Goal: Task Accomplishment & Management: Manage account settings

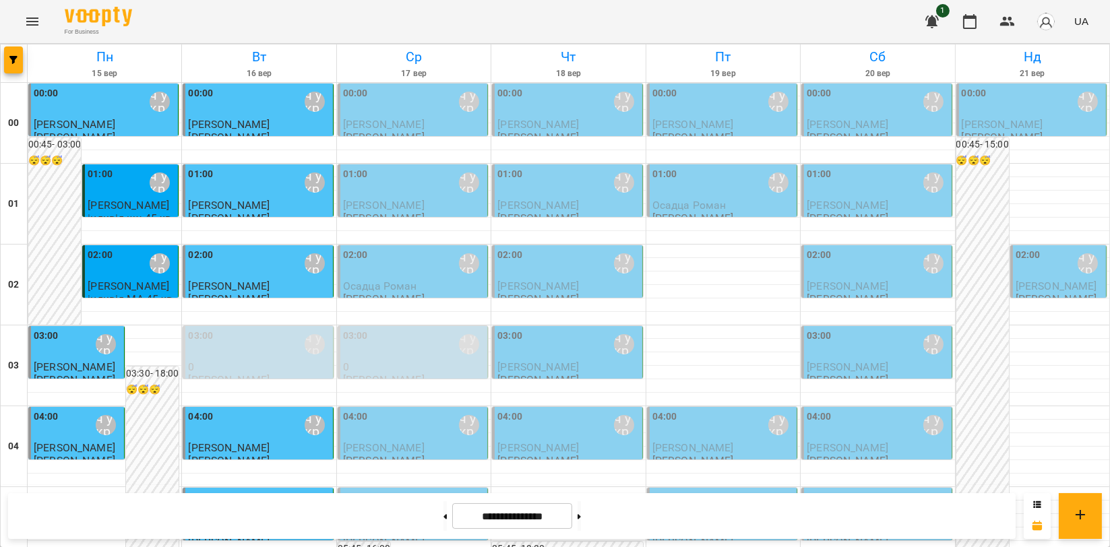
scroll to position [1497, 0]
click at [36, 24] on icon "Menu" at bounding box center [32, 21] width 16 height 16
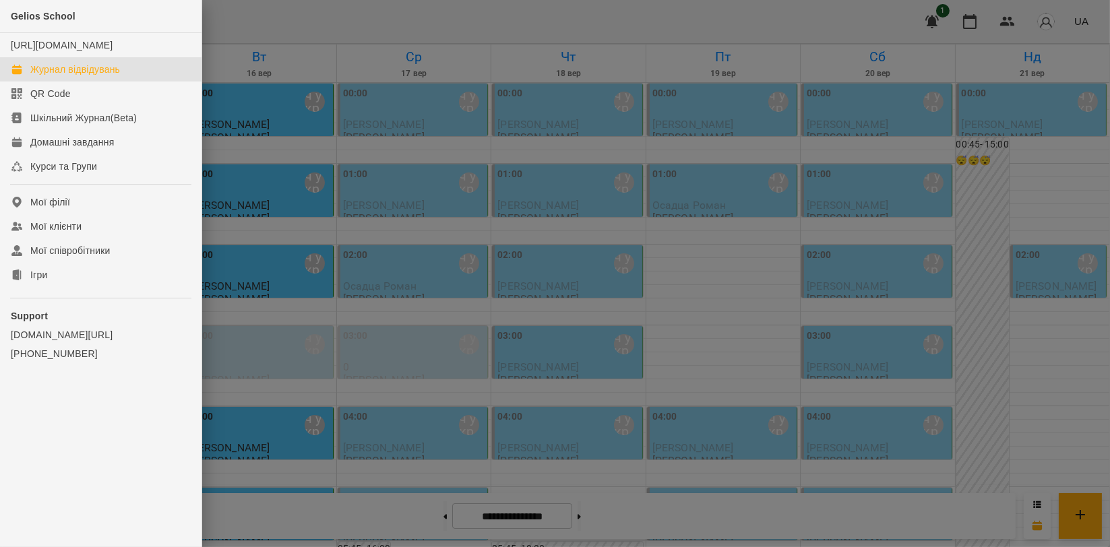
click at [40, 300] on ul "Gelios School [URL][DOMAIN_NAME] Журнал відвідувань QR Code Шкільний Журнал(Bet…" at bounding box center [100, 212] width 201 height 425
click at [57, 282] on link "Ігри" at bounding box center [100, 275] width 201 height 24
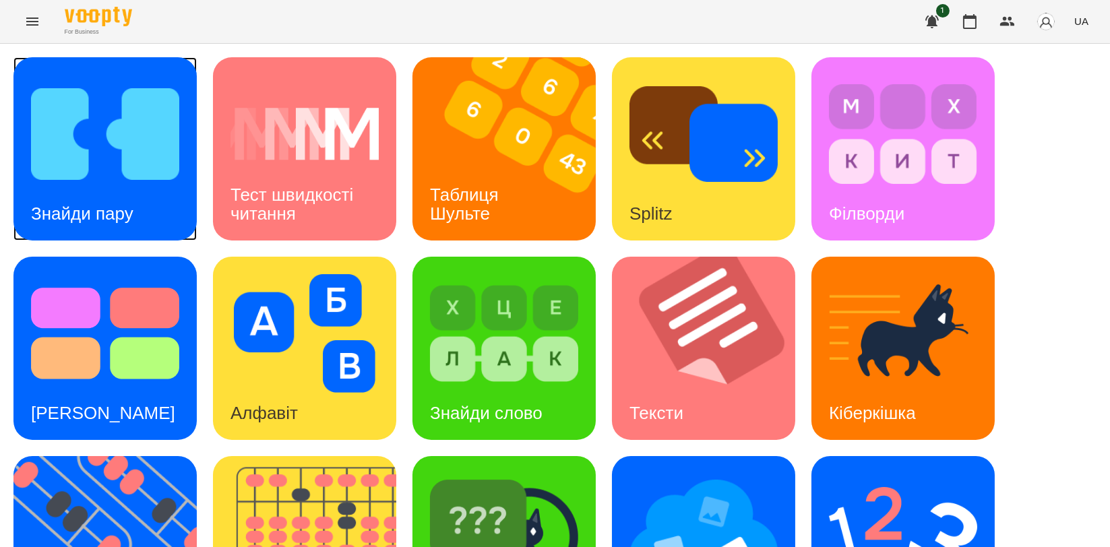
click at [67, 164] on img at bounding box center [105, 134] width 148 height 119
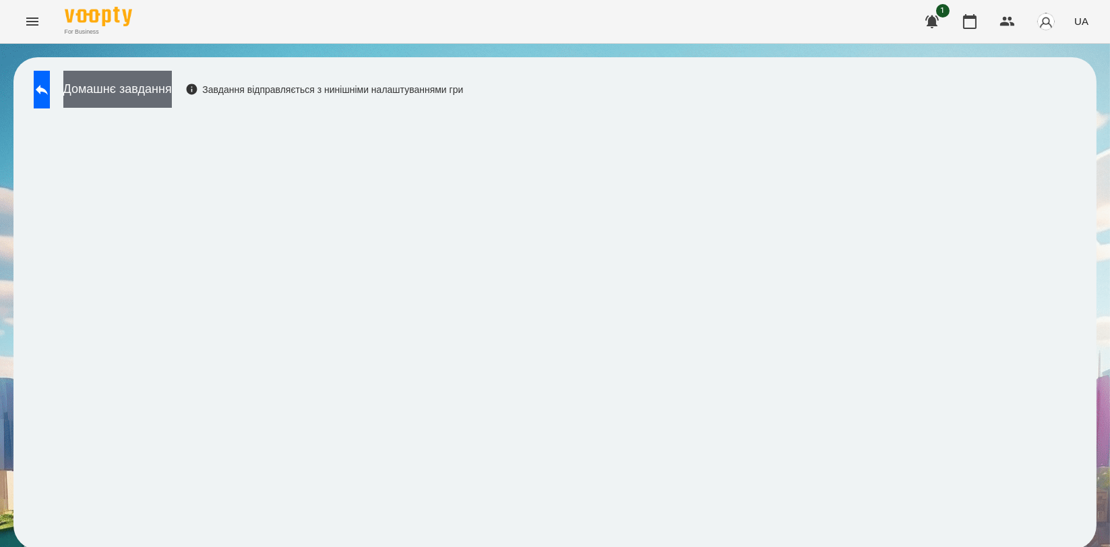
click at [104, 79] on button "Домашнє завдання" at bounding box center [117, 89] width 108 height 37
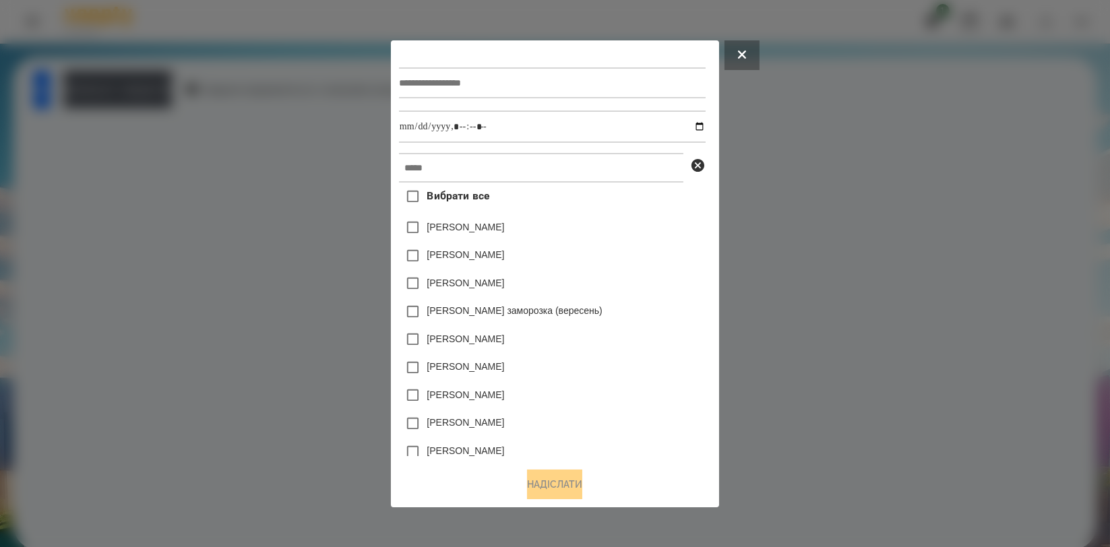
click at [600, 101] on div at bounding box center [552, 82] width 307 height 55
click at [600, 87] on input "text" at bounding box center [552, 82] width 307 height 31
type input "**********"
click at [608, 161] on input "text" at bounding box center [541, 168] width 284 height 30
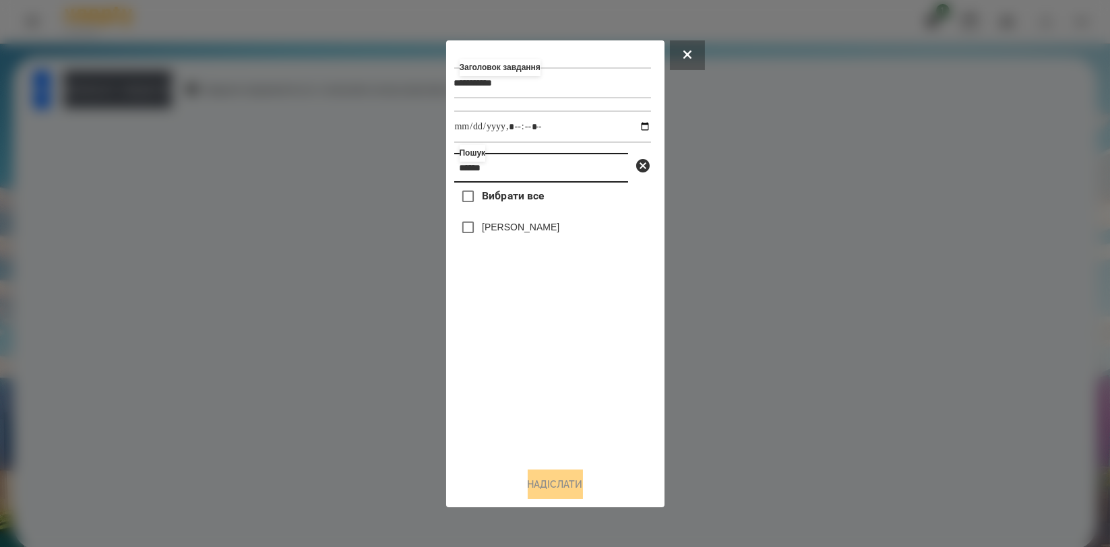
type input "******"
click at [538, 228] on label "[PERSON_NAME]" at bounding box center [520, 226] width 77 height 13
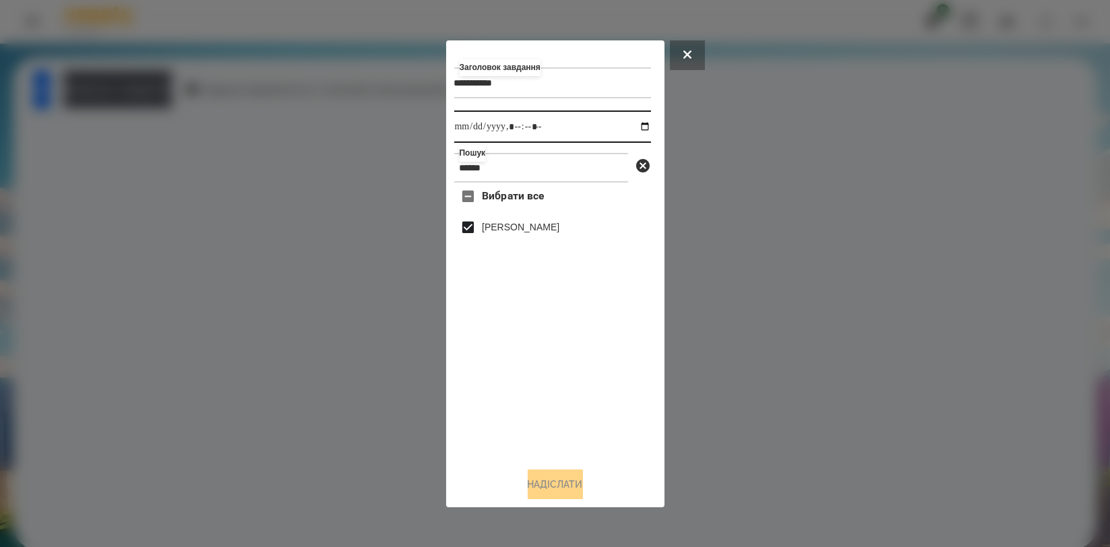
click at [633, 127] on input "datetime-local" at bounding box center [552, 126] width 197 height 32
type input "**********"
click at [592, 421] on div "Вибрати все [PERSON_NAME]" at bounding box center [552, 320] width 197 height 274
click at [567, 486] on button "Надіслати" at bounding box center [555, 485] width 55 height 30
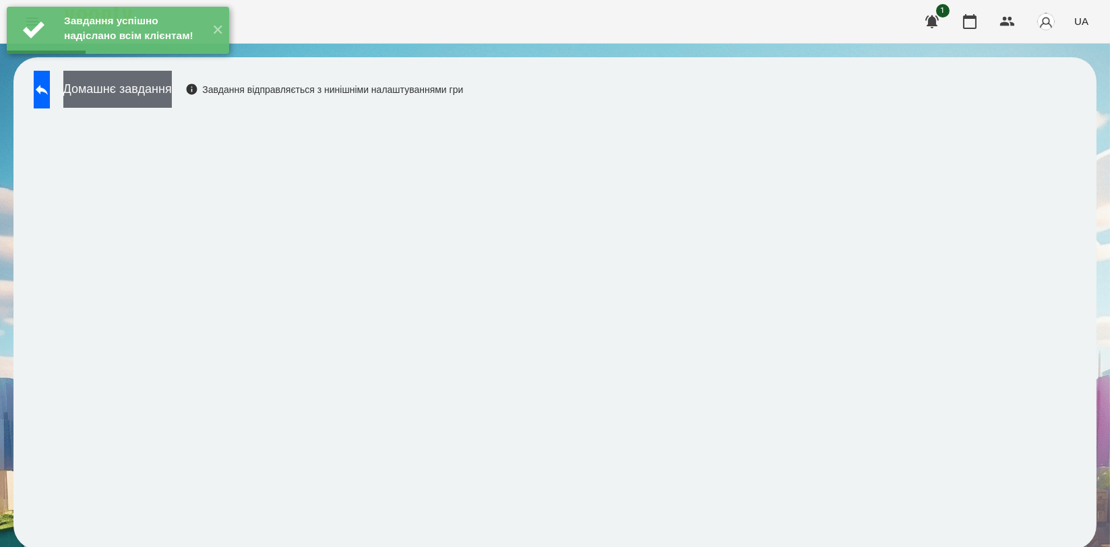
click at [155, 98] on button "Домашнє завдання" at bounding box center [117, 89] width 108 height 37
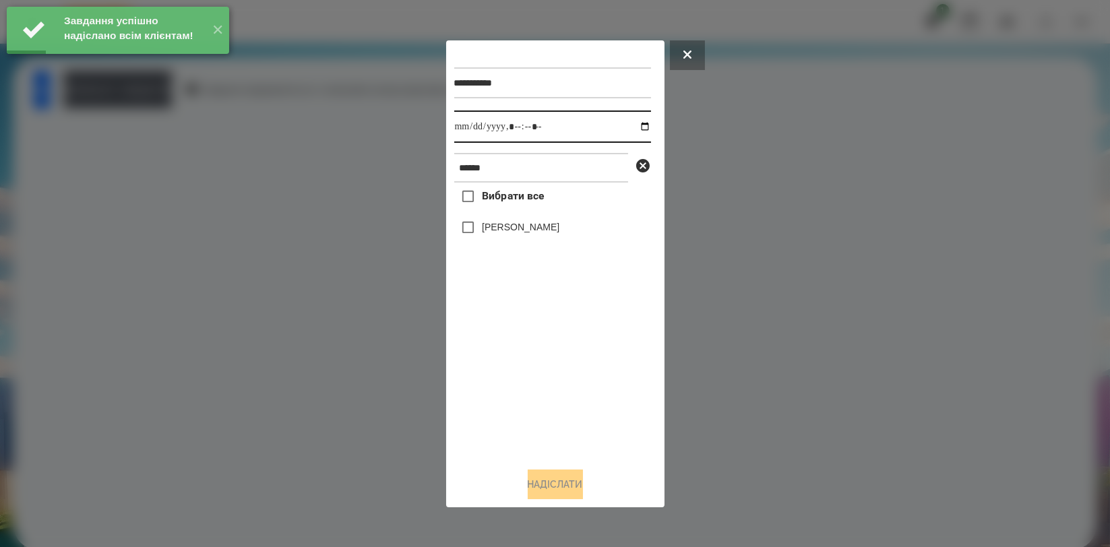
click at [633, 125] on input "datetime-local" at bounding box center [552, 126] width 197 height 32
type input "**********"
click at [517, 392] on div "Вибрати все [PERSON_NAME]" at bounding box center [552, 320] width 197 height 274
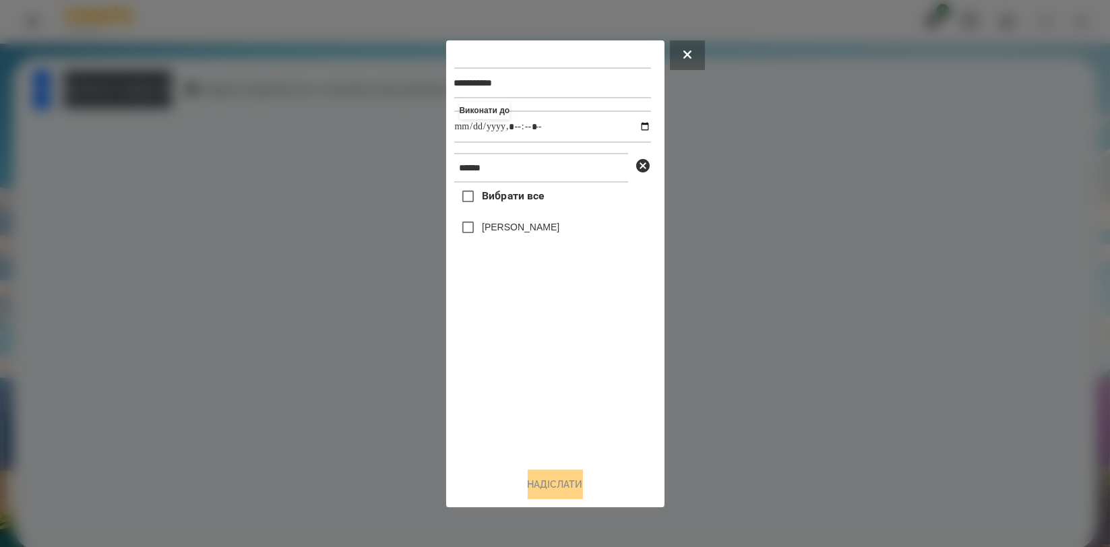
click at [532, 231] on label "[PERSON_NAME]" at bounding box center [520, 226] width 77 height 13
click at [572, 486] on button "Надіслати" at bounding box center [555, 485] width 55 height 30
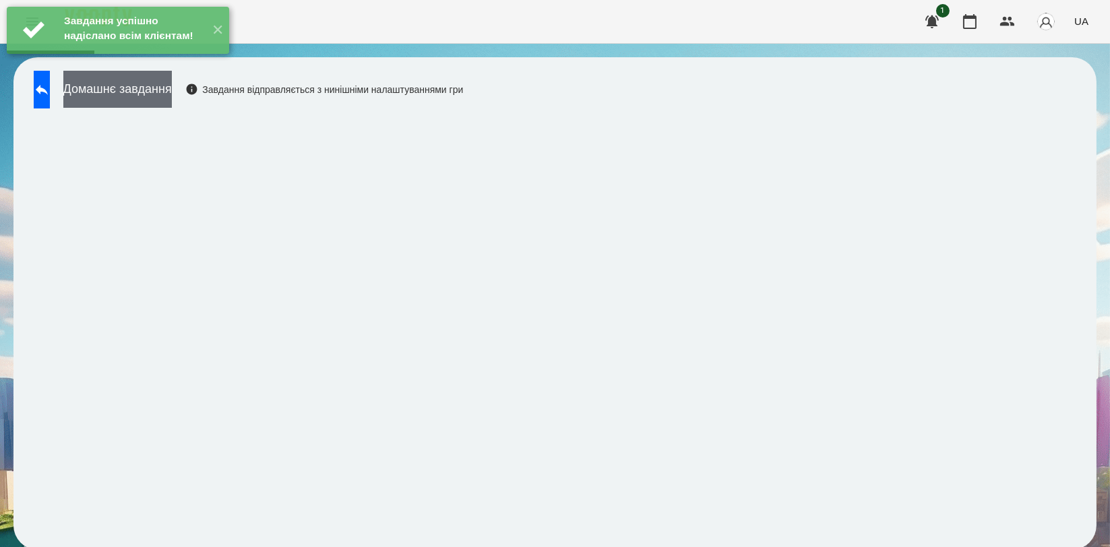
click at [172, 100] on button "Домашнє завдання" at bounding box center [117, 89] width 108 height 37
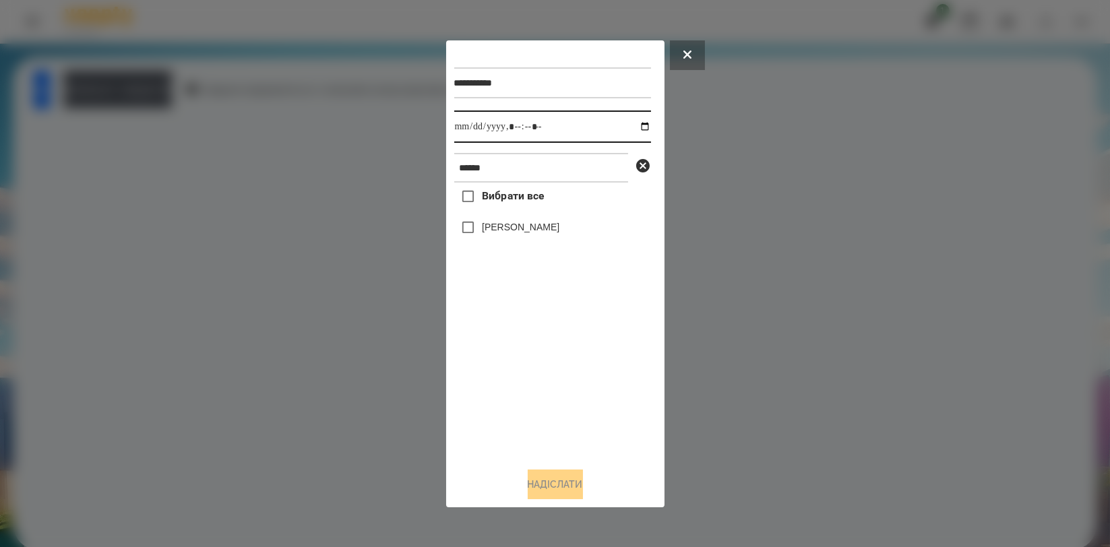
click at [637, 126] on input "datetime-local" at bounding box center [552, 126] width 197 height 32
type input "**********"
drag, startPoint x: 511, startPoint y: 383, endPoint x: 505, endPoint y: 340, distance: 44.2
click at [511, 383] on div "Вибрати все [PERSON_NAME]" at bounding box center [552, 320] width 197 height 274
click at [515, 234] on label "[PERSON_NAME]" at bounding box center [520, 226] width 77 height 13
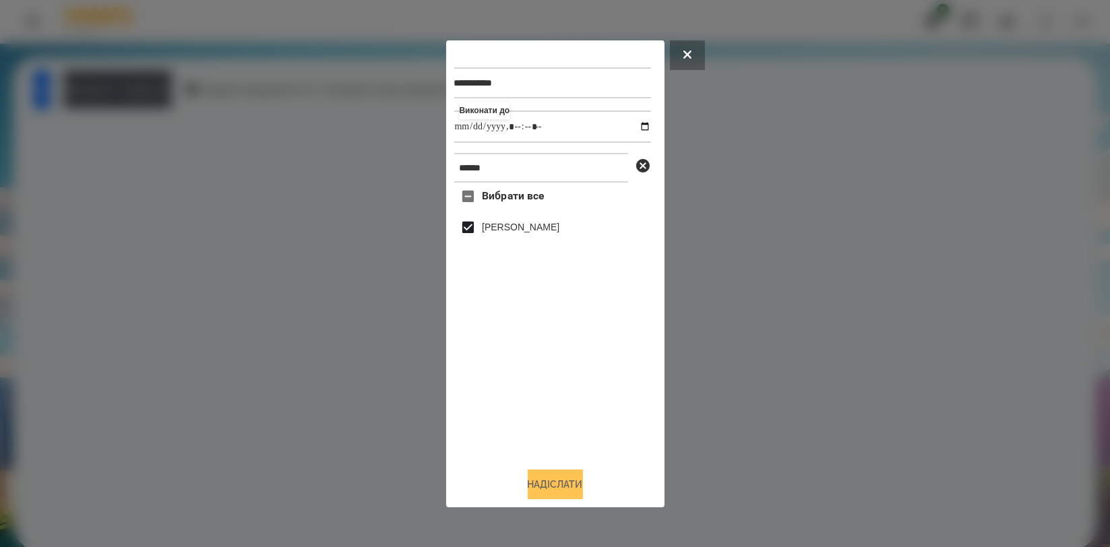
click at [533, 474] on button "Надіслати" at bounding box center [555, 485] width 55 height 30
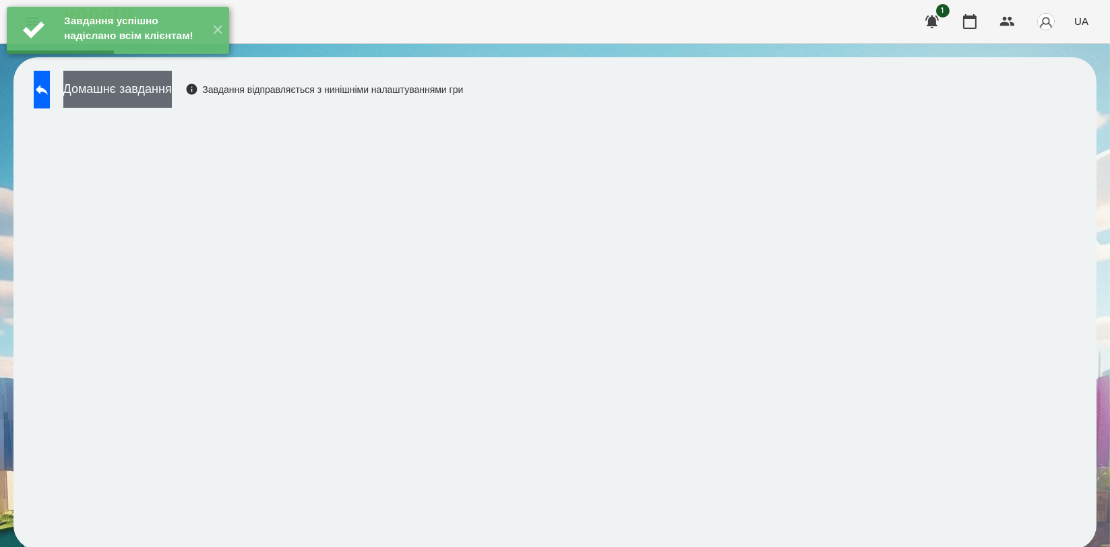
click at [172, 102] on button "Домашнє завдання" at bounding box center [117, 89] width 108 height 37
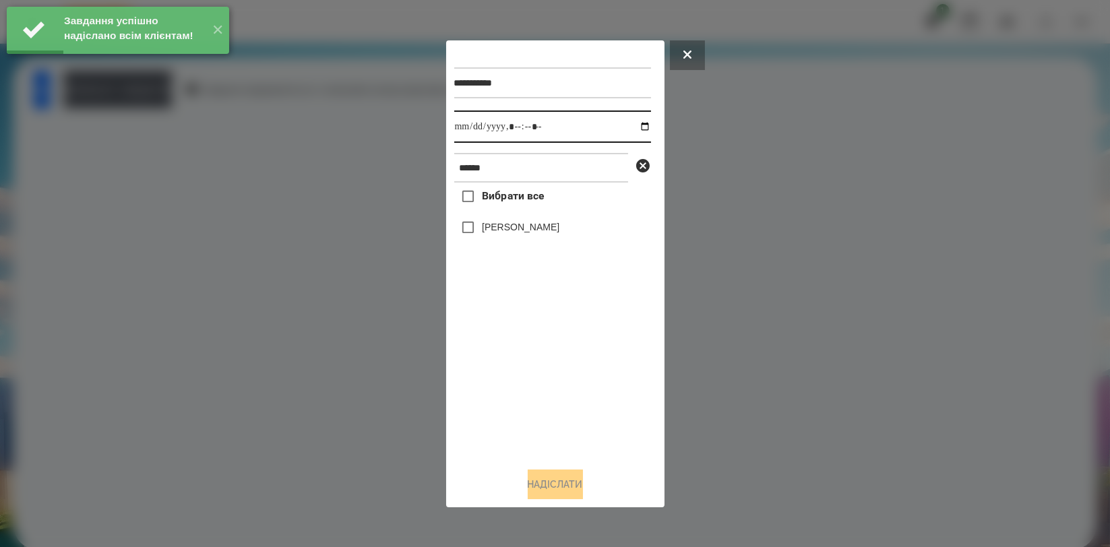
click at [632, 128] on input "datetime-local" at bounding box center [552, 126] width 197 height 32
type input "**********"
click at [532, 347] on div "Вибрати все [PERSON_NAME]" at bounding box center [552, 320] width 197 height 274
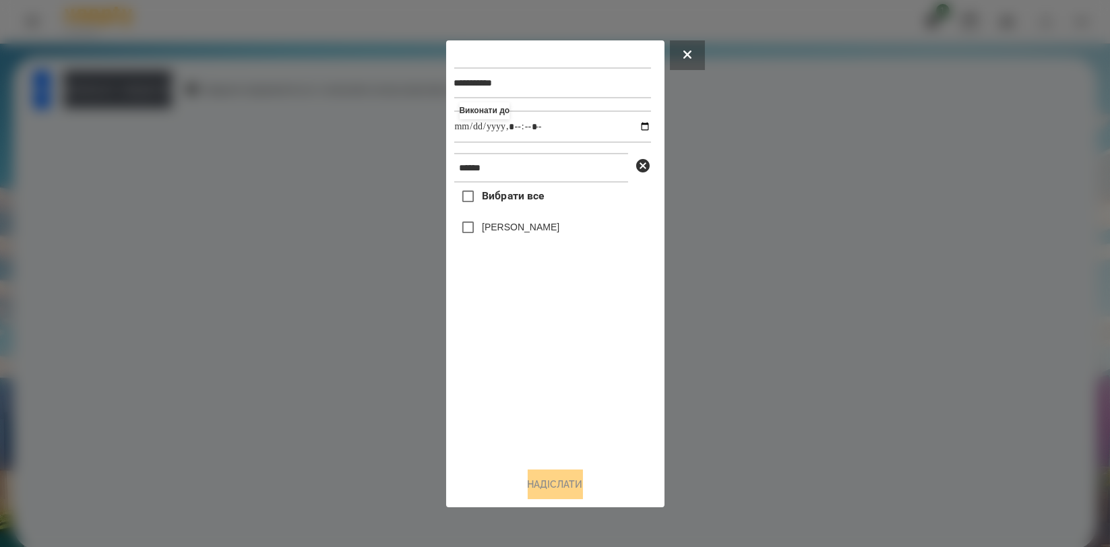
click at [521, 226] on label "[PERSON_NAME]" at bounding box center [520, 226] width 77 height 13
click at [543, 484] on button "Надіслати" at bounding box center [555, 485] width 55 height 30
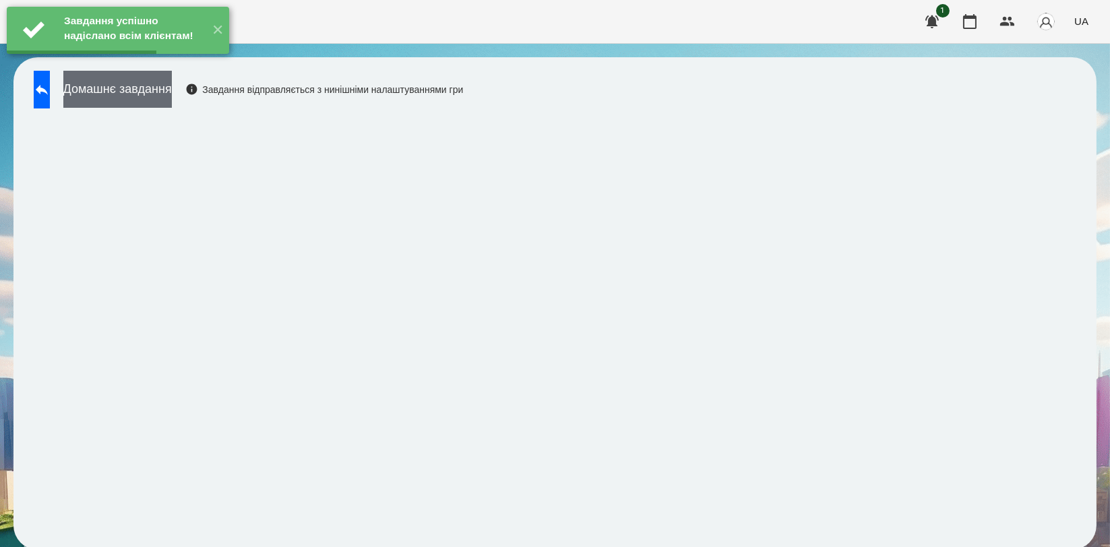
click at [172, 105] on button "Домашнє завдання" at bounding box center [117, 89] width 108 height 37
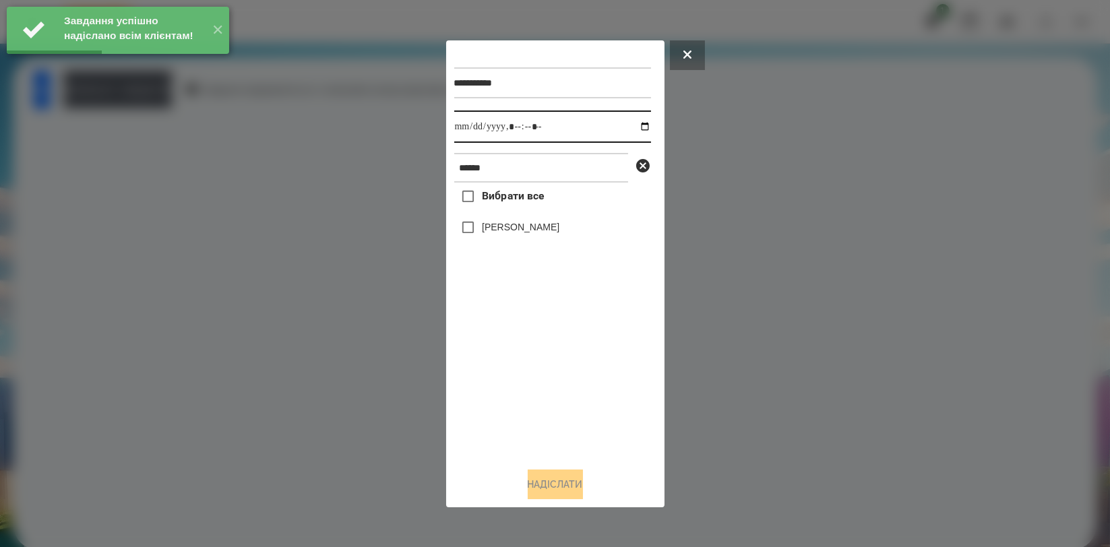
click at [634, 125] on input "datetime-local" at bounding box center [552, 126] width 197 height 32
type input "**********"
drag, startPoint x: 553, startPoint y: 360, endPoint x: 546, endPoint y: 287, distance: 73.1
click at [552, 362] on div "Вибрати все [PERSON_NAME]" at bounding box center [552, 320] width 197 height 274
click at [544, 234] on label "[PERSON_NAME]" at bounding box center [520, 226] width 77 height 13
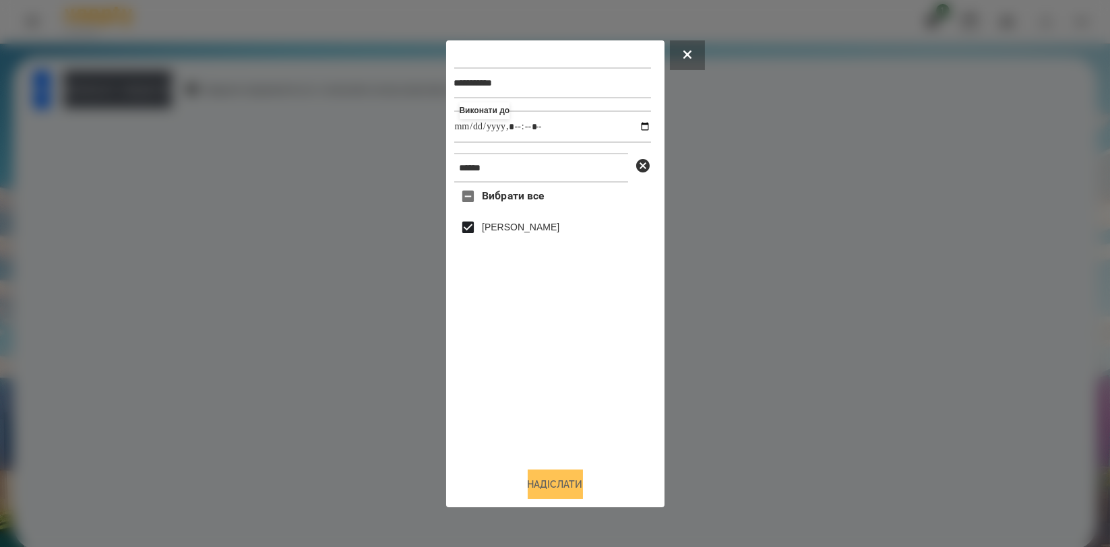
click at [557, 495] on button "Надіслати" at bounding box center [555, 485] width 55 height 30
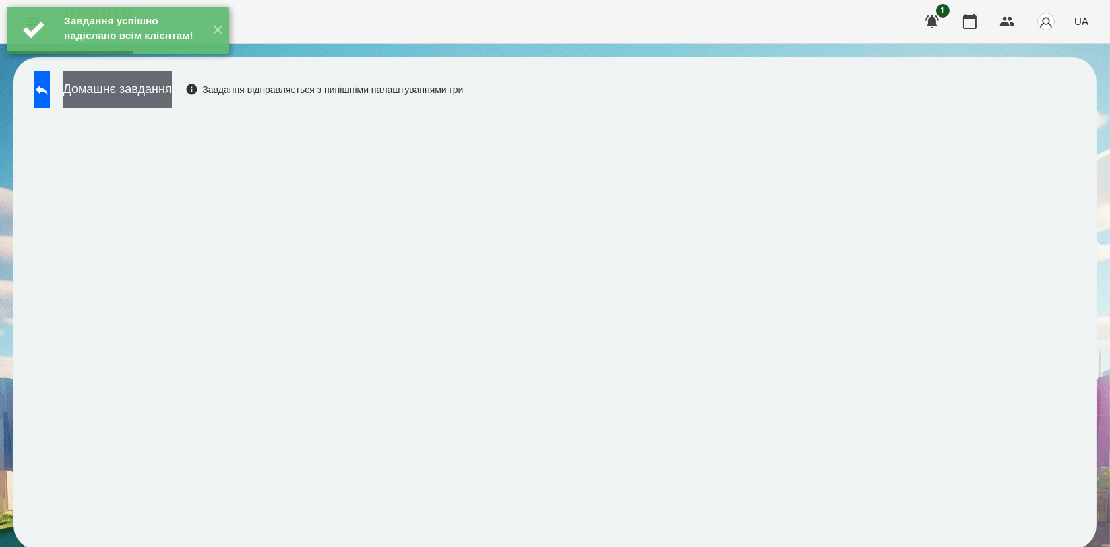
click at [168, 98] on button "Домашнє завдання" at bounding box center [117, 89] width 108 height 37
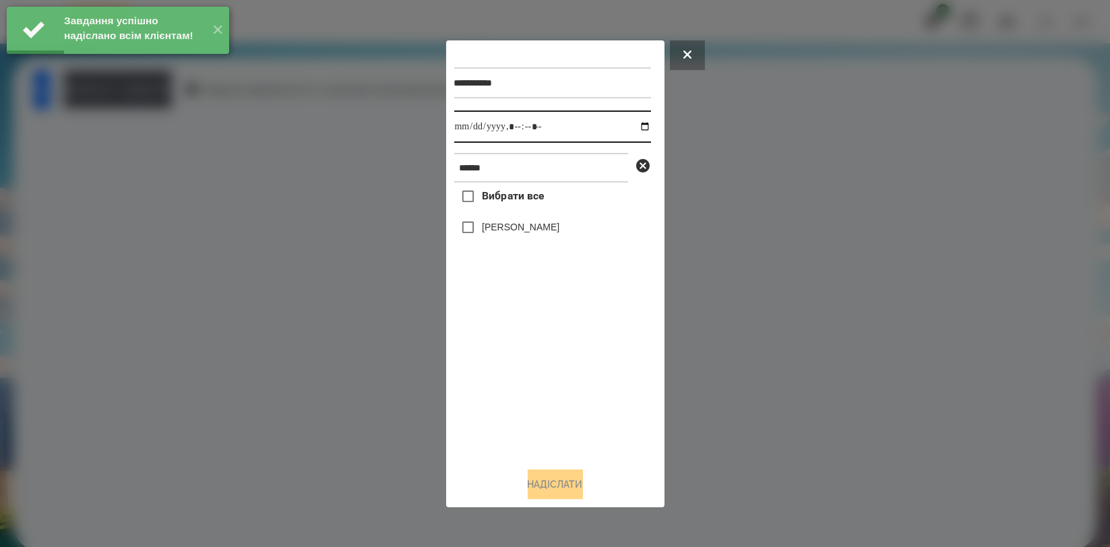
click at [635, 124] on input "datetime-local" at bounding box center [552, 126] width 197 height 32
type input "**********"
click at [574, 359] on div "Вибрати все [PERSON_NAME]" at bounding box center [552, 320] width 197 height 274
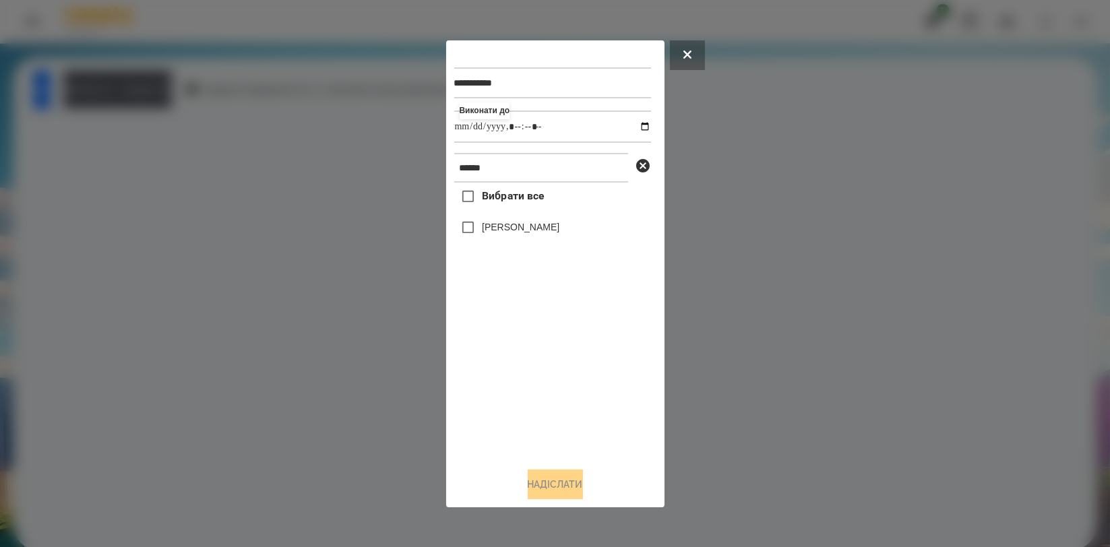
click at [554, 226] on label "[PERSON_NAME]" at bounding box center [520, 226] width 77 height 13
click at [561, 491] on button "Надіслати" at bounding box center [555, 485] width 55 height 30
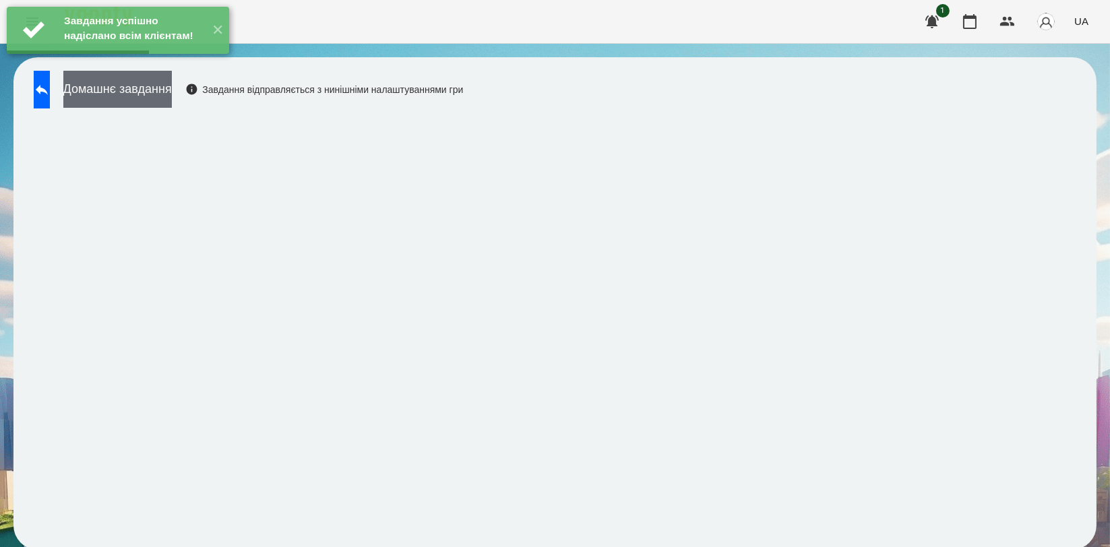
click at [172, 86] on button "Домашнє завдання" at bounding box center [117, 89] width 108 height 37
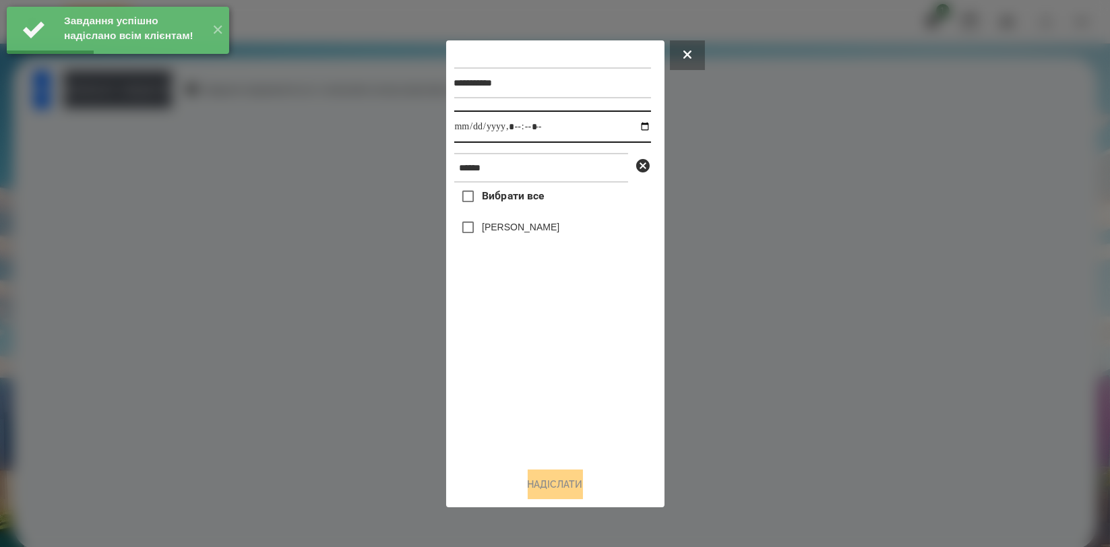
click at [631, 127] on input "datetime-local" at bounding box center [552, 126] width 197 height 32
type input "**********"
click at [484, 403] on div "Вибрати все [PERSON_NAME]" at bounding box center [552, 320] width 197 height 274
click at [523, 228] on label "[PERSON_NAME]" at bounding box center [520, 226] width 77 height 13
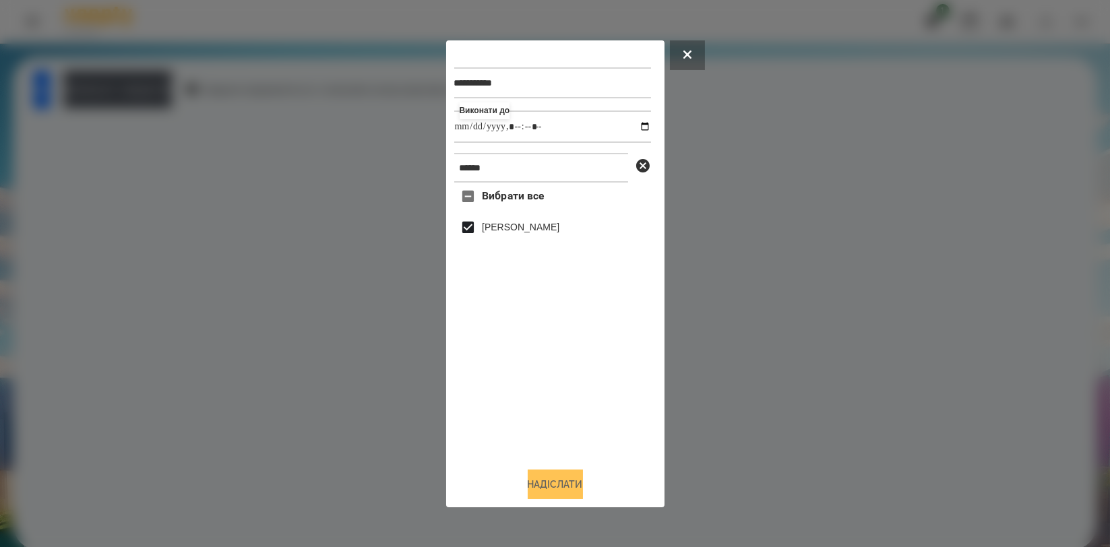
click at [578, 497] on button "Надіслати" at bounding box center [555, 485] width 55 height 30
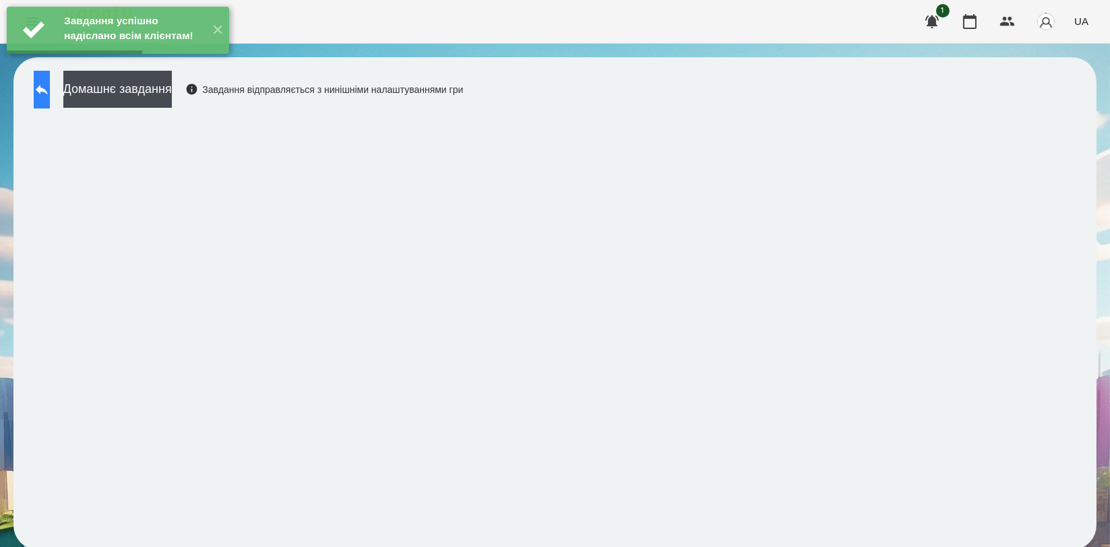
click at [50, 87] on button at bounding box center [42, 90] width 16 height 38
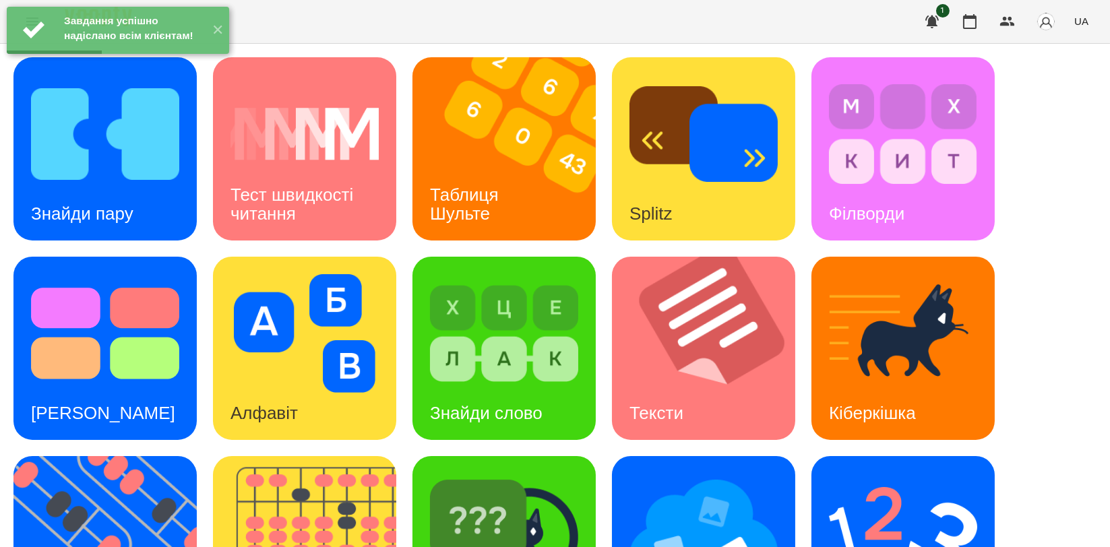
scroll to position [150, 0]
click at [275, 387] on div "Алфавіт" at bounding box center [264, 413] width 102 height 53
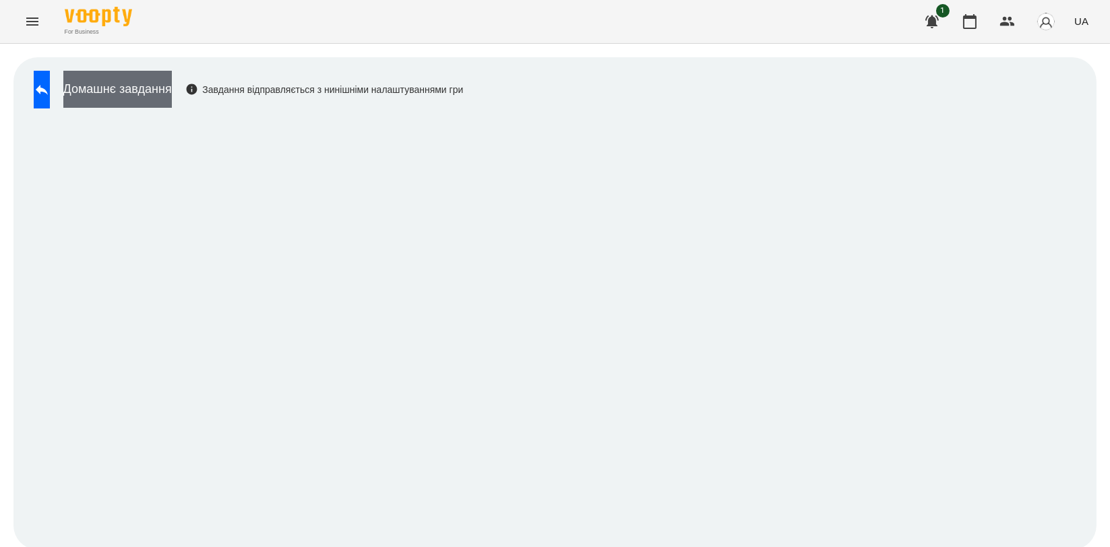
click at [172, 85] on button "Домашнє завдання" at bounding box center [117, 89] width 108 height 37
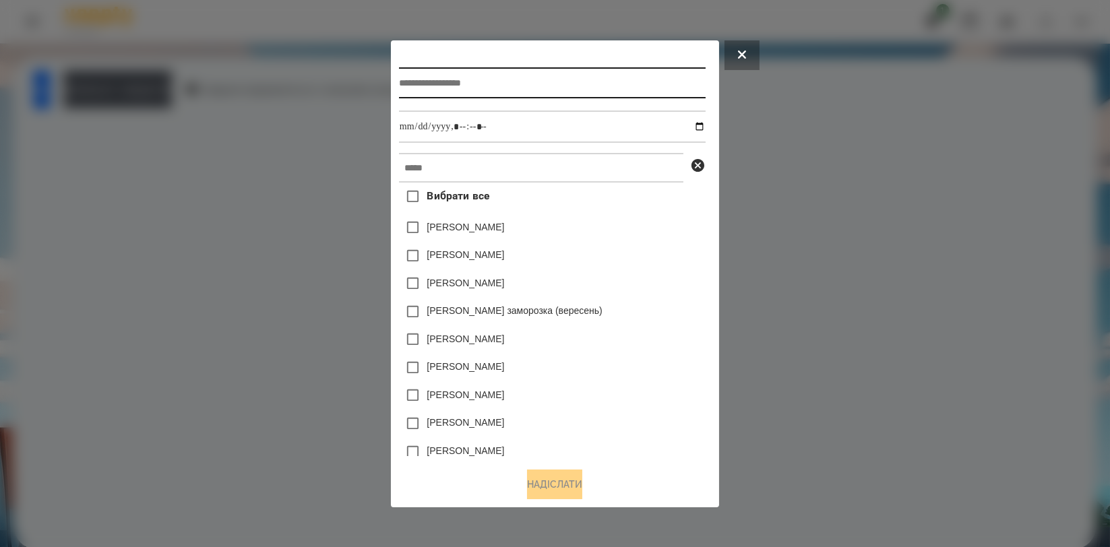
click at [449, 82] on input "text" at bounding box center [552, 82] width 307 height 31
type input "*******"
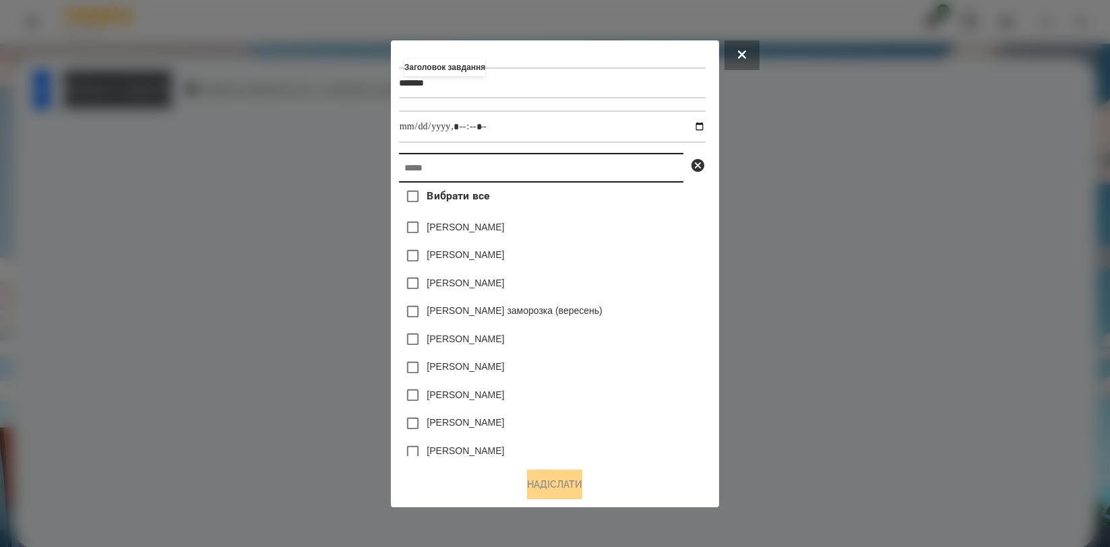
click at [457, 173] on input "text" at bounding box center [541, 168] width 284 height 30
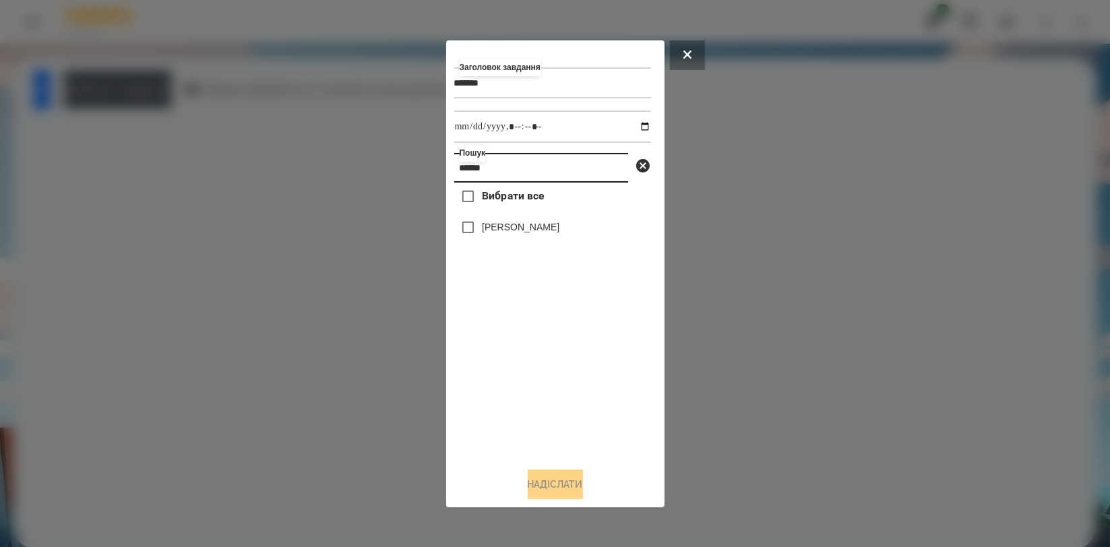
type input "******"
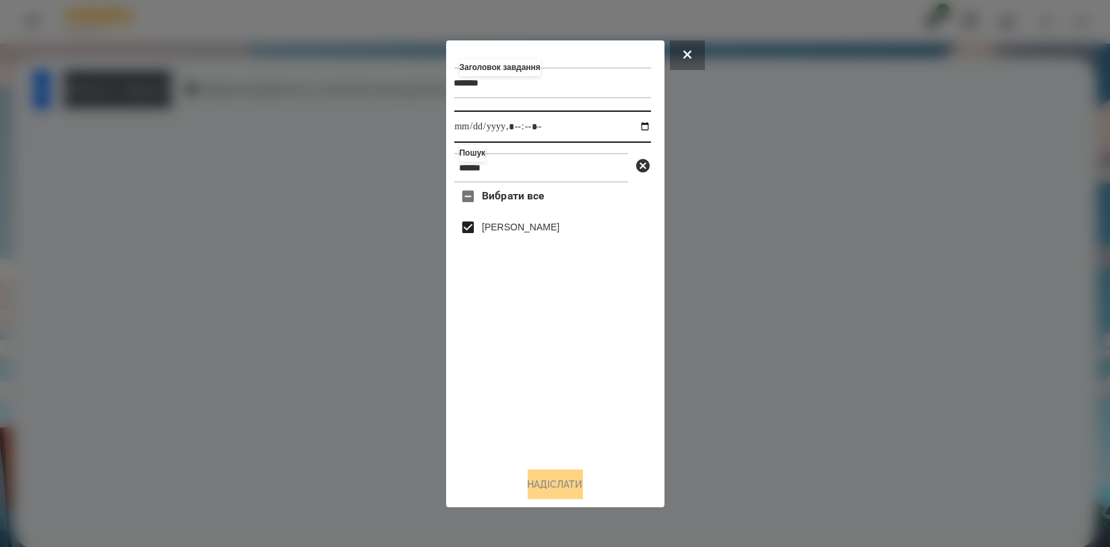
click at [638, 127] on input "datetime-local" at bounding box center [552, 126] width 197 height 32
type input "**********"
drag, startPoint x: 623, startPoint y: 383, endPoint x: 618, endPoint y: 415, distance: 32.6
click at [622, 387] on div "Вибрати все [PERSON_NAME]" at bounding box center [552, 320] width 197 height 274
click at [583, 481] on button "Надіслати" at bounding box center [555, 485] width 55 height 30
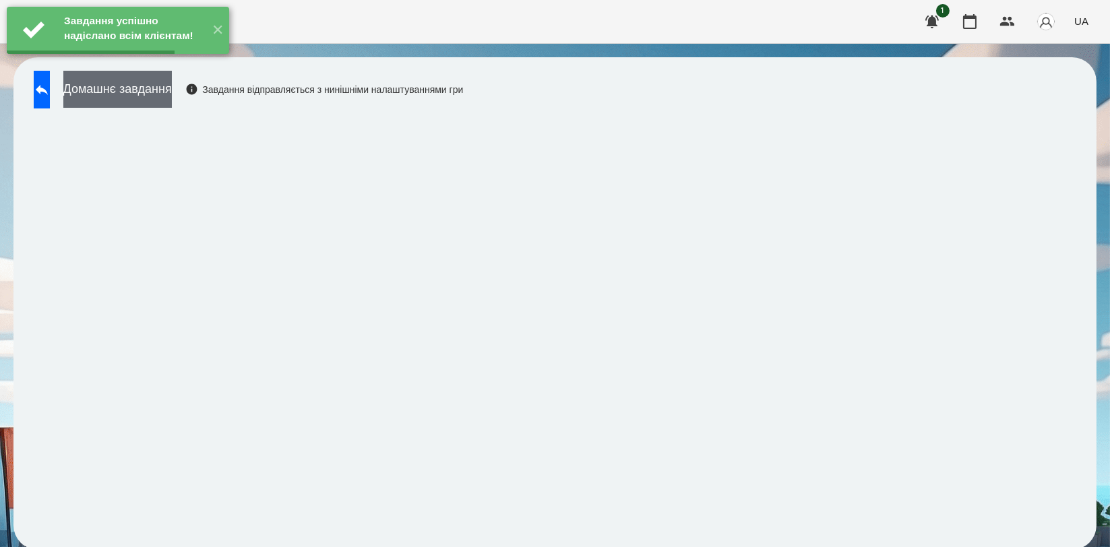
click at [164, 87] on button "Домашнє завдання" at bounding box center [117, 89] width 108 height 37
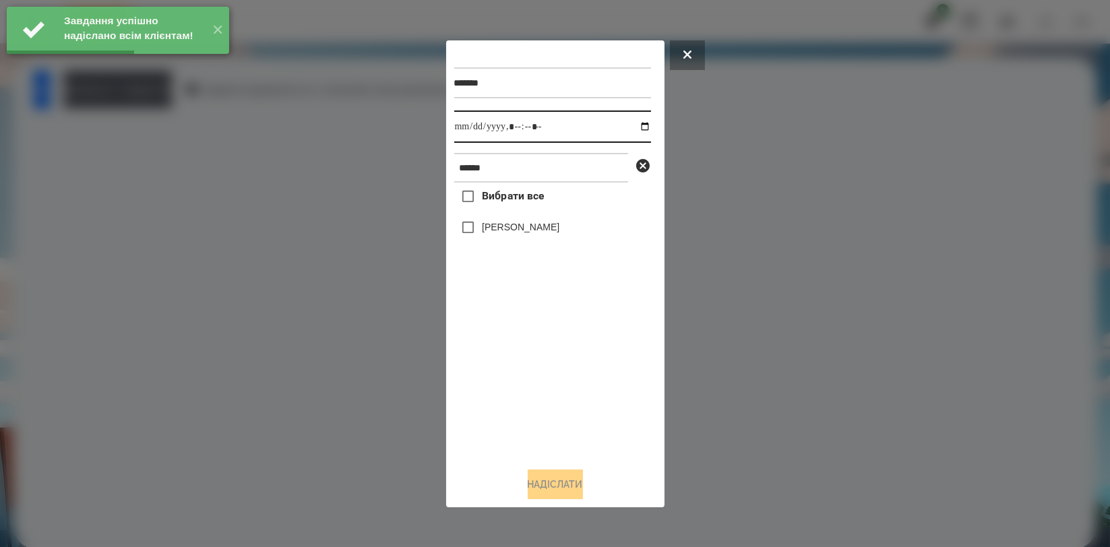
click at [630, 129] on input "datetime-local" at bounding box center [552, 126] width 197 height 32
type input "**********"
click at [521, 382] on div "Вибрати все [PERSON_NAME]" at bounding box center [552, 320] width 197 height 274
click at [511, 218] on div "[PERSON_NAME]" at bounding box center [552, 228] width 197 height 28
click at [505, 231] on label "[PERSON_NAME]" at bounding box center [520, 226] width 77 height 13
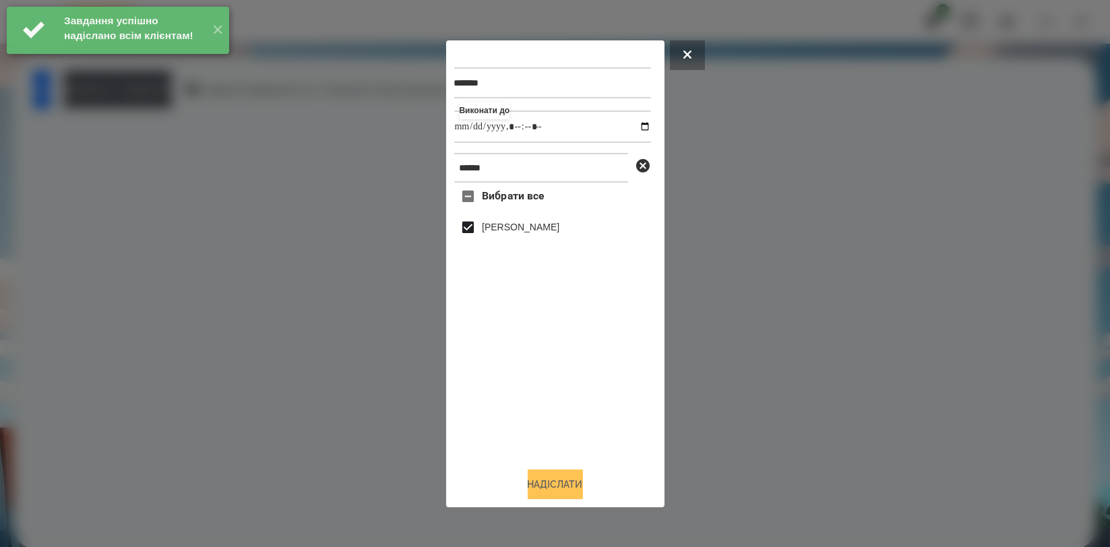
click at [548, 474] on button "Надіслати" at bounding box center [555, 485] width 55 height 30
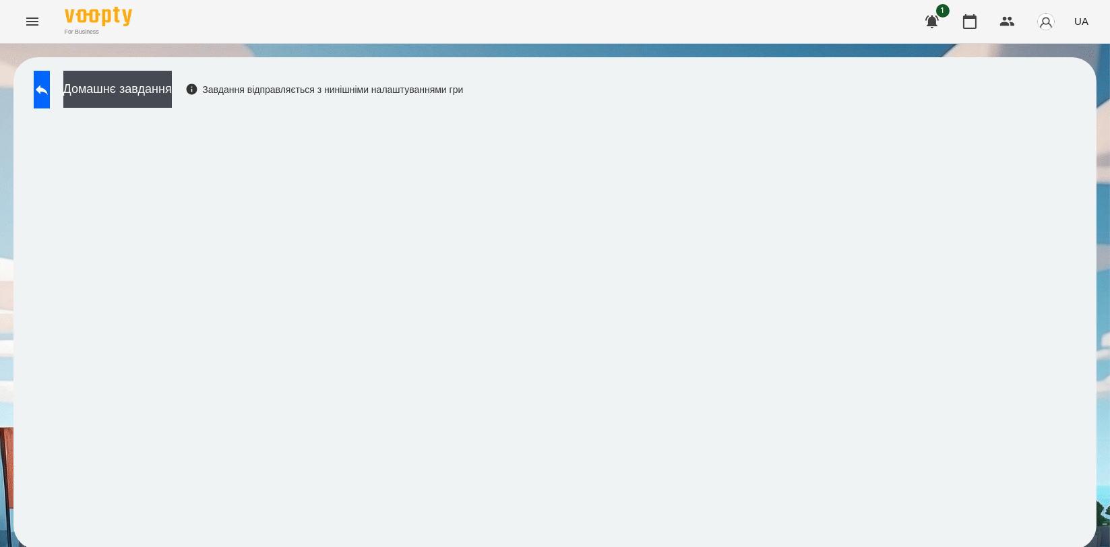
click at [193, 110] on div "Домашнє завдання Завдання відправляється з нинішніми налаштуваннями гри" at bounding box center [245, 93] width 436 height 44
click at [172, 90] on button "Домашнє завдання" at bounding box center [117, 89] width 108 height 37
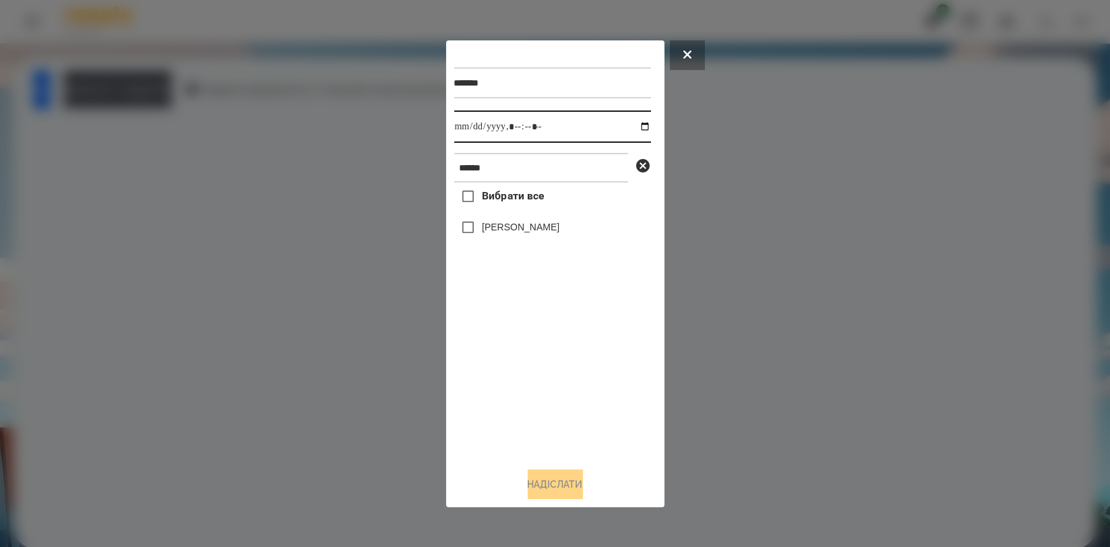
click at [637, 119] on input "datetime-local" at bounding box center [552, 126] width 197 height 32
type input "**********"
click at [534, 395] on div "Вибрати все [PERSON_NAME]" at bounding box center [552, 320] width 197 height 274
click at [540, 239] on div "[PERSON_NAME]" at bounding box center [552, 228] width 197 height 28
click at [523, 223] on label "[PERSON_NAME]" at bounding box center [520, 226] width 77 height 13
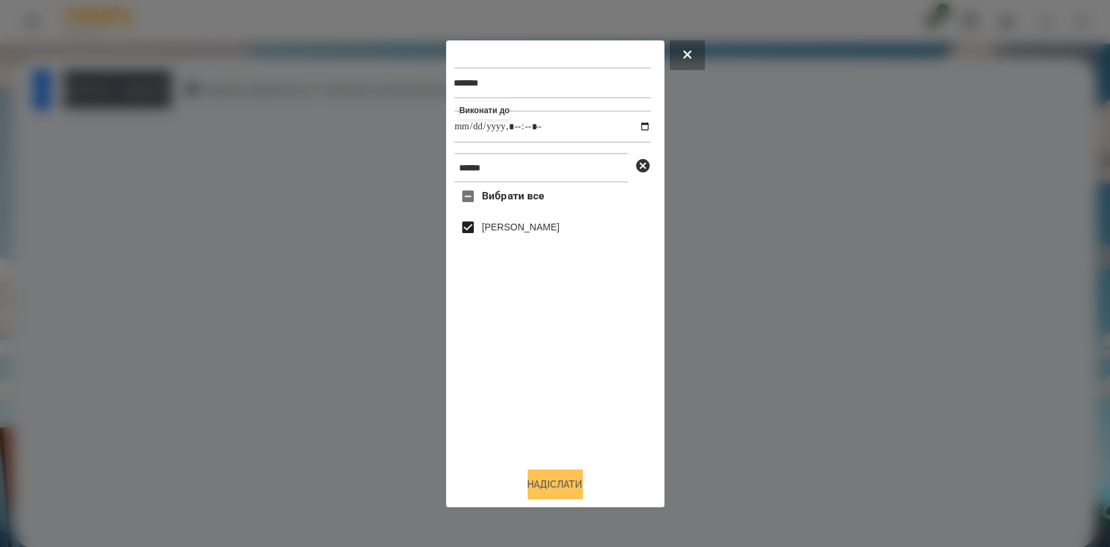
click at [567, 496] on button "Надіслати" at bounding box center [555, 485] width 55 height 30
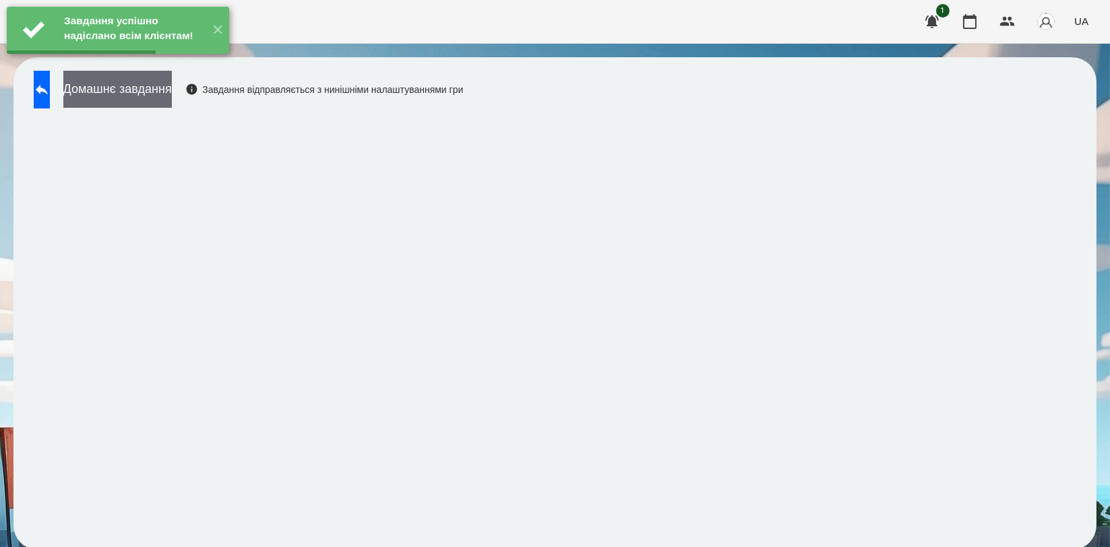
click at [100, 84] on button "Домашнє завдання" at bounding box center [117, 89] width 108 height 37
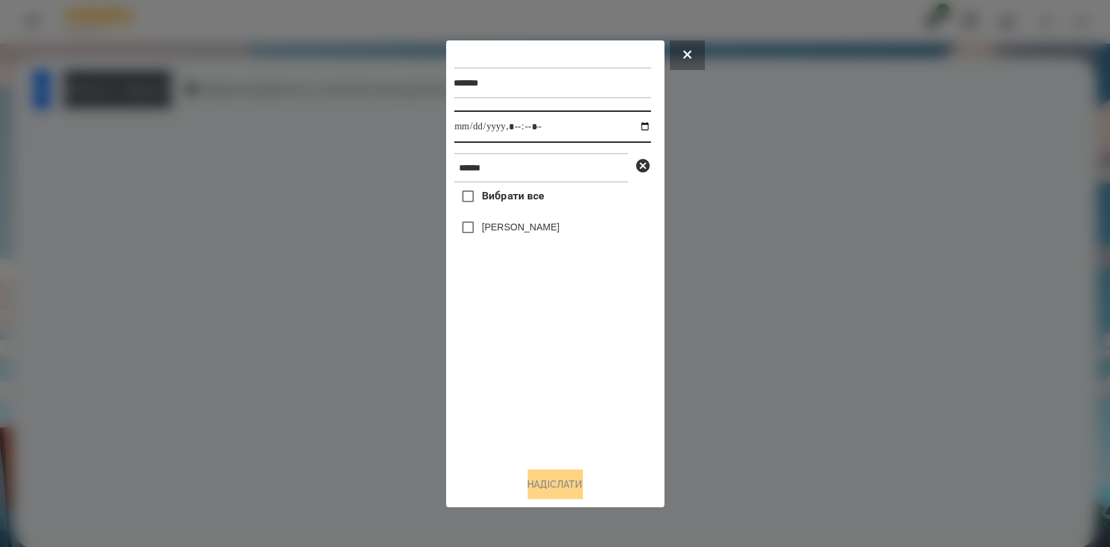
click at [637, 126] on input "datetime-local" at bounding box center [552, 126] width 197 height 32
type input "**********"
drag, startPoint x: 520, startPoint y: 371, endPoint x: 519, endPoint y: 286, distance: 84.2
click at [518, 372] on div "Вибрати все [PERSON_NAME]" at bounding box center [552, 320] width 197 height 274
click at [536, 224] on label "[PERSON_NAME]" at bounding box center [520, 226] width 77 height 13
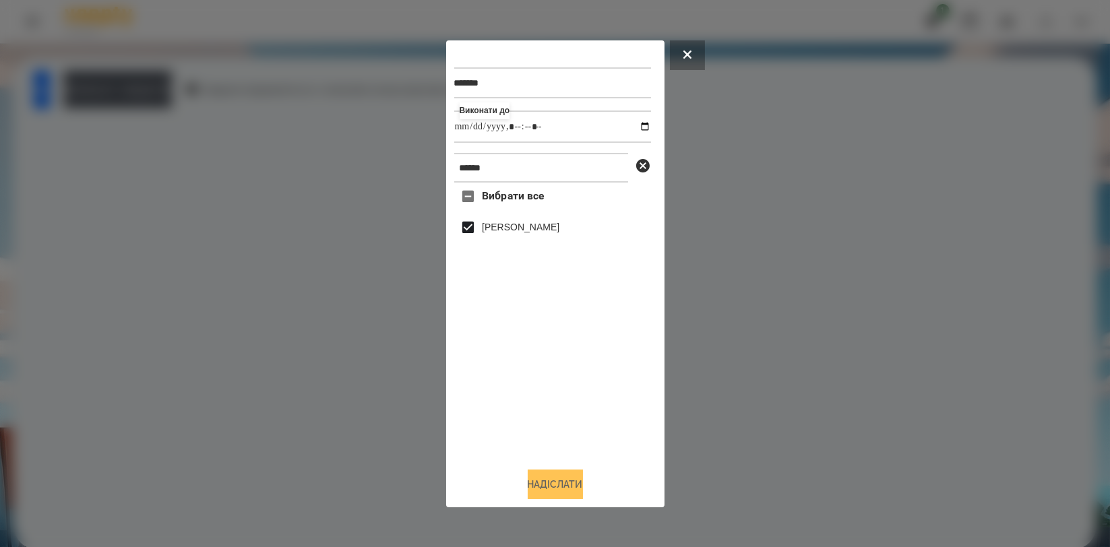
click at [553, 484] on button "Надіслати" at bounding box center [555, 485] width 55 height 30
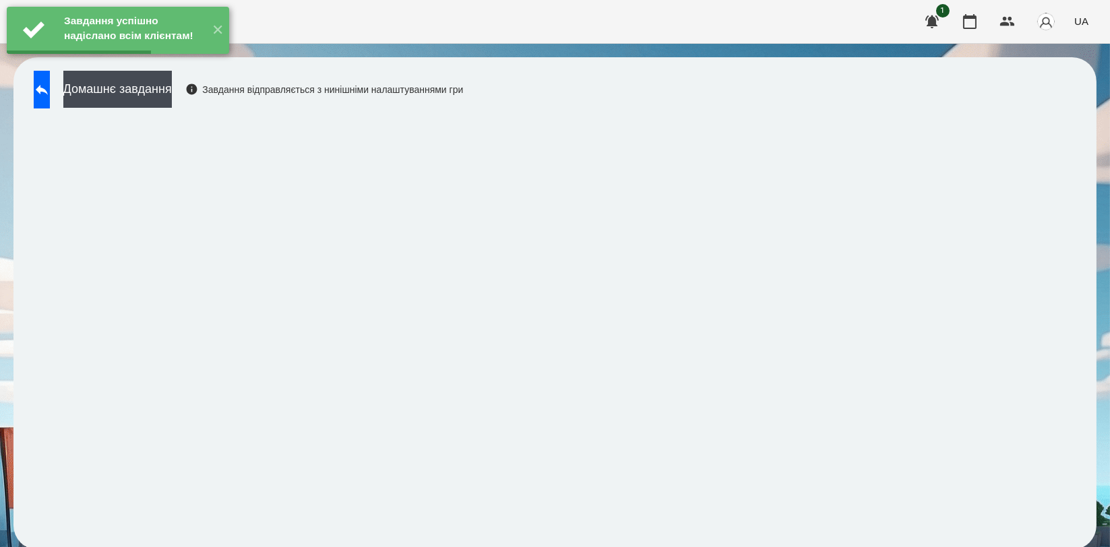
click at [197, 109] on div "Домашнє завдання Завдання відправляється з нинішніми налаштуваннями гри" at bounding box center [245, 93] width 436 height 44
click at [172, 86] on button "Домашнє завдання" at bounding box center [117, 89] width 108 height 37
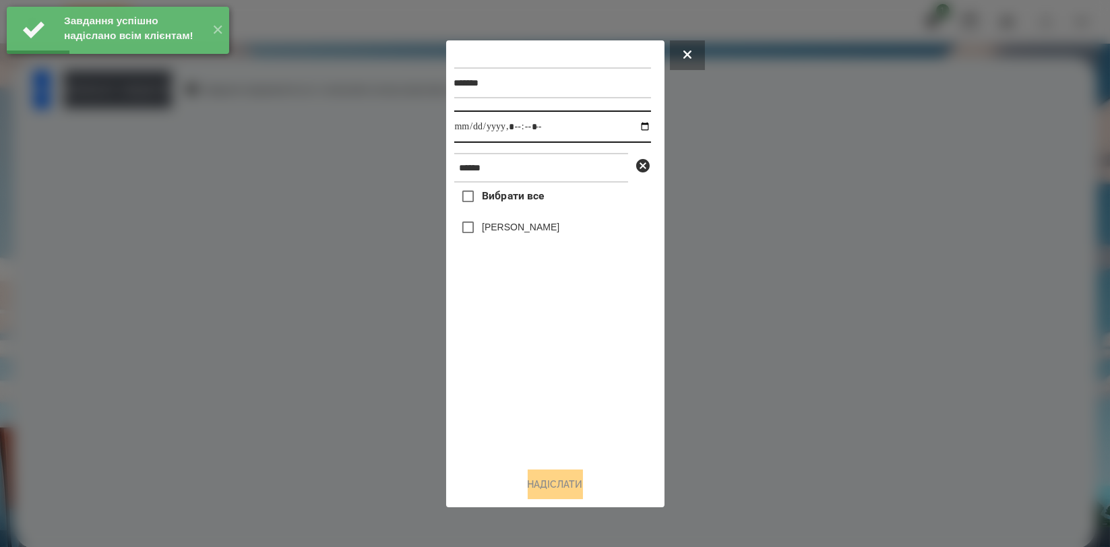
click at [632, 126] on input "datetime-local" at bounding box center [552, 126] width 197 height 32
type input "**********"
click at [544, 381] on div "Вибрати все [PERSON_NAME]" at bounding box center [552, 320] width 197 height 274
click at [540, 224] on label "[PERSON_NAME]" at bounding box center [520, 226] width 77 height 13
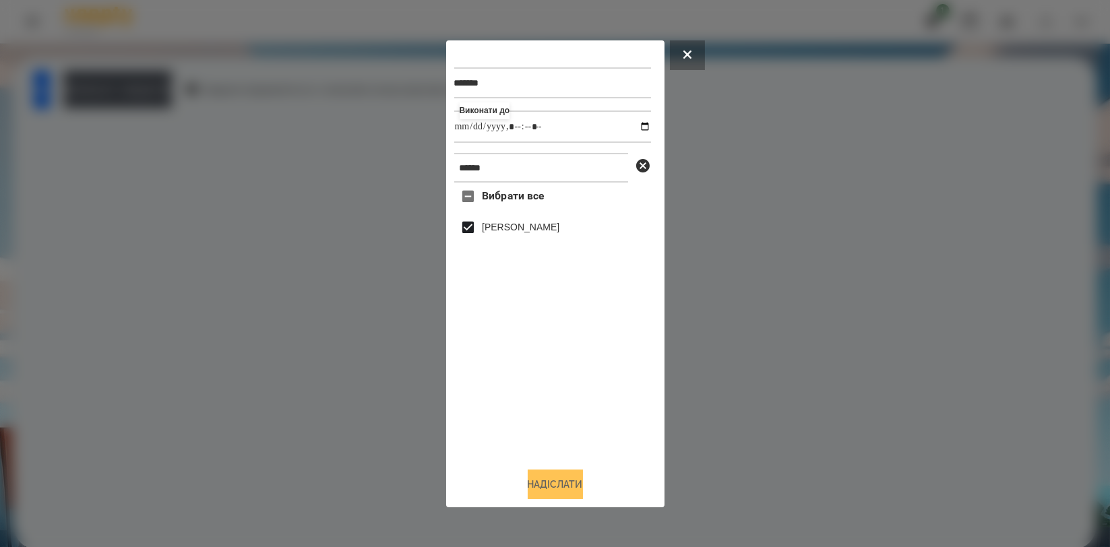
click at [561, 478] on button "Надіслати" at bounding box center [555, 485] width 55 height 30
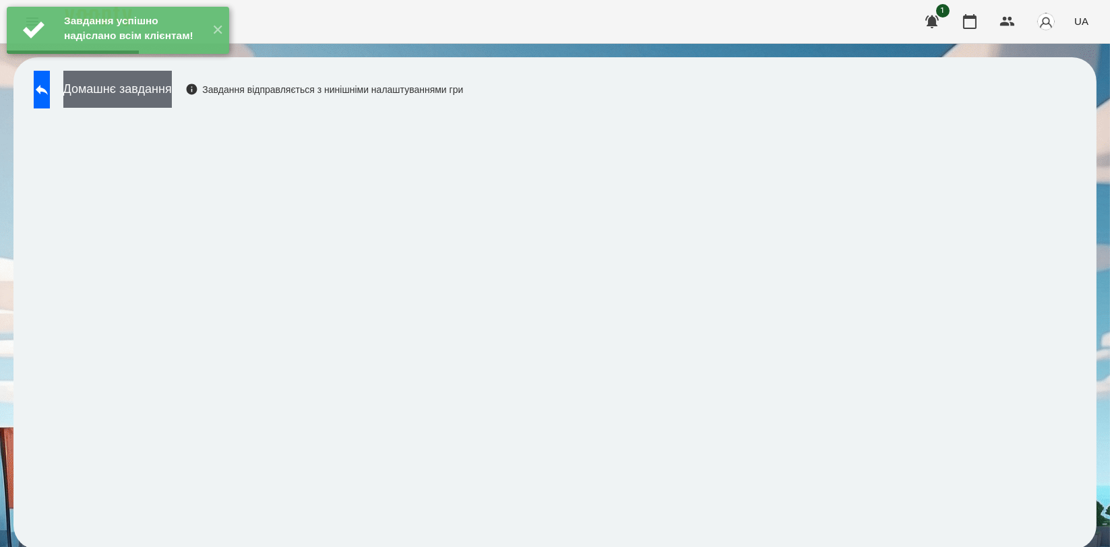
click at [172, 86] on button "Домашнє завдання" at bounding box center [117, 89] width 108 height 37
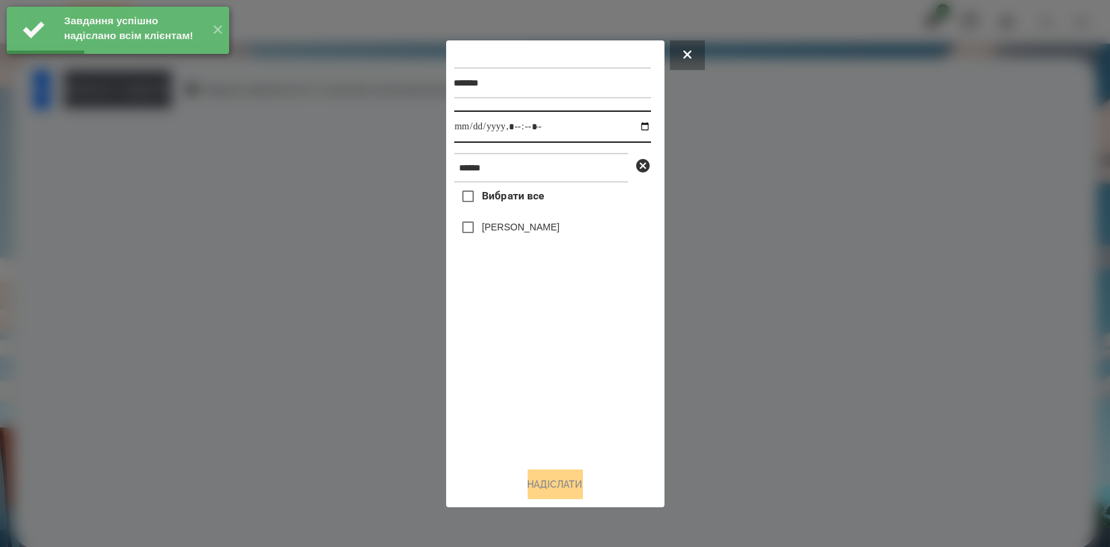
click at [629, 124] on input "datetime-local" at bounding box center [552, 126] width 197 height 32
type input "**********"
click at [560, 387] on div "Вибрати все [PERSON_NAME]" at bounding box center [552, 320] width 197 height 274
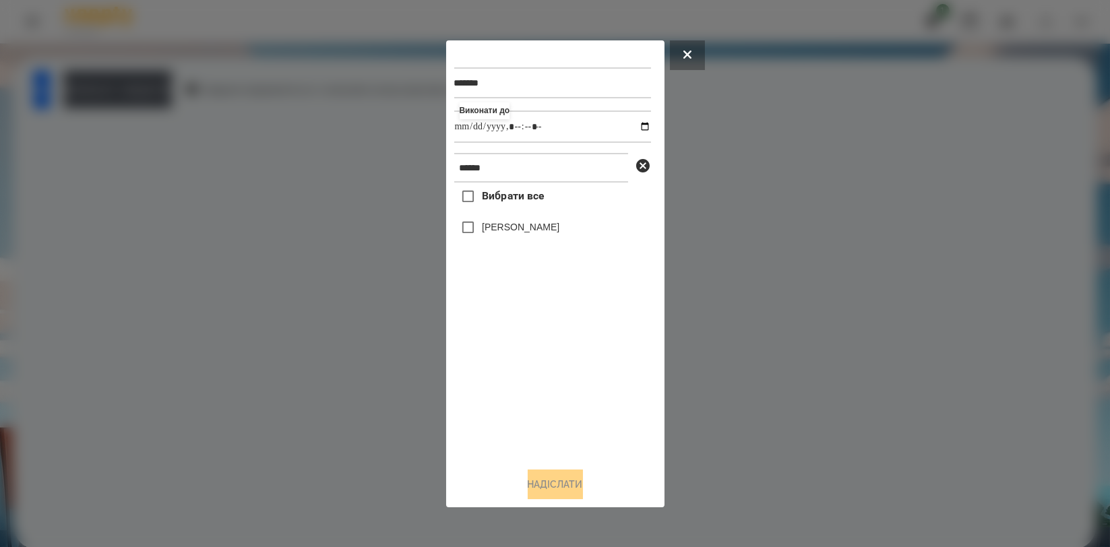
click at [548, 233] on label "[PERSON_NAME]" at bounding box center [520, 226] width 77 height 13
click at [563, 489] on button "Надіслати" at bounding box center [555, 485] width 55 height 30
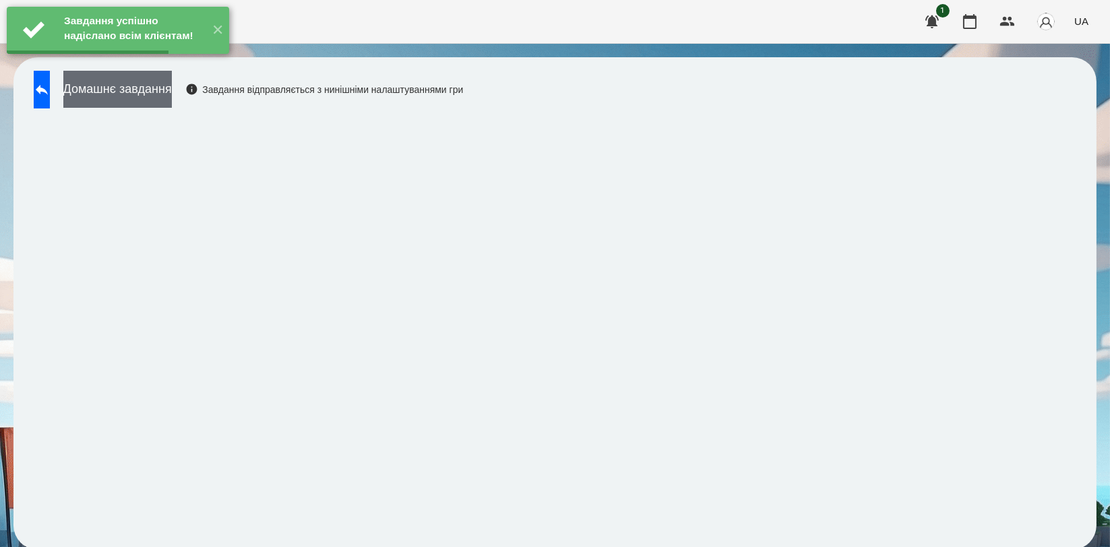
click at [172, 104] on button "Домашнє завдання" at bounding box center [117, 89] width 108 height 37
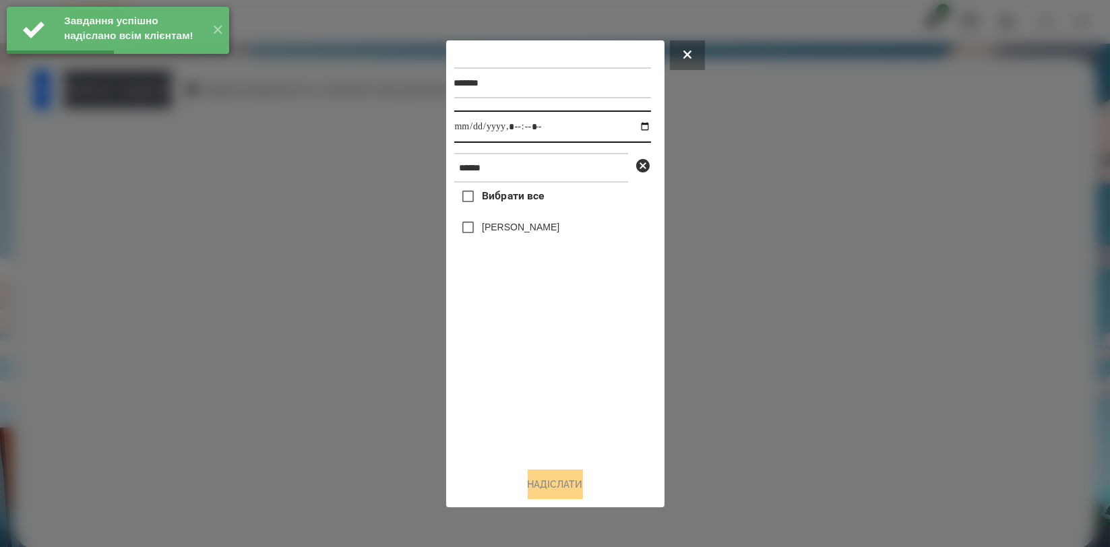
click at [633, 129] on input "datetime-local" at bounding box center [552, 126] width 197 height 32
type input "**********"
drag, startPoint x: 491, startPoint y: 367, endPoint x: 510, endPoint y: 278, distance: 91.6
click at [491, 368] on div "Вибрати все [PERSON_NAME]" at bounding box center [552, 320] width 197 height 274
click at [520, 222] on label "[PERSON_NAME]" at bounding box center [520, 226] width 77 height 13
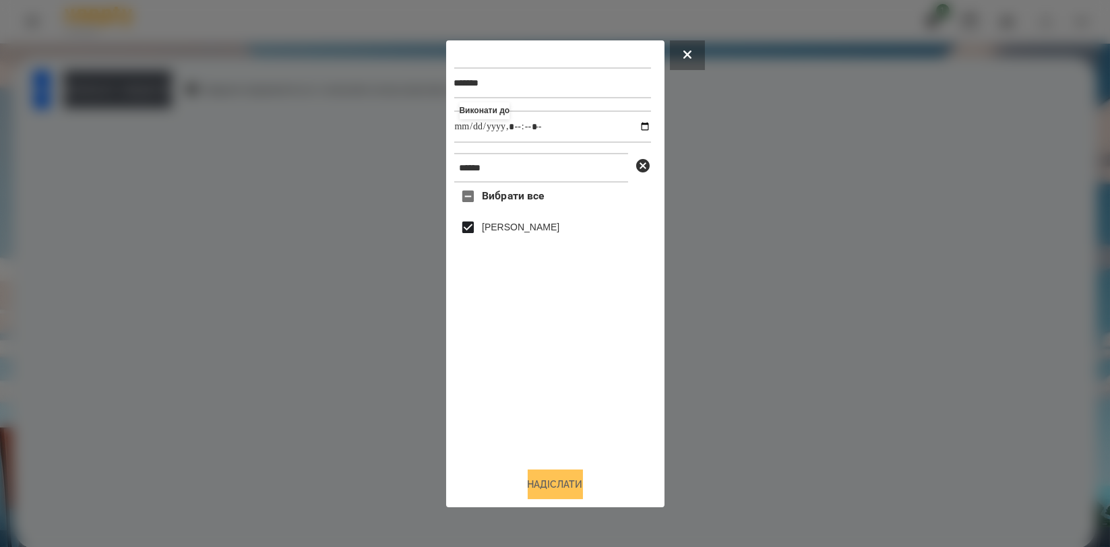
click at [571, 488] on button "Надіслати" at bounding box center [555, 485] width 55 height 30
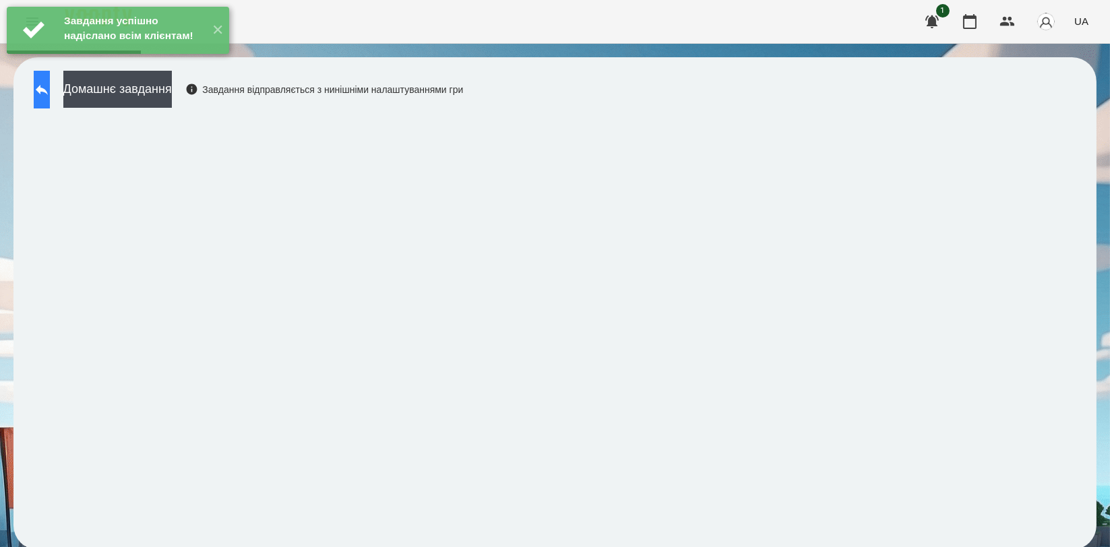
click at [50, 96] on icon at bounding box center [42, 90] width 16 height 16
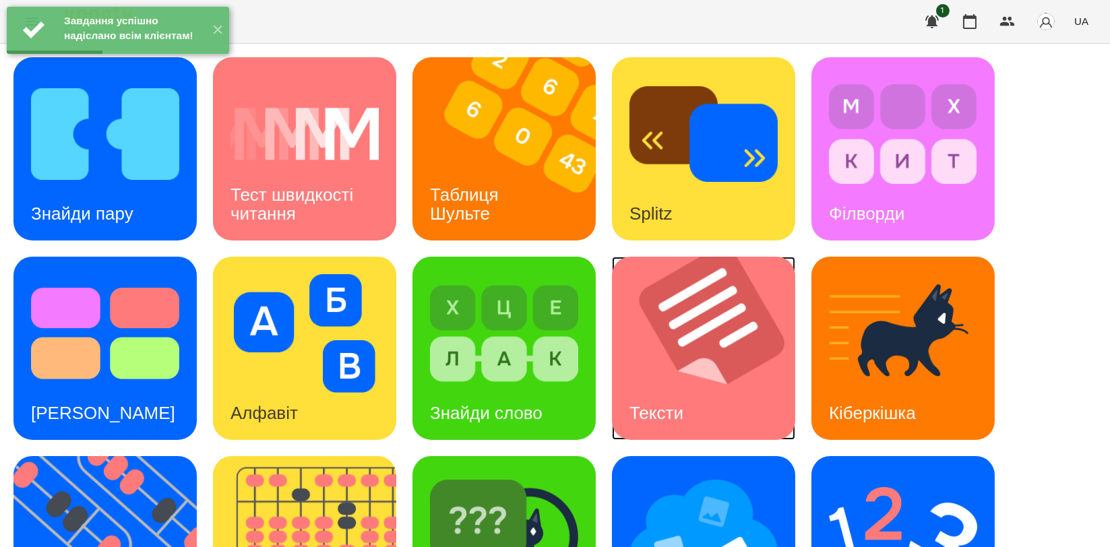
click at [649, 322] on img at bounding box center [712, 348] width 200 height 183
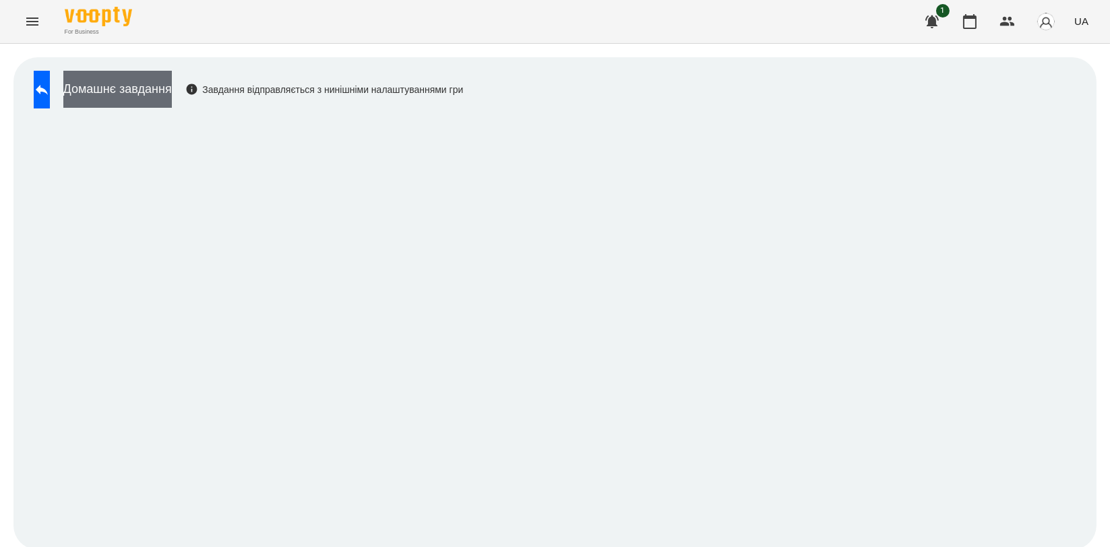
click at [172, 88] on button "Домашнє завдання" at bounding box center [117, 89] width 108 height 37
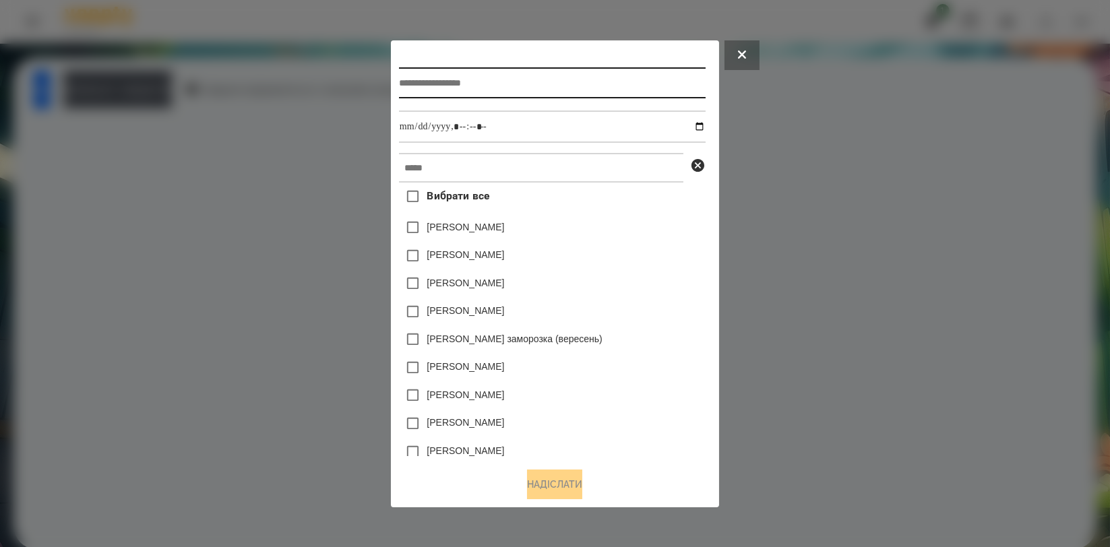
click at [559, 90] on input "text" at bounding box center [552, 82] width 307 height 31
type input "*****"
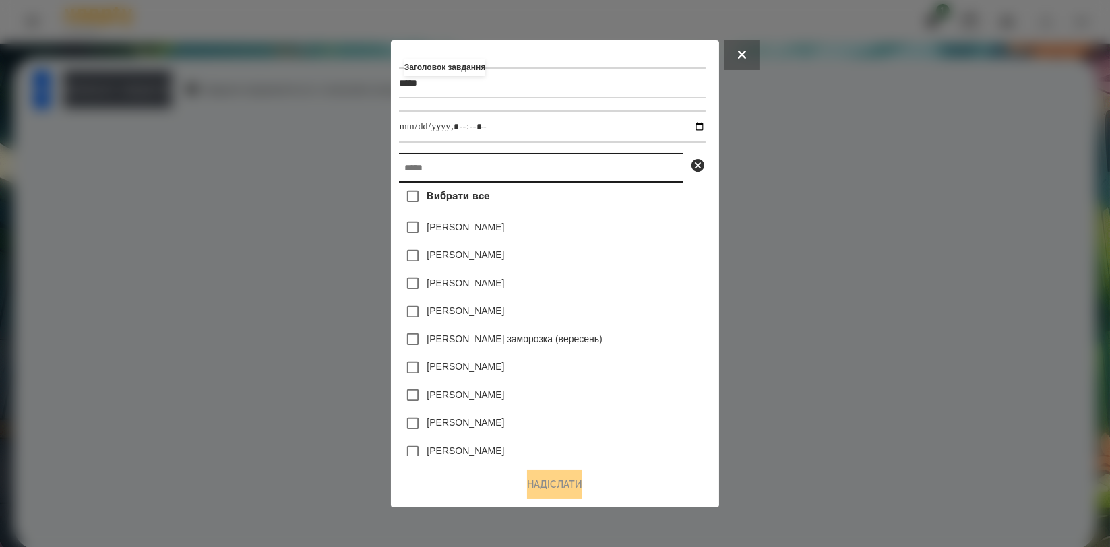
click at [572, 173] on input "text" at bounding box center [541, 168] width 284 height 30
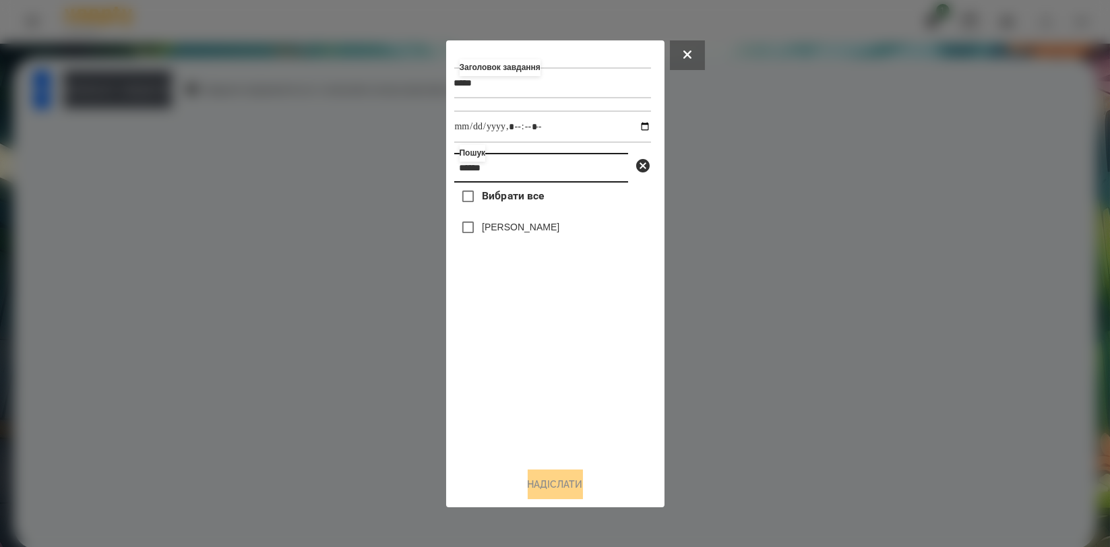
type input "******"
click at [544, 221] on div "[PERSON_NAME]" at bounding box center [552, 228] width 197 height 28
click at [540, 230] on label "[PERSON_NAME]" at bounding box center [520, 226] width 77 height 13
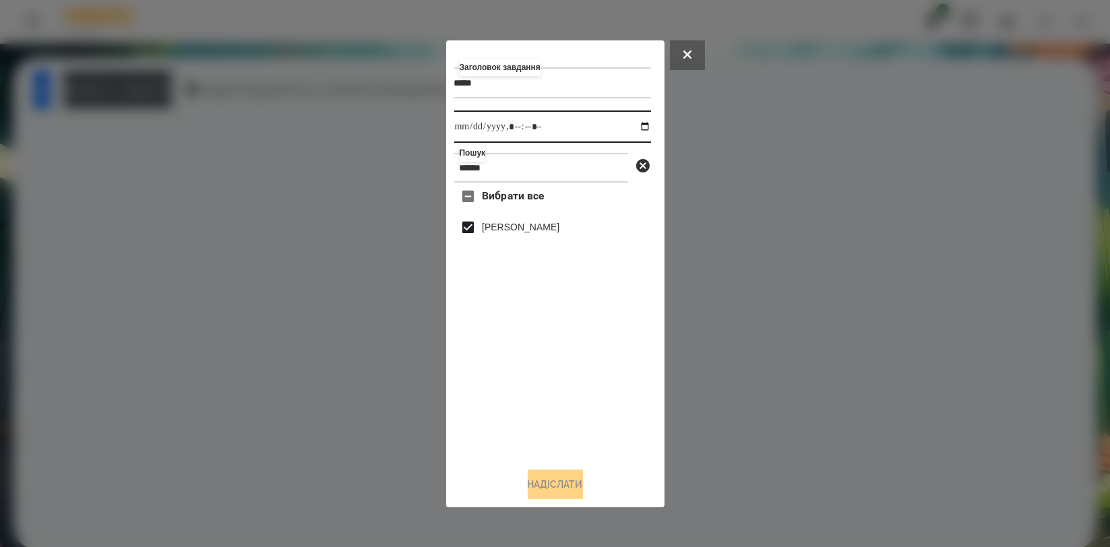
click at [627, 130] on input "datetime-local" at bounding box center [552, 126] width 197 height 32
type input "**********"
click at [635, 392] on div "Вибрати все [PERSON_NAME]" at bounding box center [552, 320] width 197 height 274
click at [554, 484] on button "Надіслати" at bounding box center [555, 485] width 55 height 30
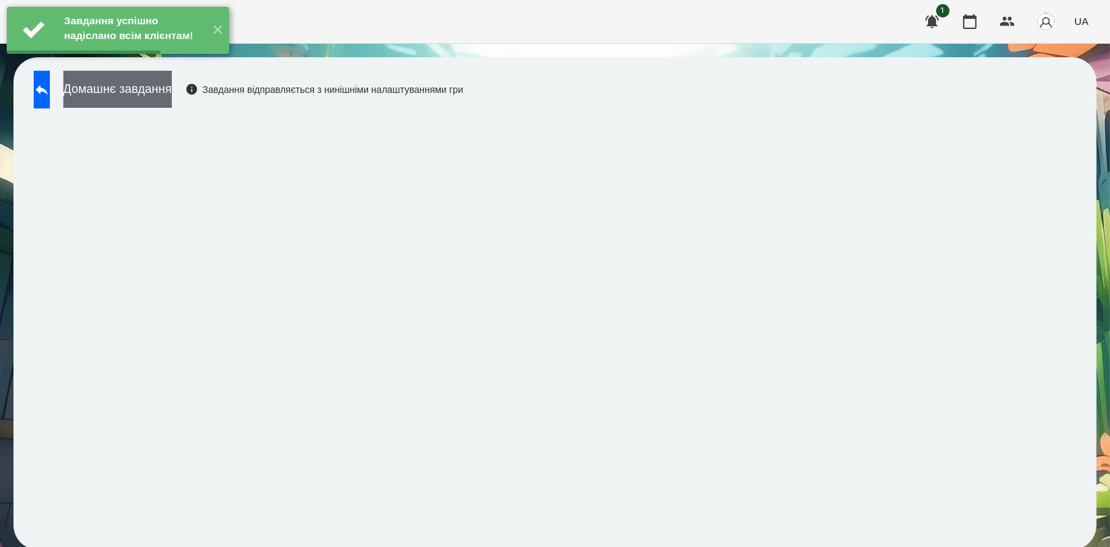
click at [172, 98] on button "Домашнє завдання" at bounding box center [117, 89] width 108 height 37
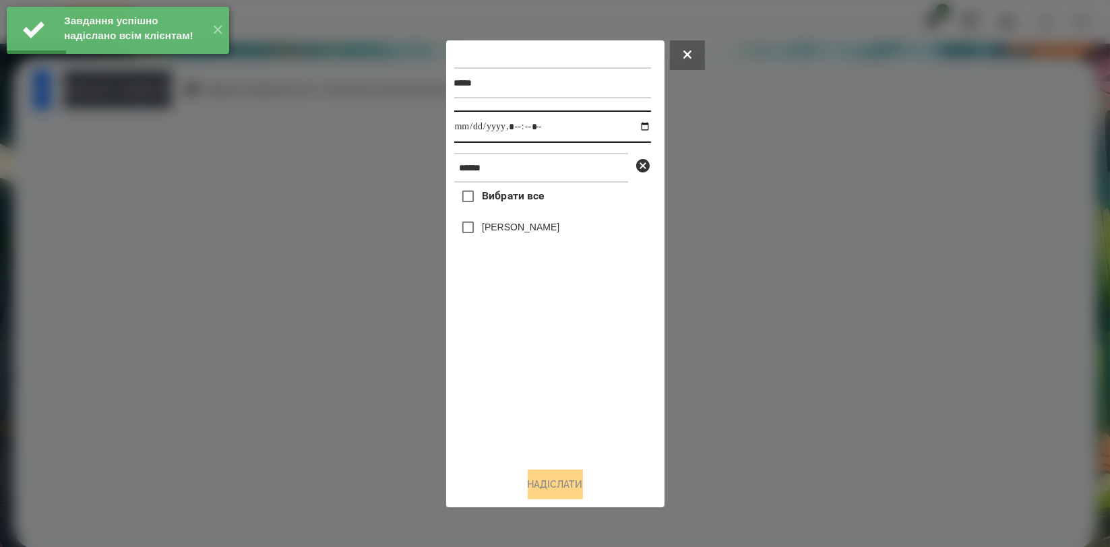
click at [635, 123] on input "datetime-local" at bounding box center [552, 126] width 197 height 32
type input "**********"
click at [529, 344] on div "Вибрати все [PERSON_NAME]" at bounding box center [552, 320] width 197 height 274
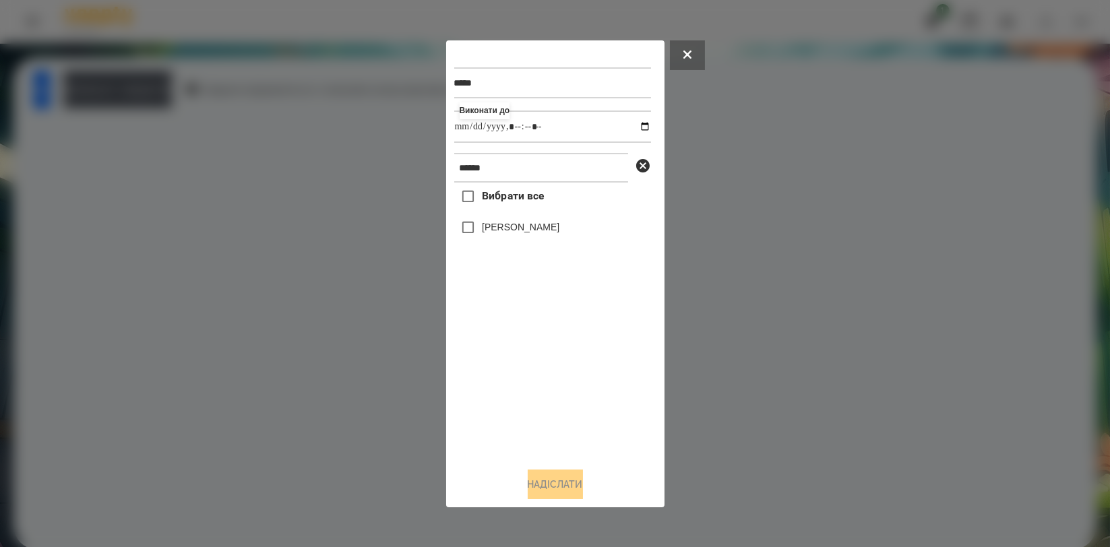
click at [540, 233] on label "[PERSON_NAME]" at bounding box center [520, 226] width 77 height 13
click at [563, 484] on button "Надіслати" at bounding box center [555, 485] width 55 height 30
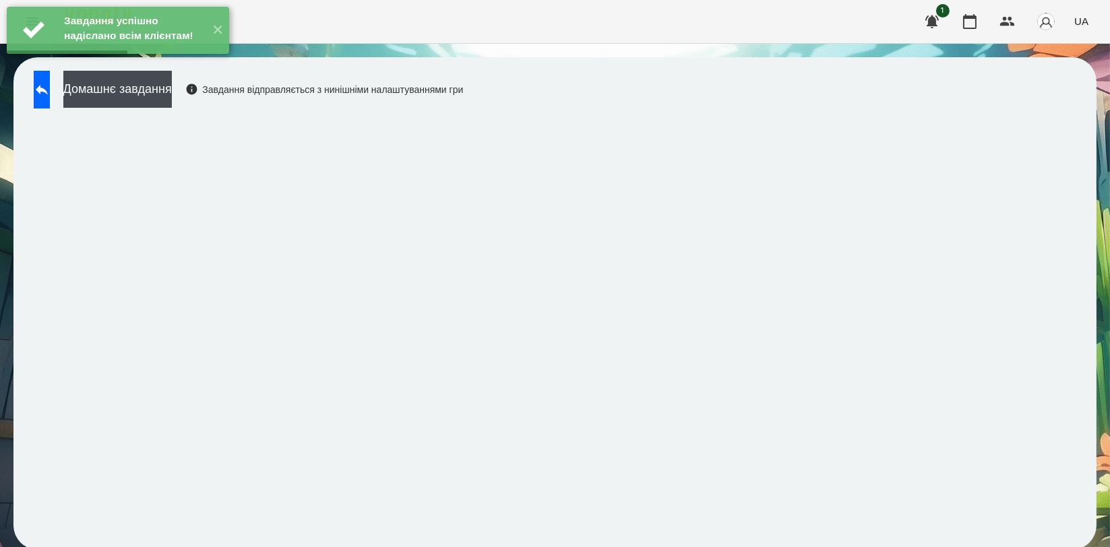
click at [193, 61] on div "Завдання успішно надіслано всім клієнтам! ✕" at bounding box center [118, 30] width 236 height 61
click at [172, 90] on button "Домашнє завдання" at bounding box center [117, 89] width 108 height 37
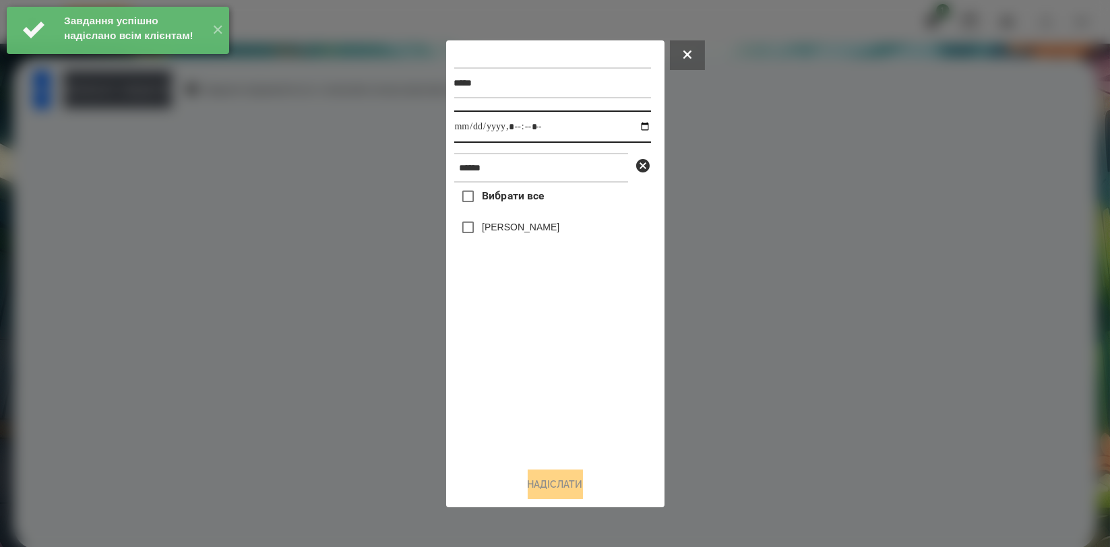
click at [635, 127] on input "datetime-local" at bounding box center [552, 126] width 197 height 32
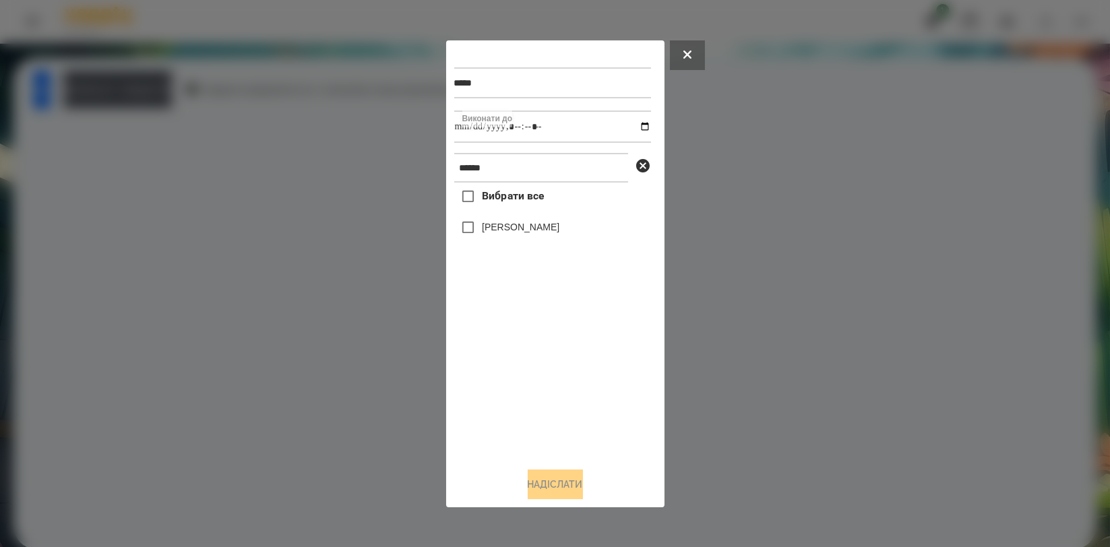
type input "**********"
click at [526, 362] on div "Вибрати все [PERSON_NAME]" at bounding box center [552, 320] width 197 height 274
click at [521, 234] on label "[PERSON_NAME]" at bounding box center [520, 226] width 77 height 13
click at [548, 477] on button "Надіслати" at bounding box center [555, 485] width 55 height 30
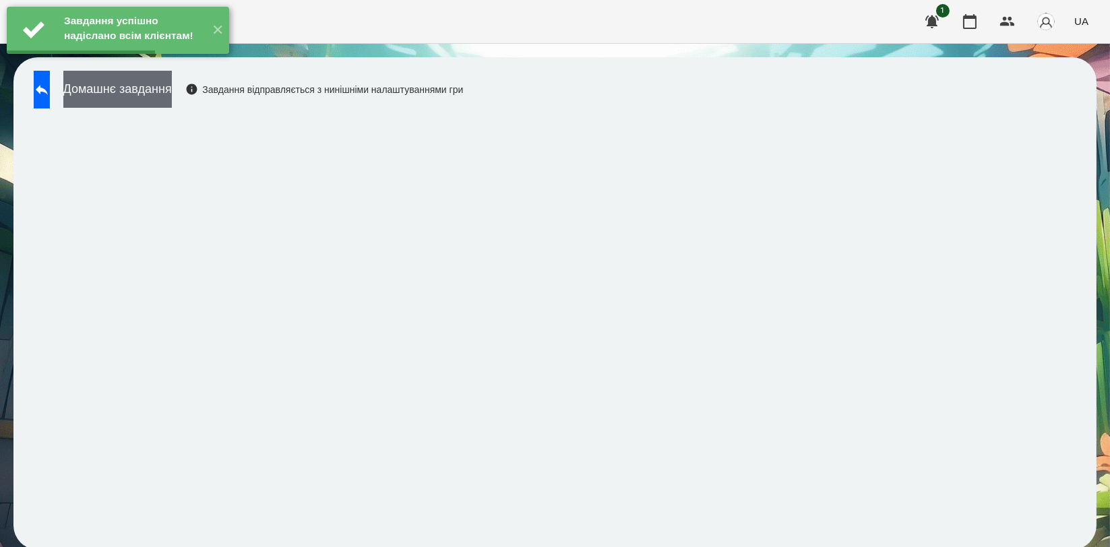
click at [172, 94] on button "Домашнє завдання" at bounding box center [117, 89] width 108 height 37
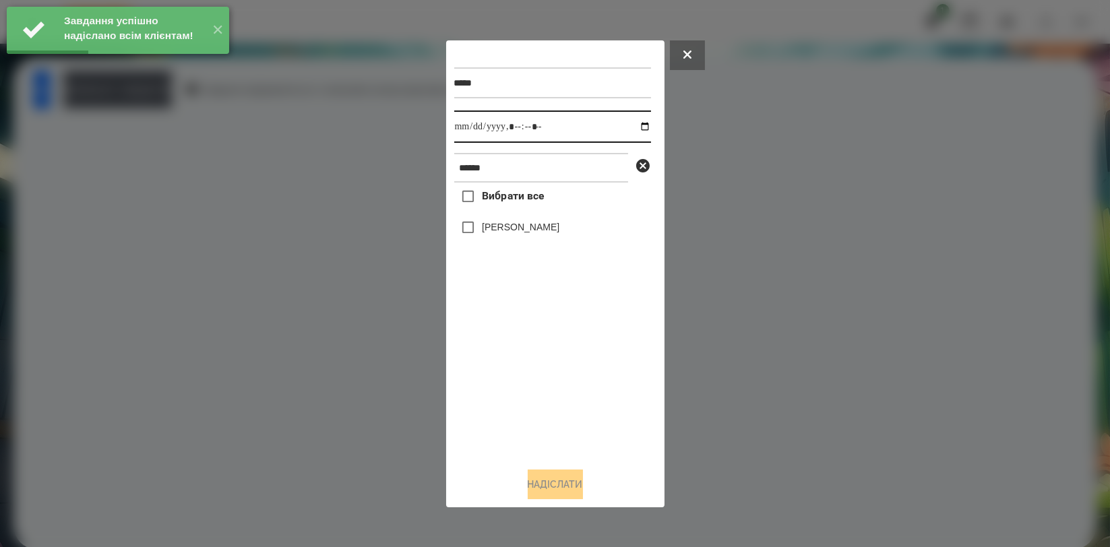
click at [626, 125] on input "datetime-local" at bounding box center [552, 126] width 197 height 32
click at [632, 125] on input "datetime-local" at bounding box center [552, 126] width 197 height 32
type input "**********"
click at [541, 352] on div "Вибрати все [PERSON_NAME]" at bounding box center [552, 320] width 197 height 274
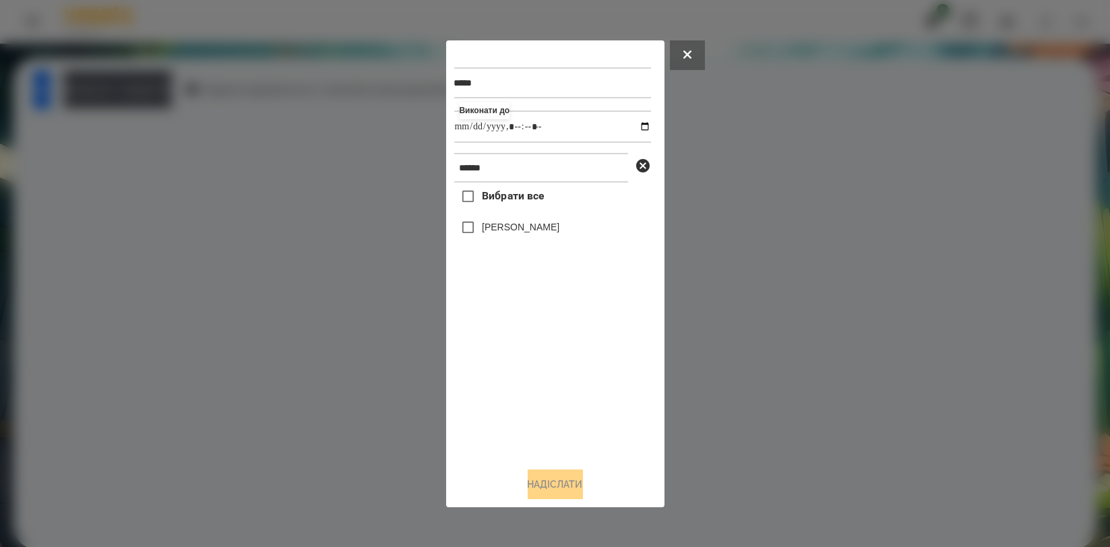
click at [543, 230] on label "[PERSON_NAME]" at bounding box center [520, 226] width 77 height 13
click at [557, 486] on button "Надіслати" at bounding box center [555, 485] width 55 height 30
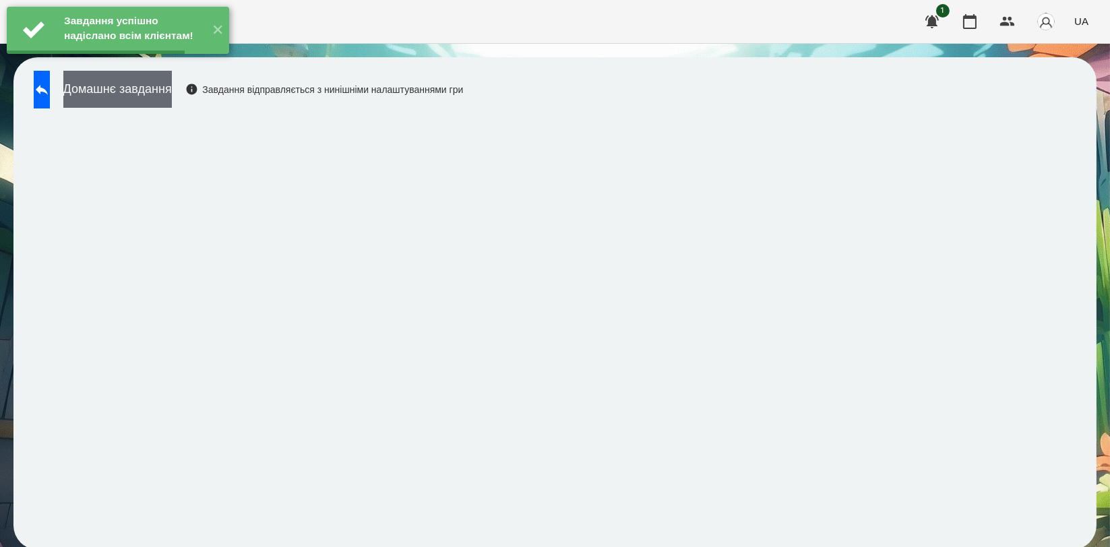
click at [172, 86] on button "Домашнє завдання" at bounding box center [117, 89] width 108 height 37
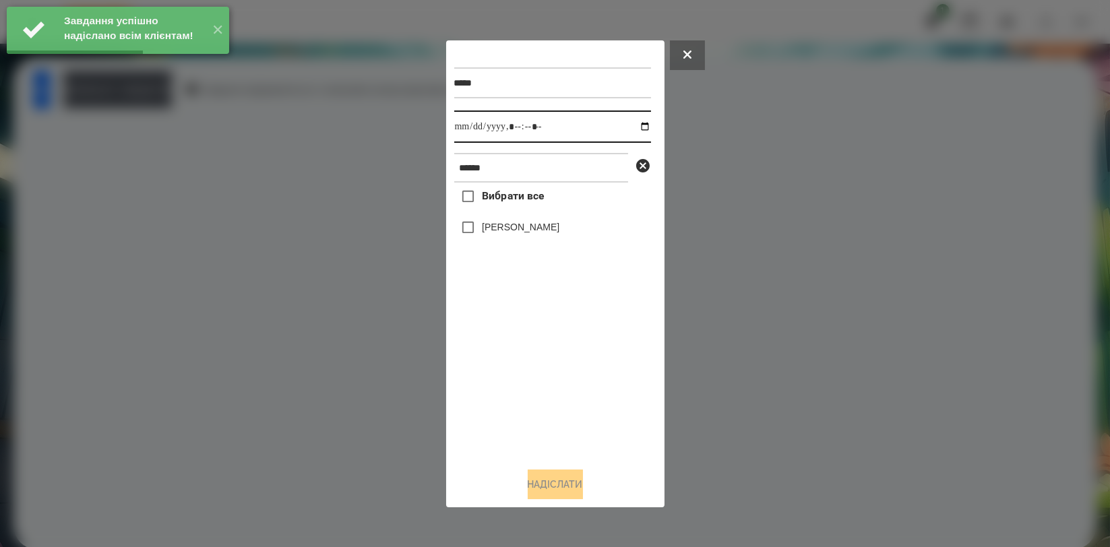
click at [632, 121] on input "datetime-local" at bounding box center [552, 126] width 197 height 32
type input "**********"
click at [558, 392] on div "Вибрати все [PERSON_NAME]" at bounding box center [552, 320] width 197 height 274
click at [538, 234] on label "[PERSON_NAME]" at bounding box center [520, 226] width 77 height 13
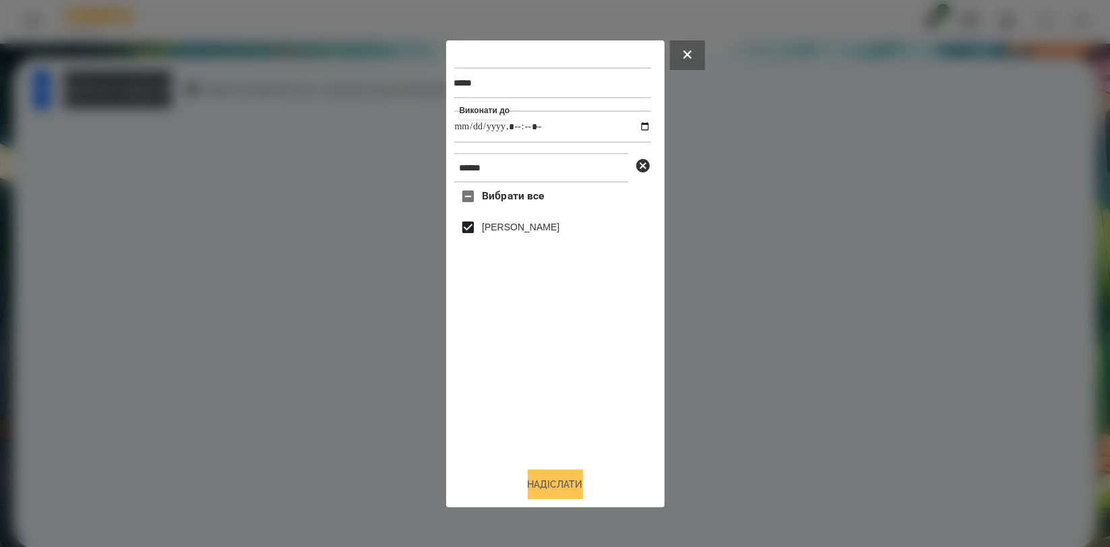
click at [532, 499] on button "Надіслати" at bounding box center [555, 485] width 55 height 30
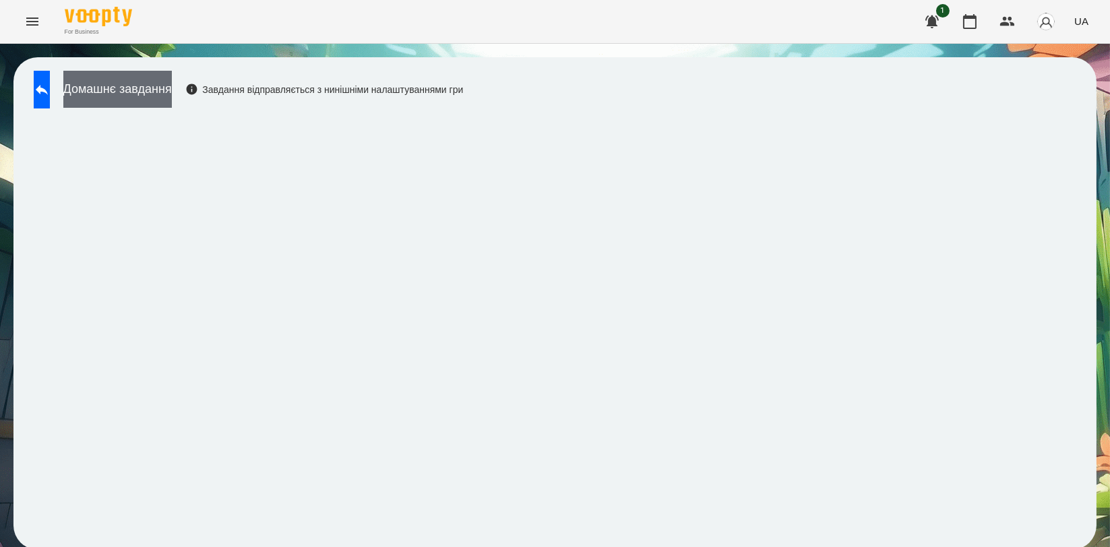
click at [172, 80] on button "Домашнє завдання" at bounding box center [117, 89] width 108 height 37
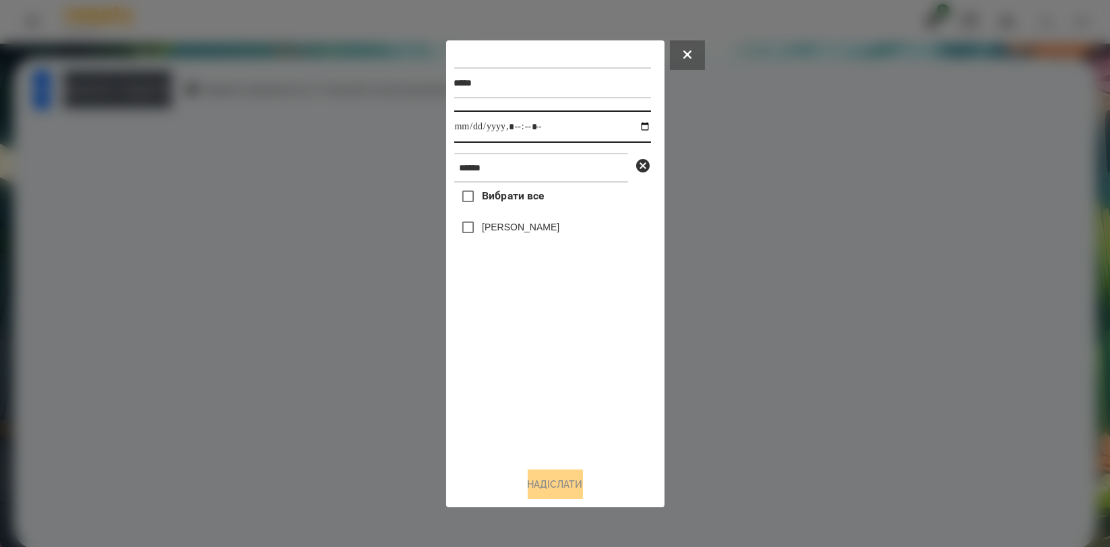
click at [635, 128] on input "datetime-local" at bounding box center [552, 126] width 197 height 32
type input "**********"
click at [570, 360] on div "Вибрати все [PERSON_NAME]" at bounding box center [552, 320] width 197 height 274
click at [545, 234] on label "[PERSON_NAME]" at bounding box center [520, 226] width 77 height 13
click at [556, 492] on button "Надіслати" at bounding box center [555, 485] width 55 height 30
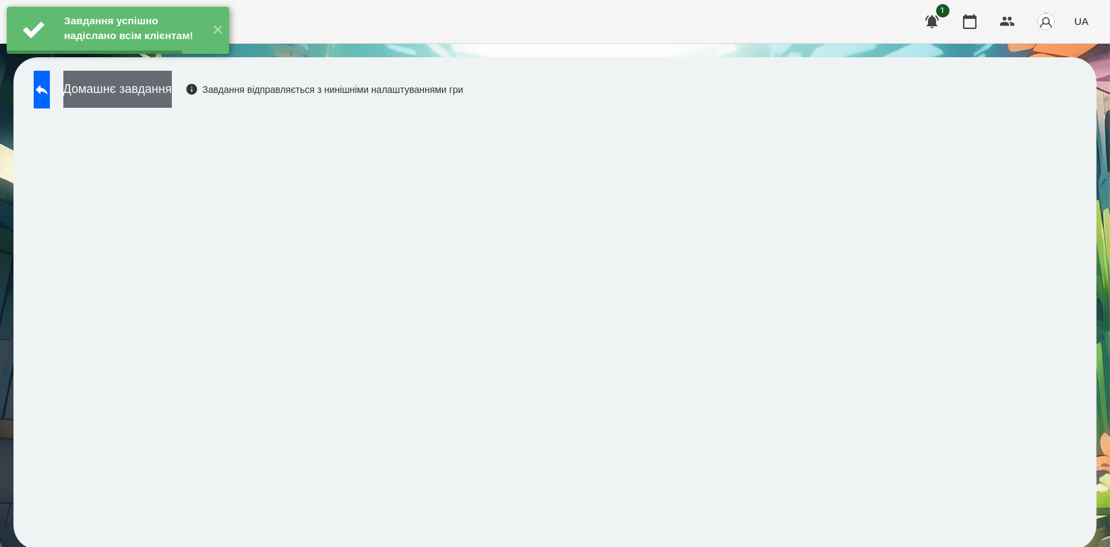
click at [172, 96] on button "Домашнє завдання" at bounding box center [117, 89] width 108 height 37
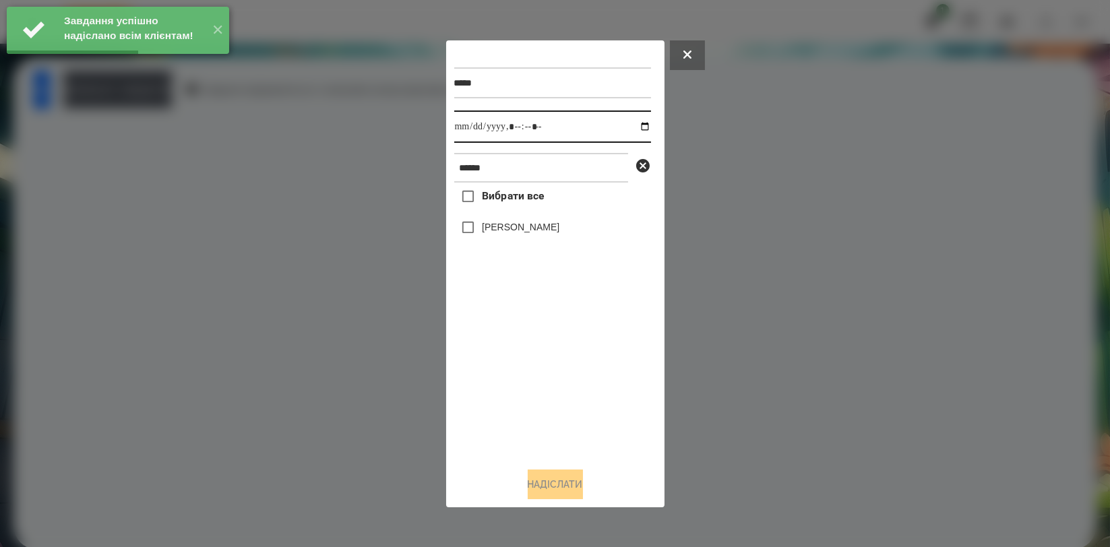
click at [633, 127] on input "datetime-local" at bounding box center [552, 126] width 197 height 32
type input "**********"
drag, startPoint x: 490, startPoint y: 389, endPoint x: 518, endPoint y: 292, distance: 101.1
click at [490, 388] on div "Вибрати все [PERSON_NAME]" at bounding box center [552, 320] width 197 height 274
drag, startPoint x: 550, startPoint y: 230, endPoint x: 544, endPoint y: 255, distance: 25.0
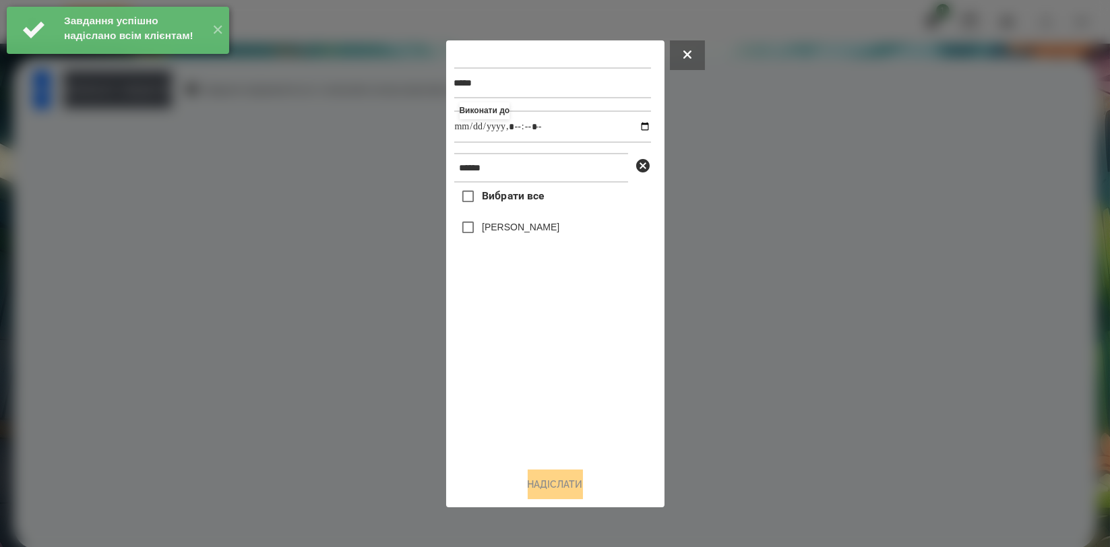
click at [550, 229] on label "[PERSON_NAME]" at bounding box center [520, 226] width 77 height 13
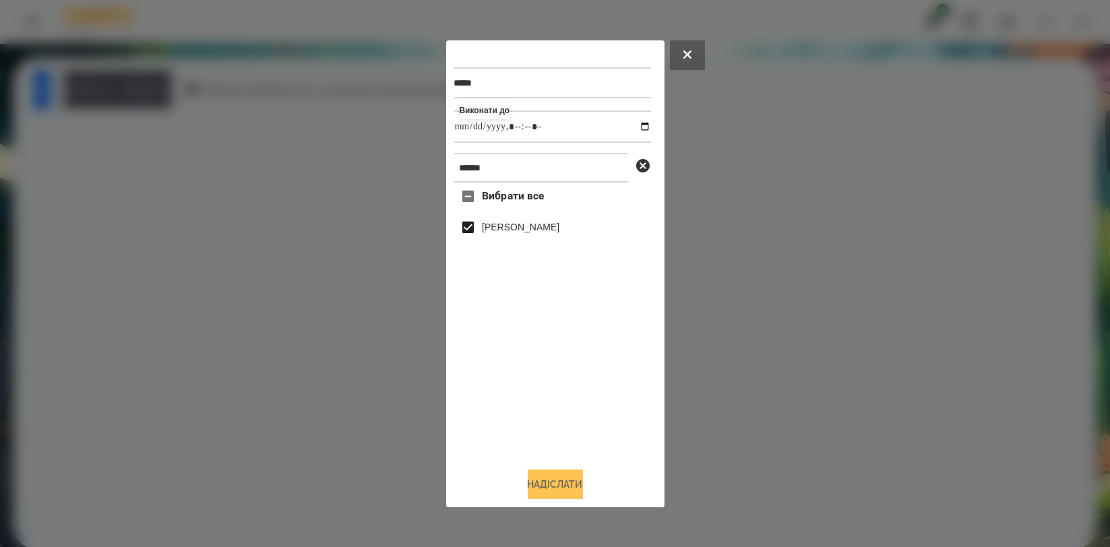
click at [547, 476] on button "Надіслати" at bounding box center [555, 485] width 55 height 30
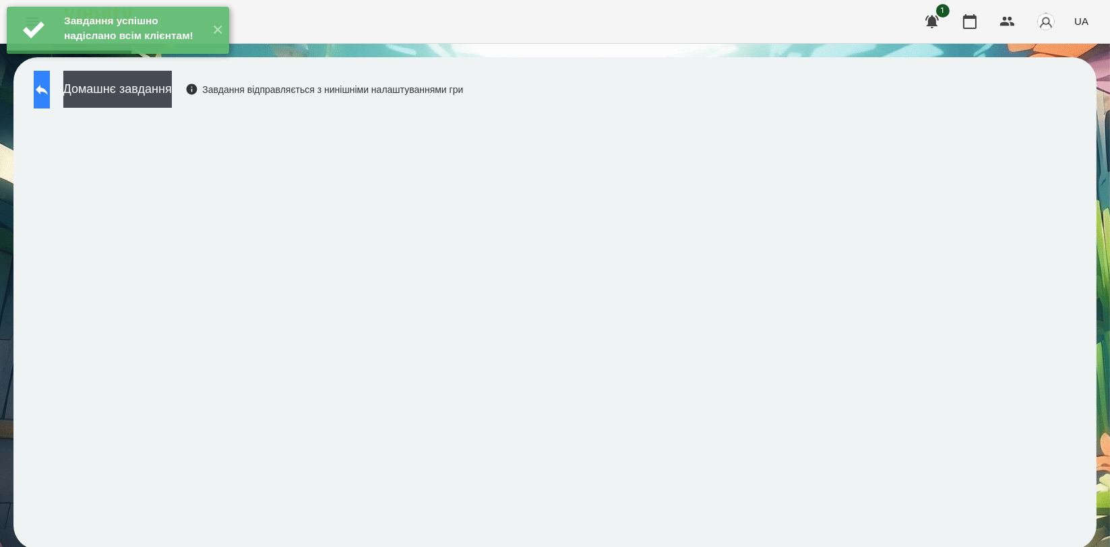
click at [50, 96] on button at bounding box center [42, 90] width 16 height 38
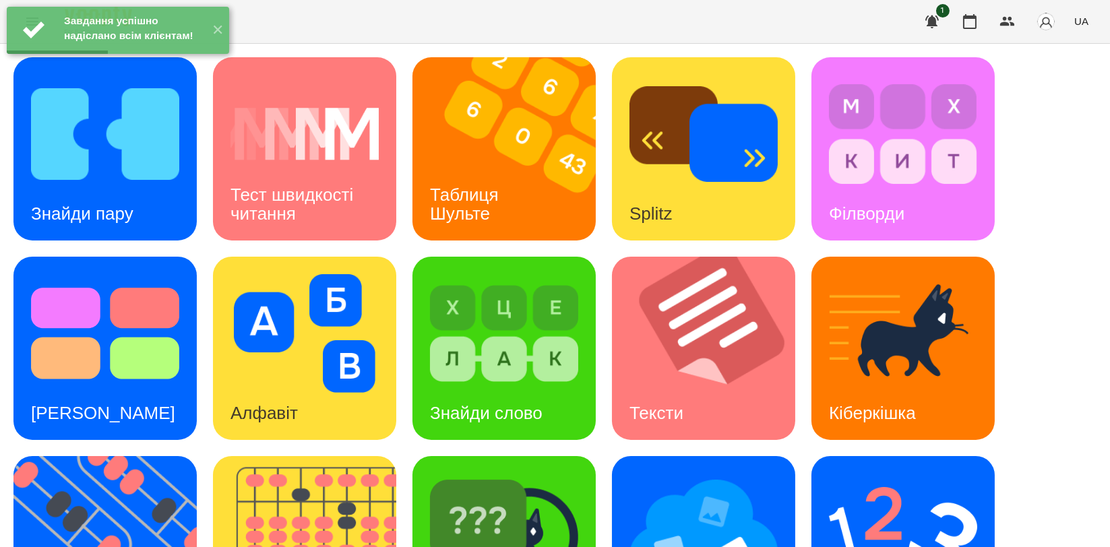
scroll to position [224, 0]
click at [498, 474] on img at bounding box center [504, 533] width 148 height 119
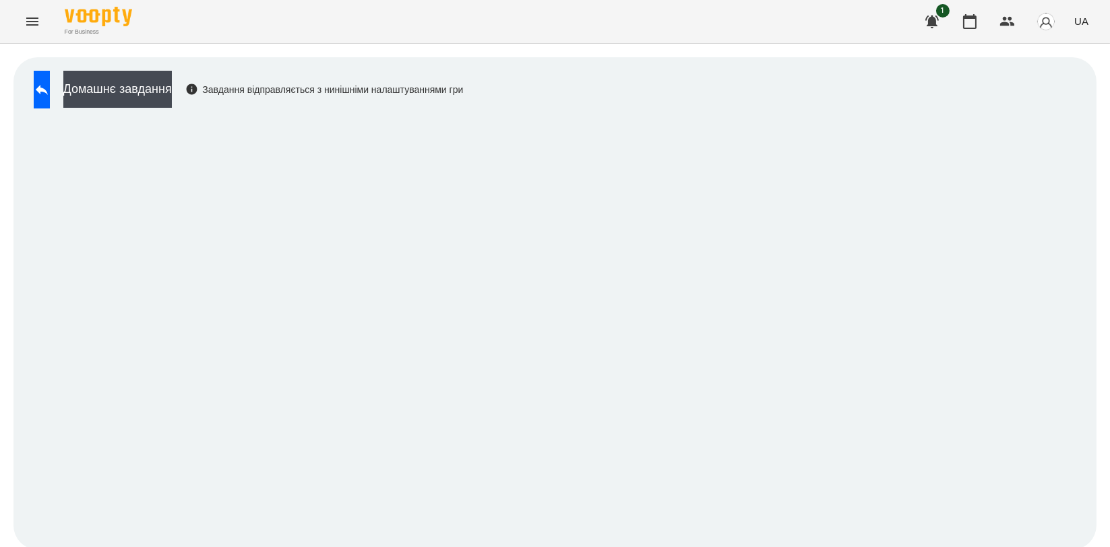
click at [160, 69] on div "Домашнє завдання Завдання відправляється з нинішніми налаштуваннями гри" at bounding box center [554, 303] width 1083 height 492
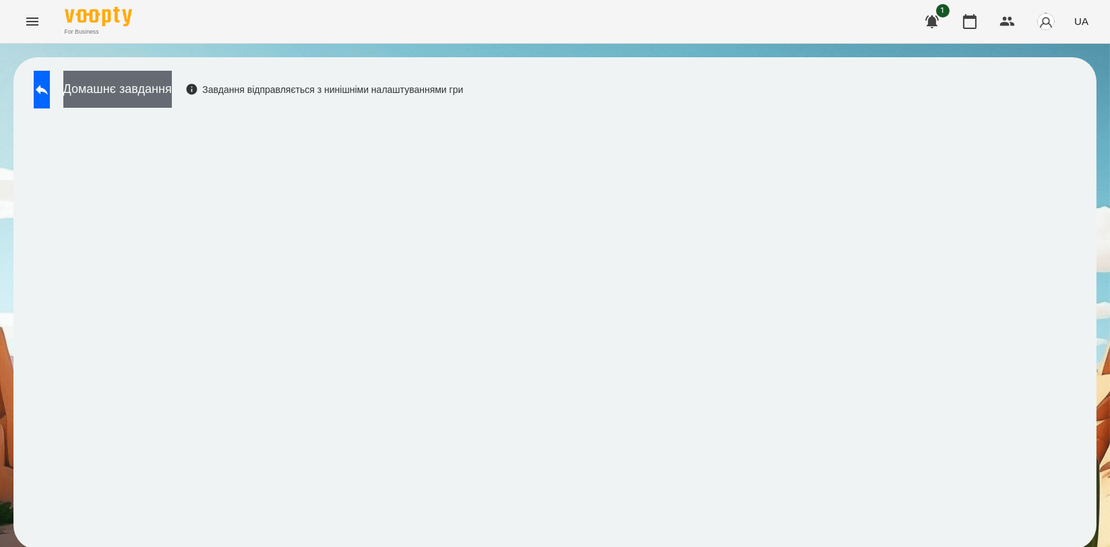
click at [164, 82] on button "Домашнє завдання" at bounding box center [117, 89] width 108 height 37
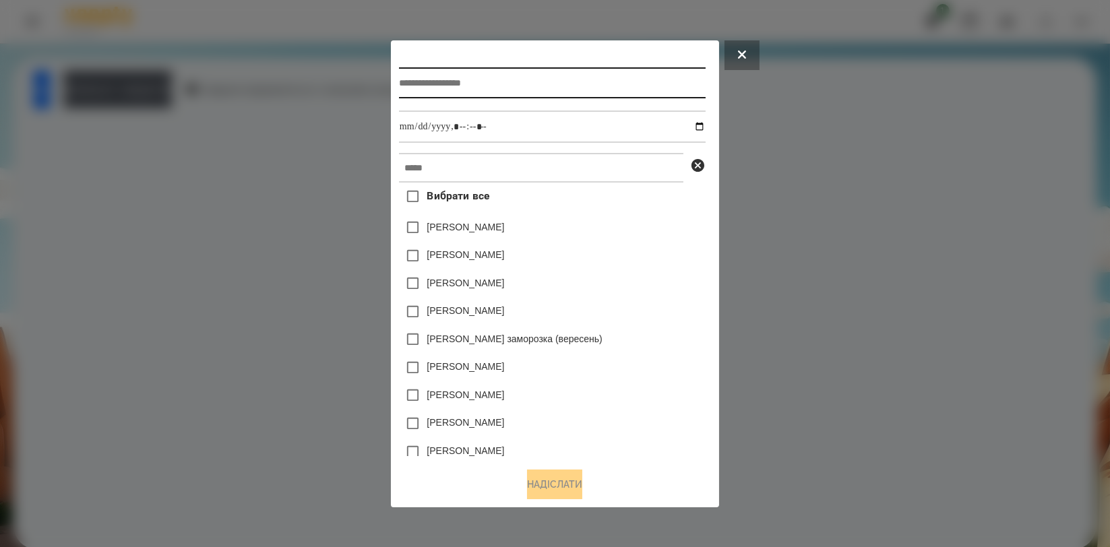
click at [559, 82] on input "text" at bounding box center [552, 82] width 307 height 31
type input "**********"
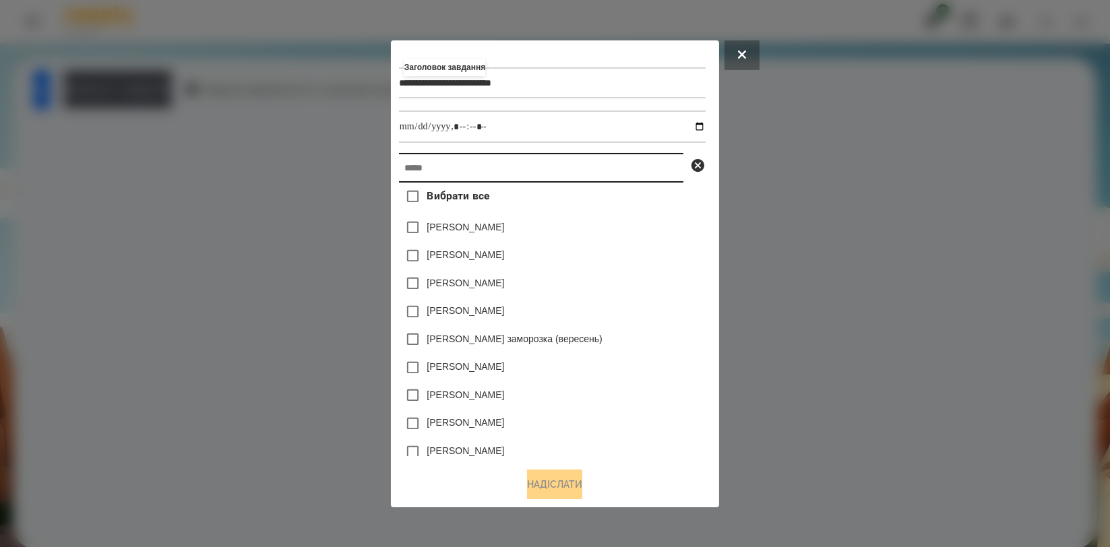
click at [540, 162] on input "text" at bounding box center [541, 168] width 284 height 30
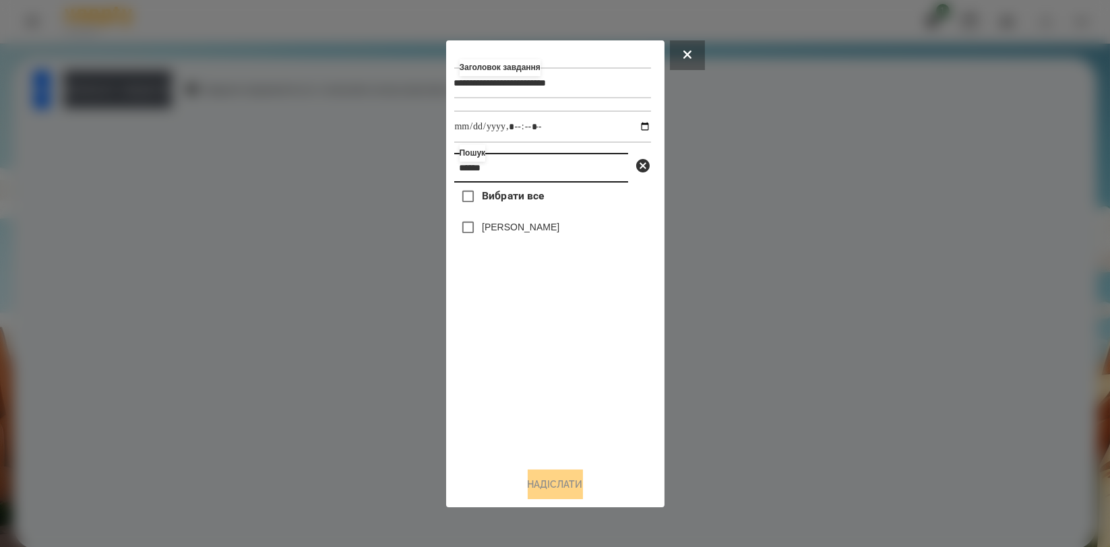
type input "******"
click at [522, 232] on label "[PERSON_NAME]" at bounding box center [520, 226] width 77 height 13
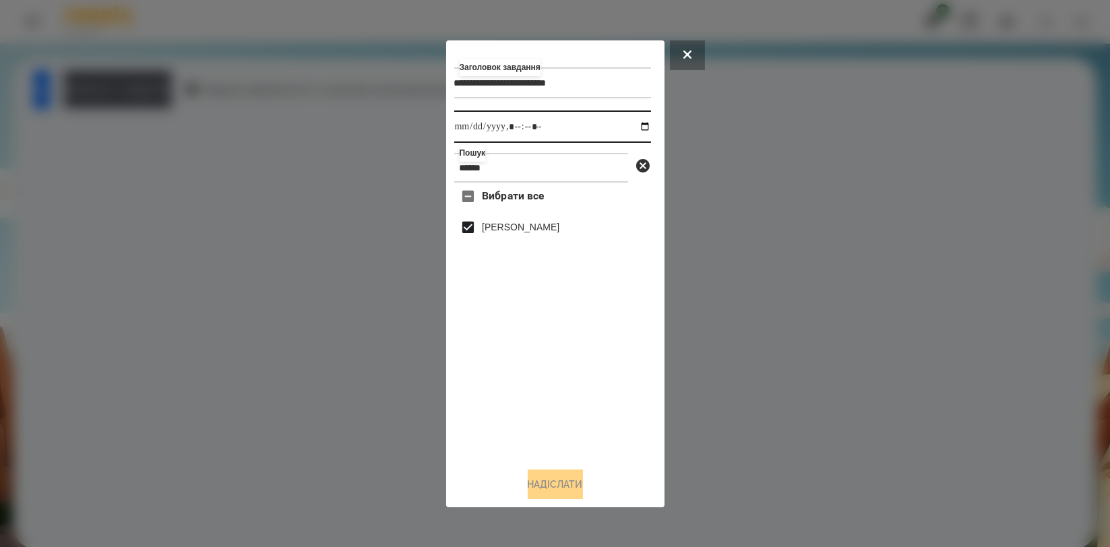
click at [633, 126] on input "datetime-local" at bounding box center [552, 126] width 197 height 32
type input "**********"
drag, startPoint x: 605, startPoint y: 429, endPoint x: 595, endPoint y: 455, distance: 27.5
click at [604, 430] on div "Вибрати все [PERSON_NAME]" at bounding box center [552, 320] width 197 height 274
drag, startPoint x: 576, startPoint y: 494, endPoint x: 513, endPoint y: 461, distance: 71.4
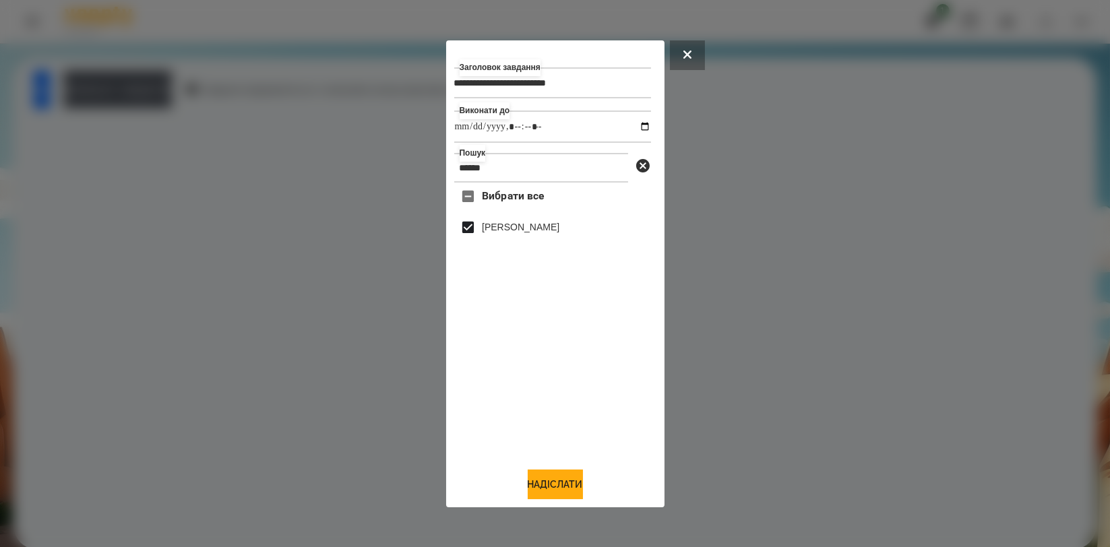
click at [576, 495] on button "Надіслати" at bounding box center [555, 485] width 55 height 30
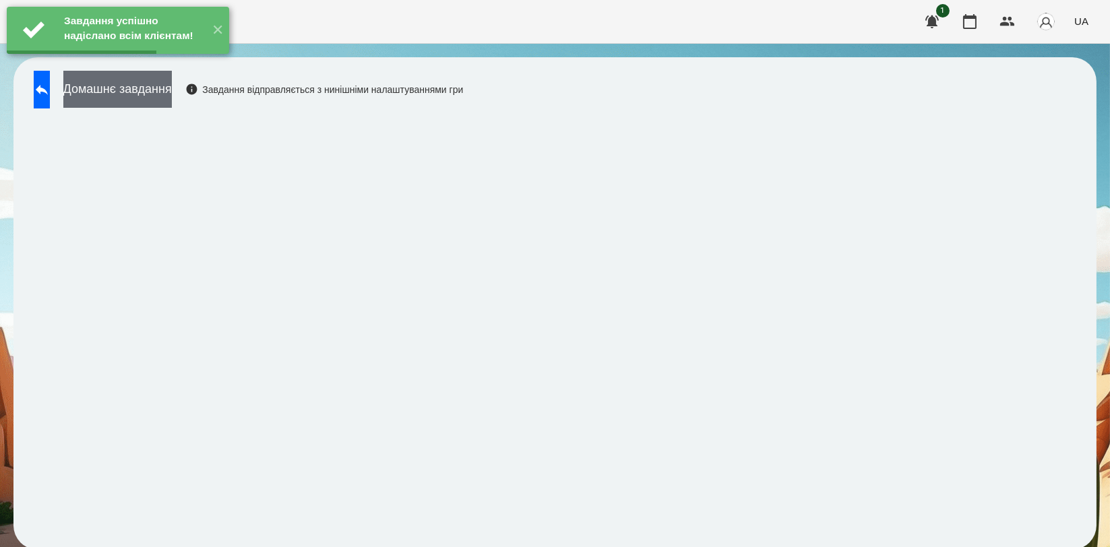
click at [172, 96] on button "Домашнє завдання" at bounding box center [117, 89] width 108 height 37
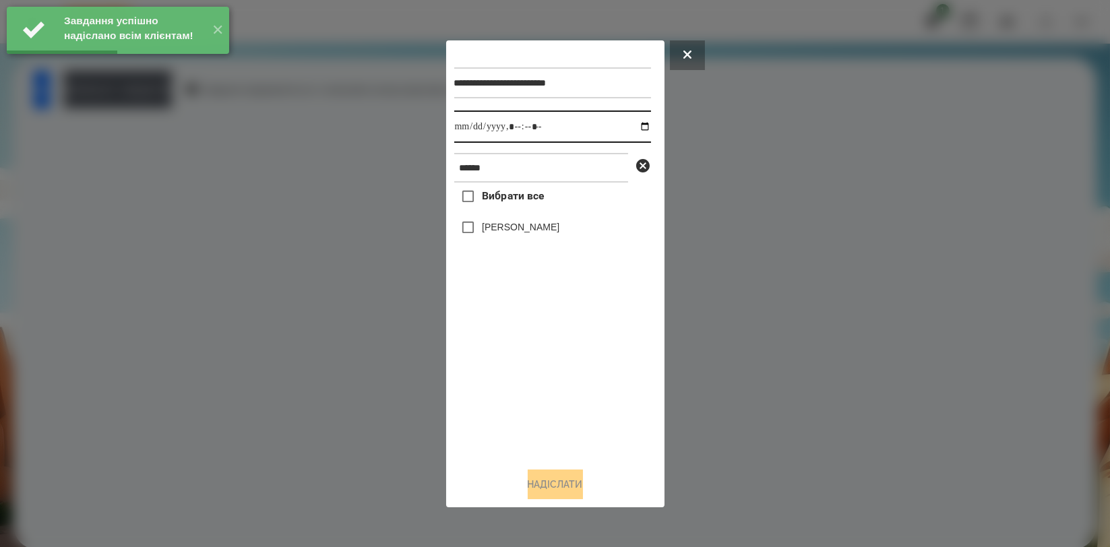
click at [635, 128] on input "datetime-local" at bounding box center [552, 126] width 197 height 32
type input "**********"
click at [511, 373] on div "Вибрати все [PERSON_NAME]" at bounding box center [552, 320] width 197 height 274
click at [530, 234] on label "[PERSON_NAME]" at bounding box center [520, 226] width 77 height 13
click at [557, 478] on button "Надіслати" at bounding box center [555, 485] width 55 height 30
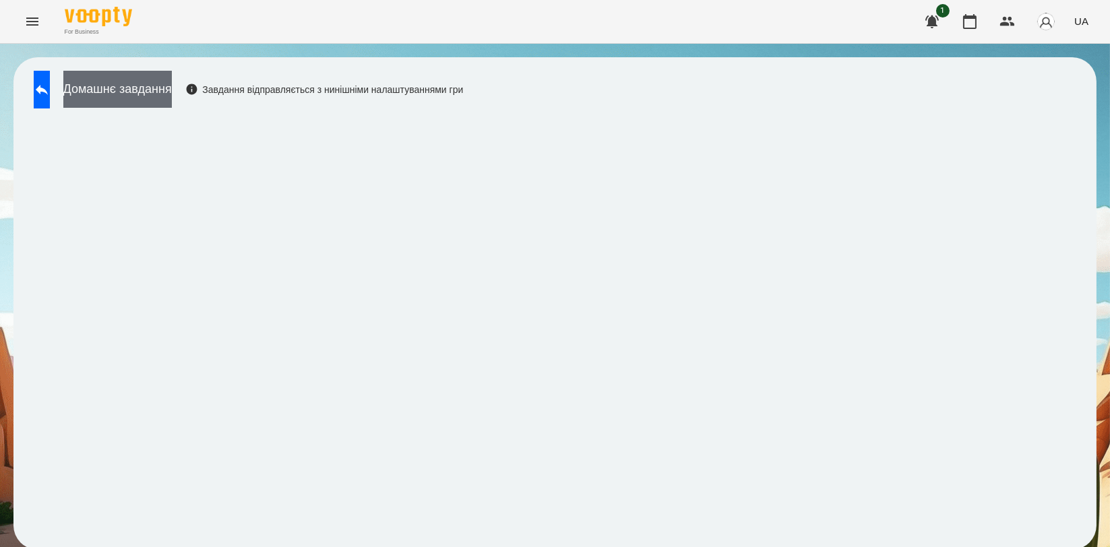
click at [172, 106] on button "Домашнє завдання" at bounding box center [117, 89] width 108 height 37
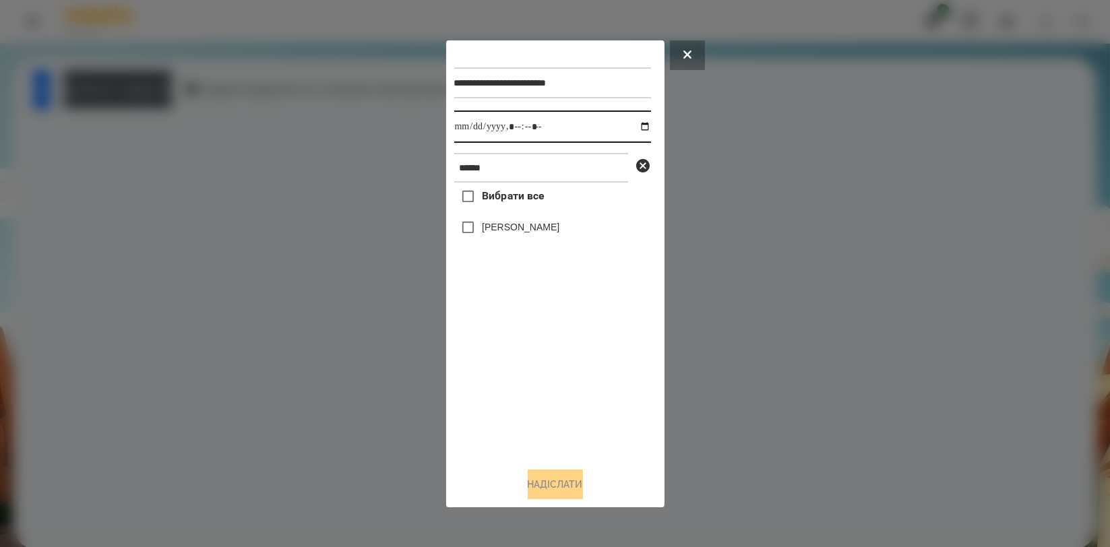
click at [632, 121] on input "datetime-local" at bounding box center [552, 126] width 197 height 32
type input "**********"
click at [546, 379] on div "Вибрати все [PERSON_NAME]" at bounding box center [552, 320] width 197 height 274
click at [541, 234] on label "[PERSON_NAME]" at bounding box center [520, 226] width 77 height 13
drag, startPoint x: 570, startPoint y: 480, endPoint x: 585, endPoint y: 451, distance: 32.9
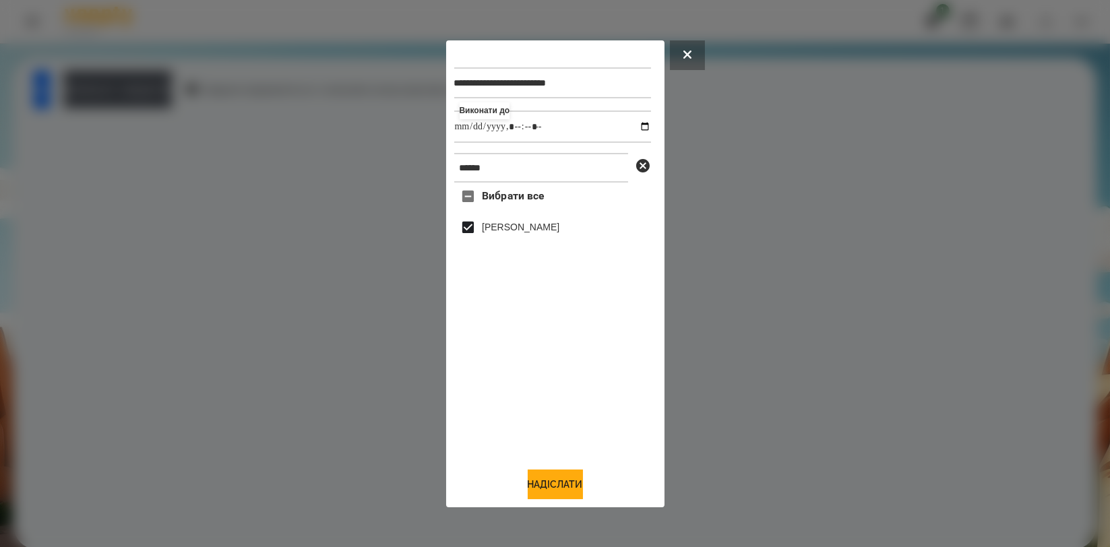
click at [570, 481] on button "Надіслати" at bounding box center [555, 485] width 55 height 30
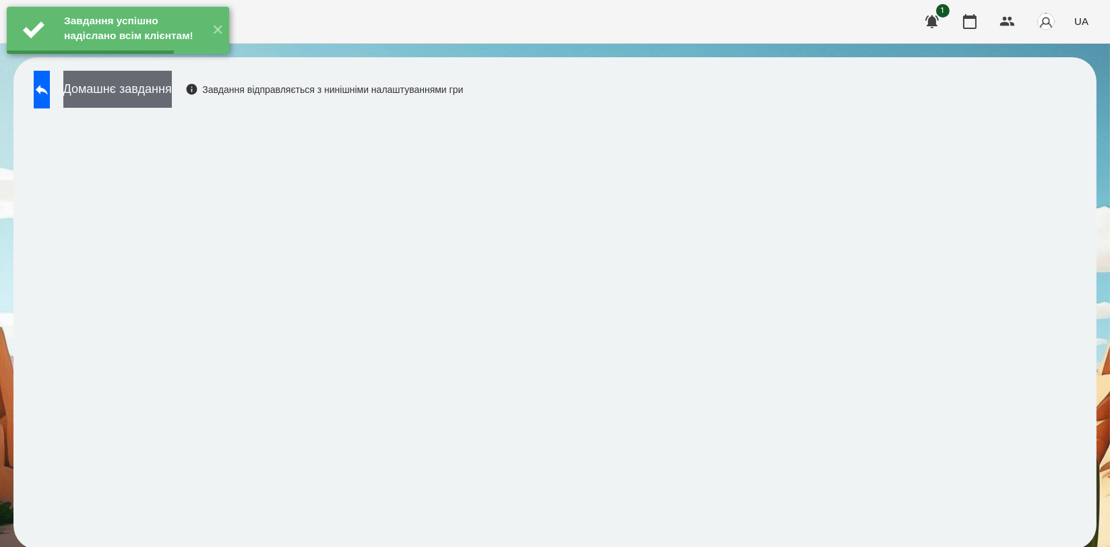
click at [172, 99] on button "Домашнє завдання" at bounding box center [117, 89] width 108 height 37
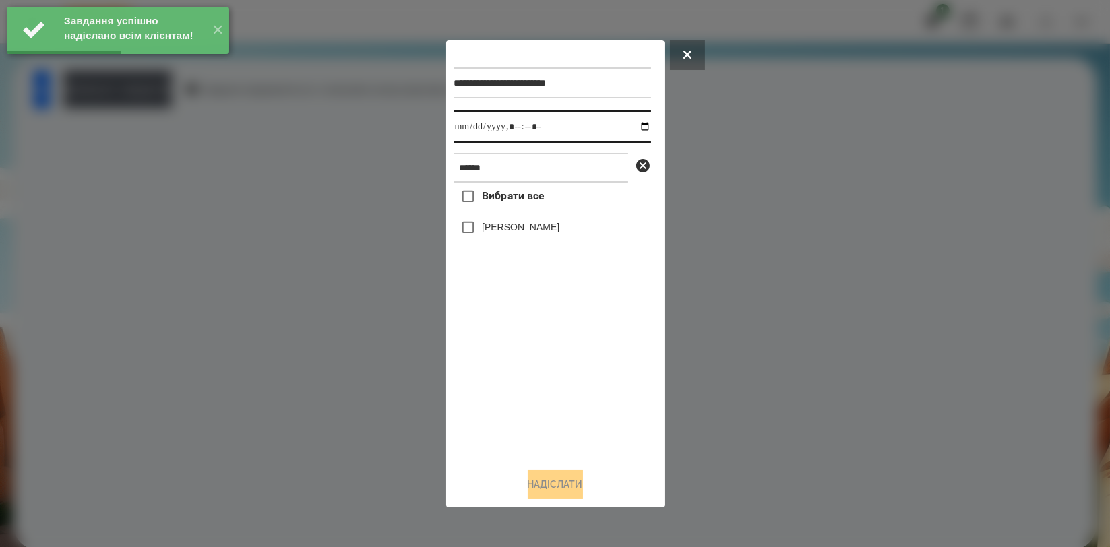
click at [633, 123] on input "datetime-local" at bounding box center [552, 126] width 197 height 32
type input "**********"
click at [536, 367] on div "Вибрати все [PERSON_NAME]" at bounding box center [552, 320] width 197 height 274
click at [539, 225] on label "[PERSON_NAME]" at bounding box center [520, 226] width 77 height 13
click at [559, 484] on button "Надіслати" at bounding box center [555, 485] width 55 height 30
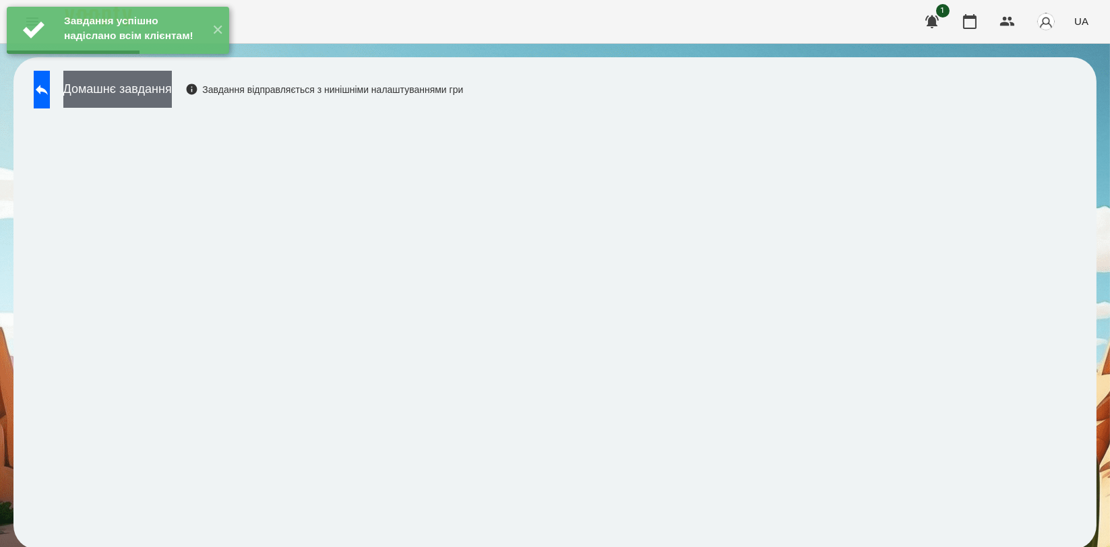
click at [172, 89] on button "Домашнє завдання" at bounding box center [117, 89] width 108 height 37
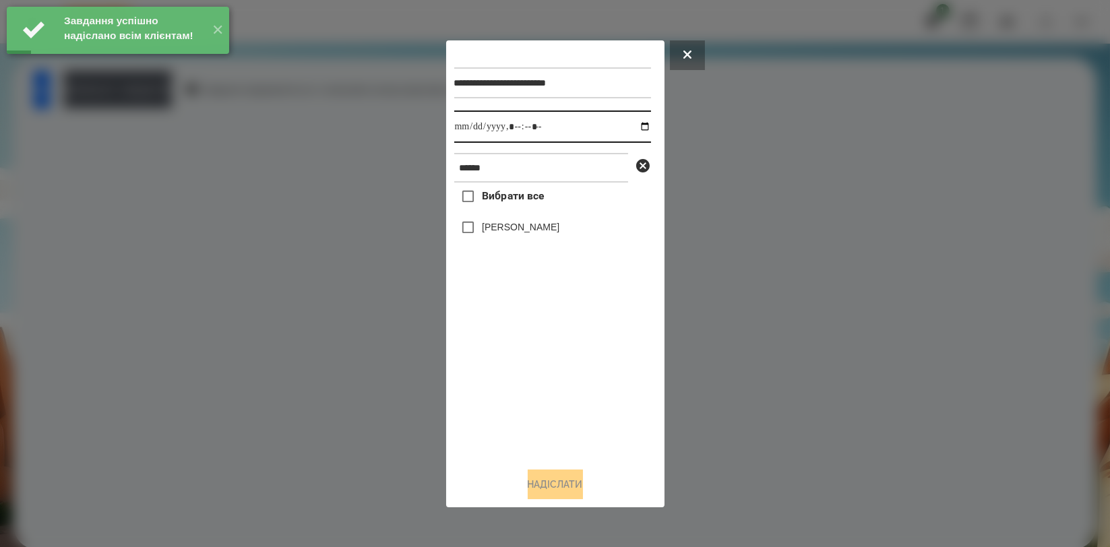
click at [627, 124] on input "datetime-local" at bounding box center [552, 126] width 197 height 32
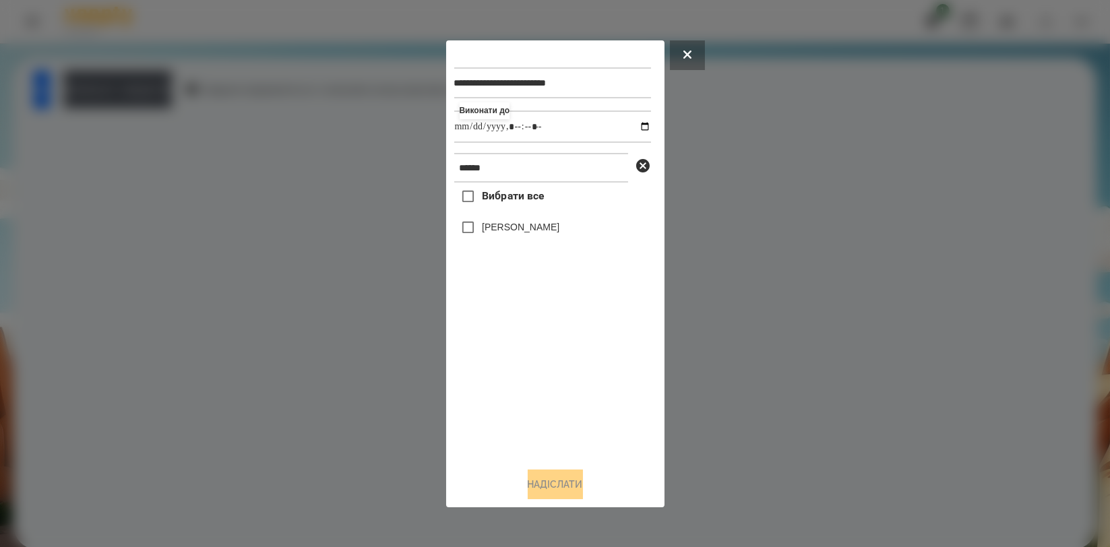
type input "**********"
drag, startPoint x: 539, startPoint y: 358, endPoint x: 527, endPoint y: 316, distance: 44.1
click at [539, 359] on div "Вибрати все [PERSON_NAME]" at bounding box center [552, 320] width 197 height 274
click at [526, 234] on label "[PERSON_NAME]" at bounding box center [520, 226] width 77 height 13
click at [537, 484] on button "Надіслати" at bounding box center [555, 485] width 55 height 30
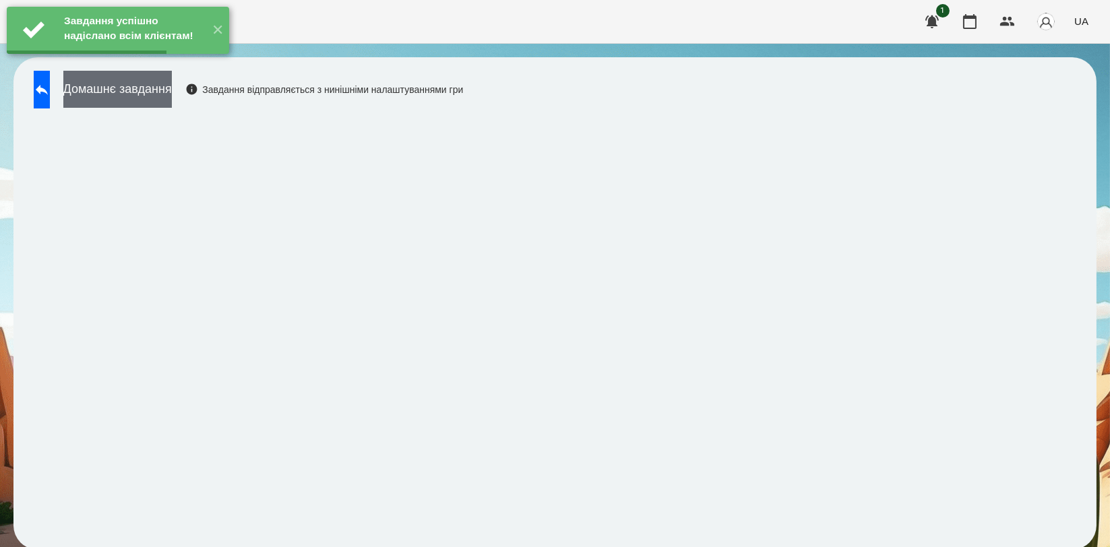
click at [172, 90] on button "Домашнє завдання" at bounding box center [117, 89] width 108 height 37
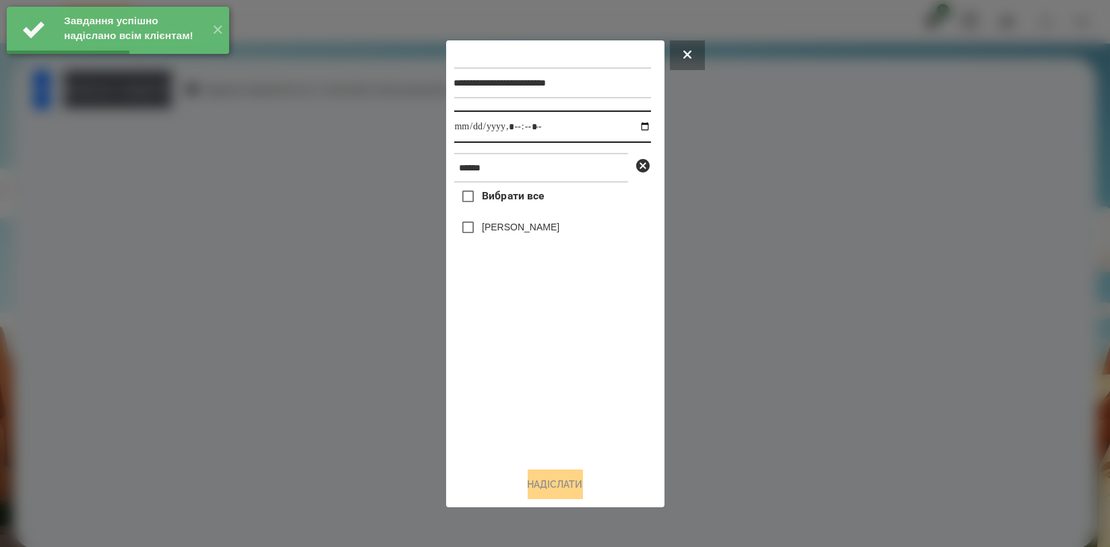
click at [631, 122] on input "datetime-local" at bounding box center [552, 126] width 197 height 32
type input "**********"
drag, startPoint x: 556, startPoint y: 424, endPoint x: 556, endPoint y: 369, distance: 55.2
click at [556, 425] on div "Вибрати все [PERSON_NAME]" at bounding box center [552, 320] width 197 height 274
click at [537, 232] on label "[PERSON_NAME]" at bounding box center [520, 226] width 77 height 13
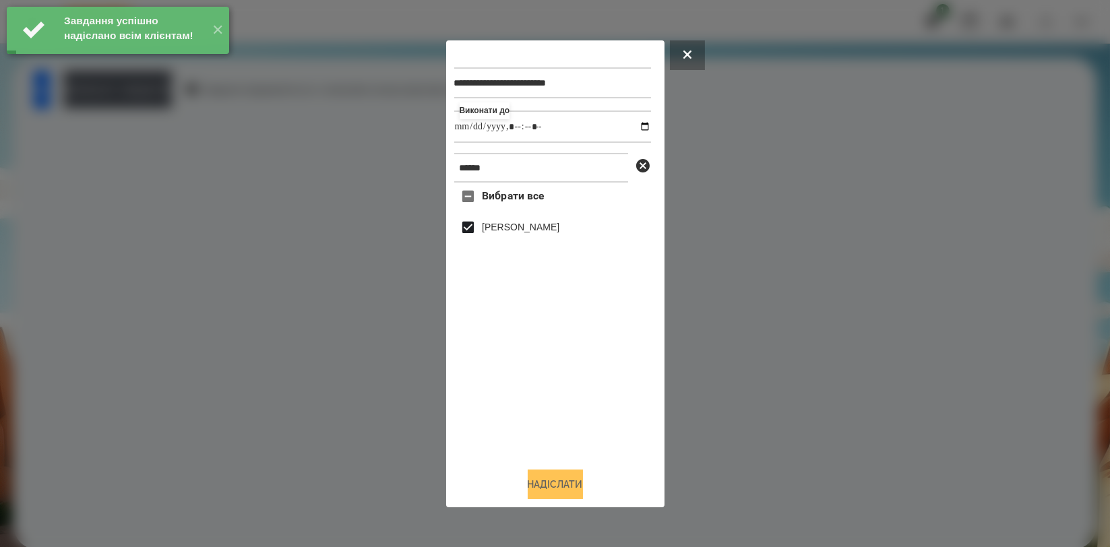
click at [560, 495] on button "Надіслати" at bounding box center [555, 485] width 55 height 30
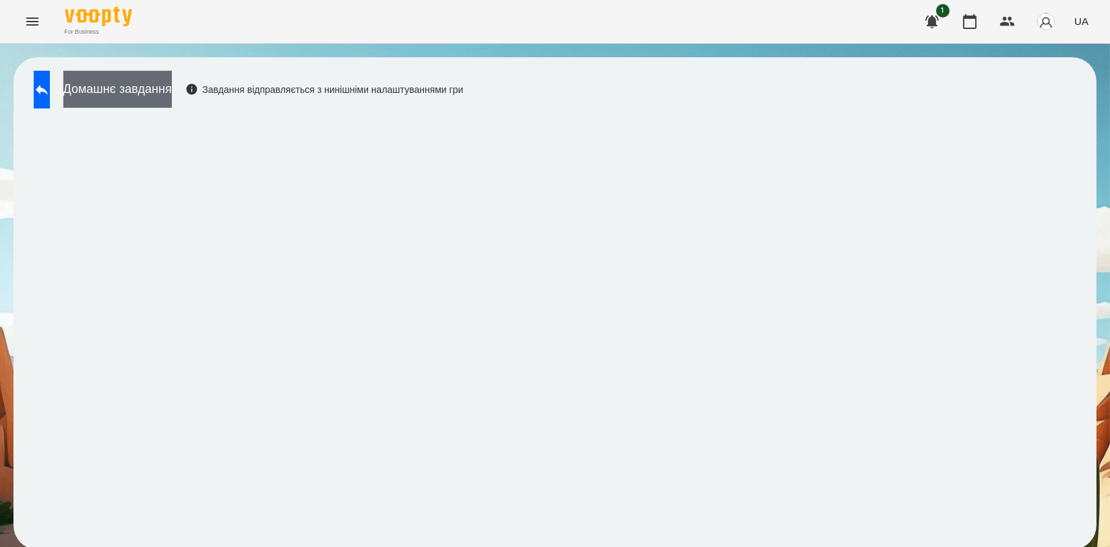
click at [160, 86] on button "Домашнє завдання" at bounding box center [117, 89] width 108 height 37
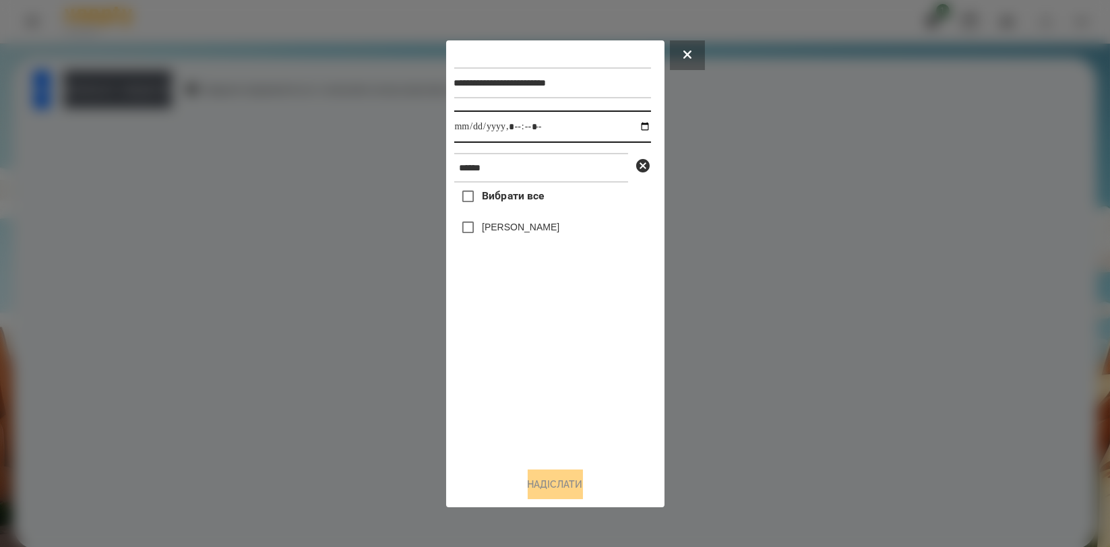
click at [635, 128] on input "datetime-local" at bounding box center [552, 126] width 197 height 32
type input "**********"
drag, startPoint x: 501, startPoint y: 387, endPoint x: 525, endPoint y: 301, distance: 88.8
click at [501, 385] on div "Вибрати все [PERSON_NAME]" at bounding box center [552, 320] width 197 height 274
click at [534, 228] on label "[PERSON_NAME]" at bounding box center [520, 226] width 77 height 13
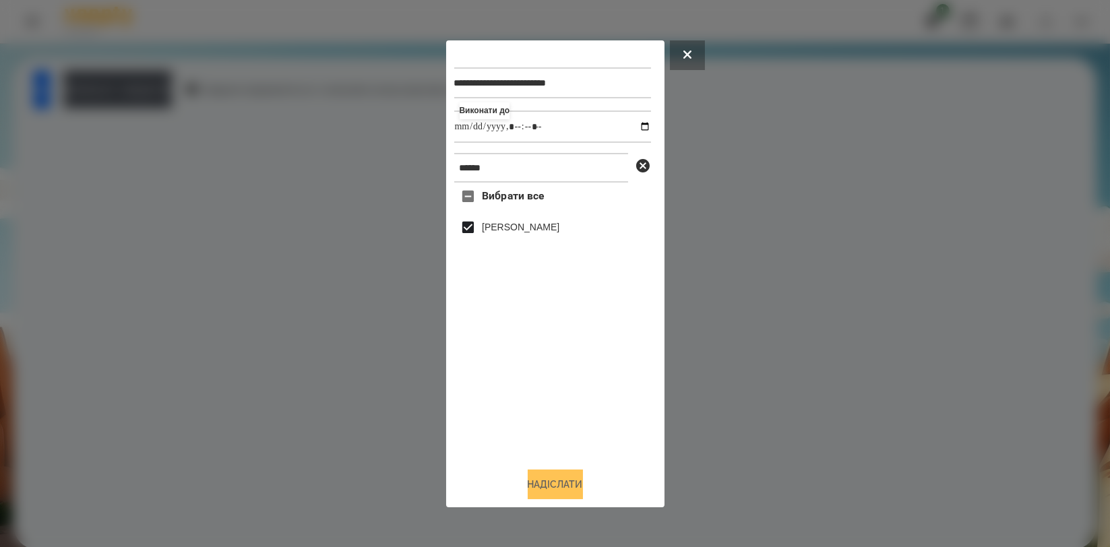
click at [573, 492] on button "Надіслати" at bounding box center [555, 485] width 55 height 30
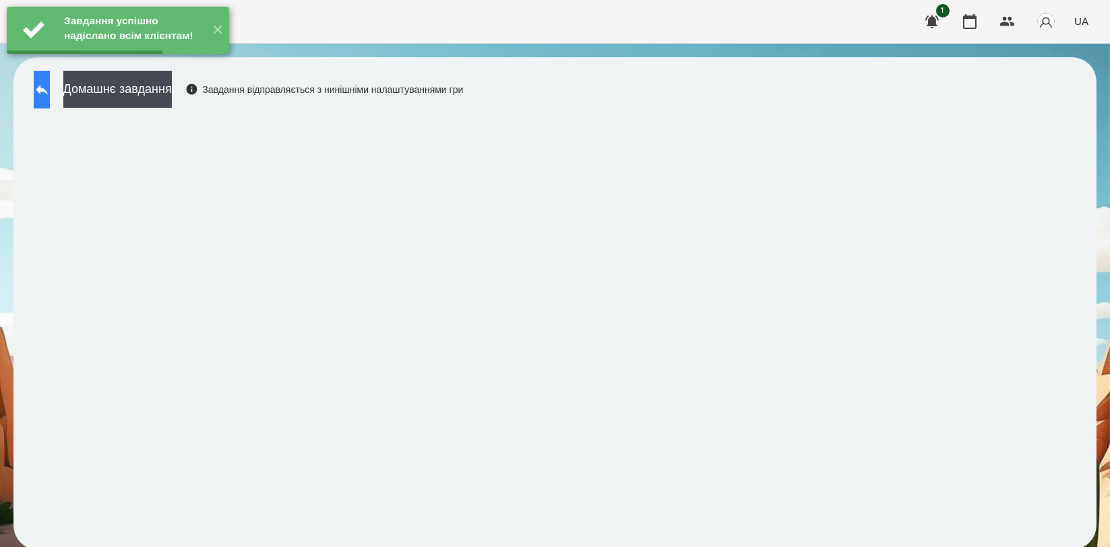
click at [48, 94] on icon at bounding box center [42, 90] width 12 height 10
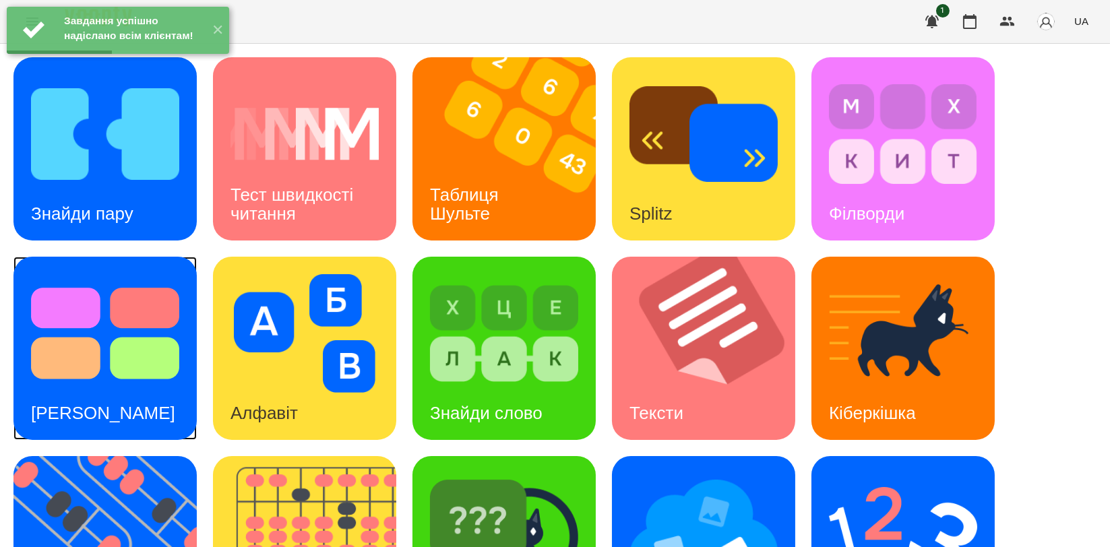
click at [106, 315] on img at bounding box center [105, 333] width 148 height 119
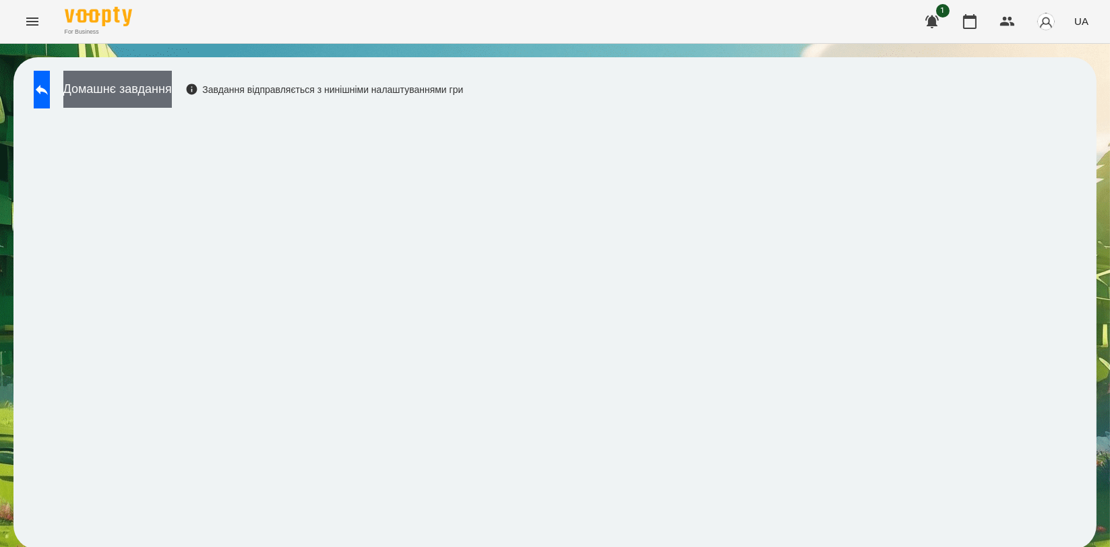
click at [166, 82] on button "Домашнє завдання" at bounding box center [117, 89] width 108 height 37
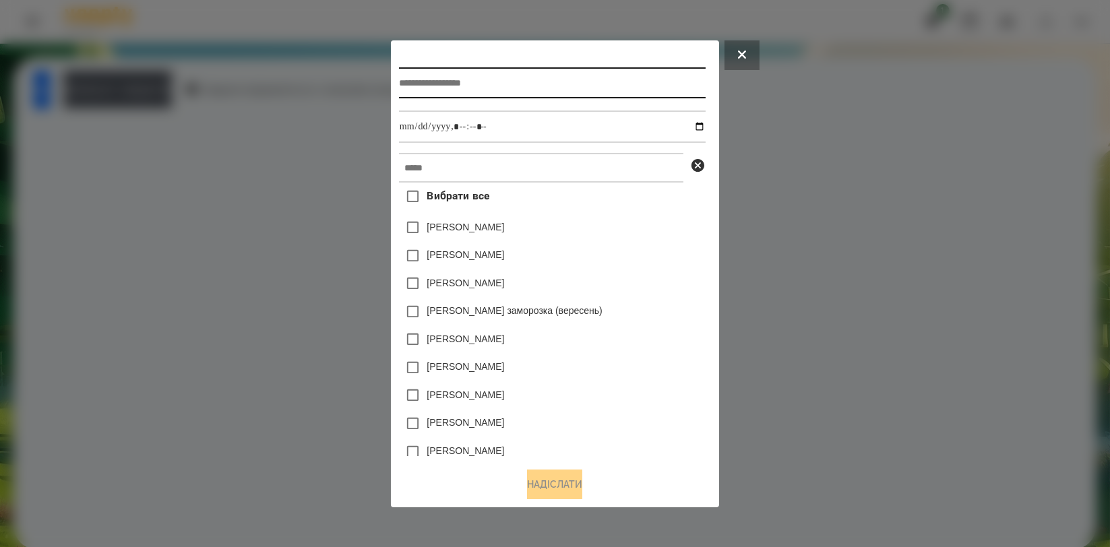
click at [449, 79] on input "text" at bounding box center [552, 82] width 307 height 31
type input "**********"
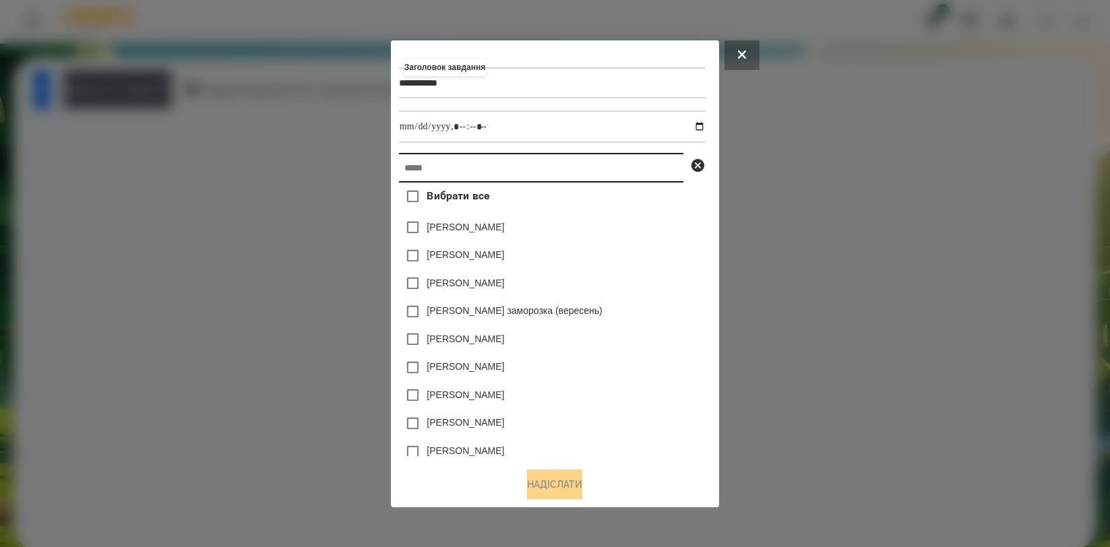
click at [468, 163] on input "text" at bounding box center [541, 168] width 284 height 30
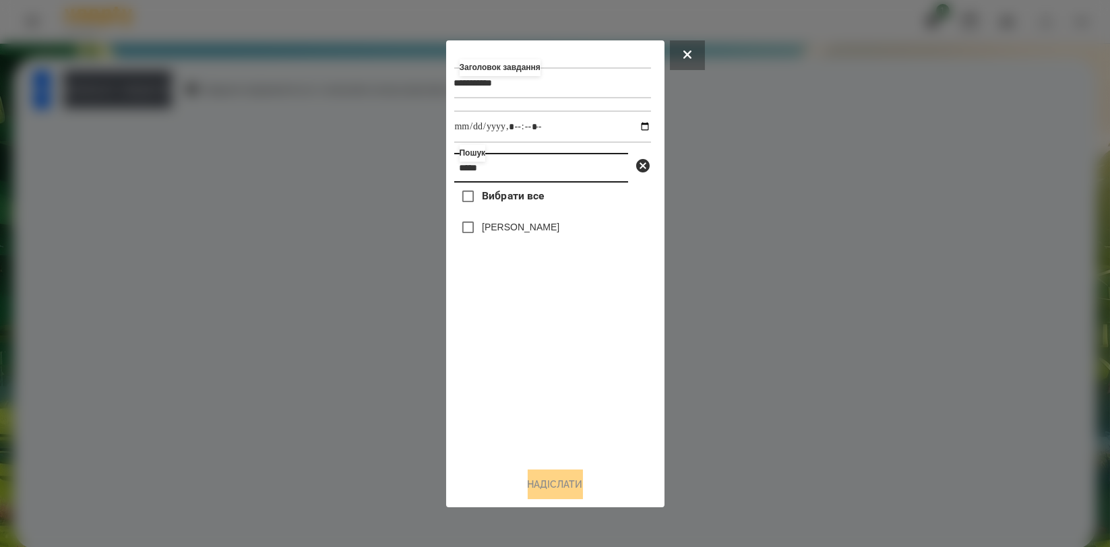
type input "*****"
click at [521, 231] on label "[PERSON_NAME]" at bounding box center [520, 226] width 77 height 13
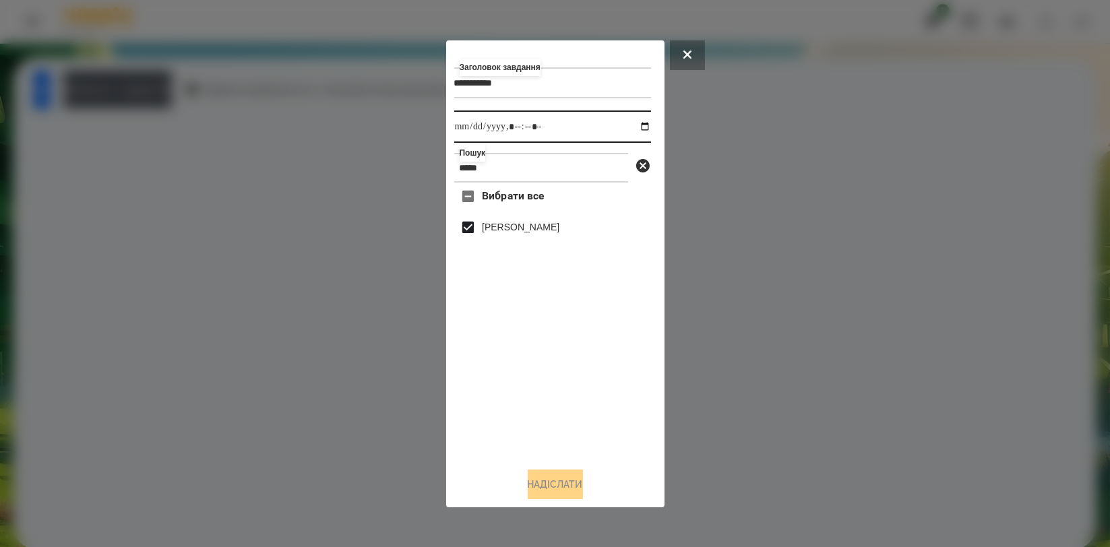
click at [635, 128] on input "datetime-local" at bounding box center [552, 126] width 197 height 32
type input "**********"
click at [590, 406] on div "Вибрати все [PERSON_NAME]" at bounding box center [552, 320] width 197 height 274
click at [543, 478] on button "Надіслати" at bounding box center [555, 485] width 55 height 30
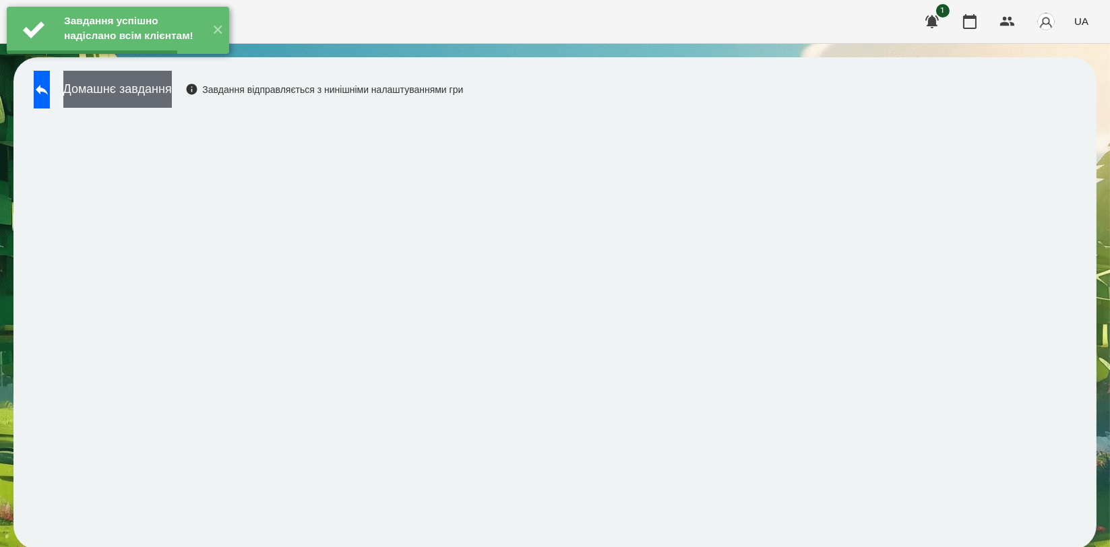
click at [170, 84] on button "Домашнє завдання" at bounding box center [117, 89] width 108 height 37
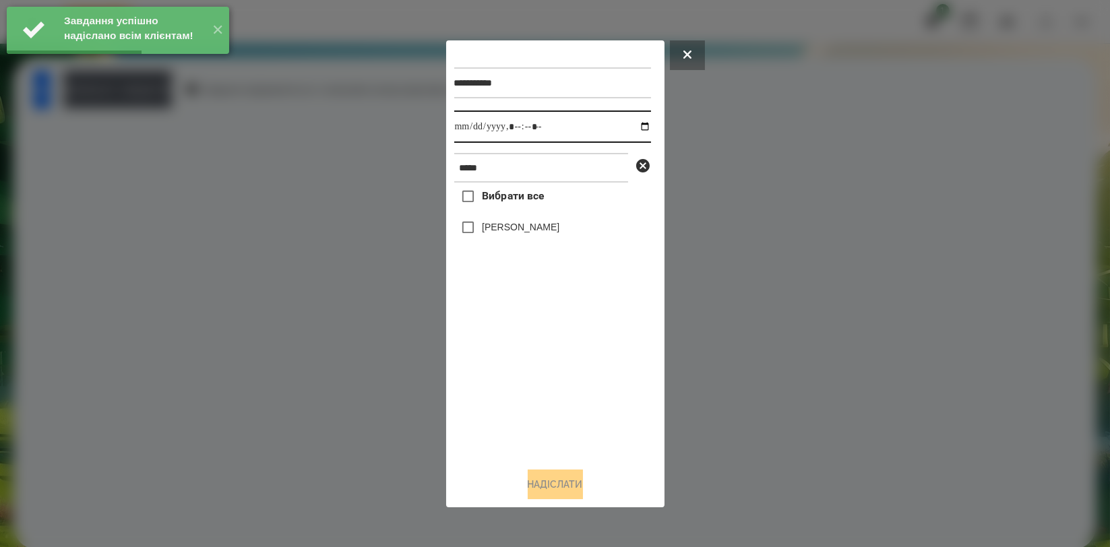
click at [633, 128] on input "datetime-local" at bounding box center [552, 126] width 197 height 32
type input "**********"
drag, startPoint x: 505, startPoint y: 370, endPoint x: 513, endPoint y: 322, distance: 48.4
click at [505, 369] on div "Вибрати все [PERSON_NAME]" at bounding box center [552, 320] width 197 height 274
click at [528, 230] on label "[PERSON_NAME]" at bounding box center [520, 226] width 77 height 13
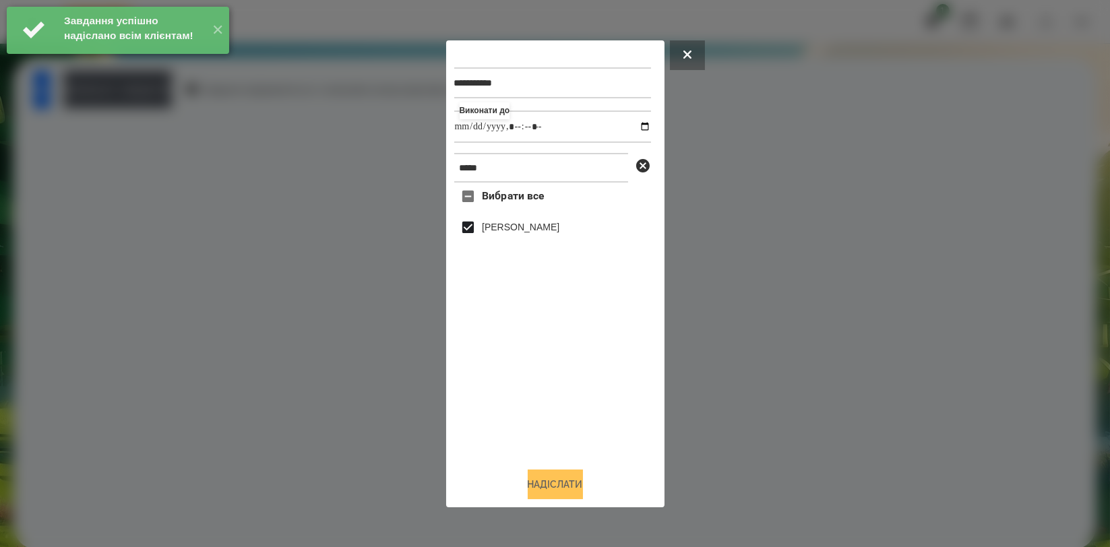
click at [554, 495] on button "Надіслати" at bounding box center [555, 485] width 55 height 30
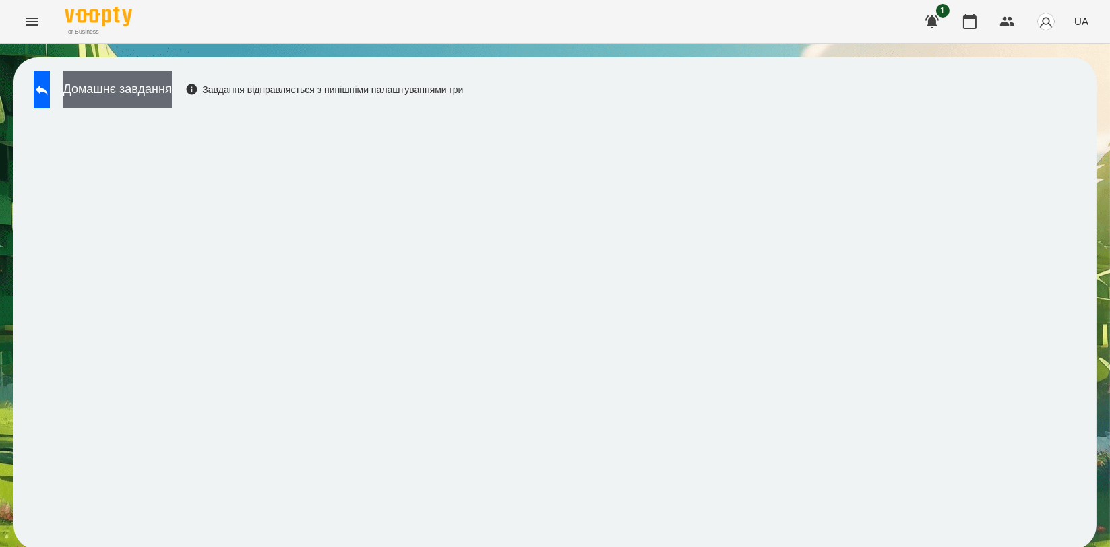
click at [152, 96] on button "Домашнє завдання" at bounding box center [117, 89] width 108 height 37
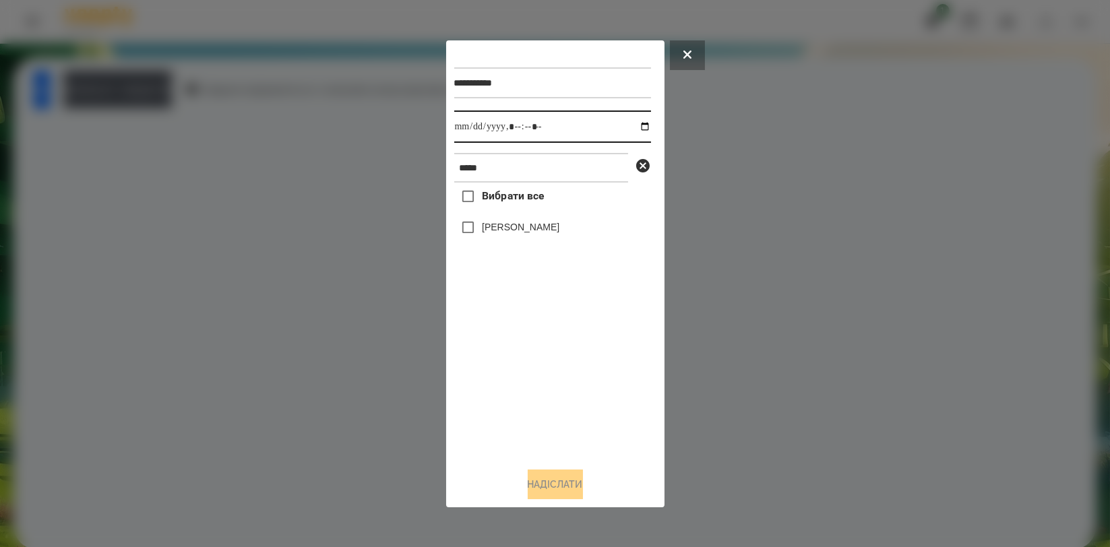
click at [630, 125] on input "datetime-local" at bounding box center [552, 126] width 197 height 32
type input "**********"
drag, startPoint x: 535, startPoint y: 373, endPoint x: 539, endPoint y: 279, distance: 94.4
click at [534, 374] on div "Вибрати все [PERSON_NAME]" at bounding box center [552, 320] width 197 height 274
click at [546, 218] on div "[PERSON_NAME]" at bounding box center [552, 228] width 197 height 28
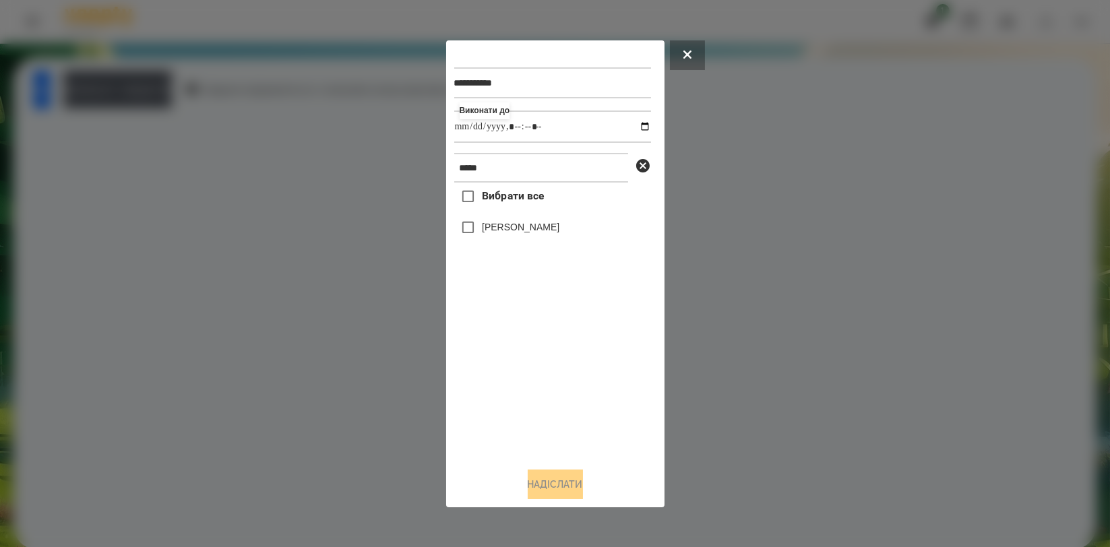
click at [544, 234] on label "[PERSON_NAME]" at bounding box center [520, 226] width 77 height 13
click at [554, 493] on button "Надіслати" at bounding box center [555, 485] width 55 height 30
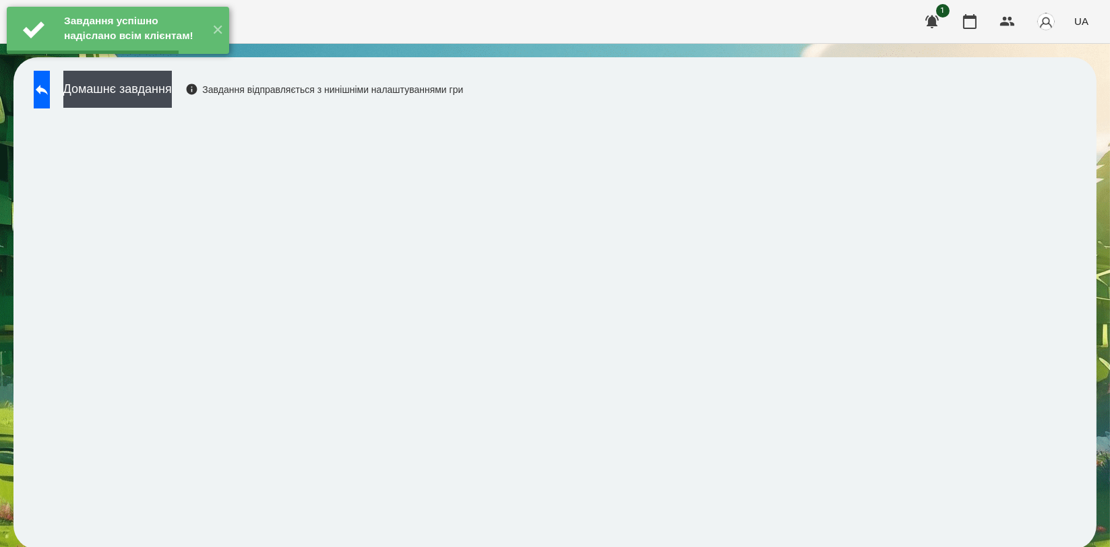
click at [173, 61] on div "Завдання успішно надіслано всім клієнтам! ✕" at bounding box center [118, 30] width 236 height 61
click at [172, 95] on button "Домашнє завдання" at bounding box center [117, 89] width 108 height 37
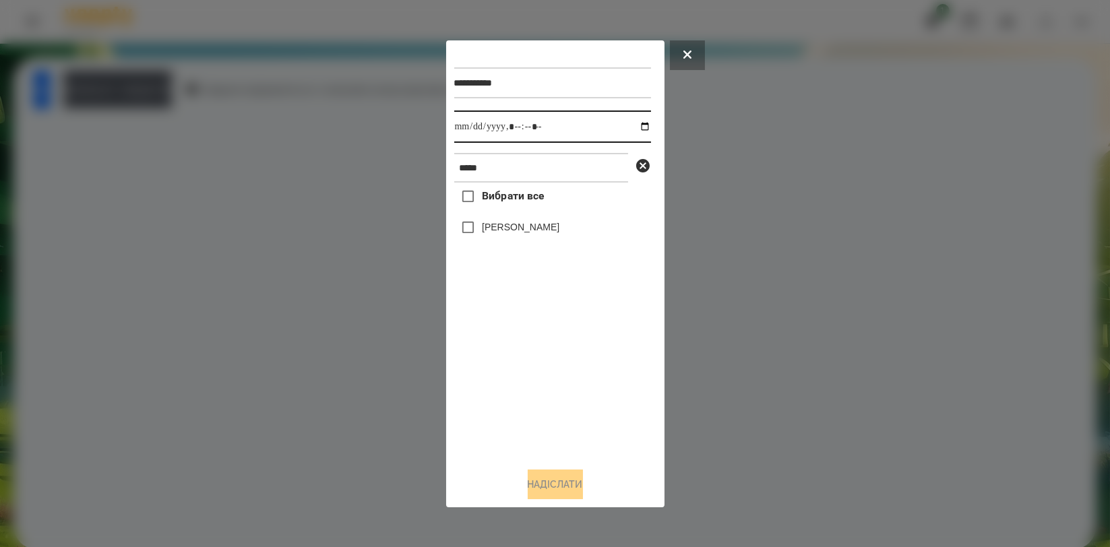
click at [631, 127] on input "datetime-local" at bounding box center [552, 126] width 197 height 32
type input "**********"
click at [537, 411] on div "Вибрати все [PERSON_NAME]" at bounding box center [552, 320] width 197 height 274
click at [542, 228] on label "[PERSON_NAME]" at bounding box center [520, 226] width 77 height 13
click at [546, 489] on button "Надіслати" at bounding box center [555, 485] width 55 height 30
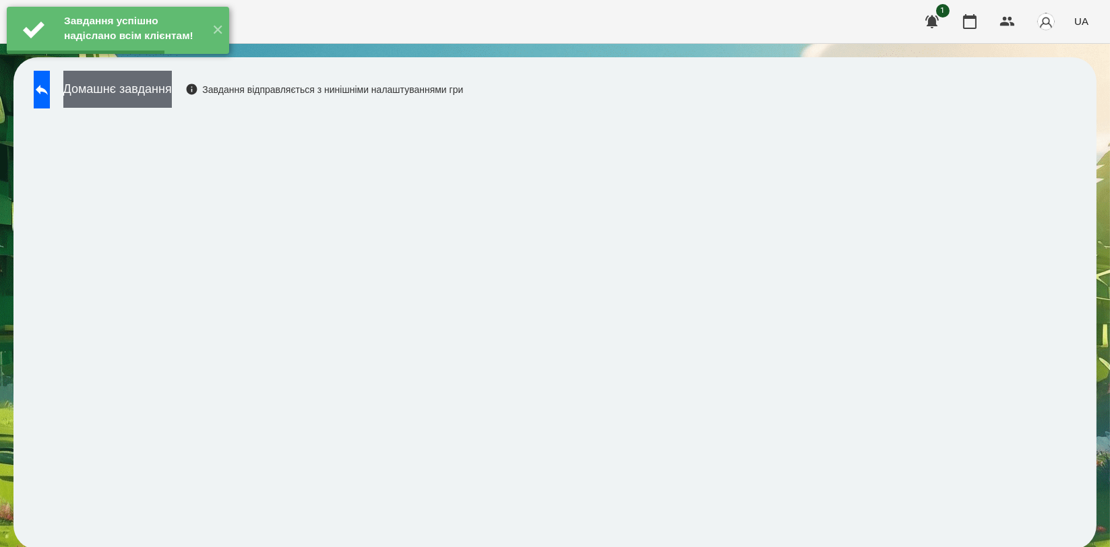
click at [171, 88] on button "Домашнє завдання" at bounding box center [117, 89] width 108 height 37
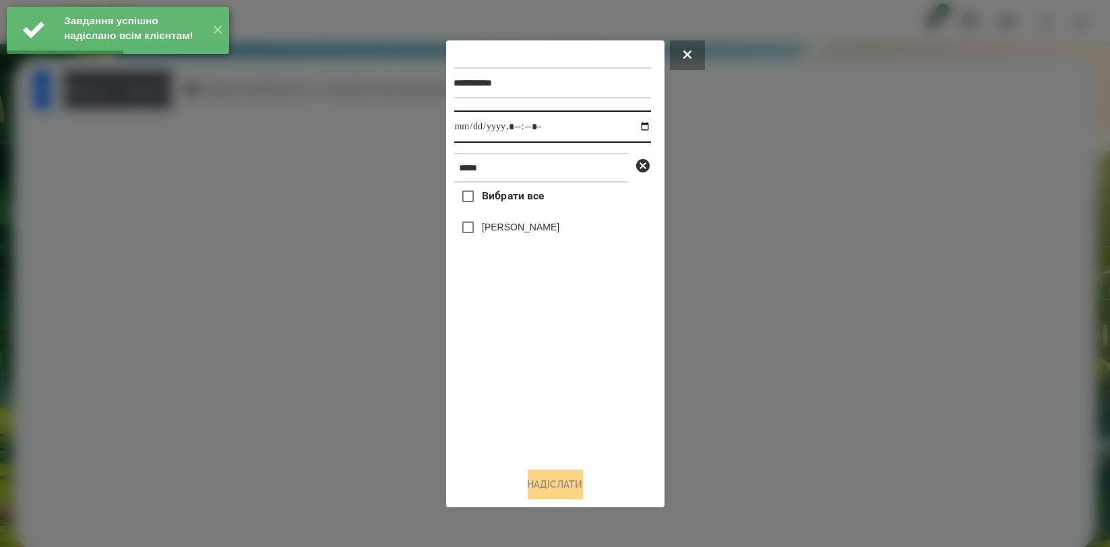
click at [638, 124] on input "datetime-local" at bounding box center [552, 126] width 197 height 32
type input "**********"
drag, startPoint x: 554, startPoint y: 353, endPoint x: 559, endPoint y: 280, distance: 73.6
click at [554, 354] on div "Вибрати все [PERSON_NAME]" at bounding box center [552, 320] width 197 height 274
click at [548, 227] on label "[PERSON_NAME]" at bounding box center [520, 226] width 77 height 13
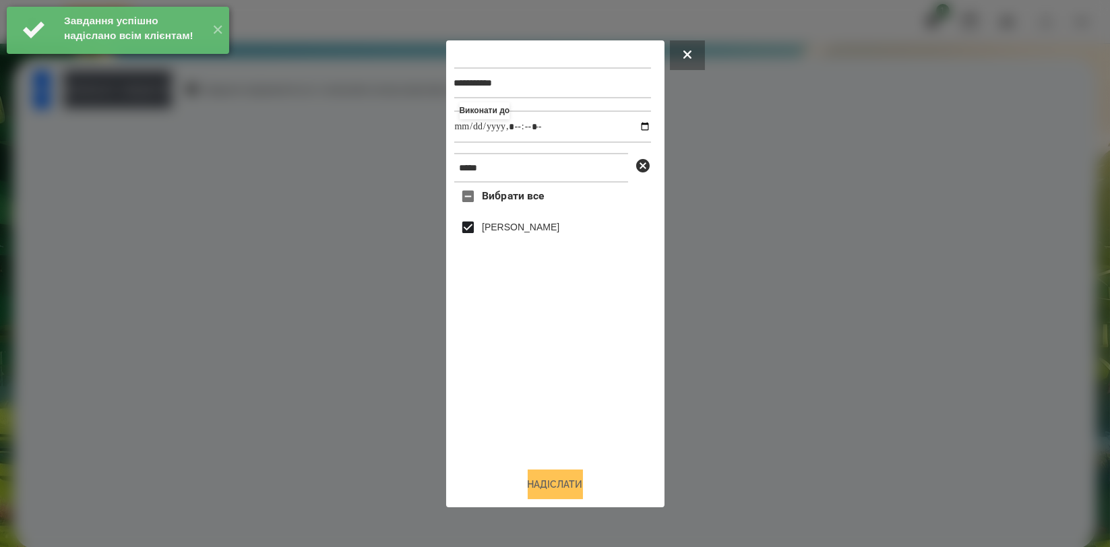
click at [552, 478] on button "Надіслати" at bounding box center [555, 485] width 55 height 30
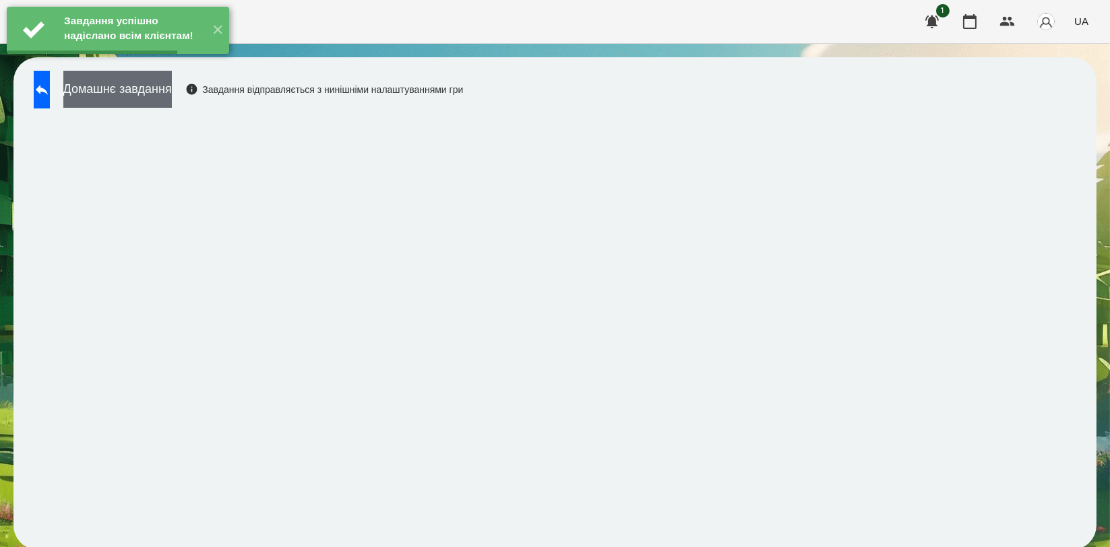
click at [153, 85] on button "Домашнє завдання" at bounding box center [117, 89] width 108 height 37
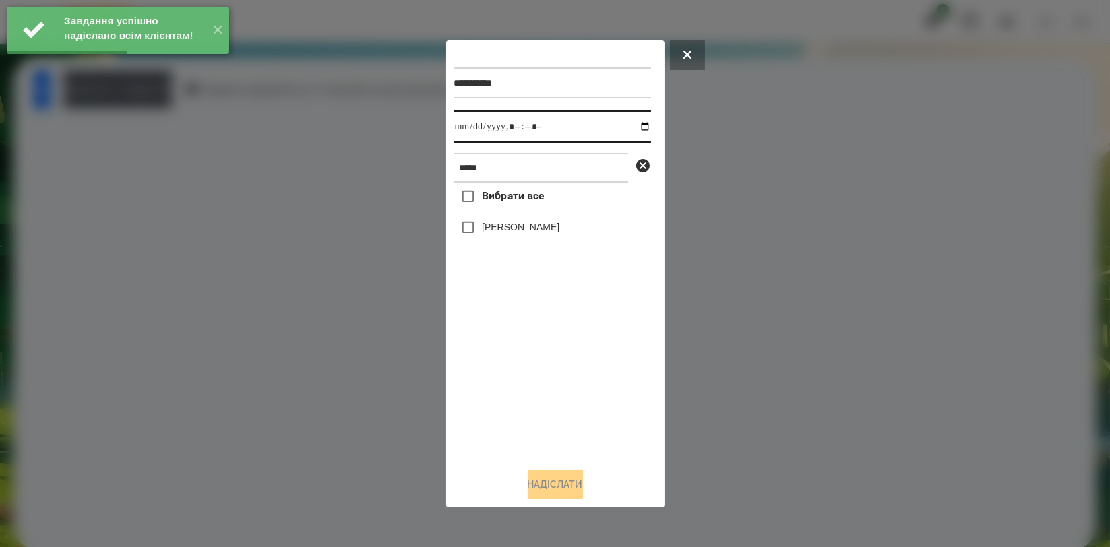
click at [640, 123] on input "datetime-local" at bounding box center [552, 126] width 197 height 32
type input "**********"
click at [568, 387] on div "Вибрати все [PERSON_NAME]" at bounding box center [552, 320] width 197 height 274
click at [546, 239] on div "[PERSON_NAME]" at bounding box center [552, 228] width 197 height 28
drag, startPoint x: 546, startPoint y: 230, endPoint x: 537, endPoint y: 257, distance: 28.3
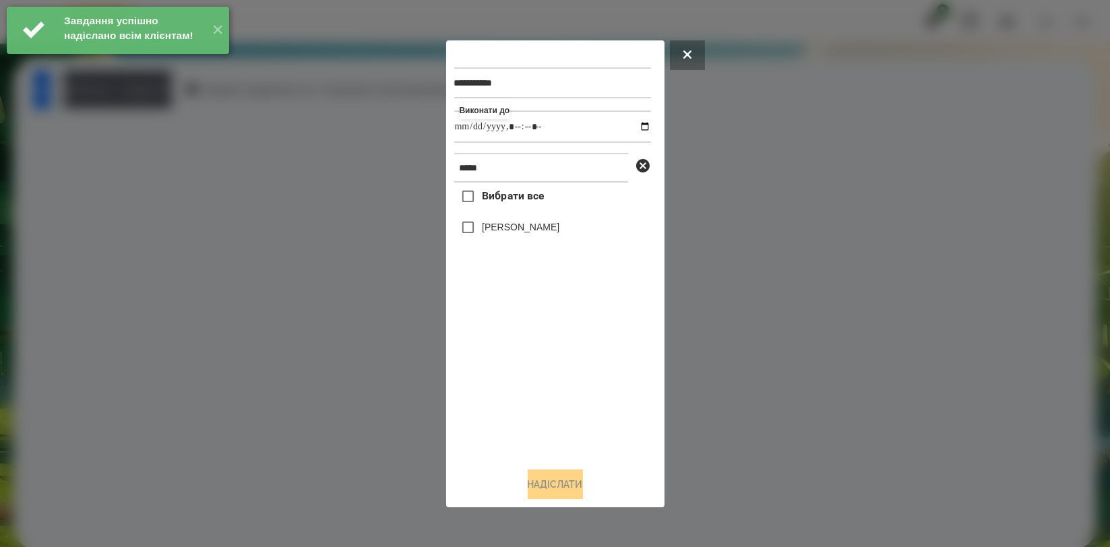
click at [545, 230] on label "[PERSON_NAME]" at bounding box center [520, 226] width 77 height 13
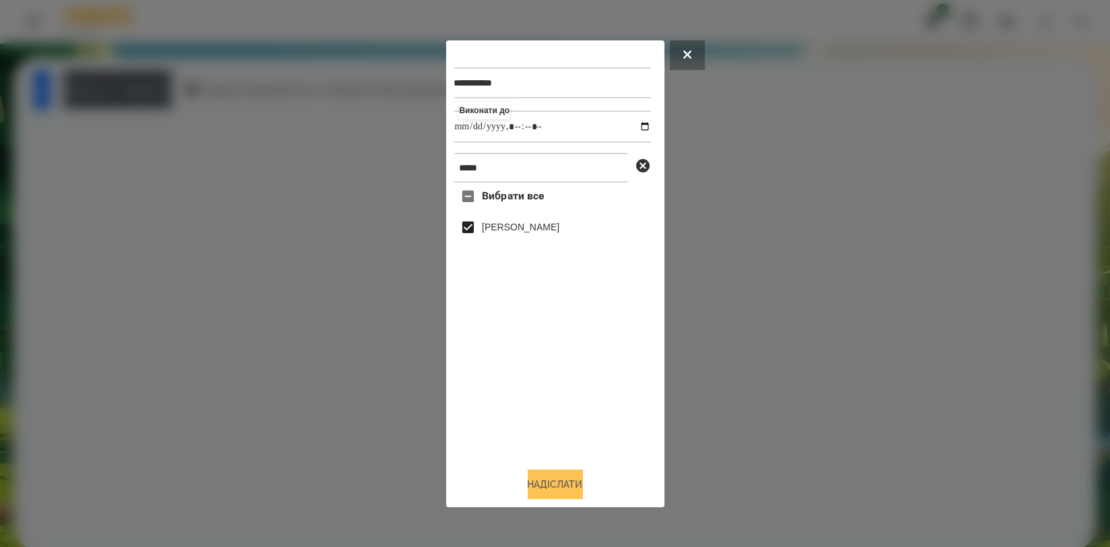
click at [538, 478] on button "Надіслати" at bounding box center [555, 485] width 55 height 30
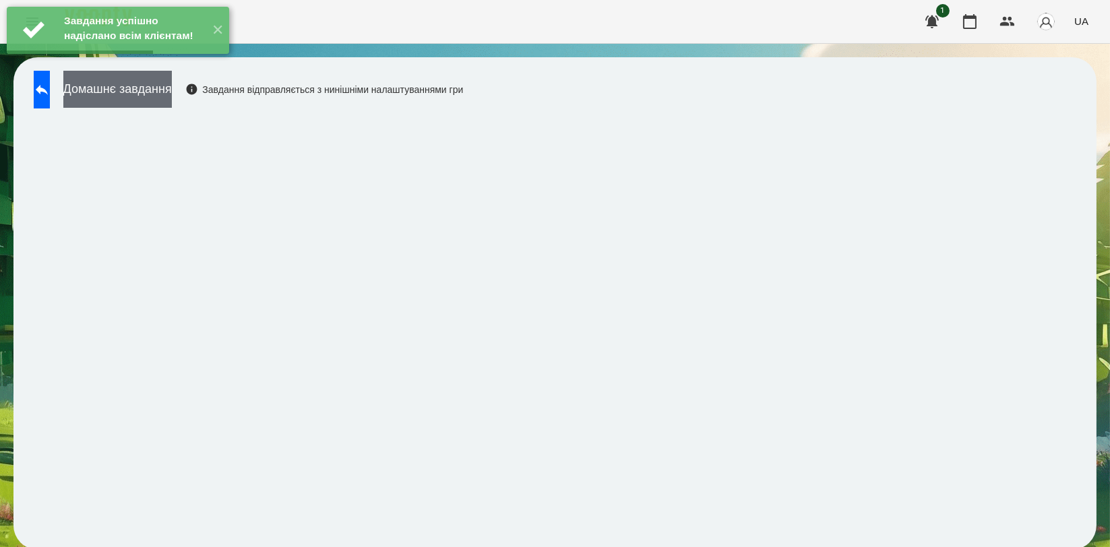
click at [162, 85] on button "Домашнє завдання" at bounding box center [117, 89] width 108 height 37
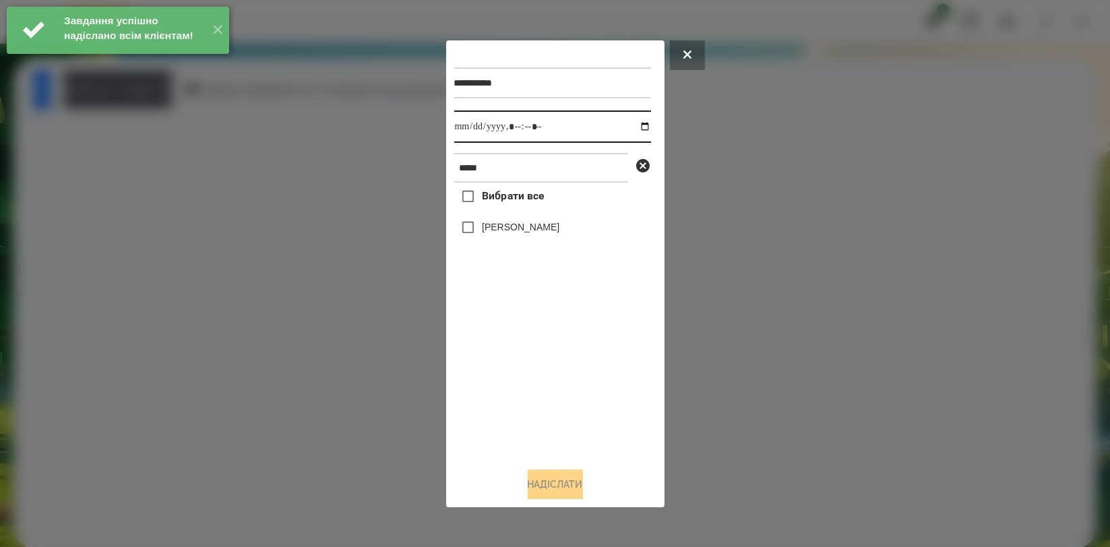
click at [635, 129] on input "datetime-local" at bounding box center [552, 126] width 197 height 32
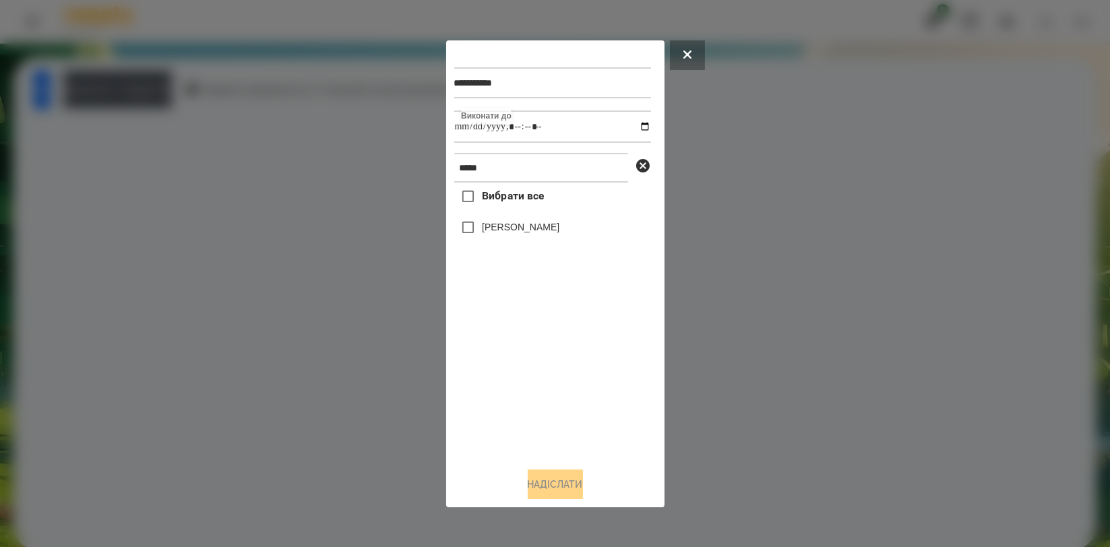
type input "**********"
click at [482, 359] on div "Вибрати все [PERSON_NAME]" at bounding box center [552, 320] width 197 height 274
click at [520, 234] on label "[PERSON_NAME]" at bounding box center [520, 226] width 77 height 13
click at [548, 485] on button "Надіслати" at bounding box center [555, 485] width 55 height 30
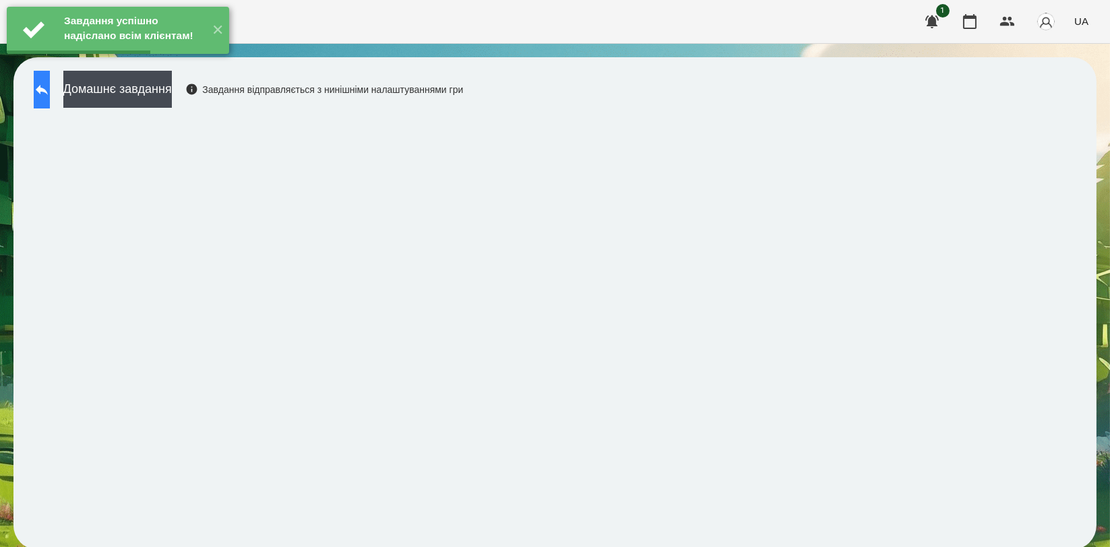
click at [49, 85] on icon at bounding box center [42, 90] width 16 height 16
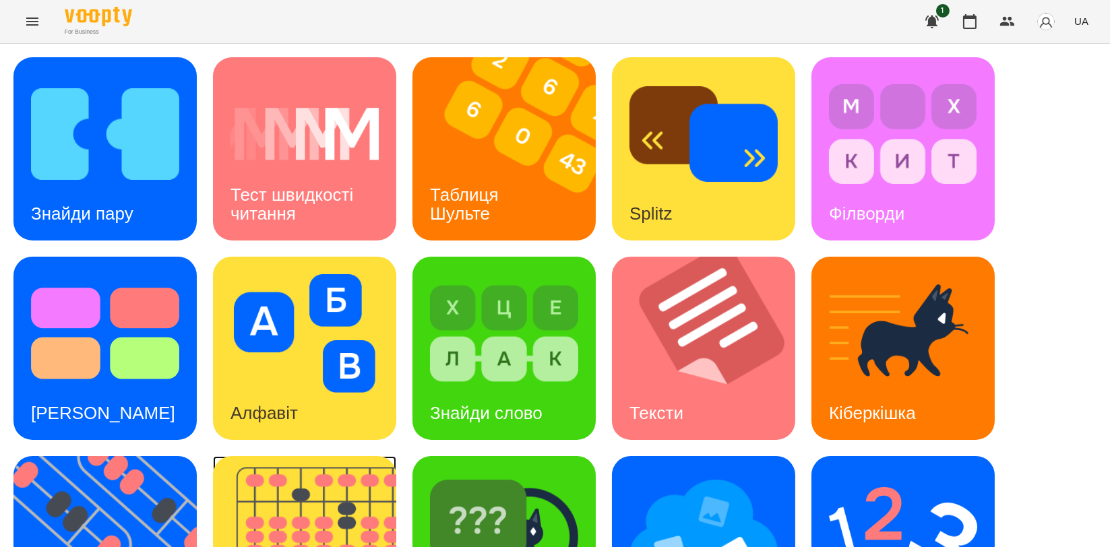
click at [284, 476] on img at bounding box center [313, 547] width 200 height 183
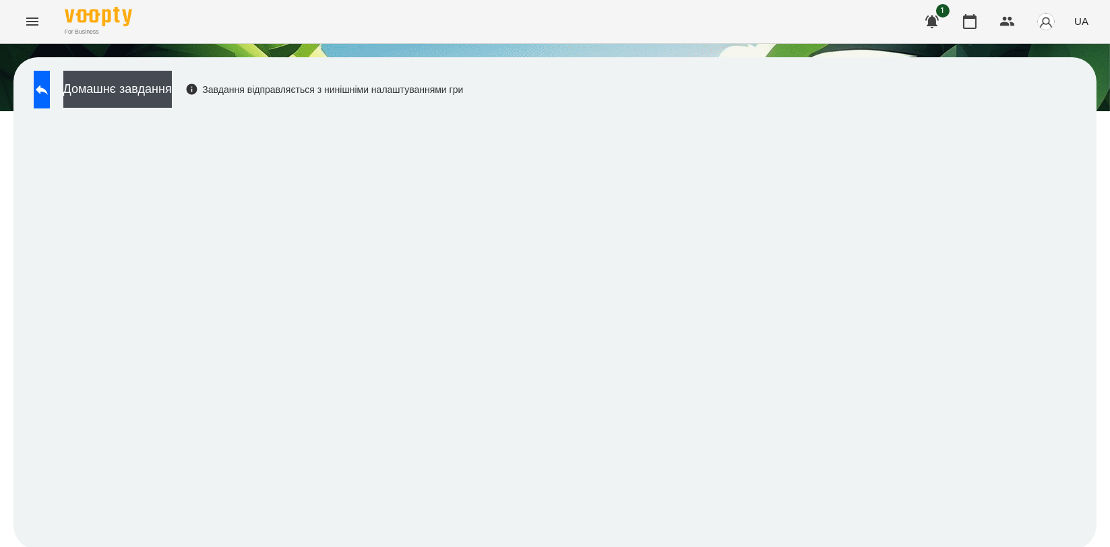
scroll to position [2, 0]
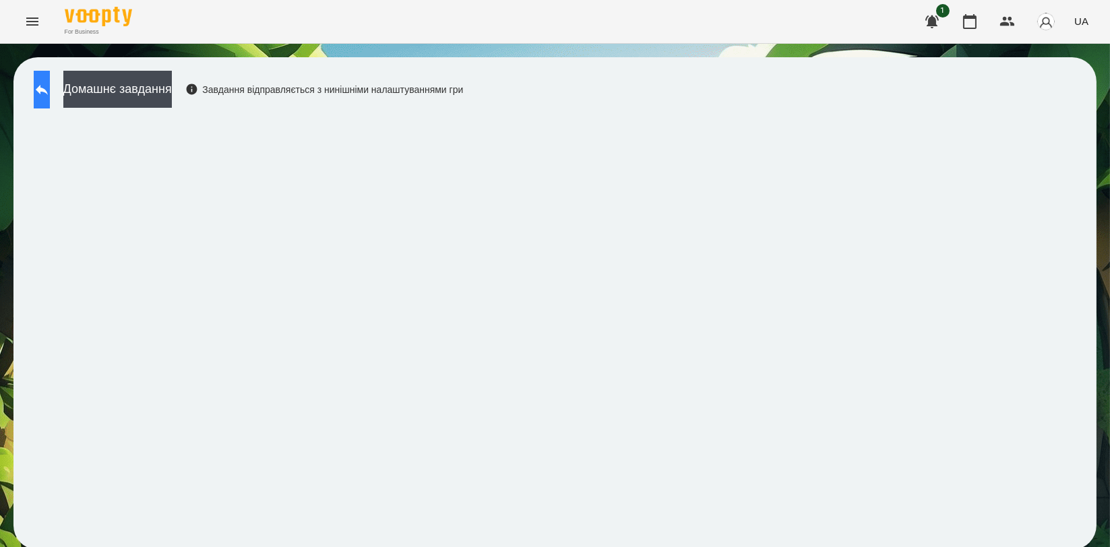
click at [44, 92] on button at bounding box center [42, 90] width 16 height 38
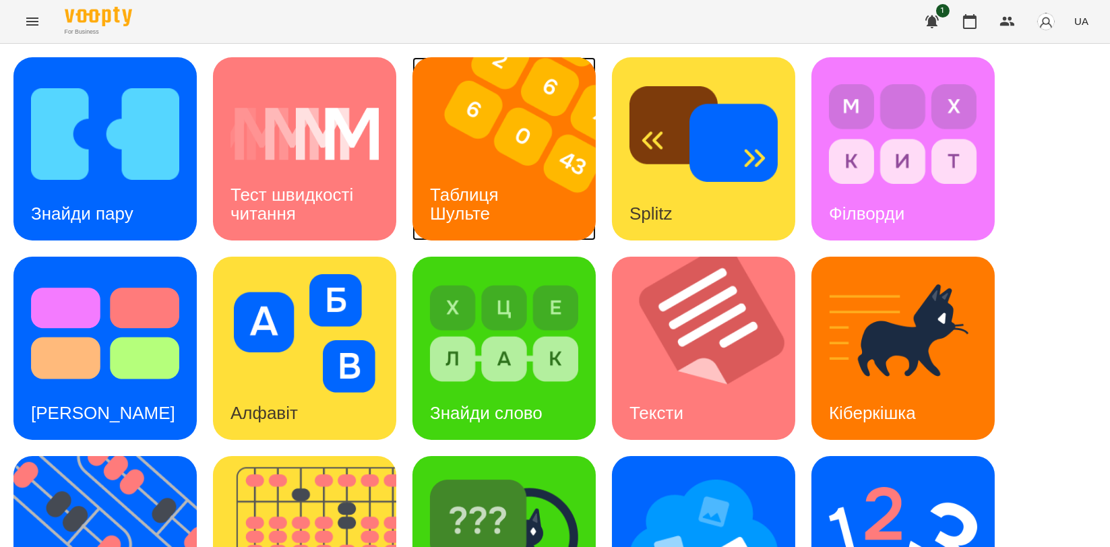
click at [492, 185] on h3 "Таблиця Шульте" at bounding box center [466, 204] width 73 height 38
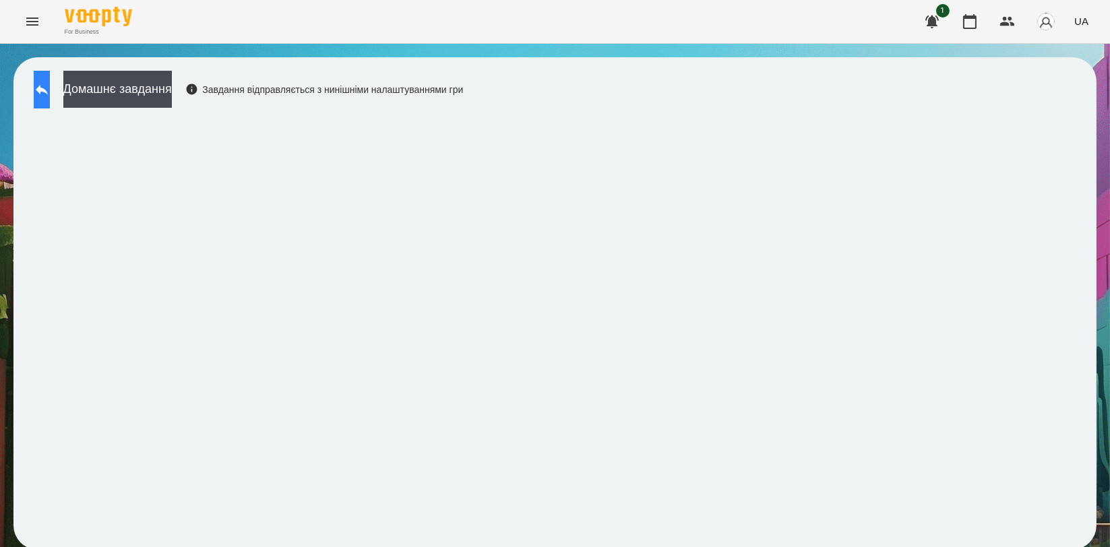
click at [36, 93] on button at bounding box center [42, 90] width 16 height 38
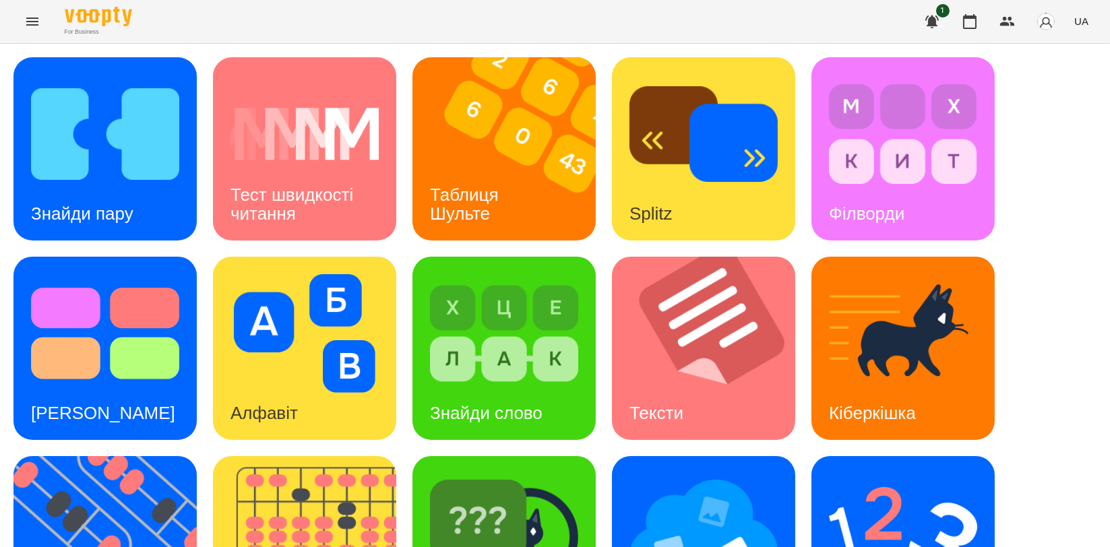
scroll to position [224, 0]
click at [116, 456] on img at bounding box center [113, 547] width 200 height 183
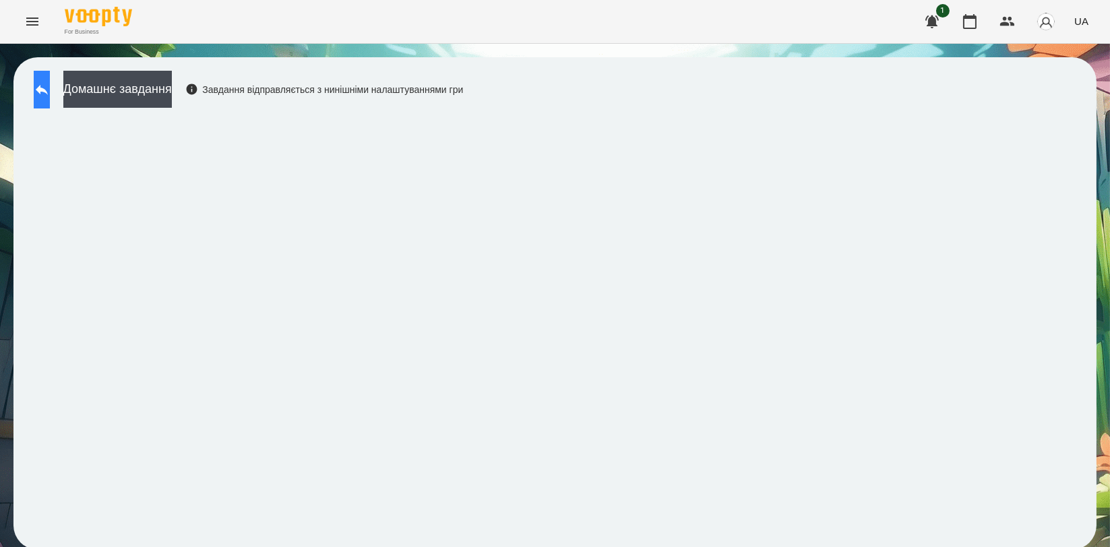
click at [50, 101] on button at bounding box center [42, 90] width 16 height 38
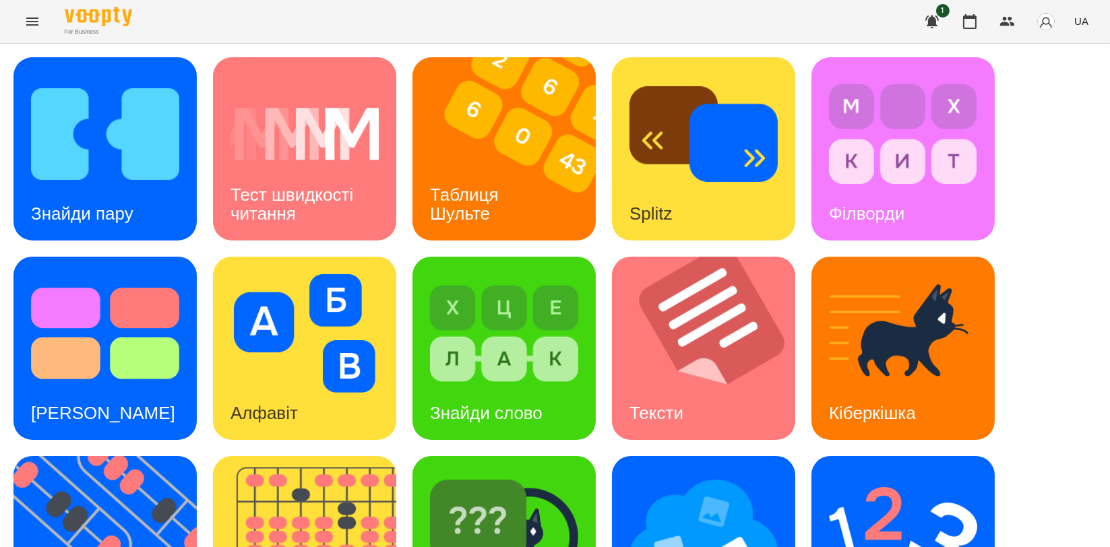
scroll to position [299, 0]
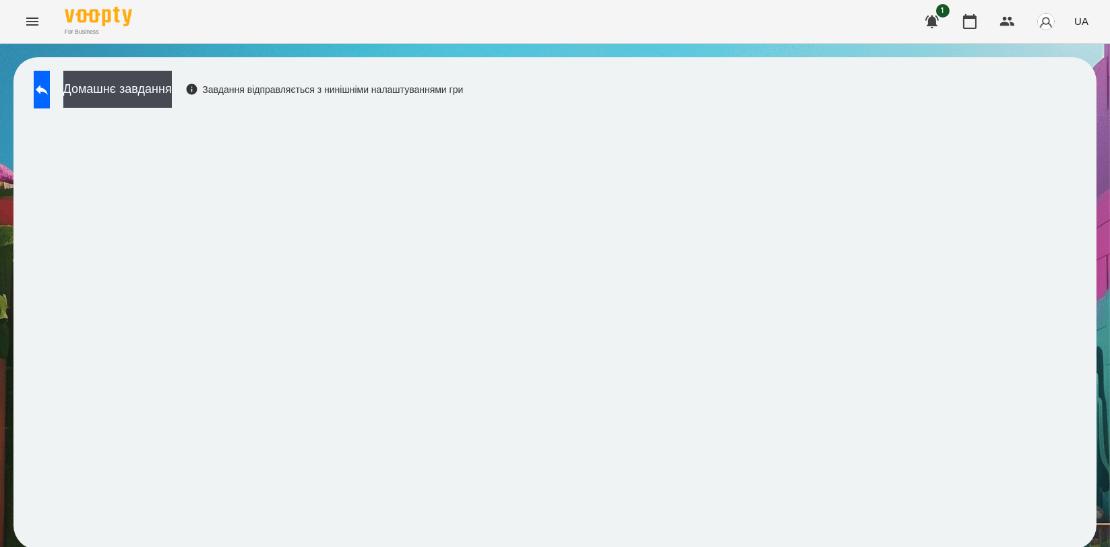
click at [68, 68] on div "Домашнє завдання Завдання відправляється з нинішніми налаштуваннями гри" at bounding box center [554, 303] width 1083 height 492
click at [50, 88] on icon at bounding box center [42, 90] width 16 height 16
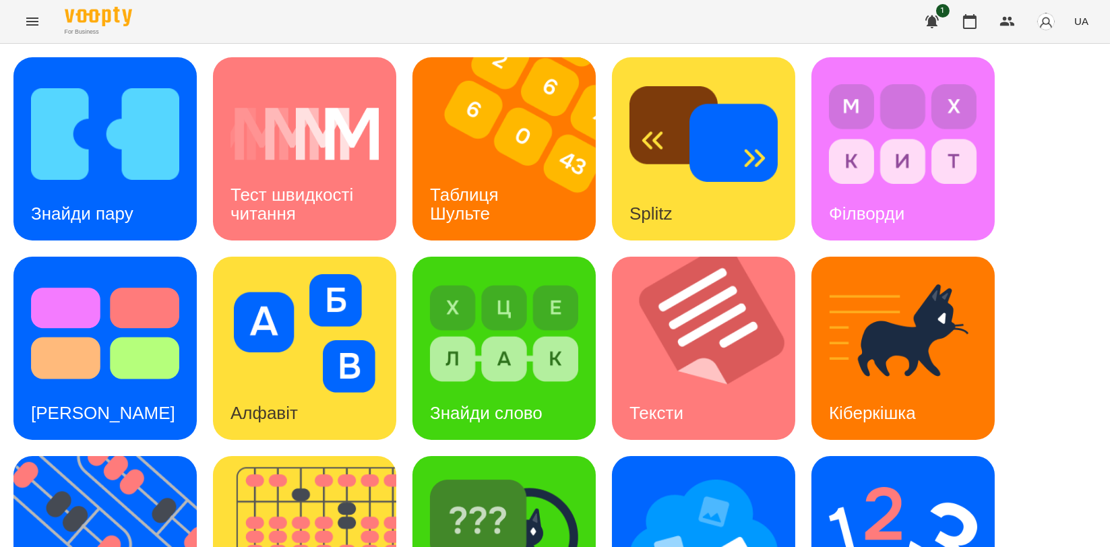
scroll to position [75, 0]
click at [927, 474] on img at bounding box center [903, 533] width 148 height 119
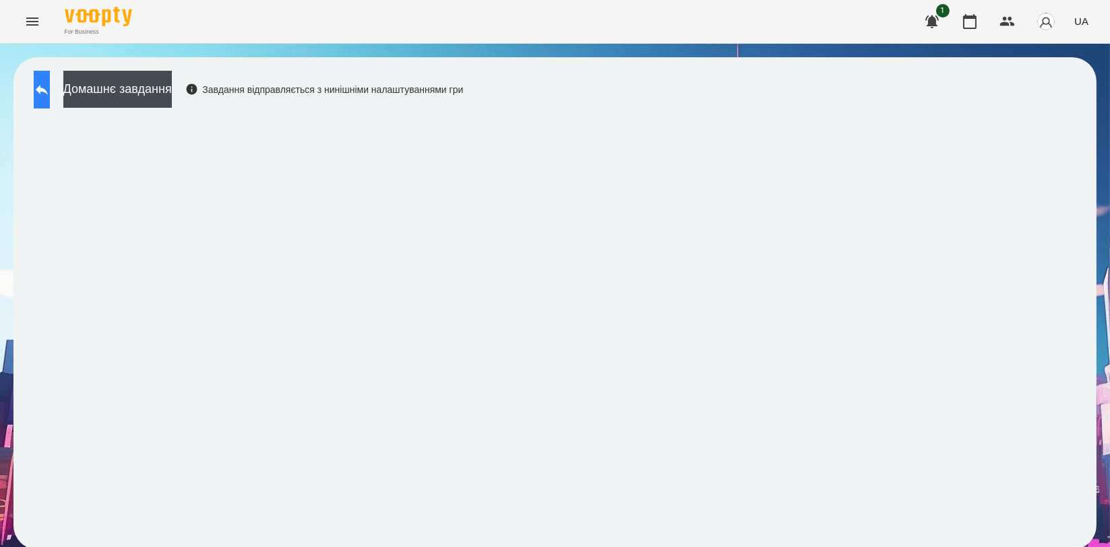
click at [50, 100] on button at bounding box center [42, 90] width 16 height 38
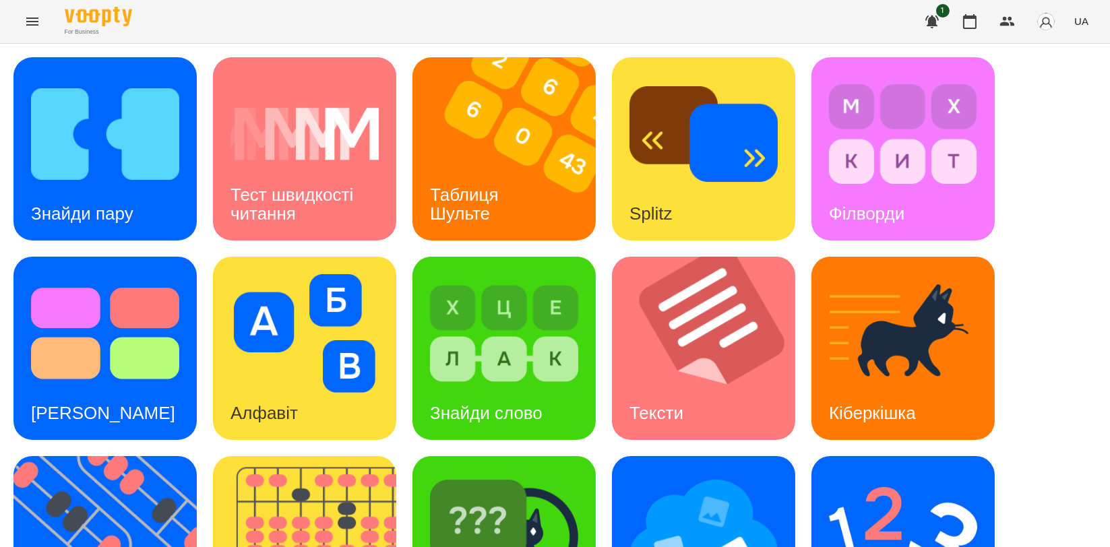
scroll to position [224, 0]
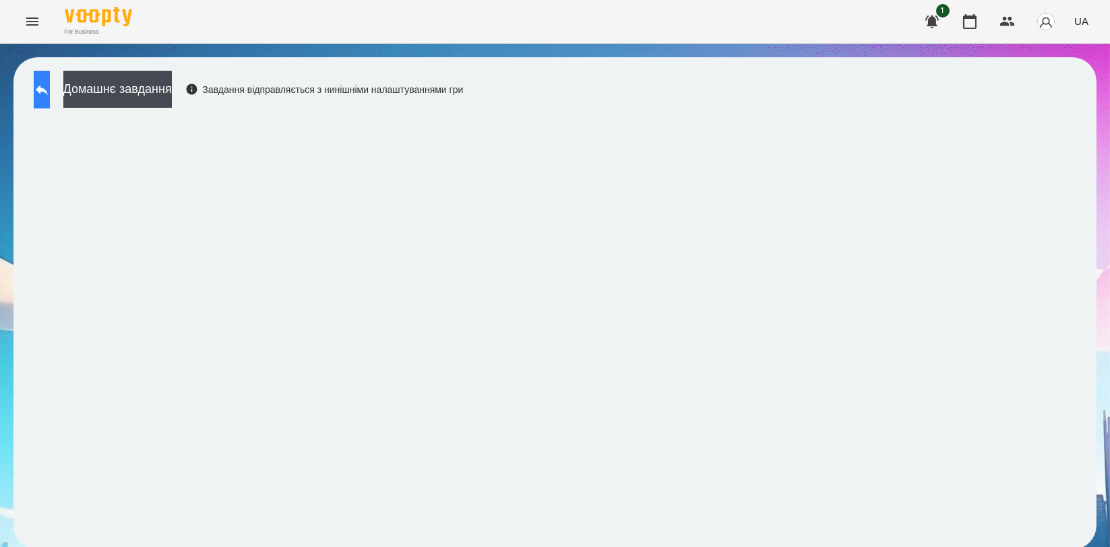
click at [49, 88] on icon at bounding box center [42, 90] width 16 height 16
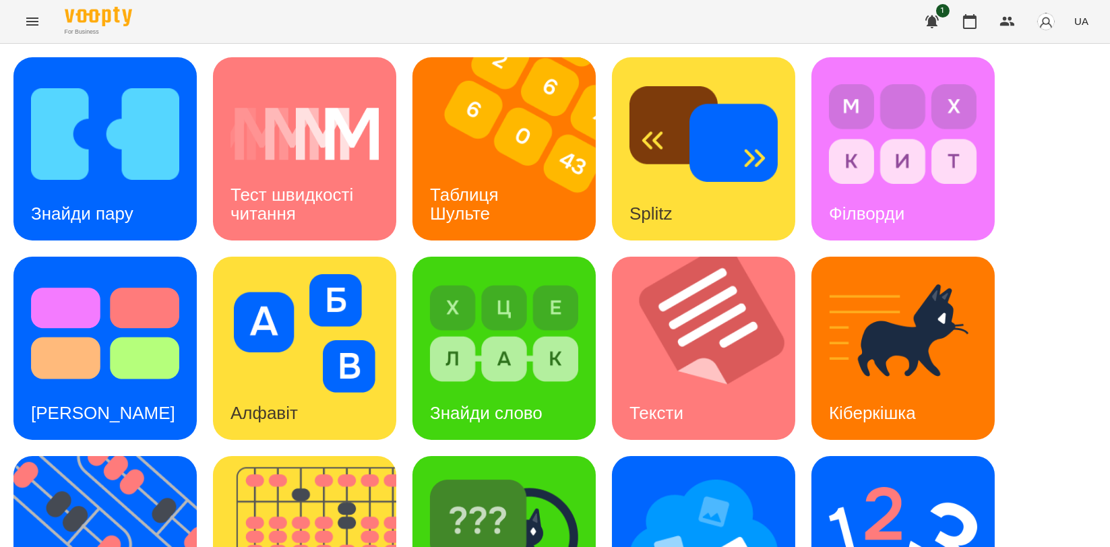
scroll to position [299, 0]
click at [593, 456] on div "[PERSON_NAME]" at bounding box center [503, 547] width 183 height 183
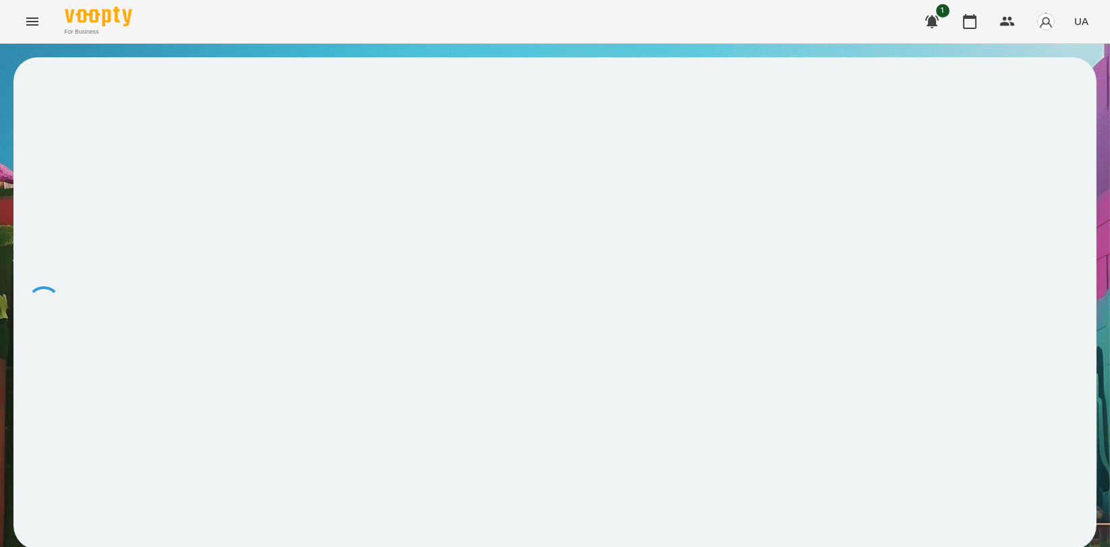
drag, startPoint x: 593, startPoint y: 294, endPoint x: 657, endPoint y: 272, distance: 67.5
click at [657, 272] on div at bounding box center [554, 303] width 1083 height 492
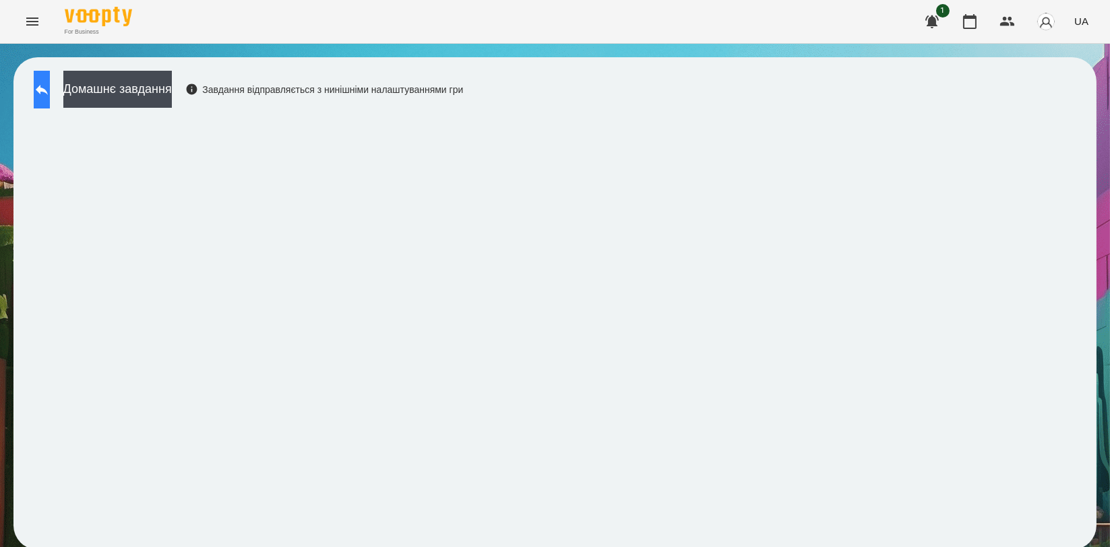
click at [50, 92] on icon at bounding box center [42, 90] width 16 height 16
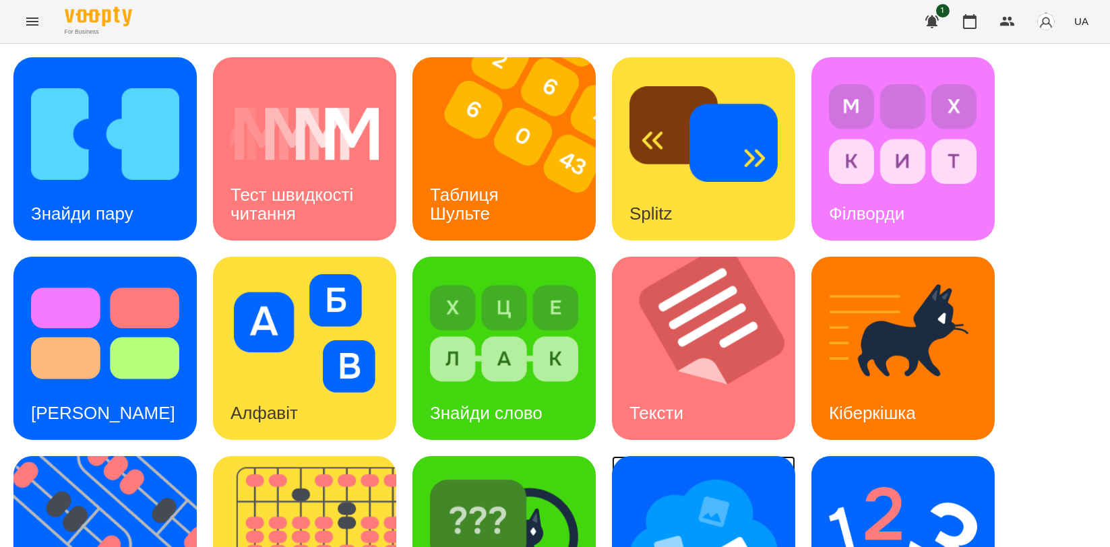
click at [691, 479] on img at bounding box center [703, 533] width 148 height 119
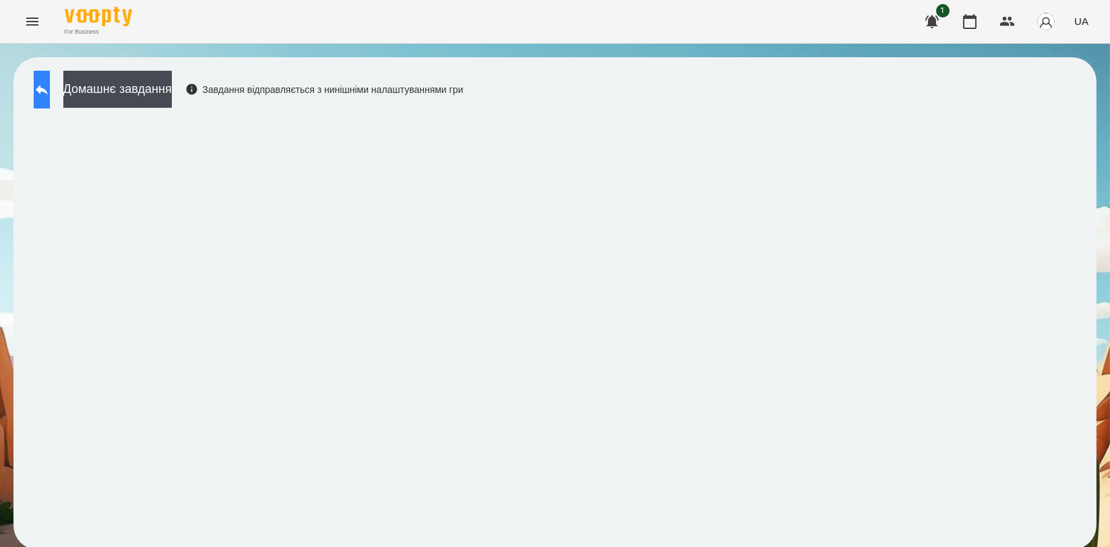
click at [50, 85] on icon at bounding box center [42, 90] width 16 height 16
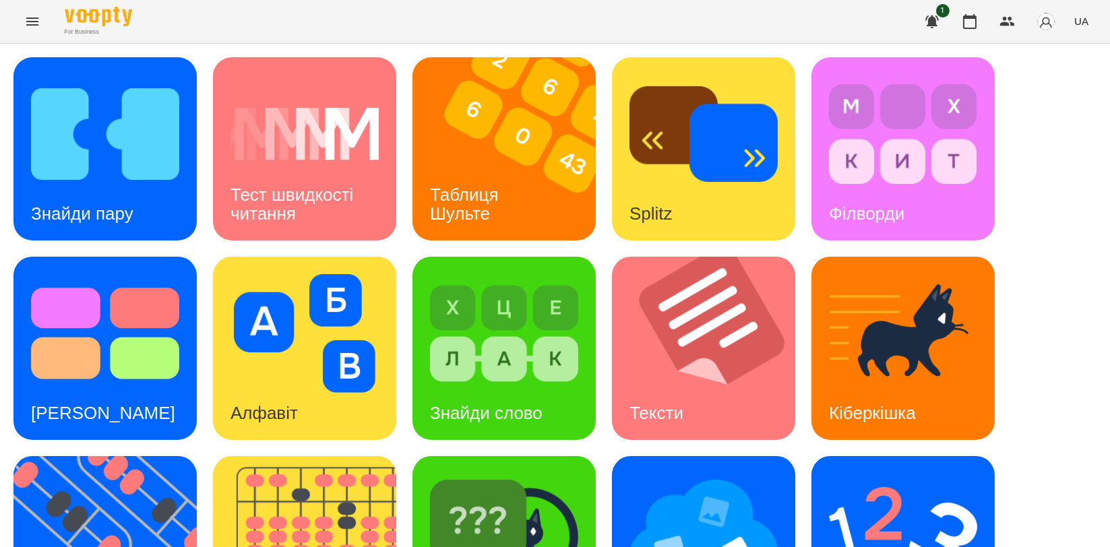
scroll to position [224, 0]
click at [567, 474] on img at bounding box center [504, 533] width 148 height 119
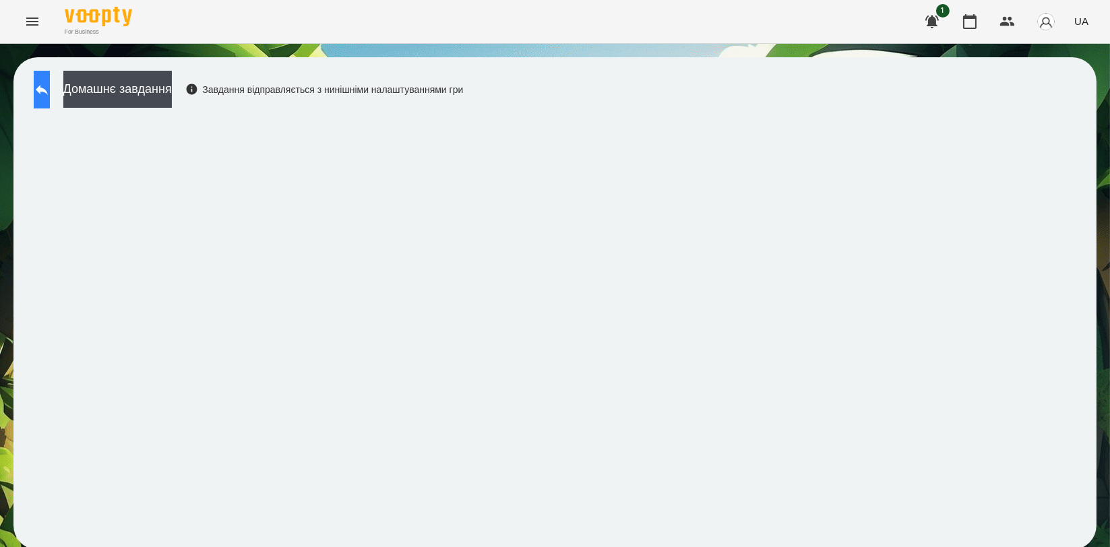
click at [50, 98] on button at bounding box center [42, 90] width 16 height 38
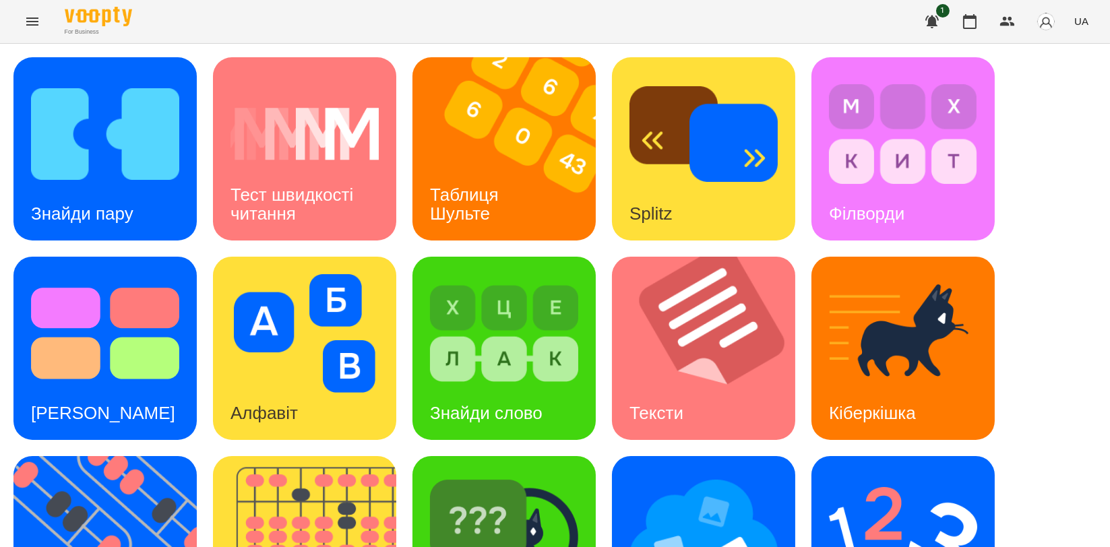
scroll to position [299, 0]
click at [343, 456] on img at bounding box center [313, 547] width 200 height 183
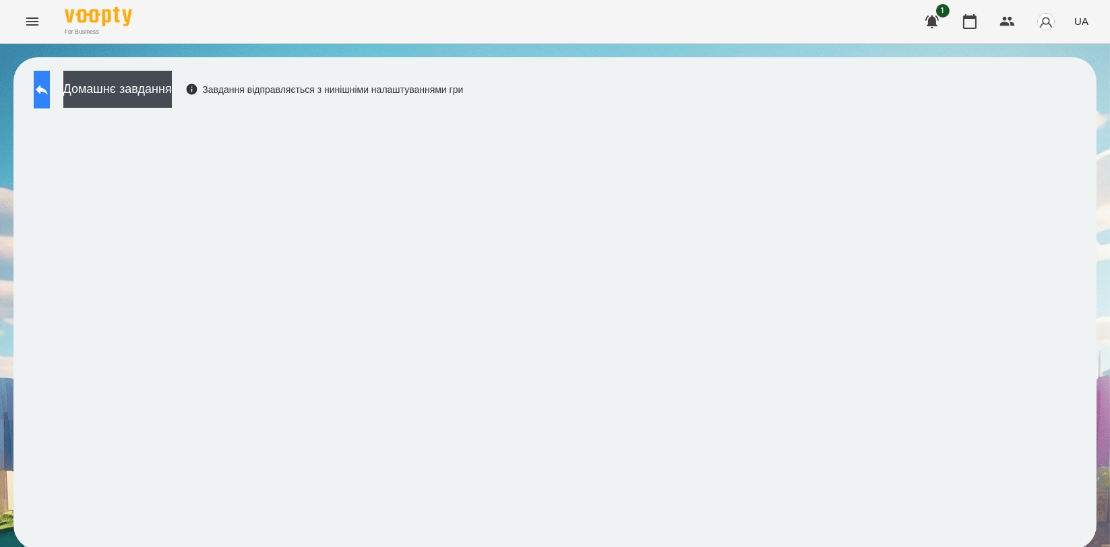
click at [47, 90] on icon at bounding box center [42, 90] width 16 height 16
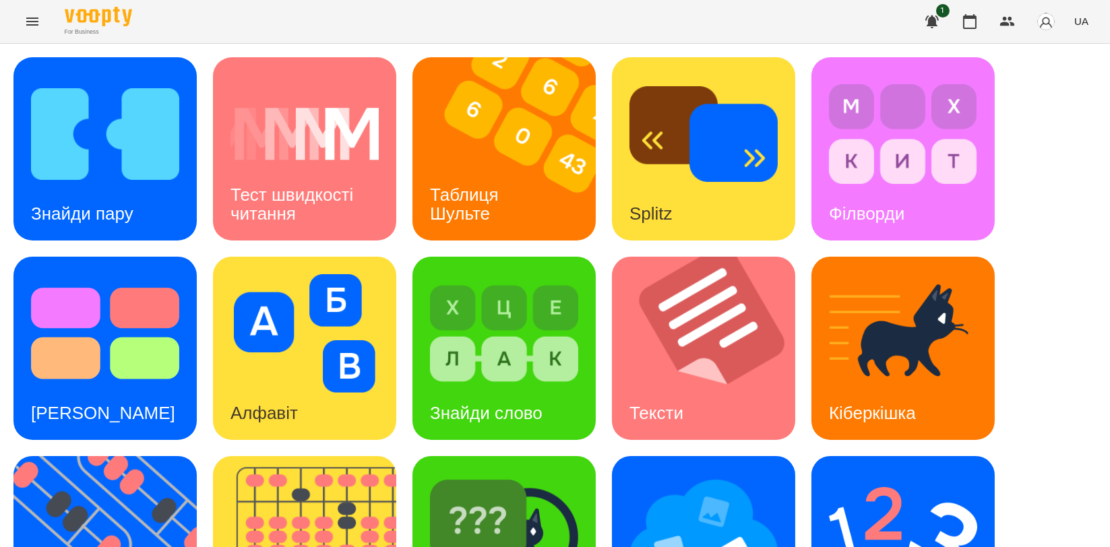
scroll to position [305, 0]
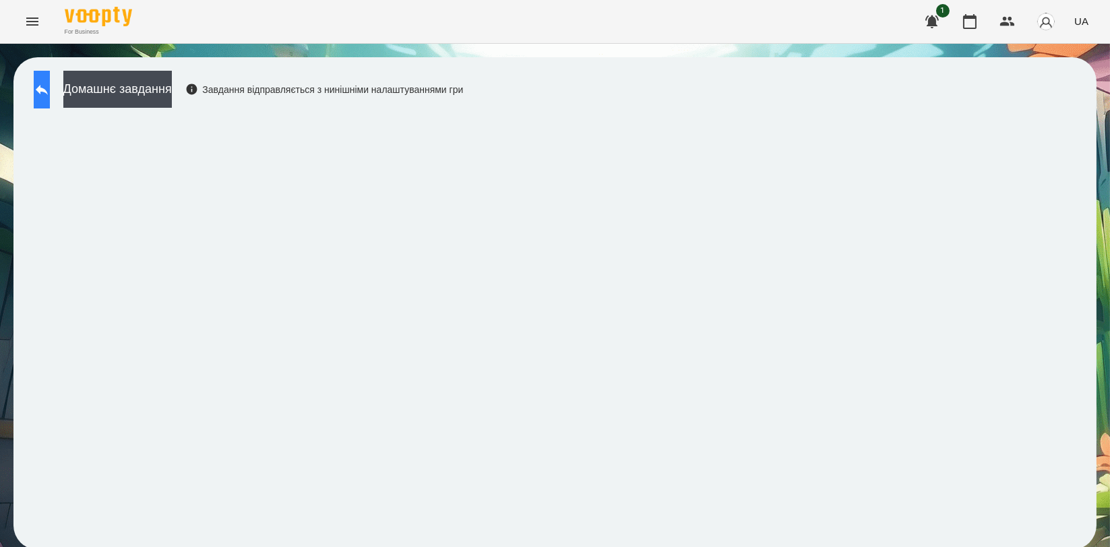
click at [40, 82] on button at bounding box center [42, 90] width 16 height 38
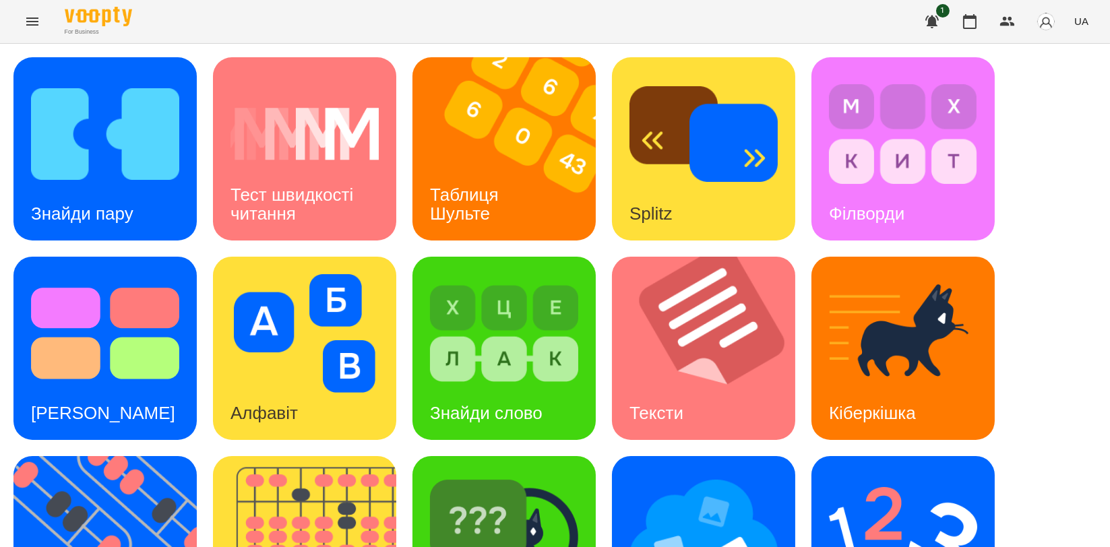
scroll to position [305, 0]
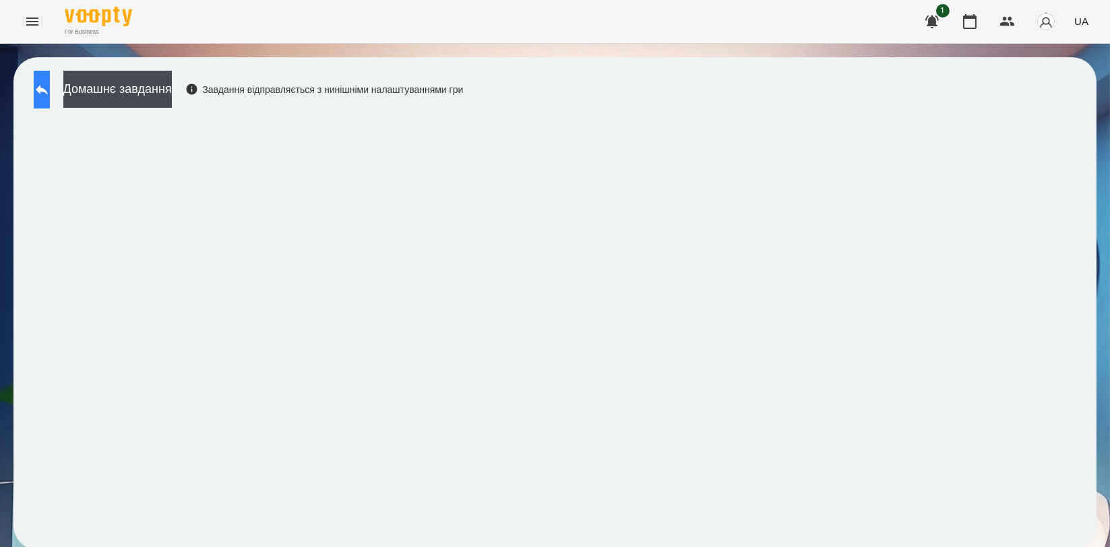
click at [48, 92] on icon at bounding box center [42, 90] width 12 height 10
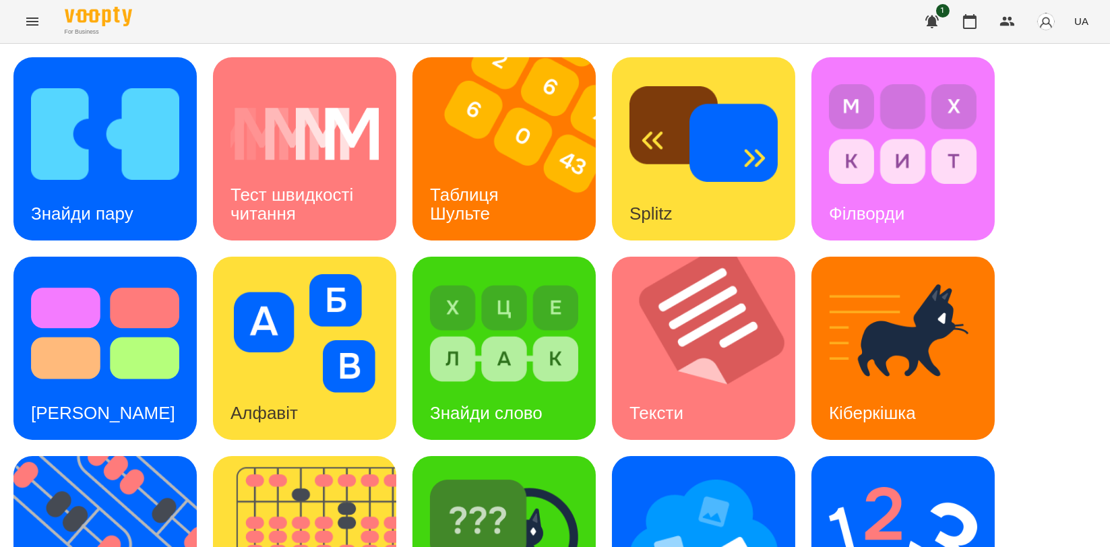
scroll to position [150, 0]
click at [899, 474] on img at bounding box center [903, 533] width 148 height 119
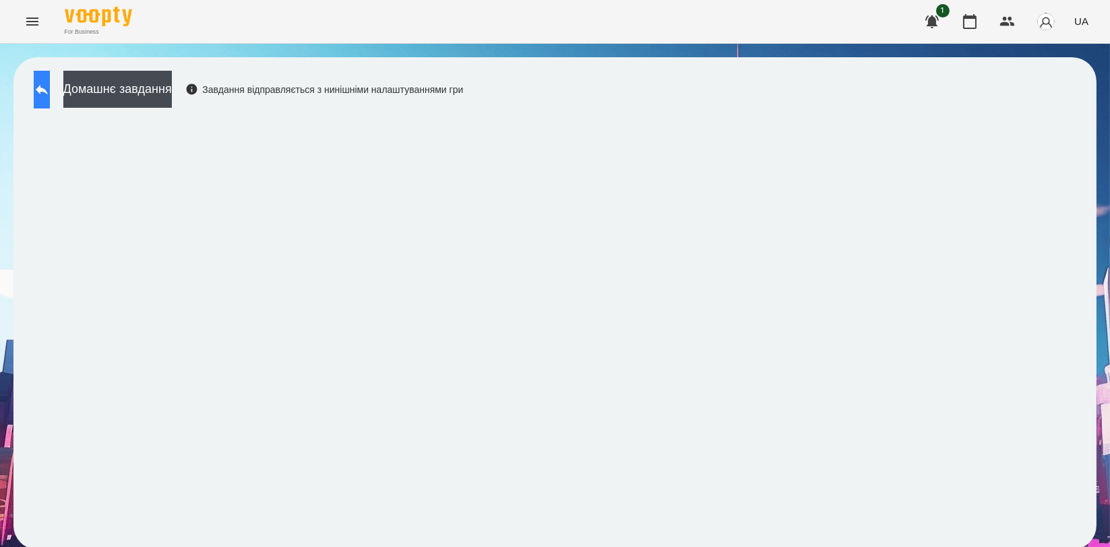
click at [50, 92] on button at bounding box center [42, 90] width 16 height 38
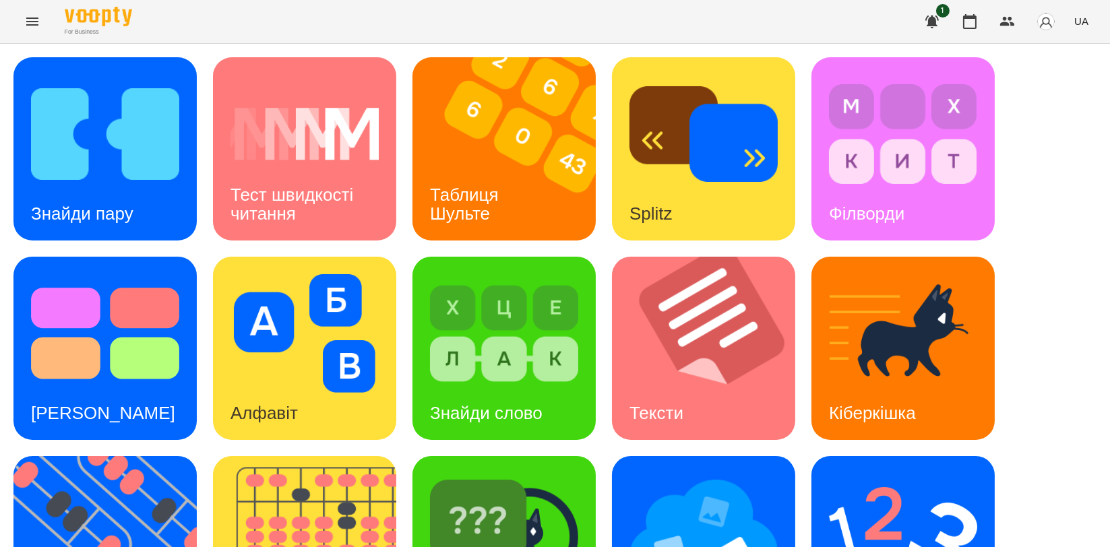
scroll to position [305, 0]
click at [503, 474] on img at bounding box center [504, 533] width 148 height 119
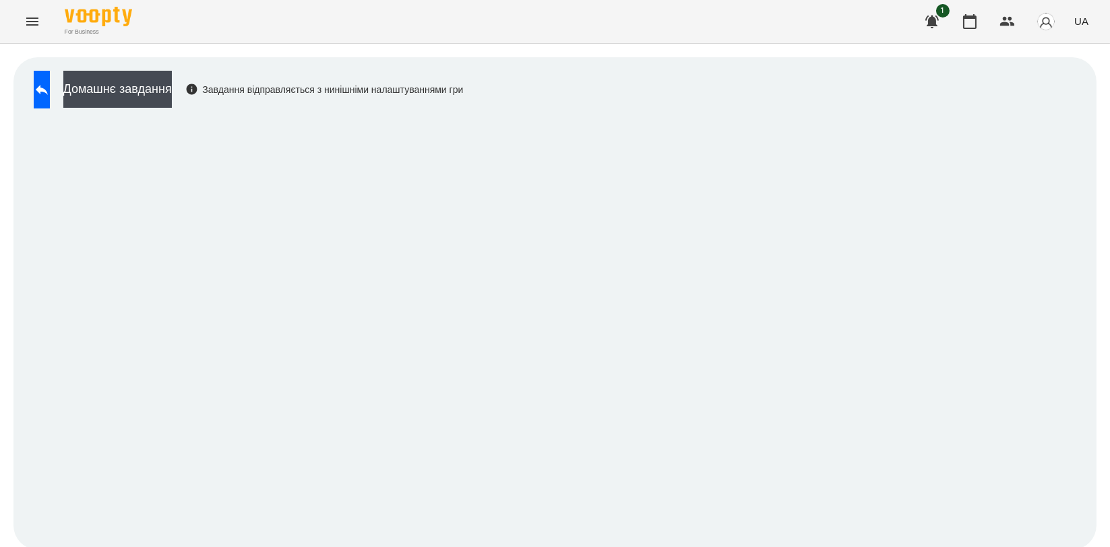
scroll to position [2, 0]
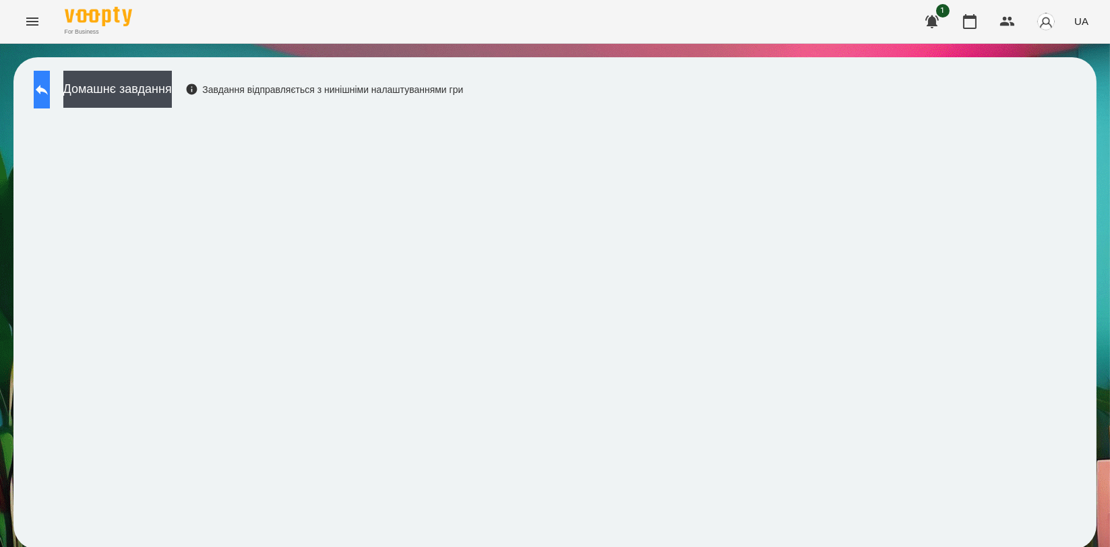
click at [50, 85] on icon at bounding box center [42, 90] width 16 height 16
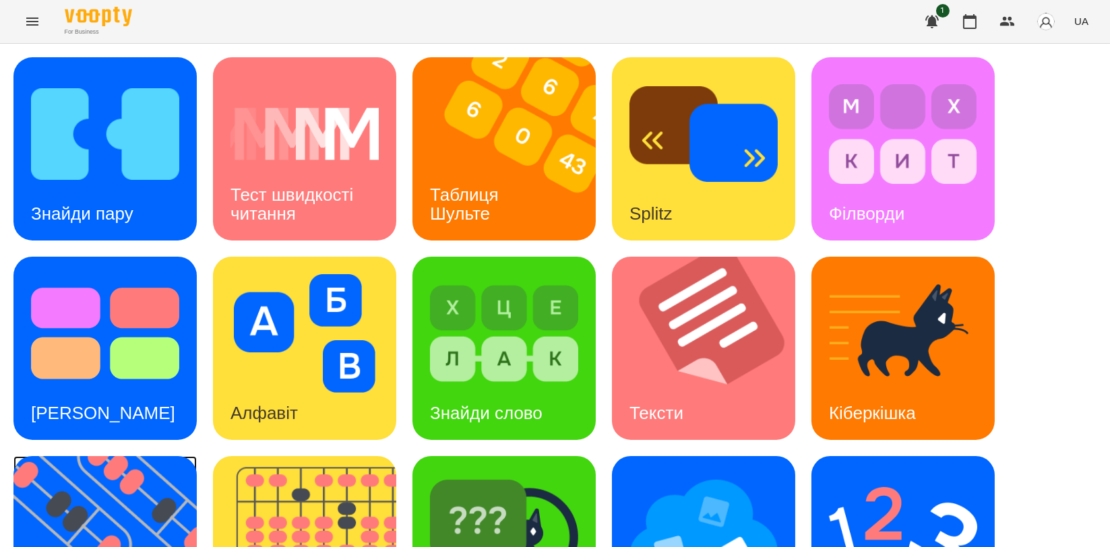
click at [97, 497] on img at bounding box center [113, 547] width 200 height 183
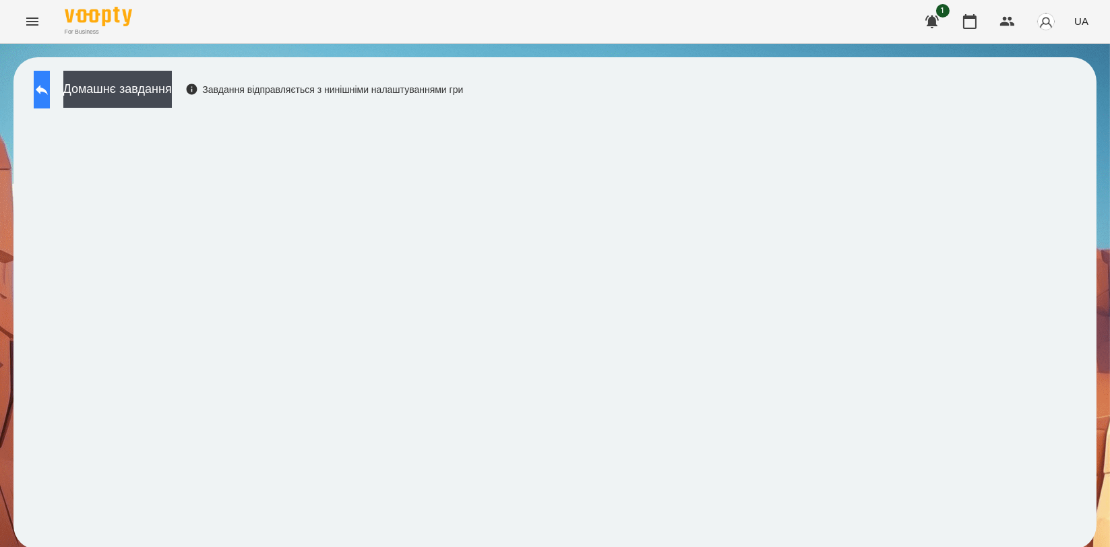
click at [50, 92] on icon at bounding box center [42, 90] width 16 height 16
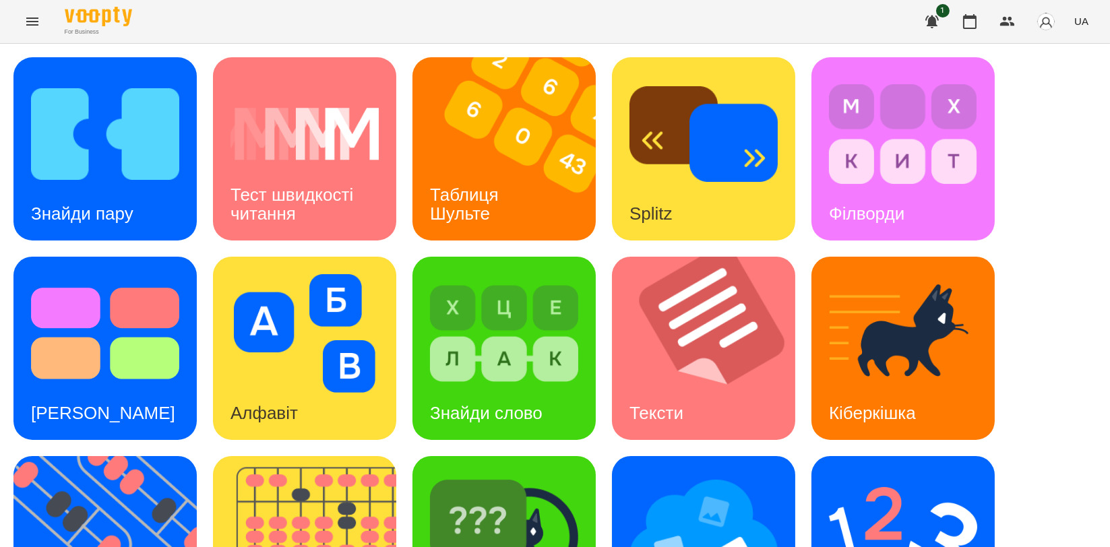
scroll to position [224, 0]
click at [117, 456] on img at bounding box center [113, 547] width 200 height 183
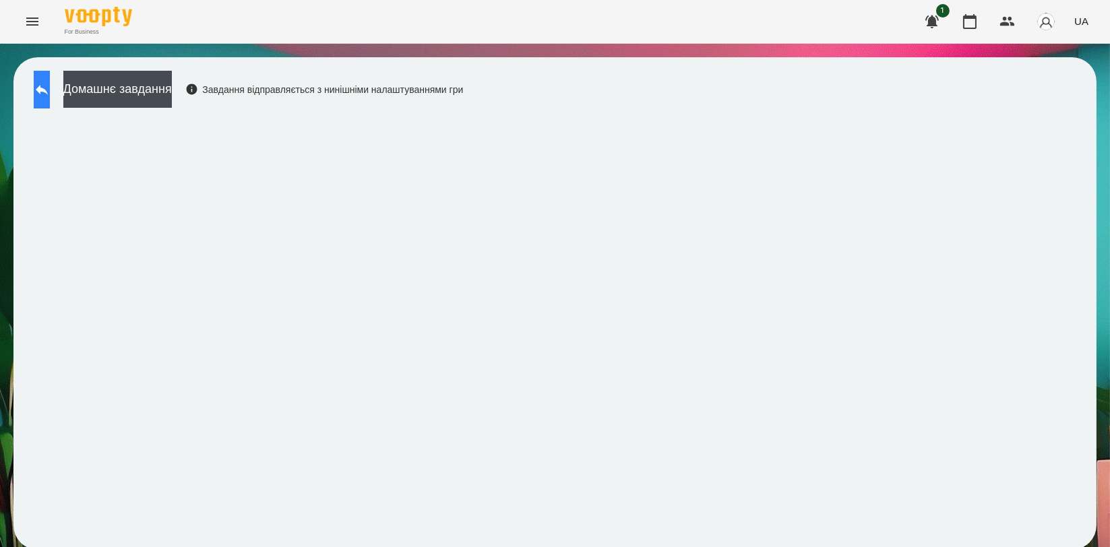
click at [45, 102] on button at bounding box center [42, 90] width 16 height 38
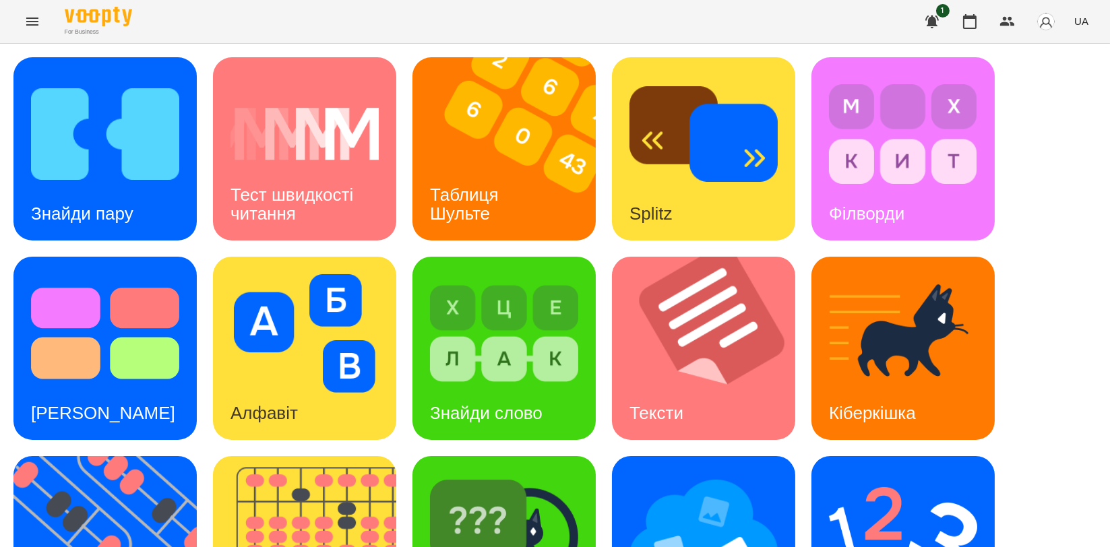
scroll to position [305, 0]
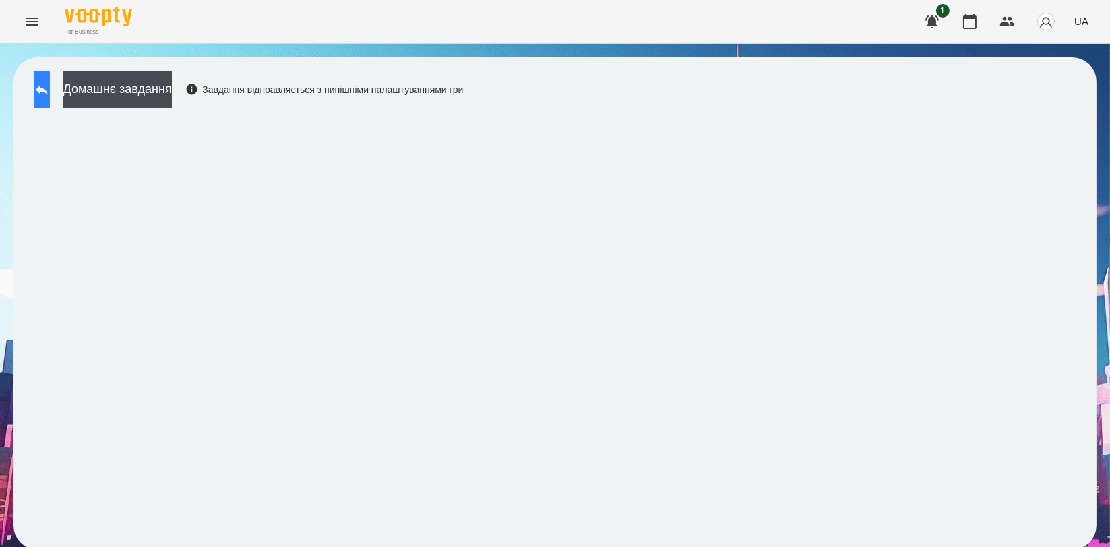
click at [50, 90] on button at bounding box center [42, 90] width 16 height 38
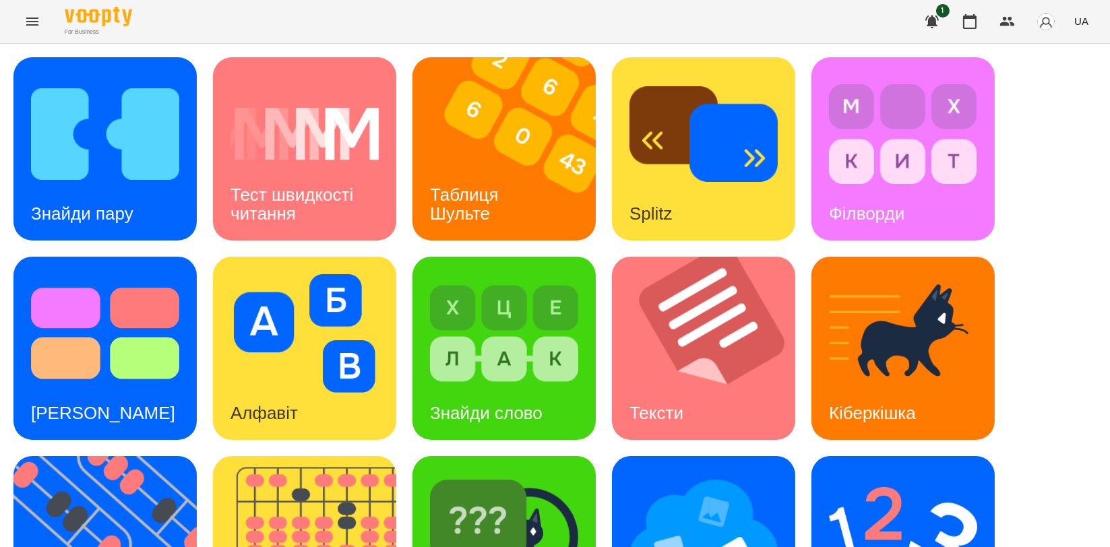
scroll to position [81, 0]
click at [958, 27] on button "button" at bounding box center [969, 21] width 32 height 32
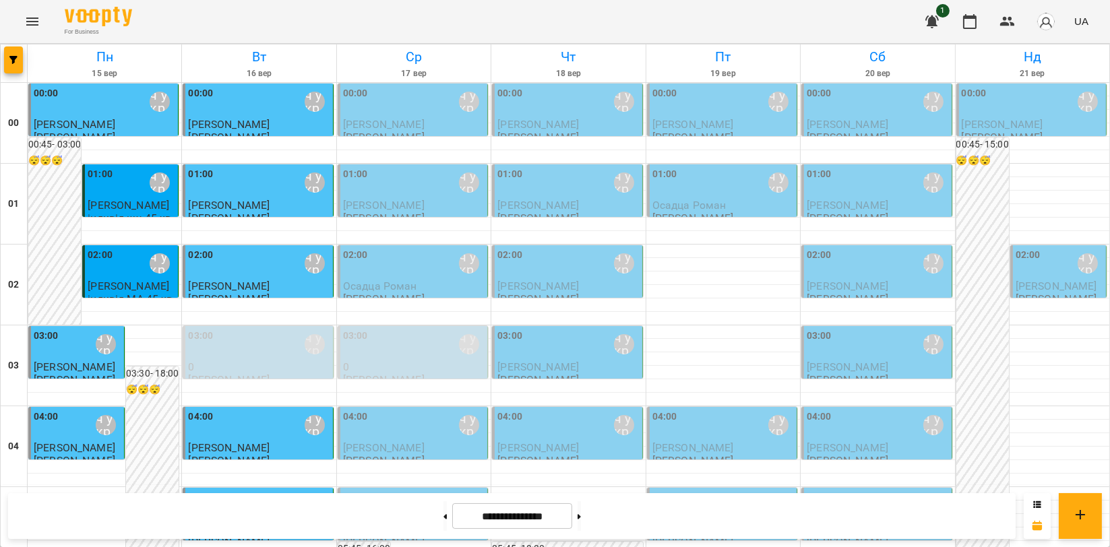
click at [367, 108] on div "00:00 [PERSON_NAME]\ ма укр\шч укр\ [URL][DOMAIN_NAME]" at bounding box center [413, 101] width 141 height 31
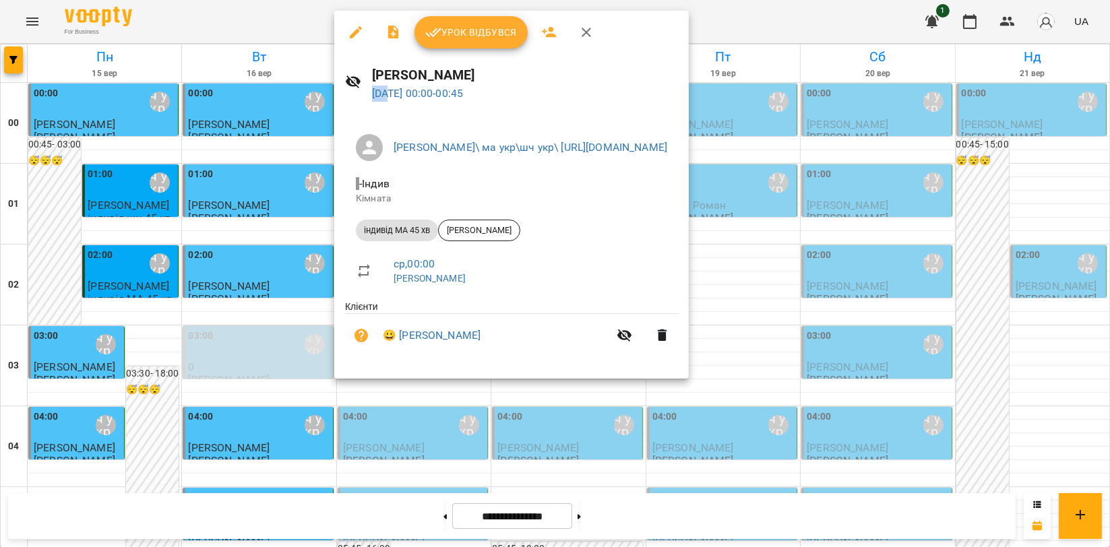
click at [367, 108] on div "[PERSON_NAME] [DATE] 00:00 - 00:45" at bounding box center [511, 83] width 354 height 59
click at [585, 32] on icon "button" at bounding box center [585, 32] width 9 height 9
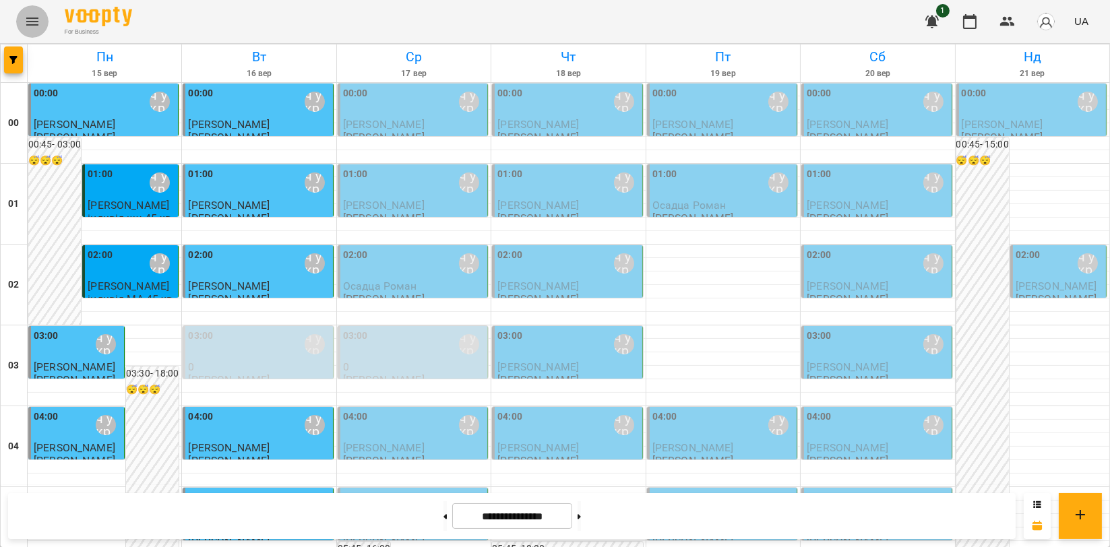
click at [25, 28] on icon "Menu" at bounding box center [32, 21] width 16 height 16
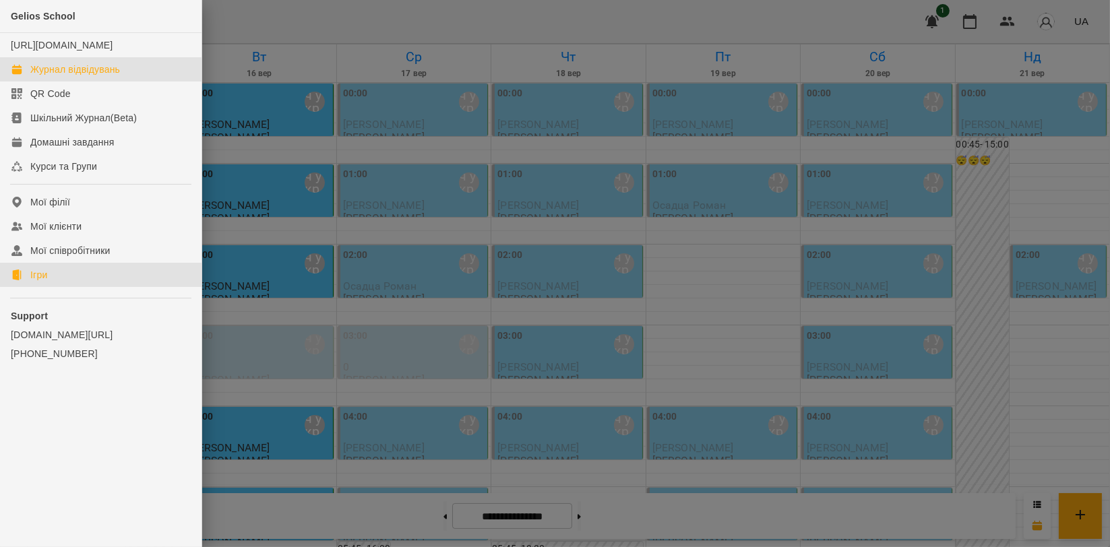
click at [52, 279] on link "Ігри" at bounding box center [100, 275] width 201 height 24
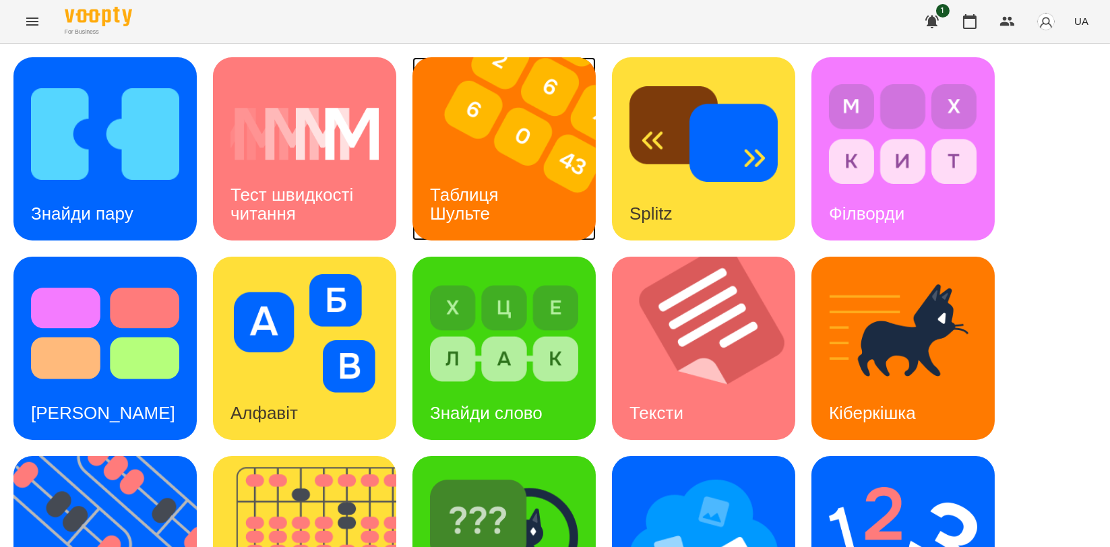
click at [497, 214] on div "Таблиця Шульте" at bounding box center [466, 204] width 108 height 72
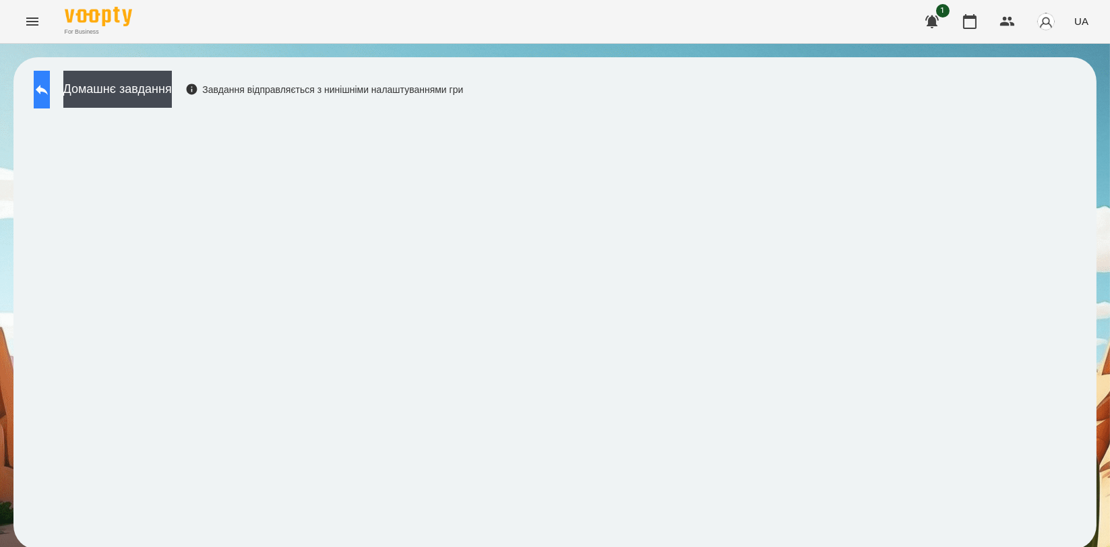
click at [50, 96] on button at bounding box center [42, 90] width 16 height 38
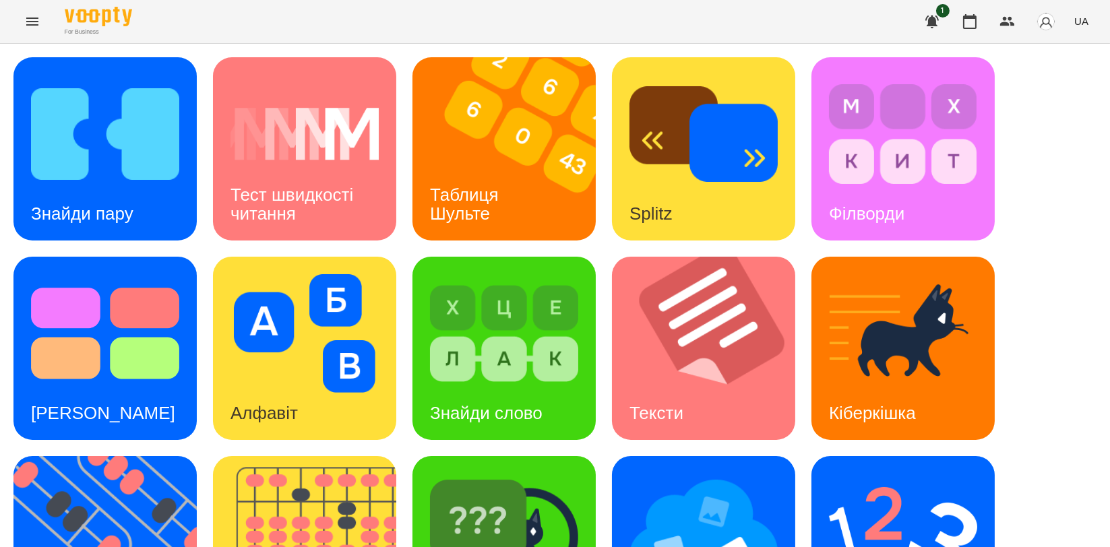
scroll to position [299, 0]
click at [99, 456] on img at bounding box center [113, 547] width 200 height 183
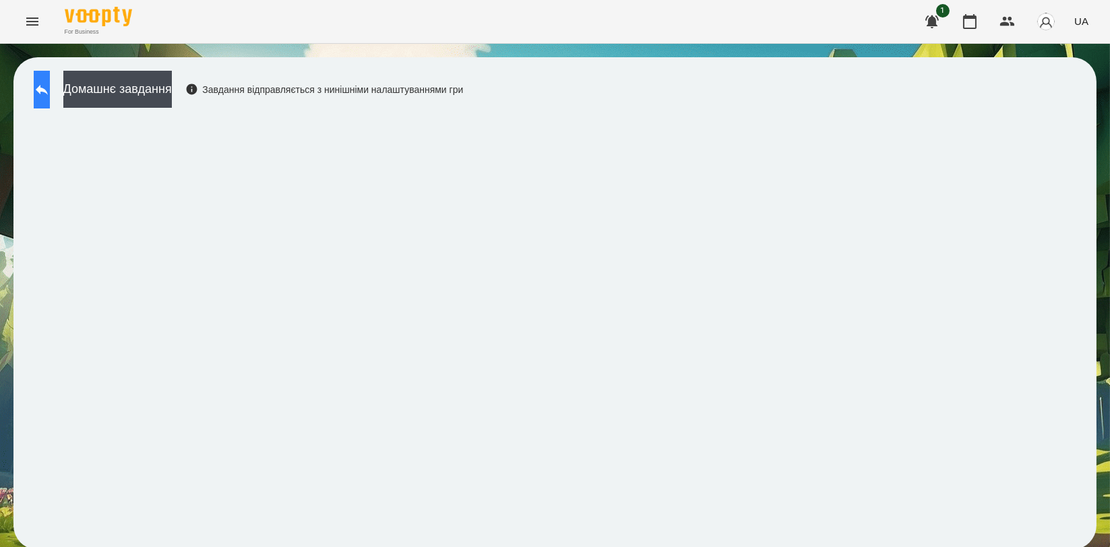
click at [47, 77] on button at bounding box center [42, 90] width 16 height 38
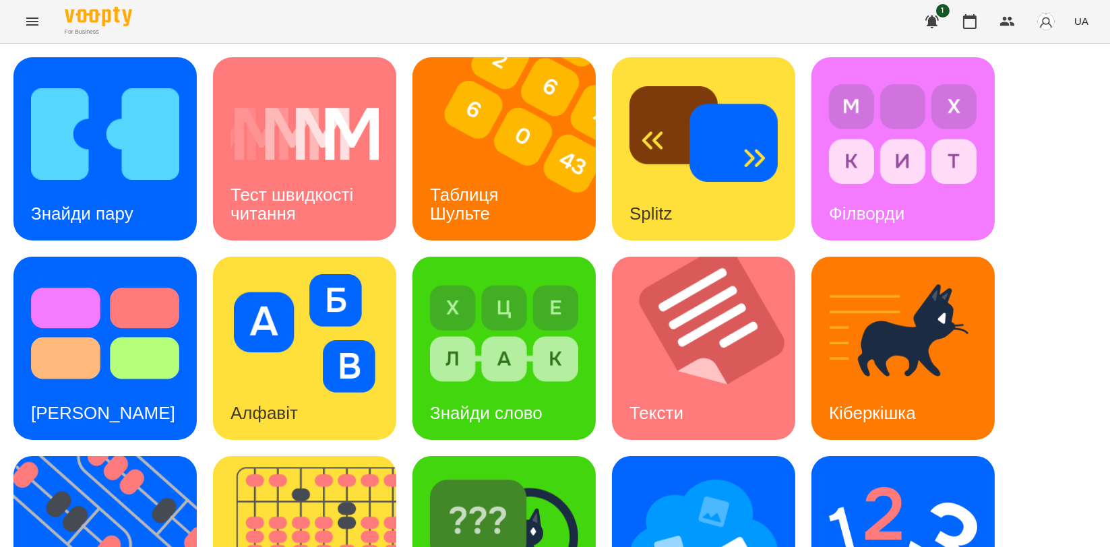
scroll to position [305, 0]
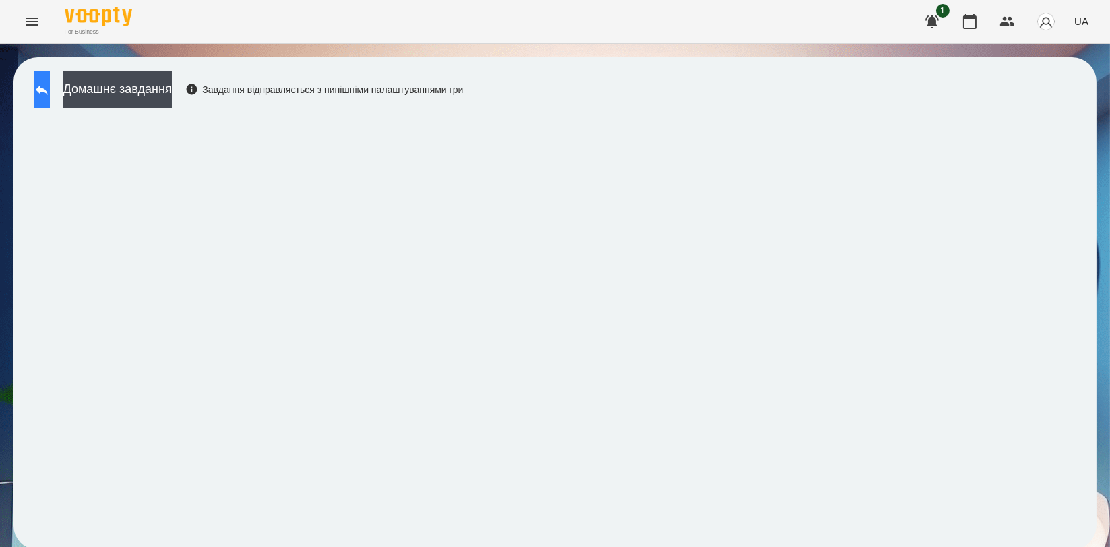
click at [50, 98] on button at bounding box center [42, 90] width 16 height 38
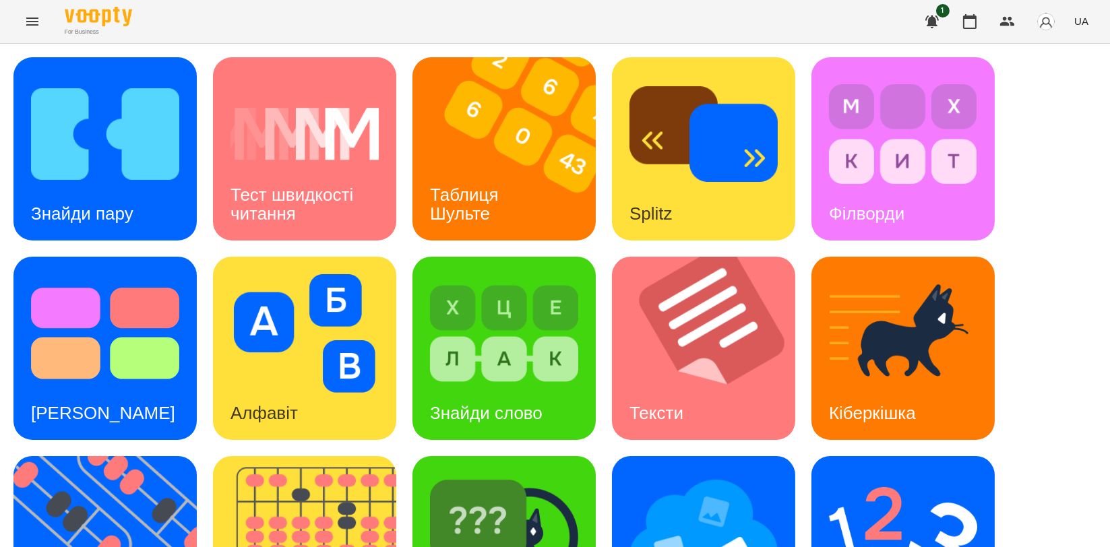
scroll to position [299, 0]
click at [963, 474] on img at bounding box center [903, 533] width 148 height 119
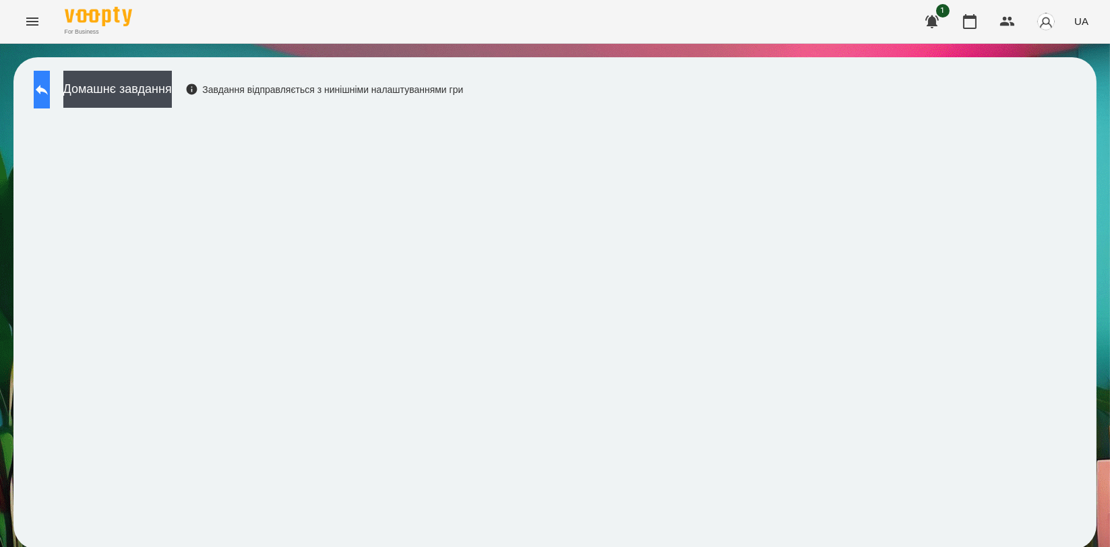
click at [46, 88] on button at bounding box center [42, 90] width 16 height 38
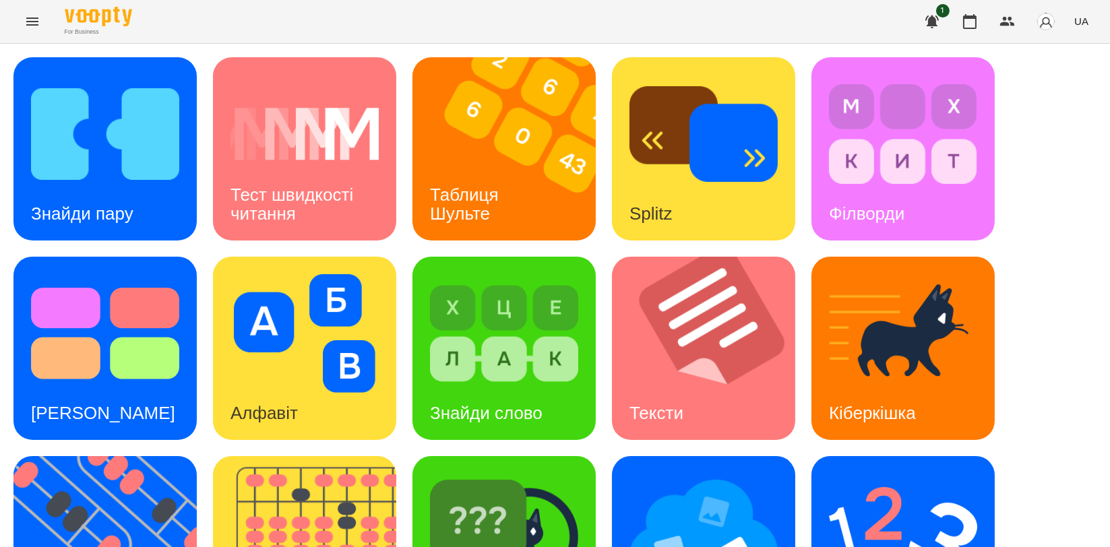
scroll to position [299, 0]
click at [702, 474] on img at bounding box center [703, 533] width 148 height 119
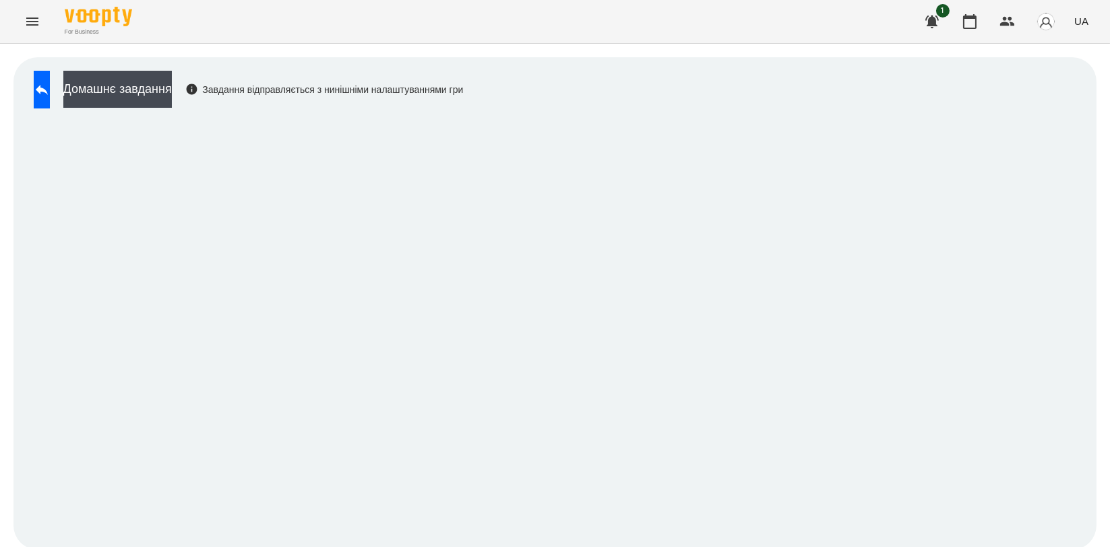
scroll to position [2, 0]
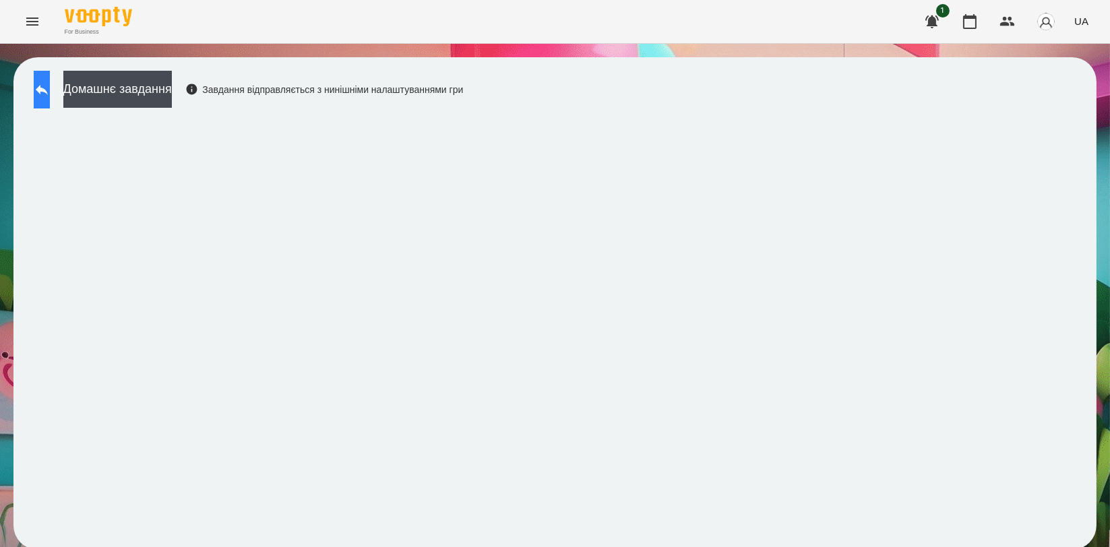
click at [50, 94] on icon at bounding box center [42, 90] width 16 height 16
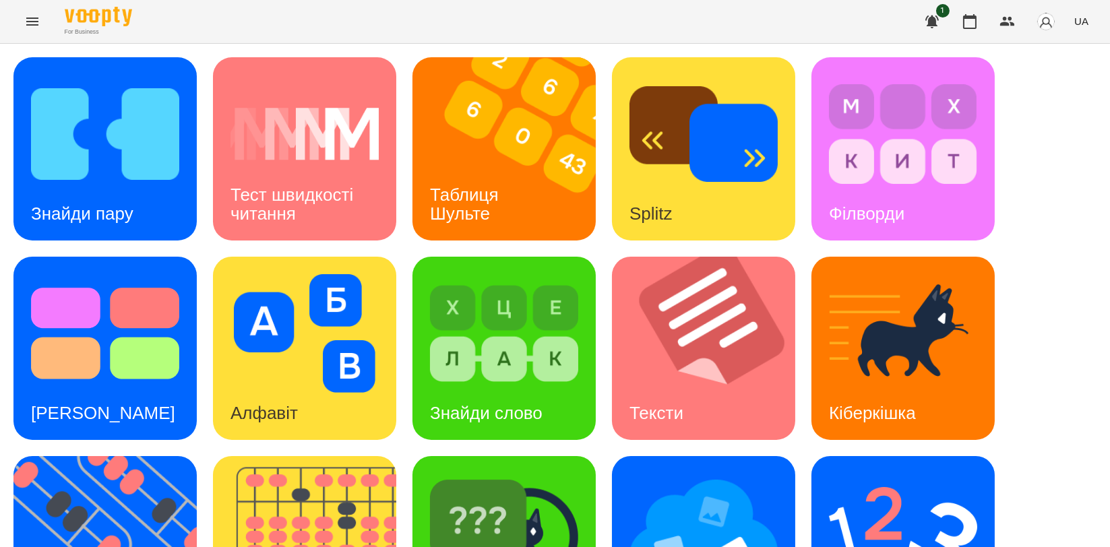
scroll to position [226, 0]
click at [484, 474] on img at bounding box center [504, 533] width 148 height 119
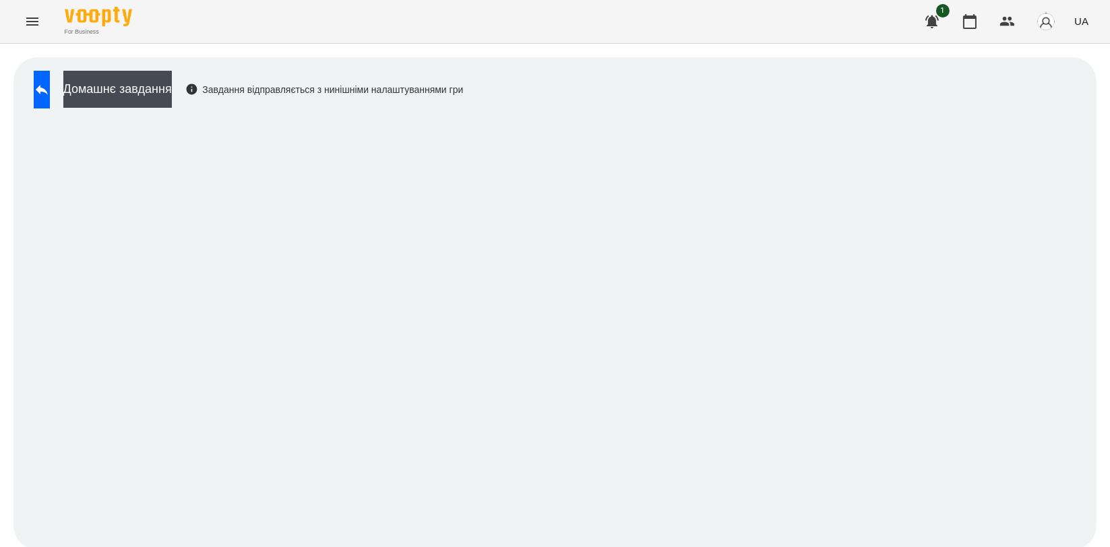
scroll to position [2, 0]
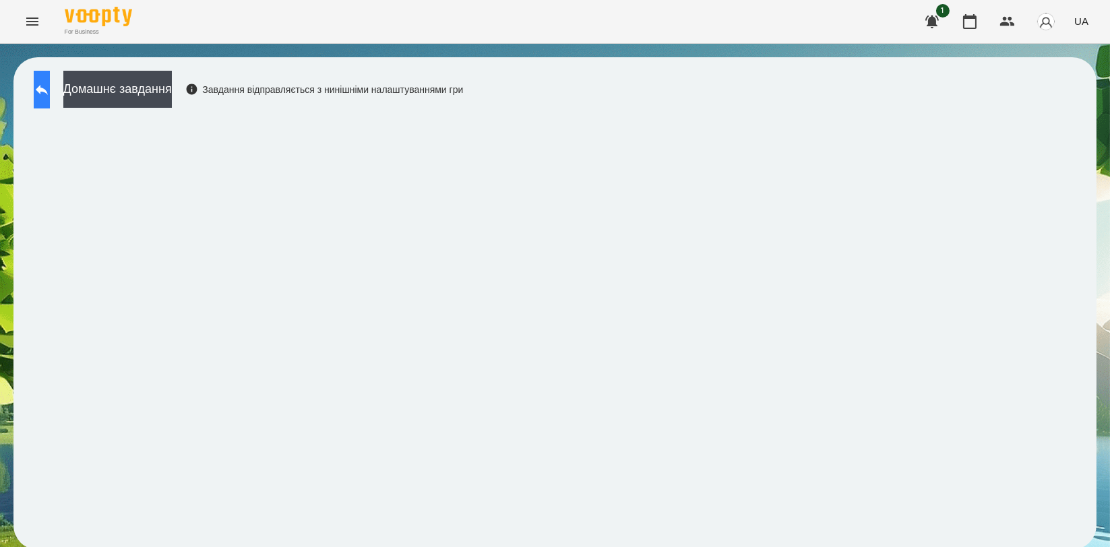
click at [50, 85] on button at bounding box center [42, 90] width 16 height 38
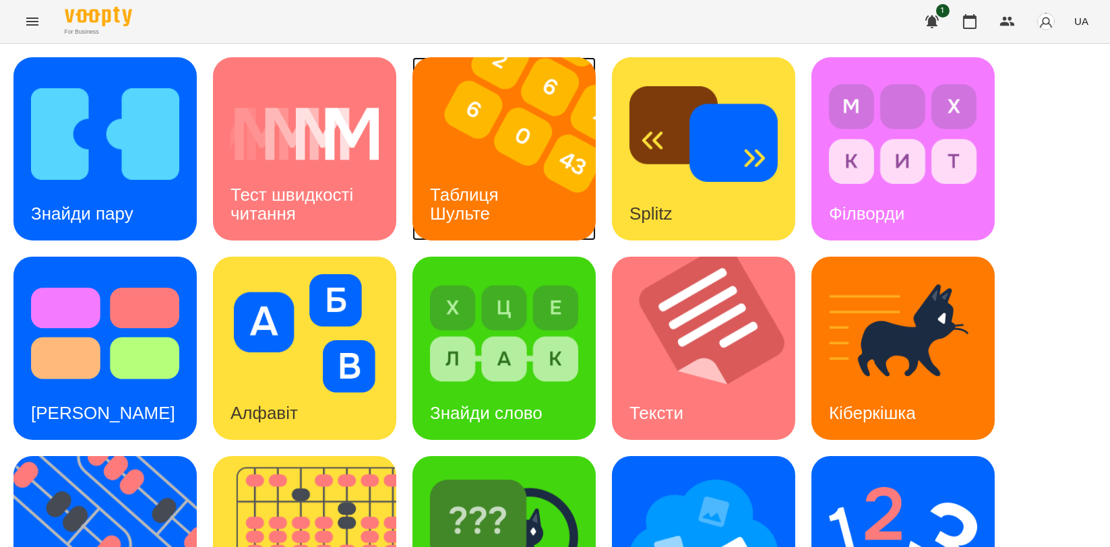
click at [496, 174] on div "Таблиця Шульте" at bounding box center [466, 204] width 108 height 72
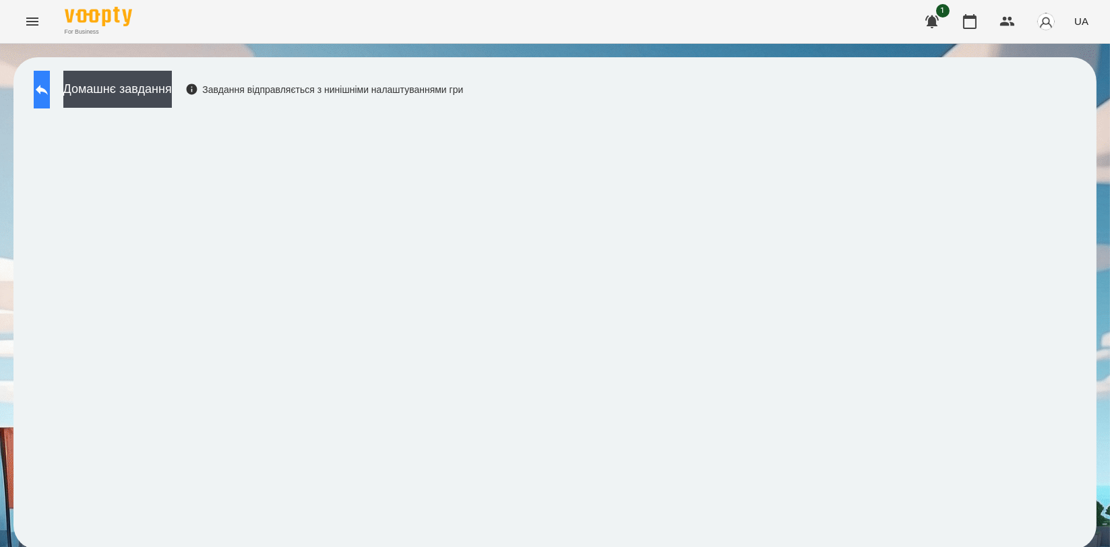
click at [47, 79] on button at bounding box center [42, 90] width 16 height 38
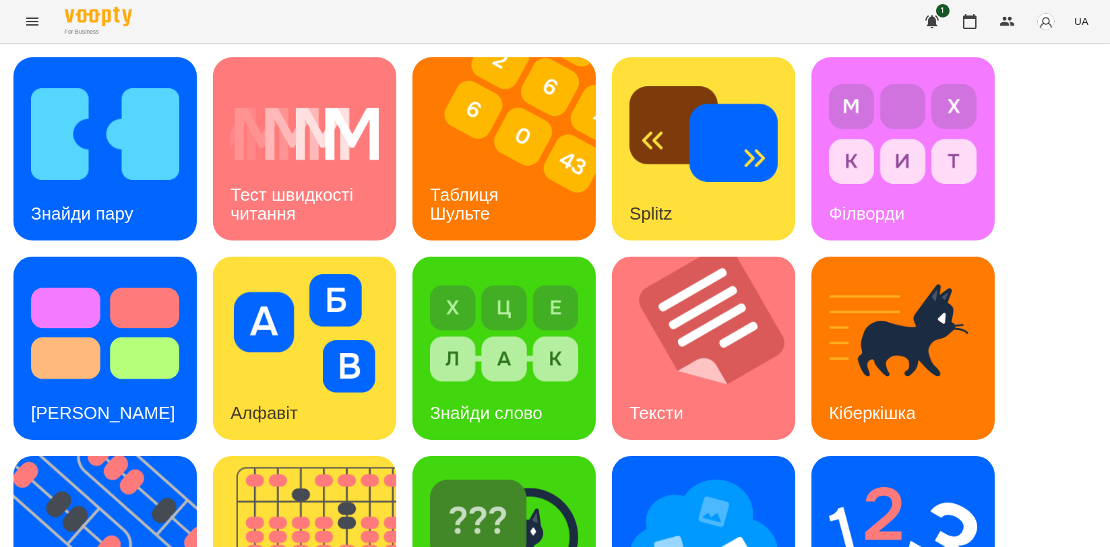
scroll to position [299, 0]
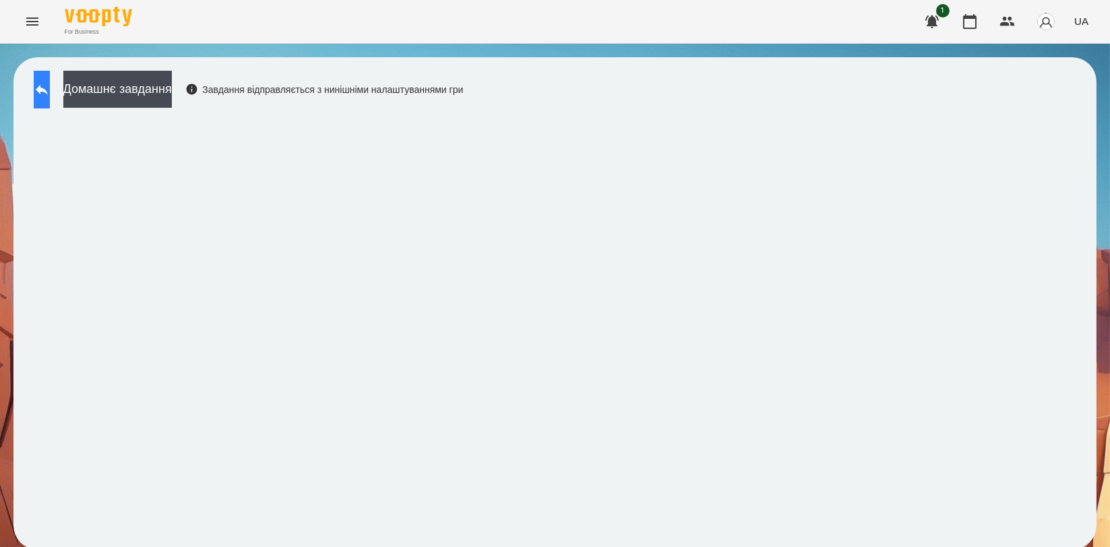
click at [50, 92] on icon at bounding box center [42, 90] width 16 height 16
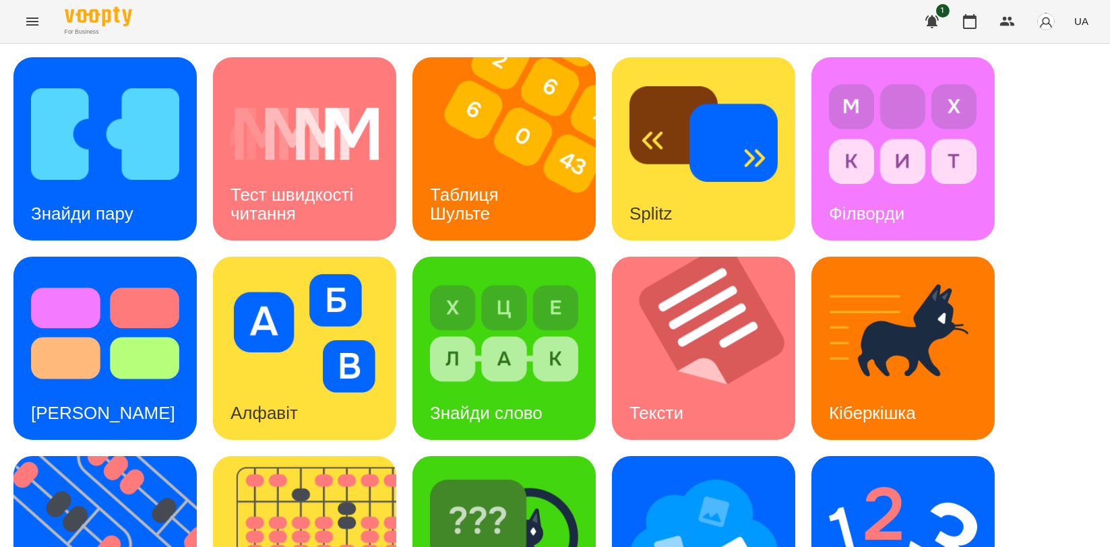
scroll to position [305, 0]
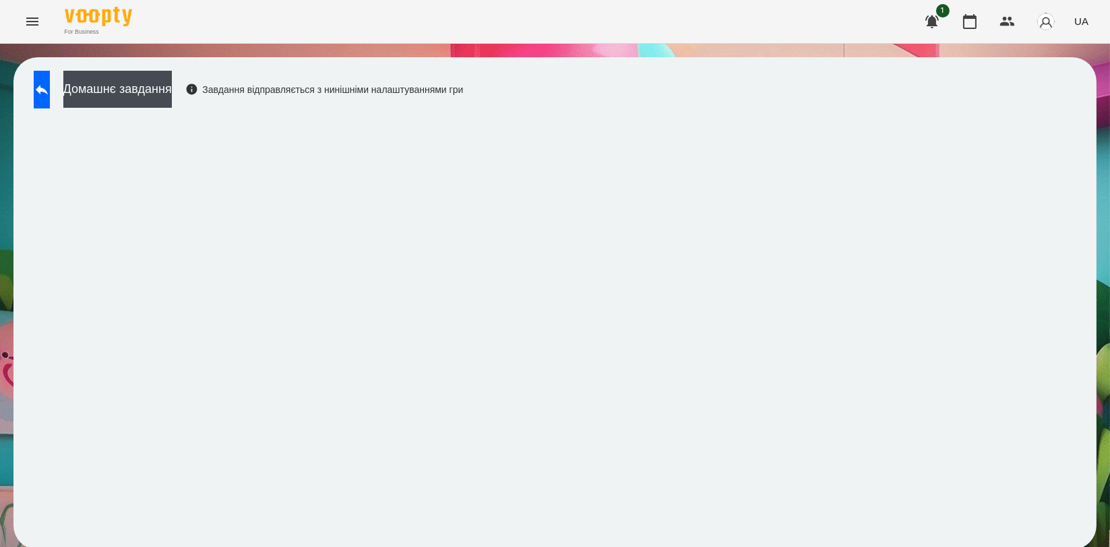
scroll to position [2, 0]
click at [47, 77] on button at bounding box center [42, 90] width 16 height 38
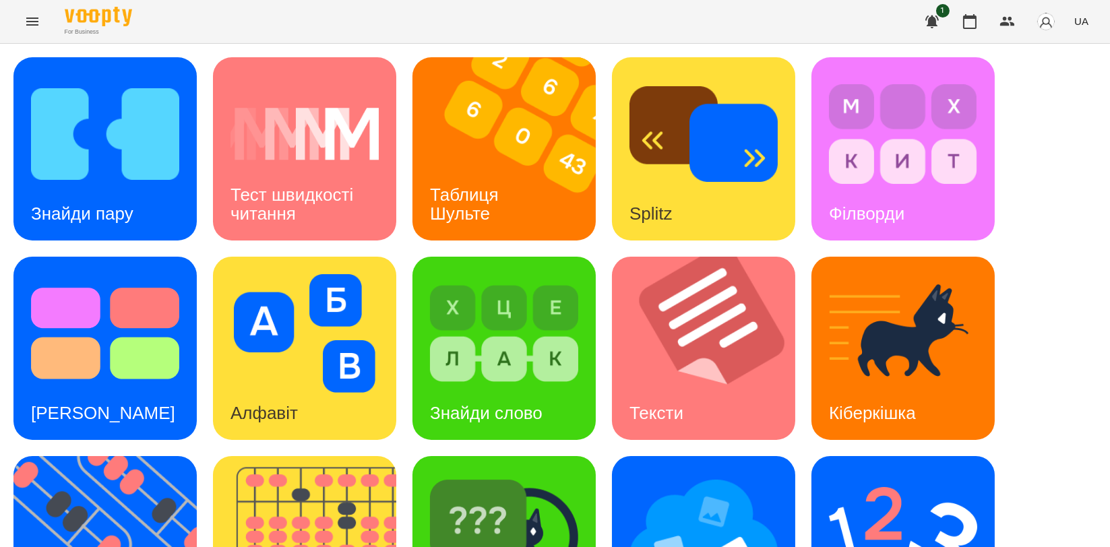
scroll to position [302, 0]
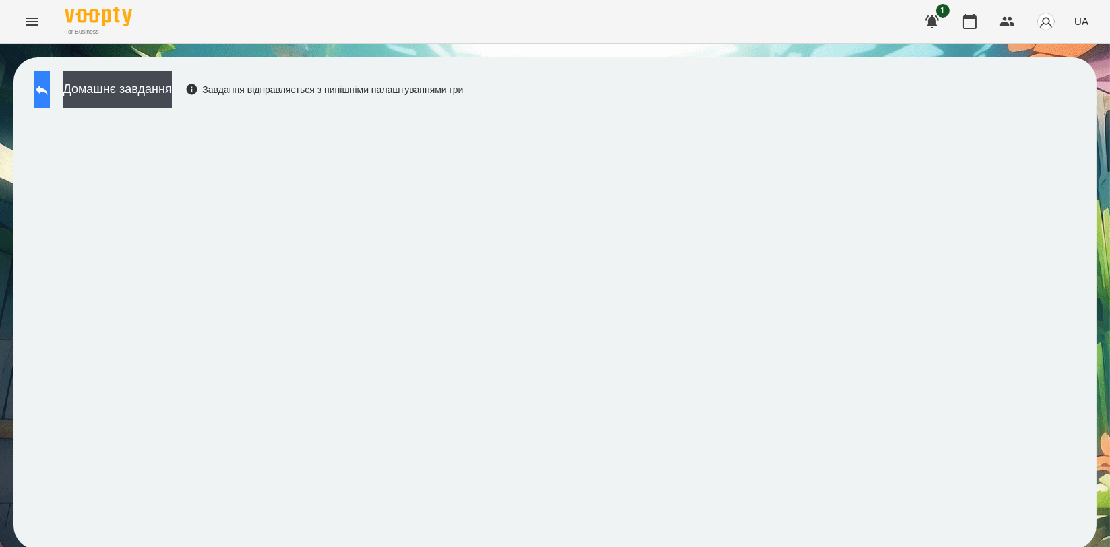
click at [50, 89] on button at bounding box center [42, 90] width 16 height 38
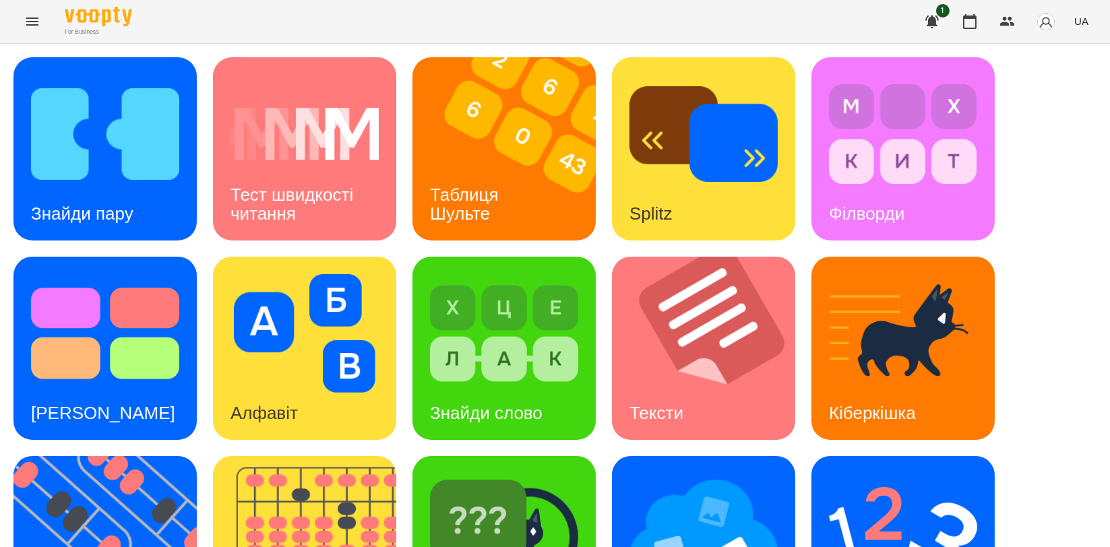
scroll to position [75, 0]
click at [354, 282] on img at bounding box center [304, 333] width 148 height 119
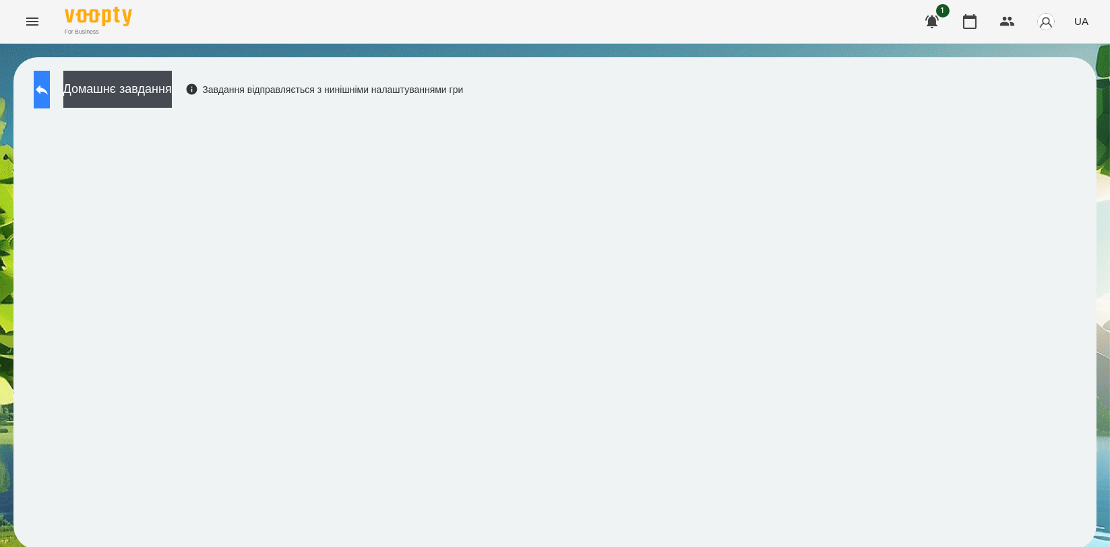
click at [50, 86] on icon at bounding box center [42, 90] width 16 height 16
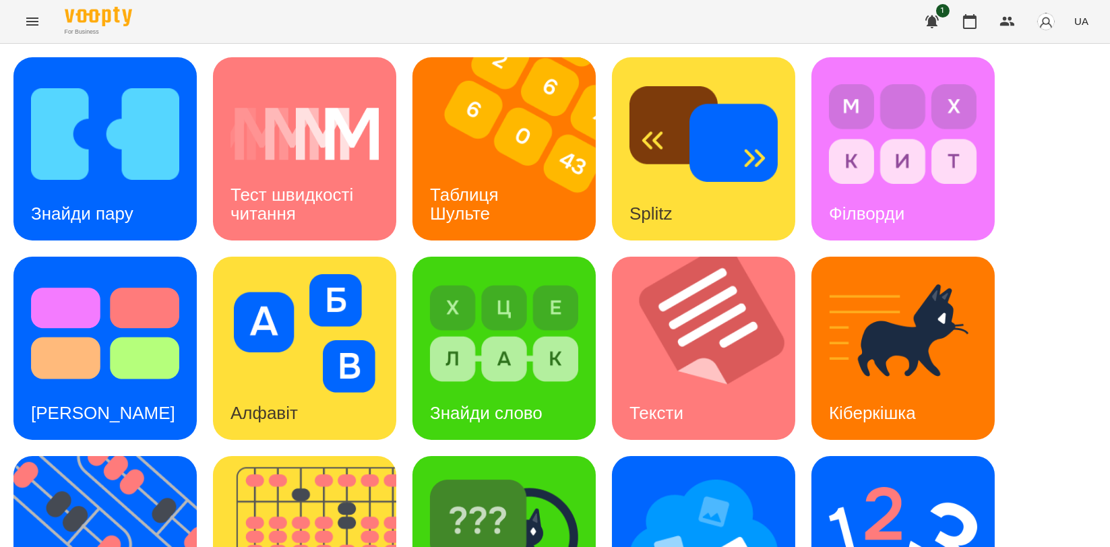
scroll to position [224, 0]
click at [548, 387] on div "Знайди слово" at bounding box center [486, 413] width 148 height 53
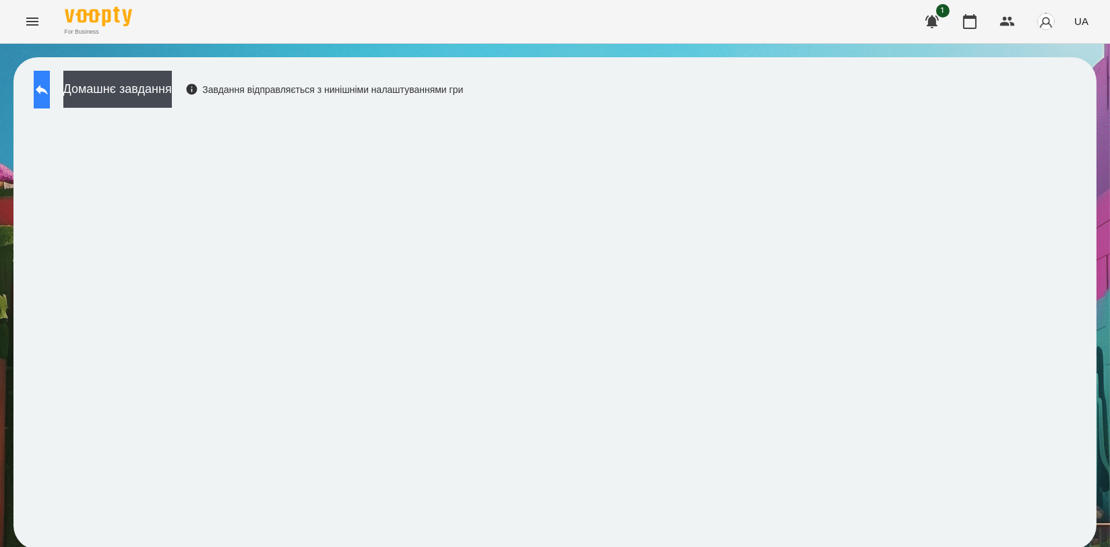
click at [50, 86] on button at bounding box center [42, 90] width 16 height 38
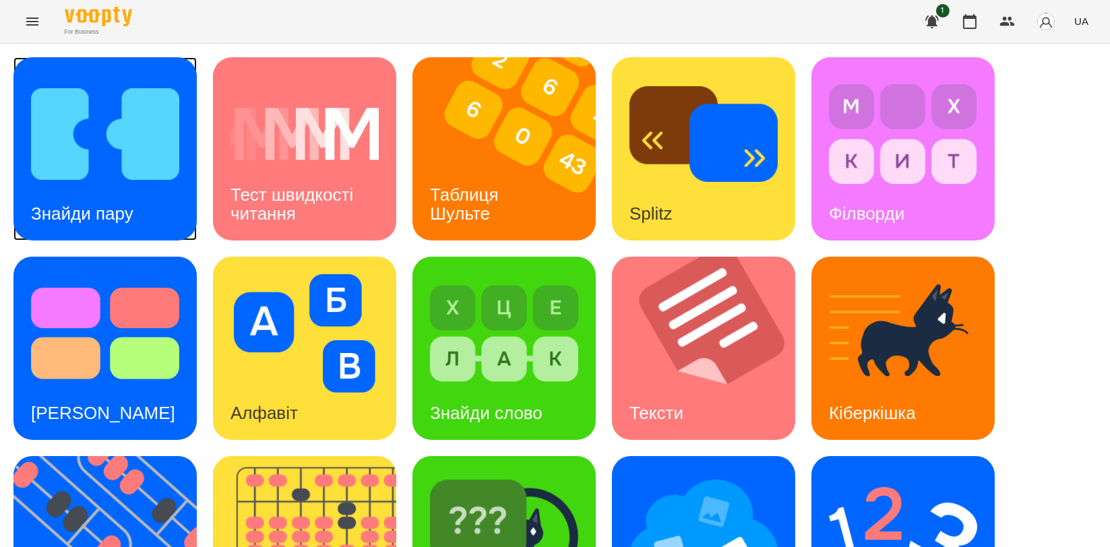
click at [114, 178] on img at bounding box center [105, 134] width 148 height 119
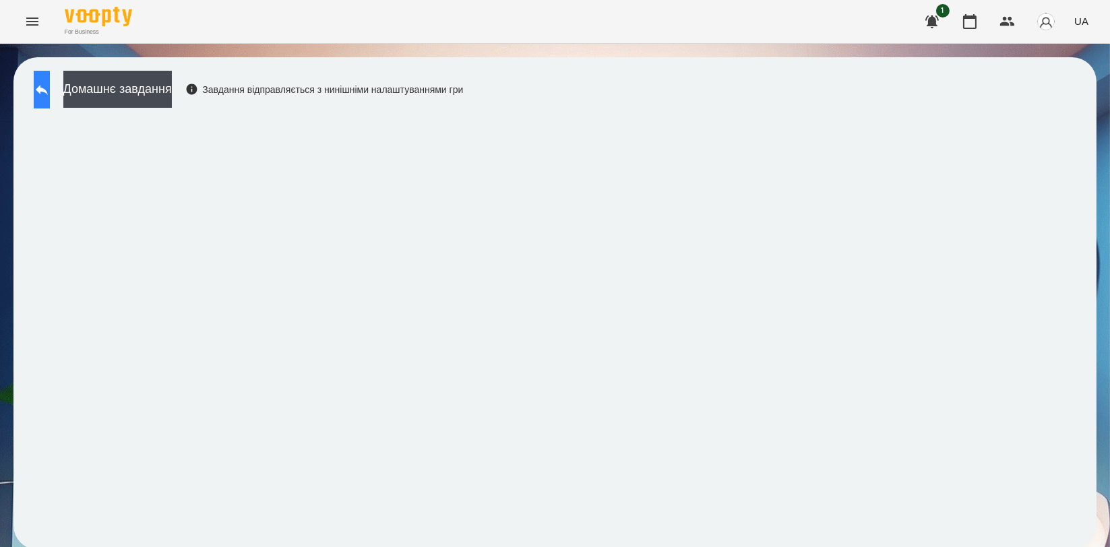
click at [47, 86] on icon at bounding box center [42, 90] width 16 height 16
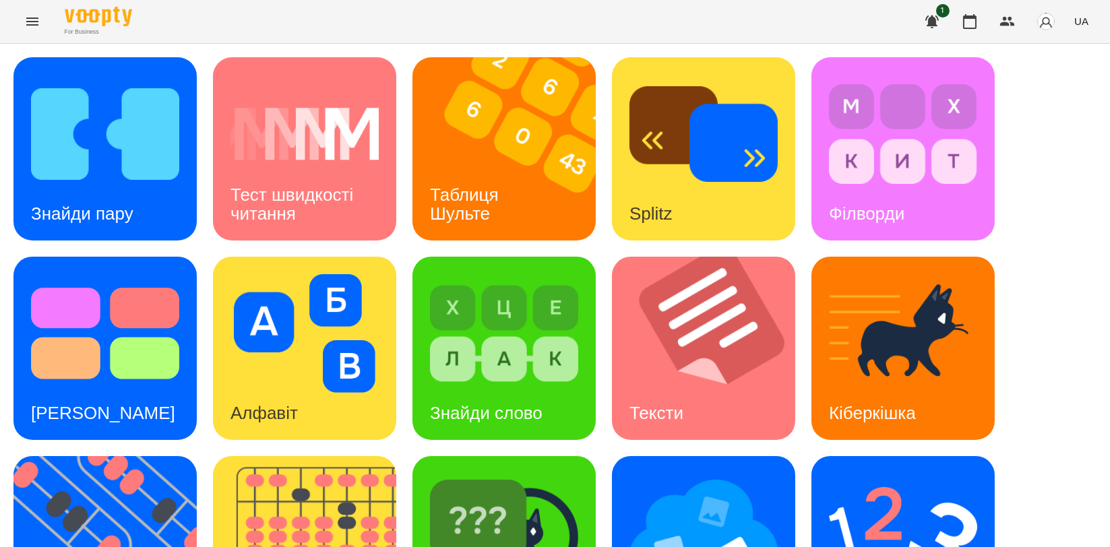
click at [47, 86] on img at bounding box center [105, 134] width 148 height 119
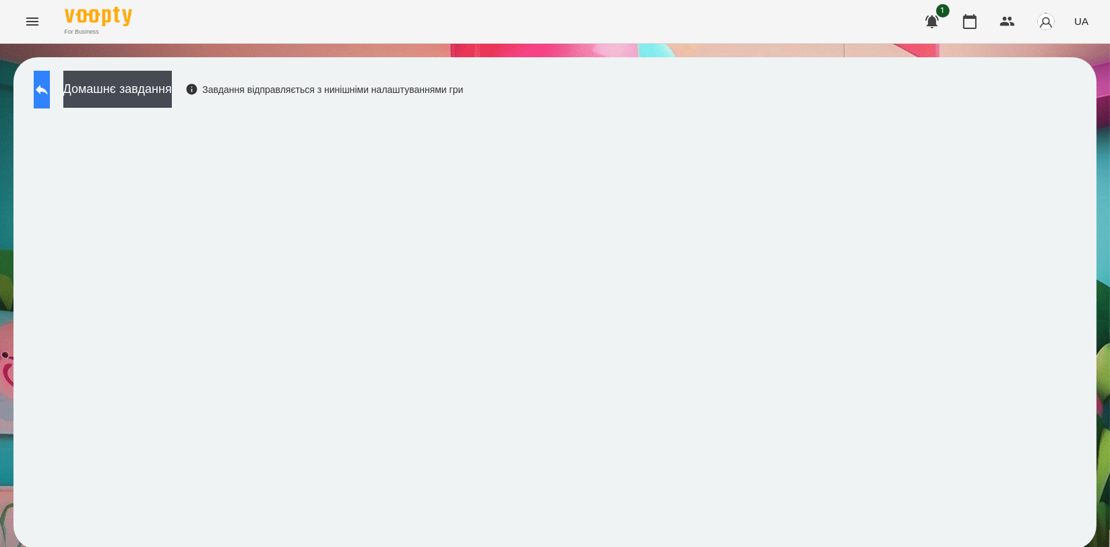
click at [49, 86] on icon at bounding box center [42, 90] width 16 height 16
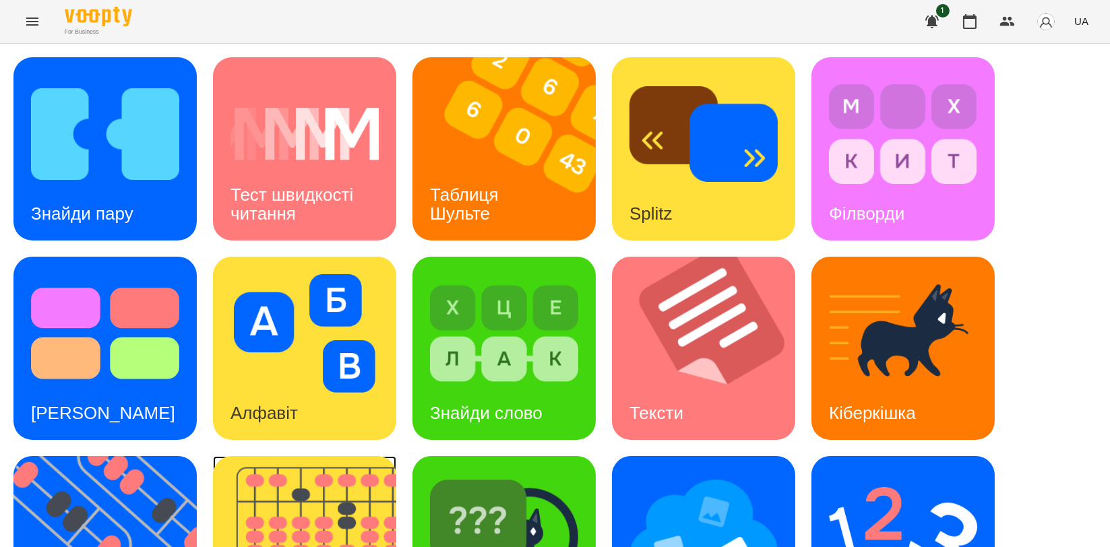
click at [348, 464] on img at bounding box center [313, 547] width 200 height 183
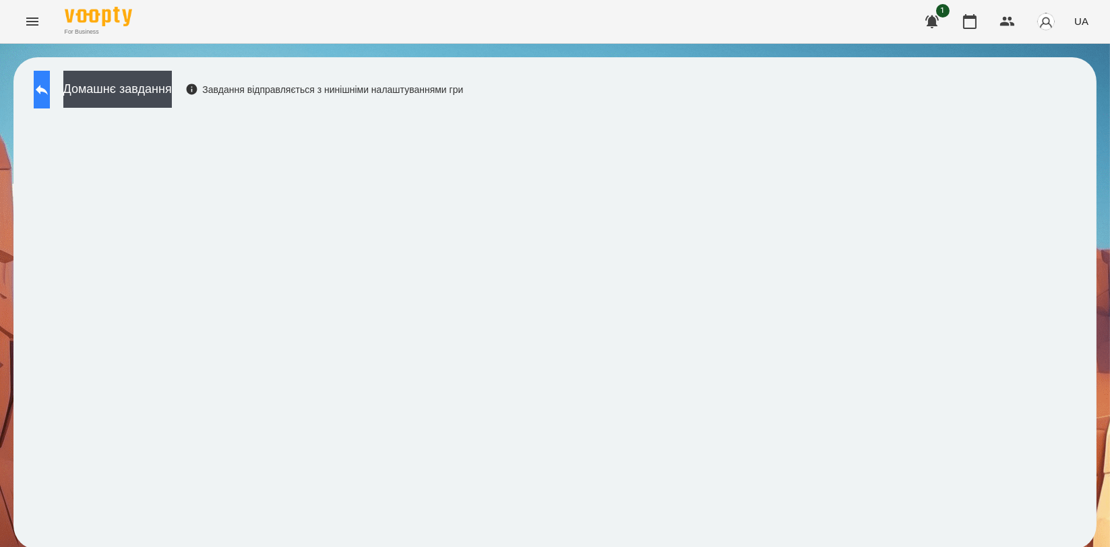
click at [50, 97] on button at bounding box center [42, 90] width 16 height 38
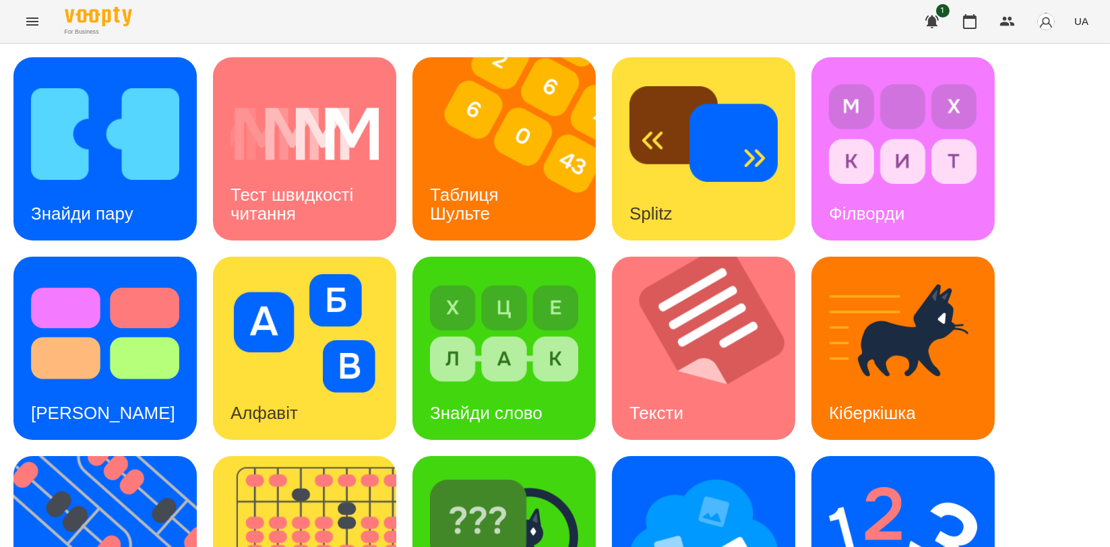
scroll to position [305, 0]
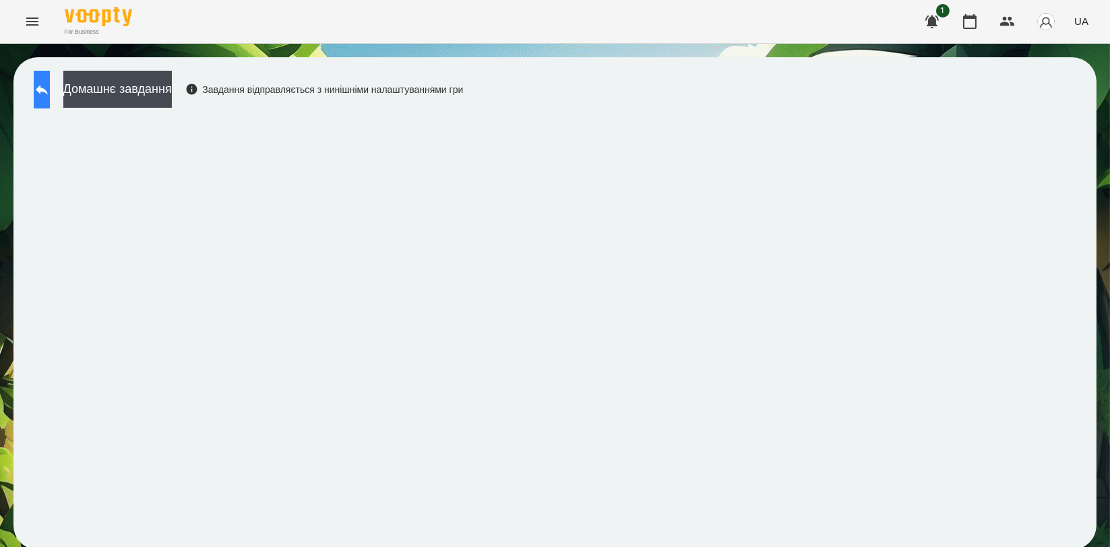
click at [50, 79] on button at bounding box center [42, 90] width 16 height 38
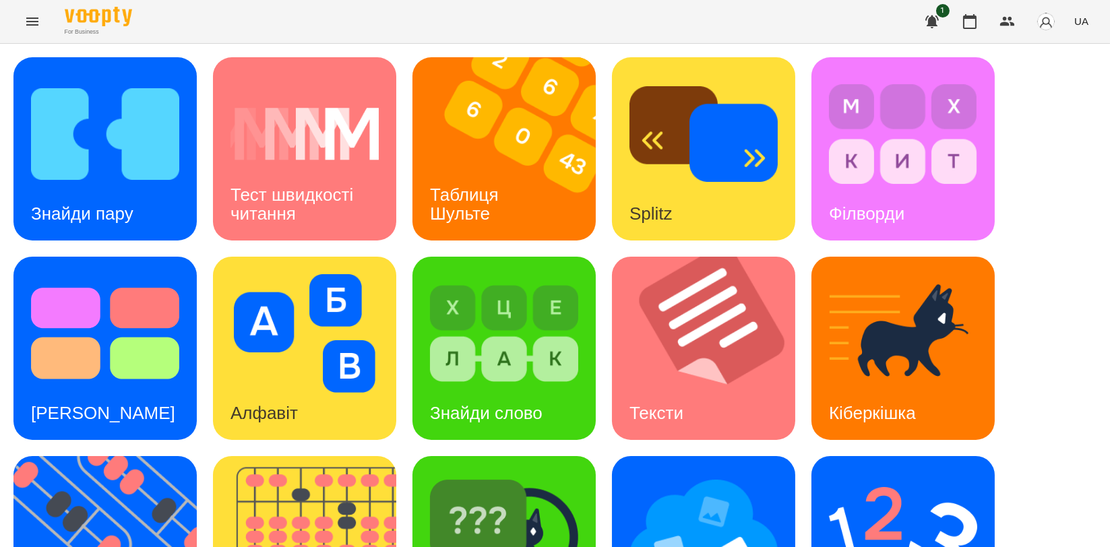
scroll to position [299, 0]
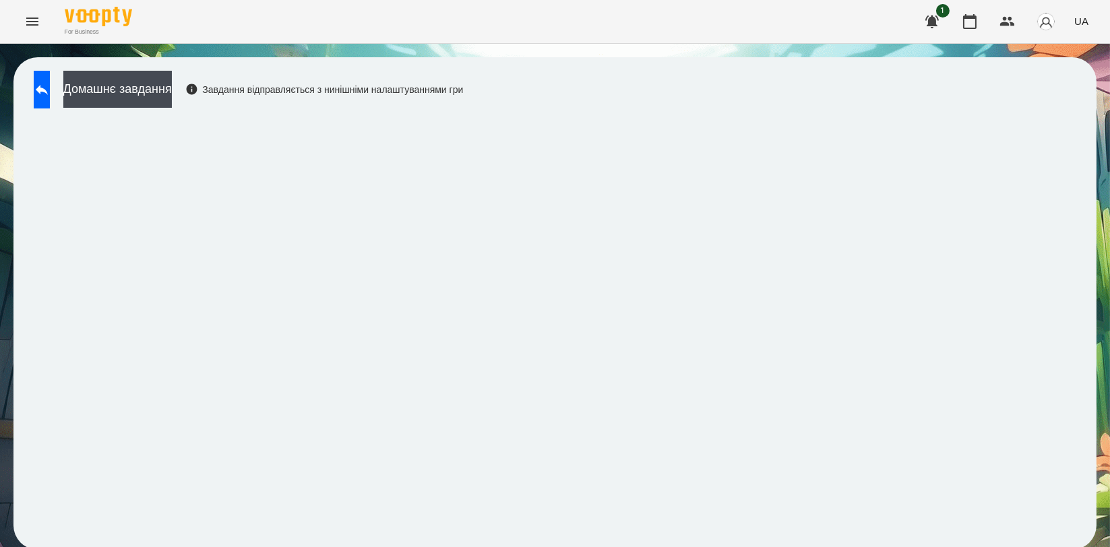
click at [53, 110] on div "Домашнє завдання Завдання відправляється з нинішніми налаштуваннями гри" at bounding box center [245, 93] width 436 height 44
click at [50, 95] on icon at bounding box center [42, 90] width 16 height 16
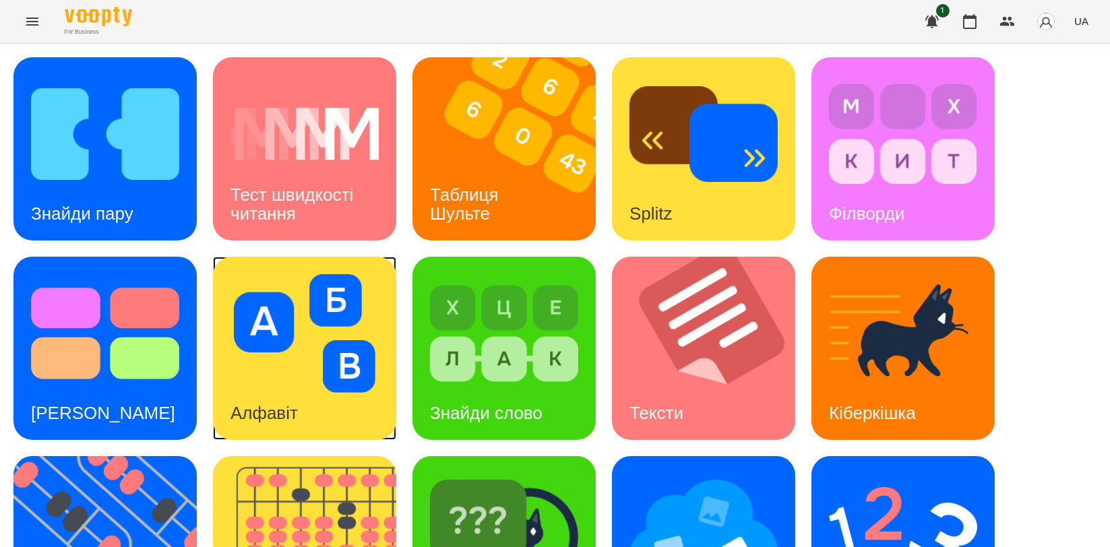
click at [290, 345] on img at bounding box center [304, 333] width 148 height 119
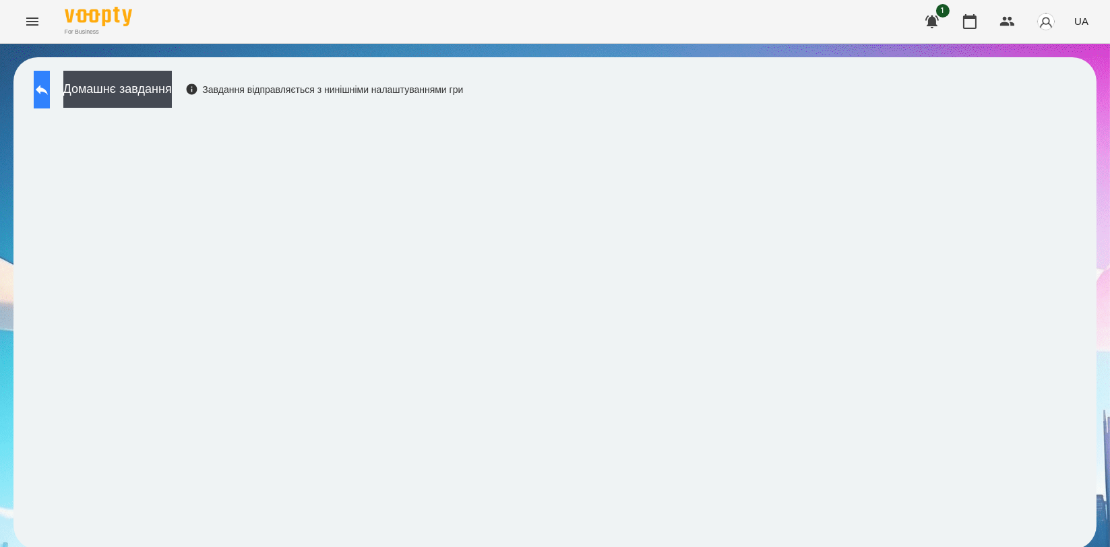
click at [50, 96] on icon at bounding box center [42, 90] width 16 height 16
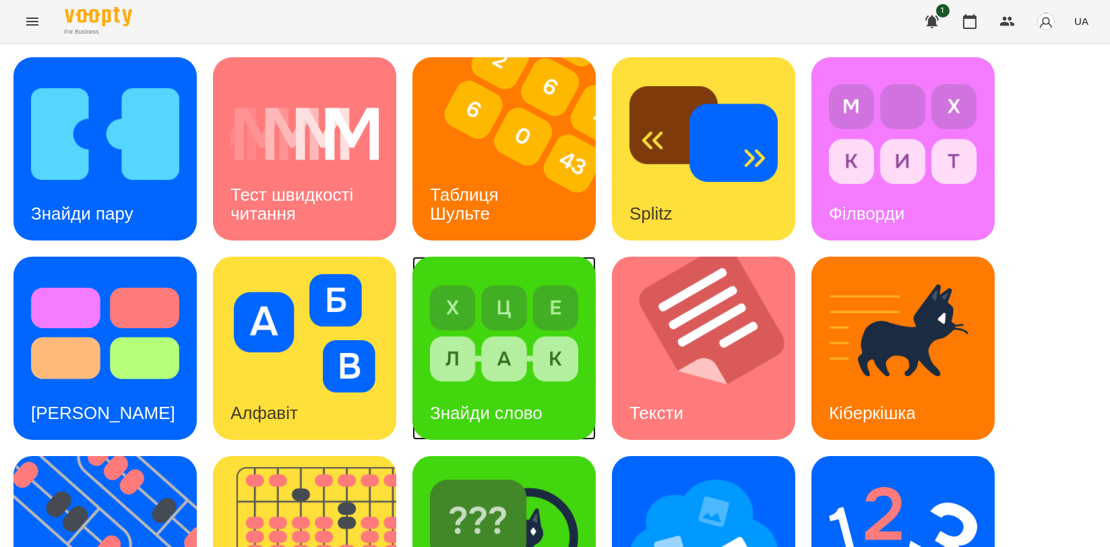
click at [504, 339] on img at bounding box center [504, 333] width 148 height 119
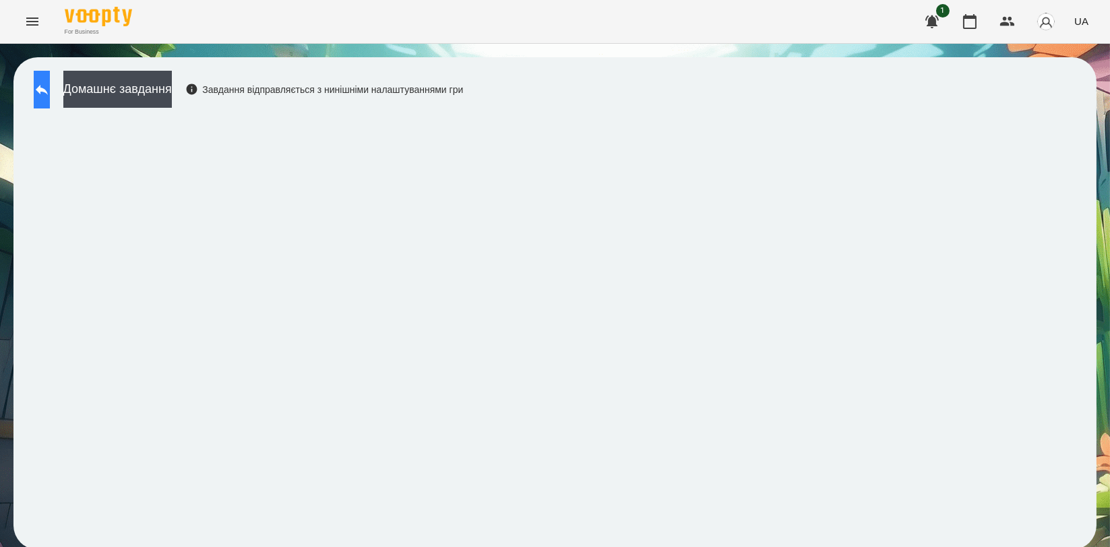
click at [50, 98] on button at bounding box center [42, 90] width 16 height 38
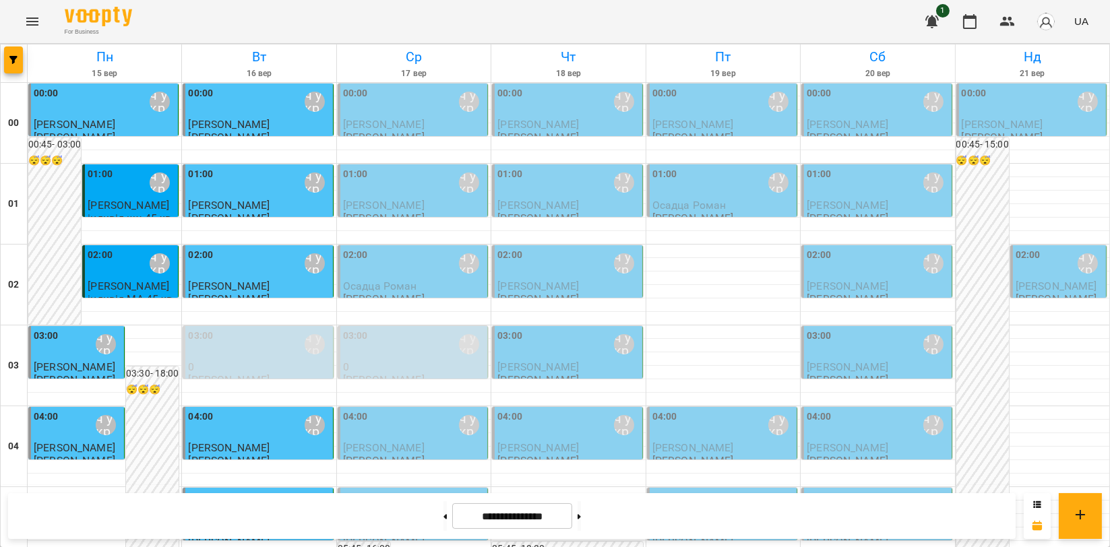
scroll to position [1347, 0]
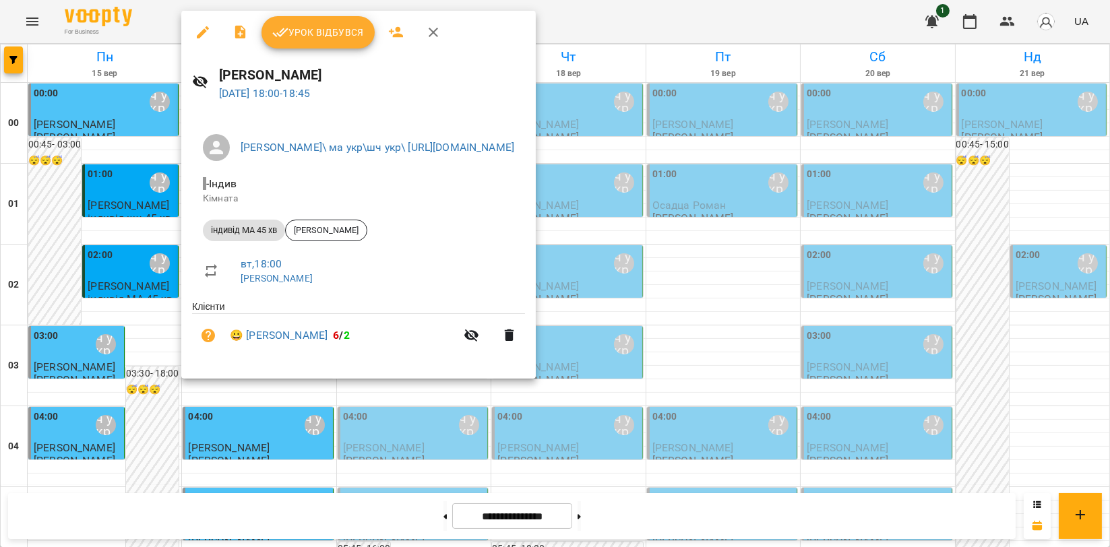
click at [301, 36] on span "Урок відбувся" at bounding box center [318, 32] width 92 height 16
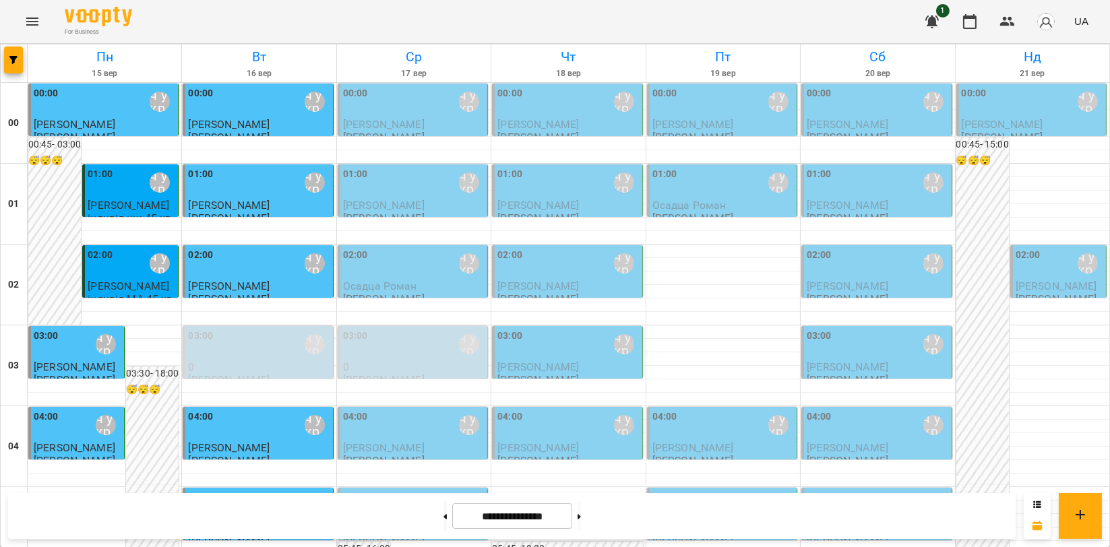
scroll to position [1347, 0]
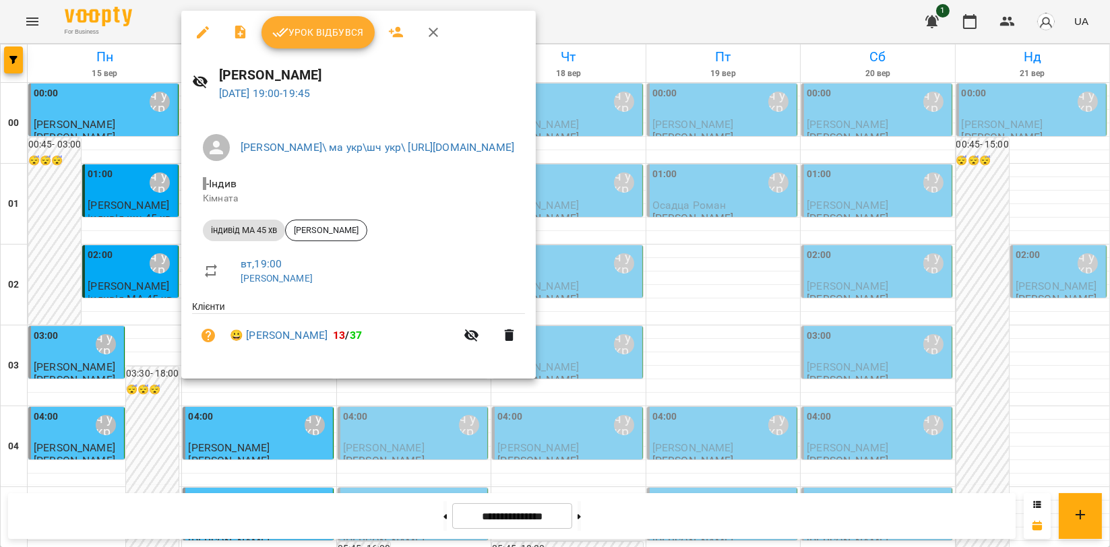
click at [315, 38] on span "Урок відбувся" at bounding box center [318, 32] width 92 height 16
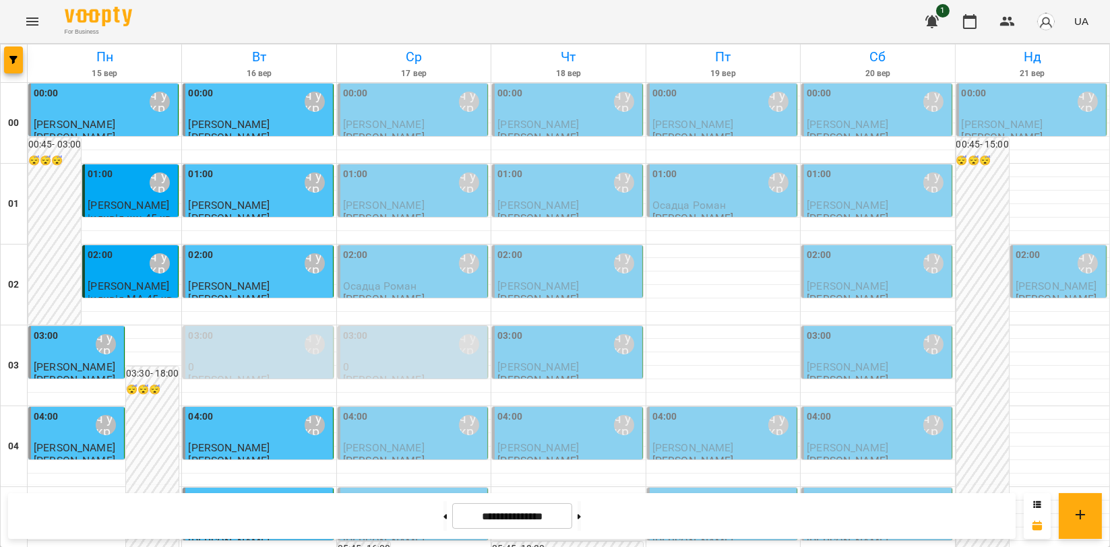
scroll to position [1497, 0]
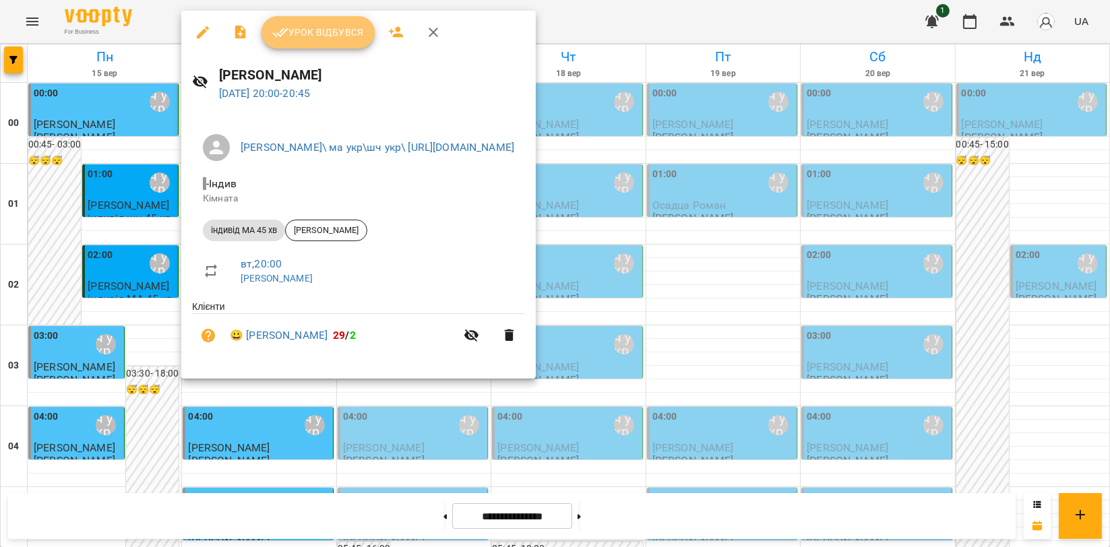
click at [320, 42] on button "Урок відбувся" at bounding box center [317, 32] width 113 height 32
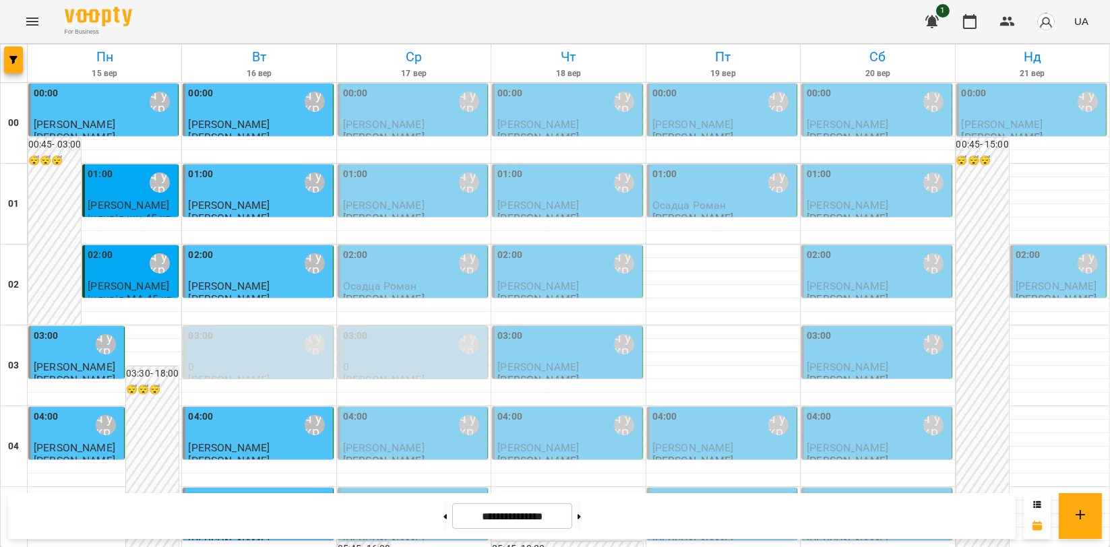
scroll to position [1537, 0]
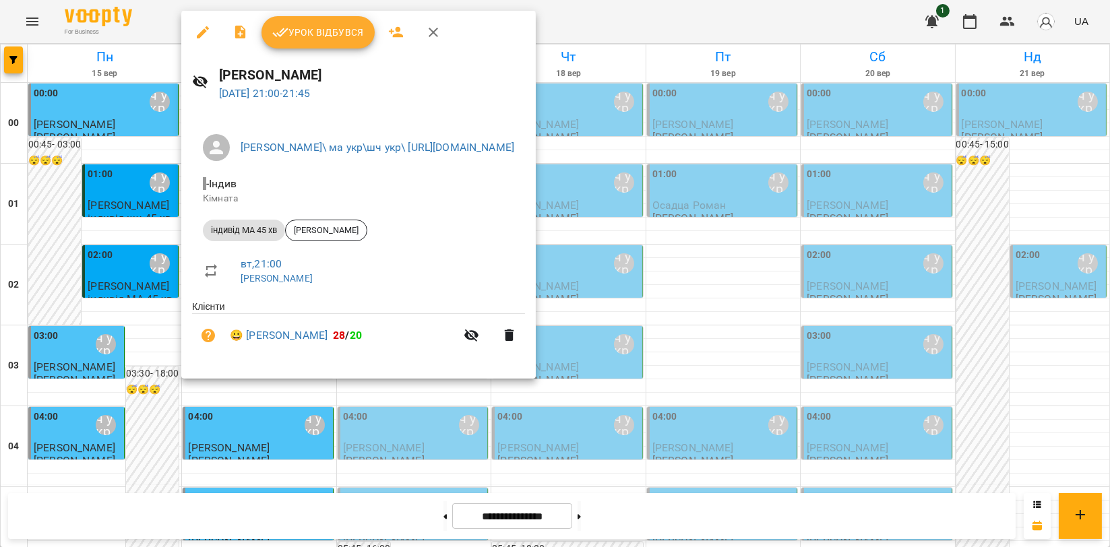
click at [304, 38] on span "Урок відбувся" at bounding box center [318, 32] width 92 height 16
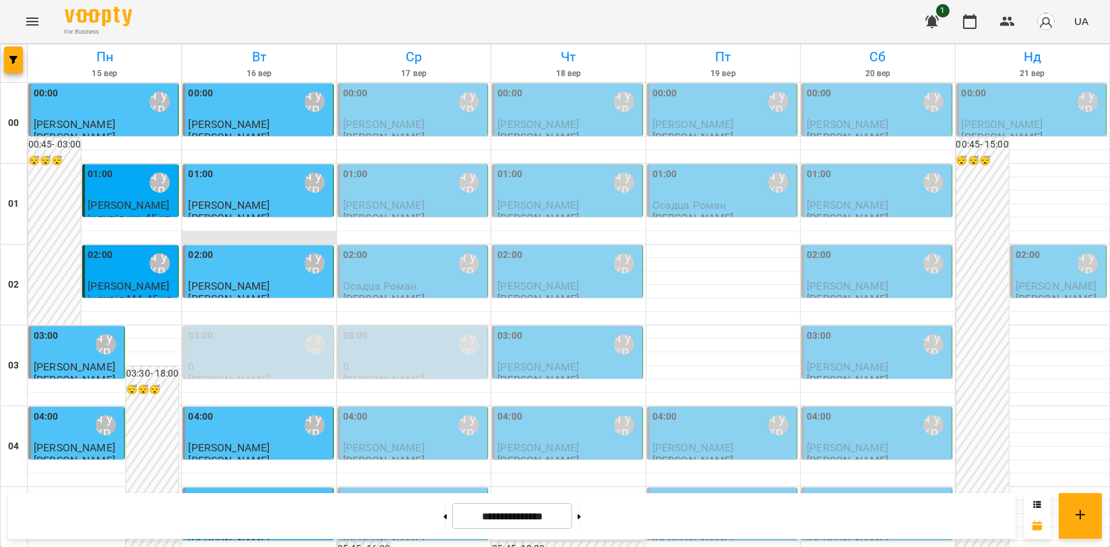
scroll to position [1537, 0]
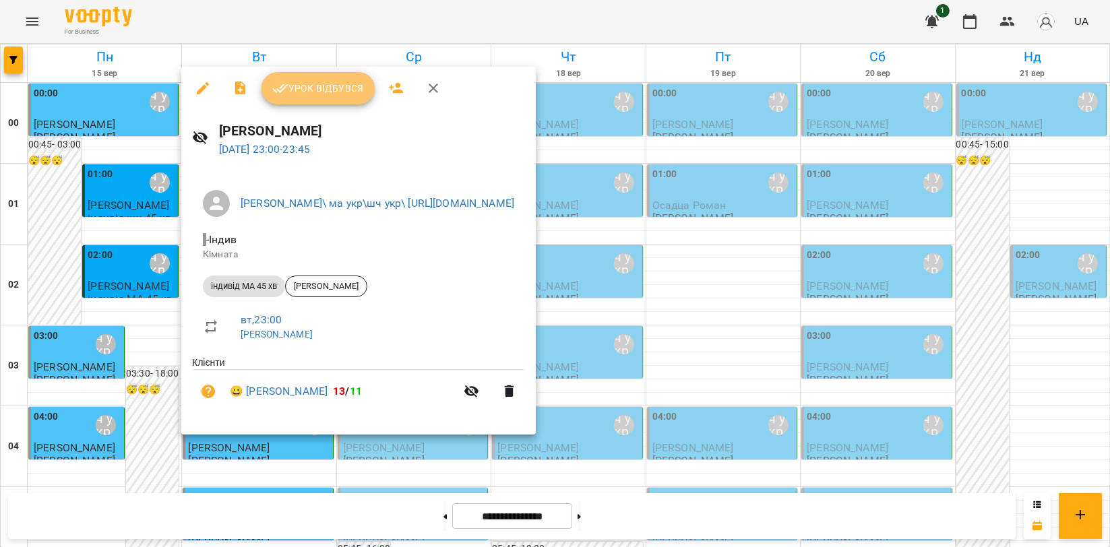
click at [323, 82] on span "Урок відбувся" at bounding box center [318, 88] width 92 height 16
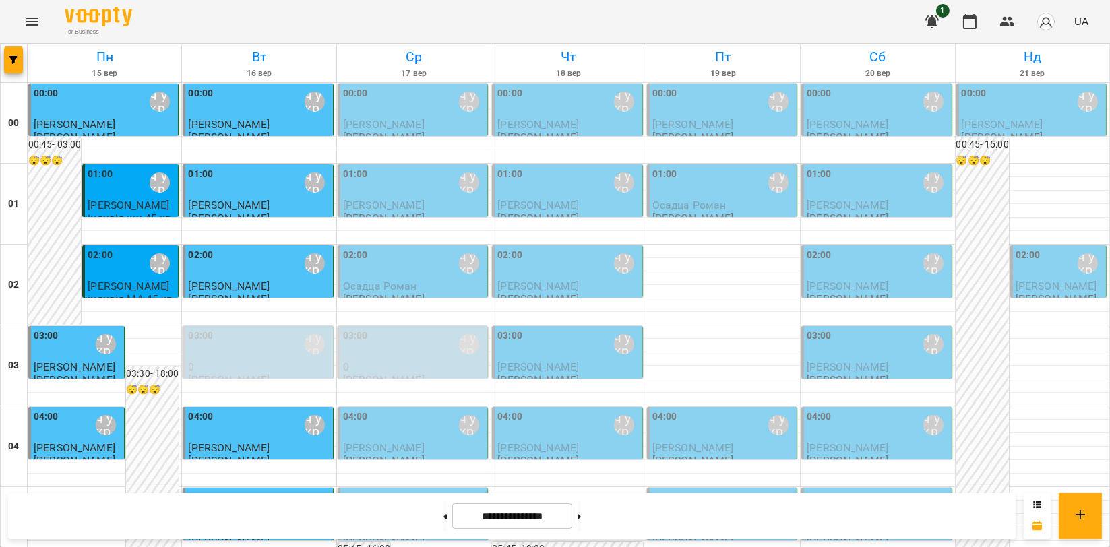
scroll to position [1197, 0]
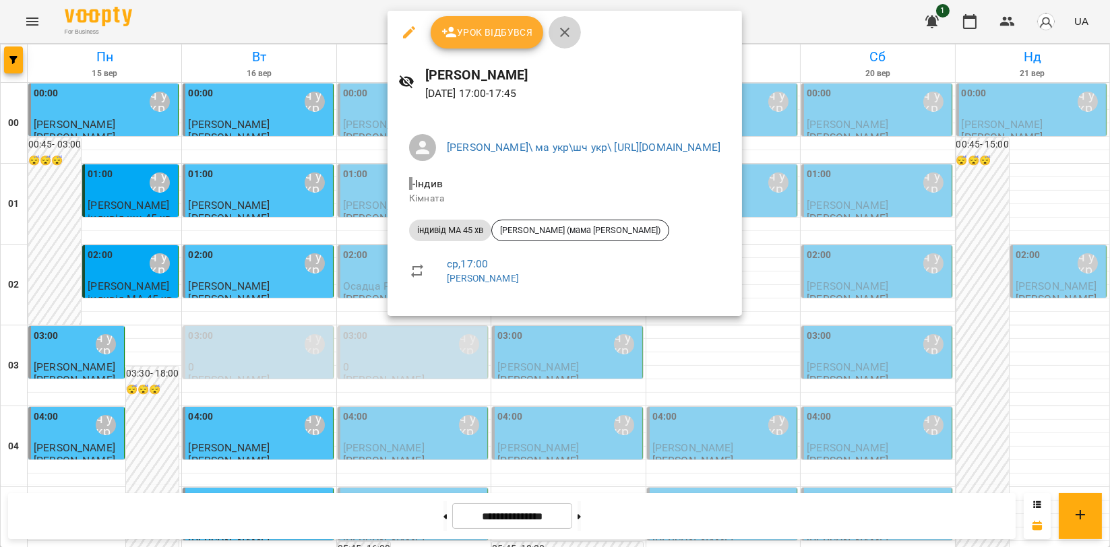
click at [565, 37] on icon "button" at bounding box center [564, 32] width 16 height 16
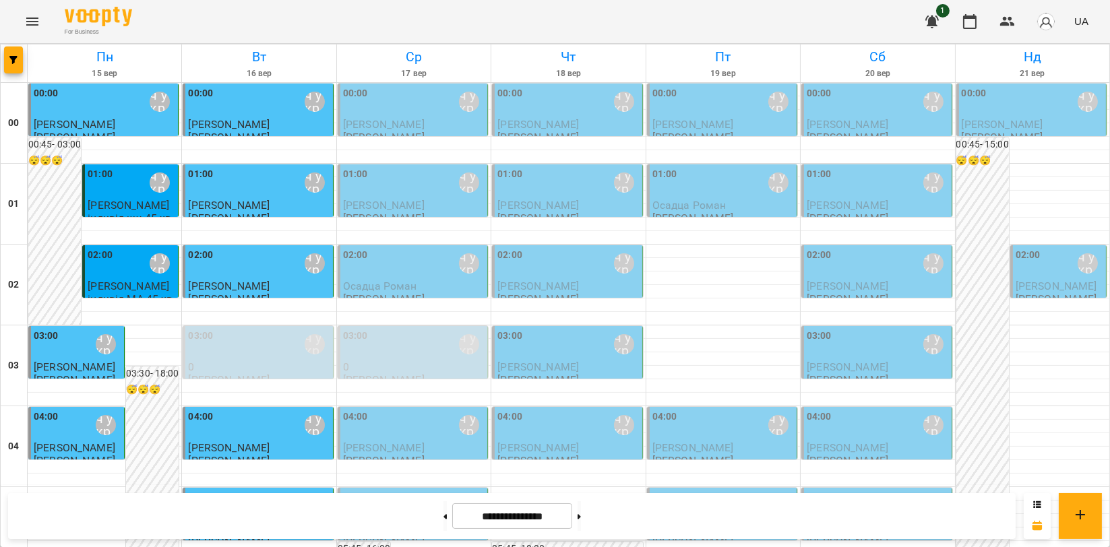
scroll to position [0, 0]
click at [100, 102] on div "00:00 [PERSON_NAME]\ ма укр\шч укр\ [URL][DOMAIN_NAME]" at bounding box center [104, 101] width 141 height 31
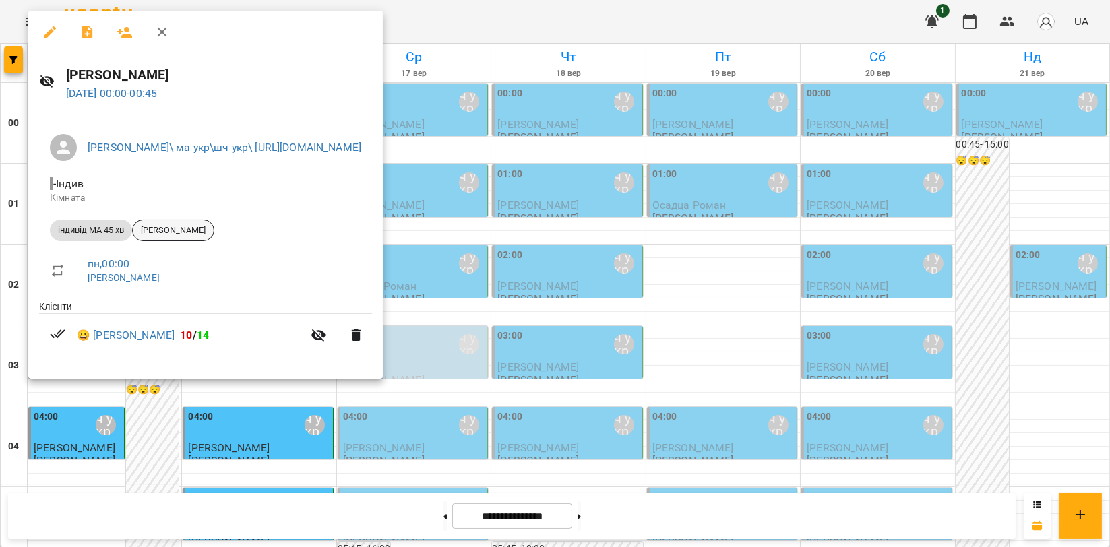
click at [182, 236] on div "[PERSON_NAME]" at bounding box center [173, 231] width 82 height 22
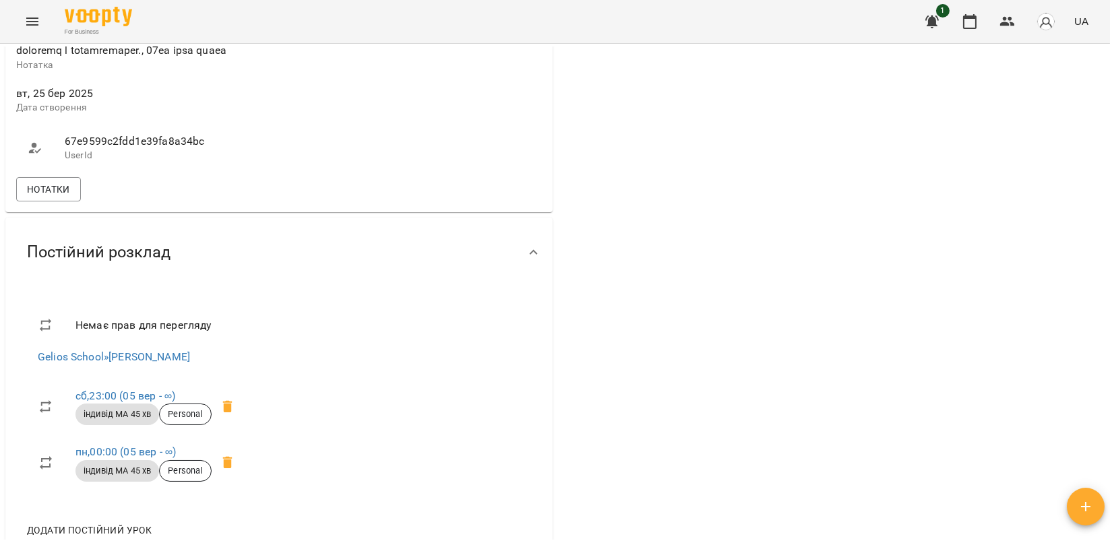
scroll to position [749, 0]
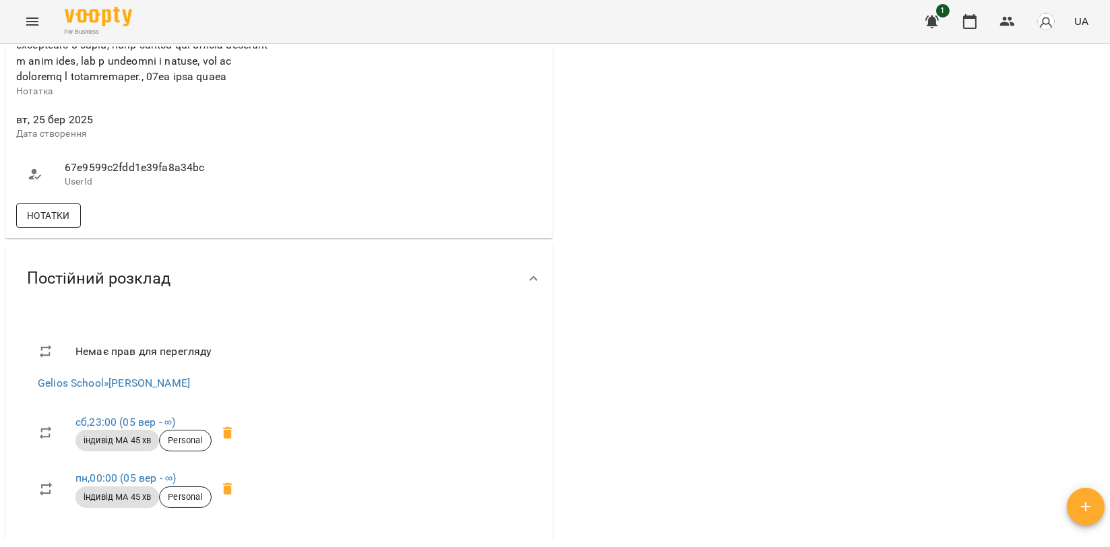
click at [47, 224] on span "Нотатки" at bounding box center [48, 216] width 43 height 16
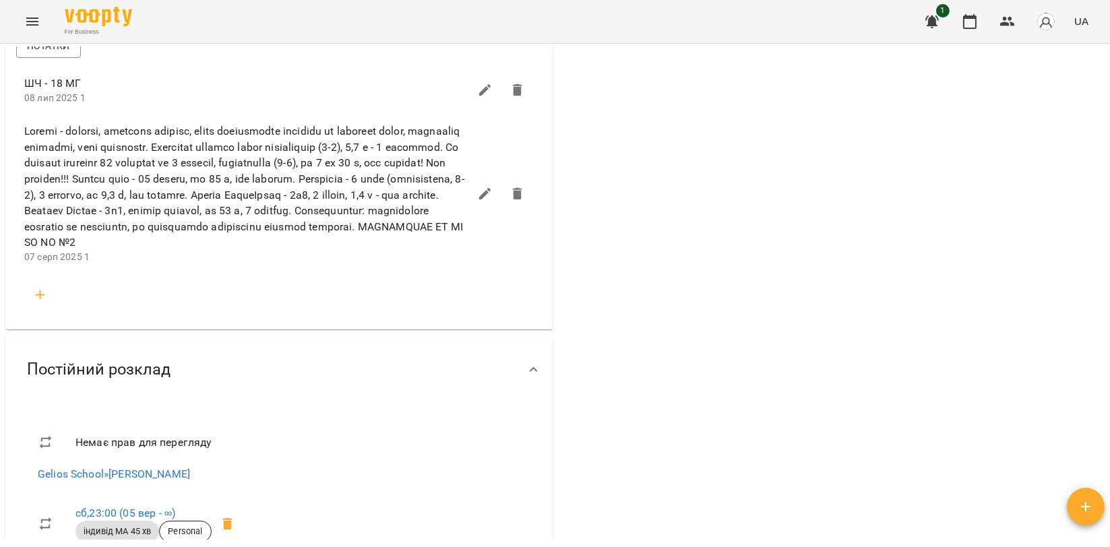
scroll to position [973, 0]
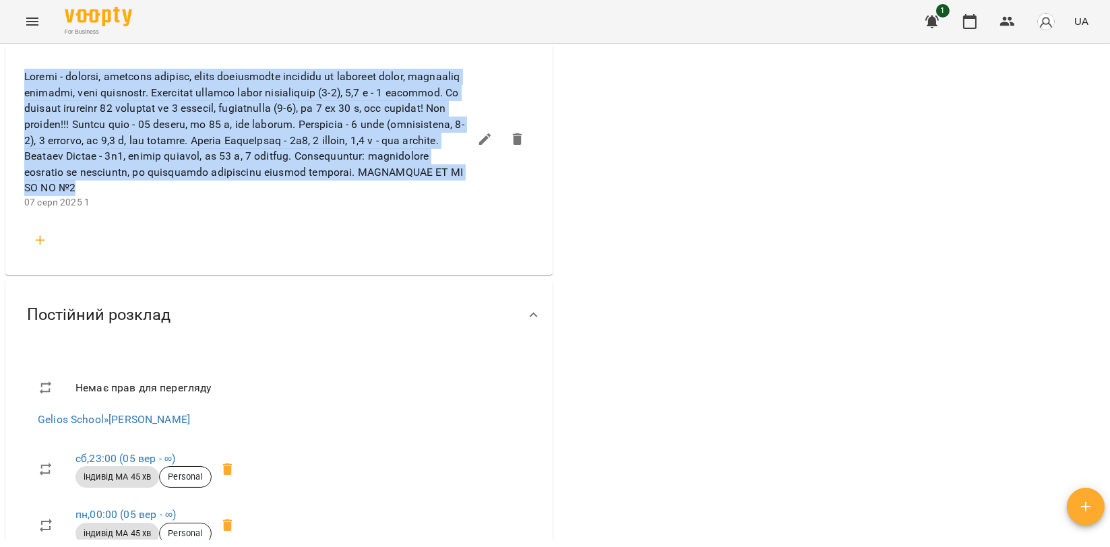
drag, startPoint x: 26, startPoint y: 133, endPoint x: 429, endPoint y: 245, distance: 417.9
click at [429, 196] on span at bounding box center [246, 132] width 445 height 127
copy span "Нікіта - веселий, приємний хлопчик, якому подобаються завдання на розвиток уваг…"
click at [46, 249] on icon "button" at bounding box center [40, 240] width 16 height 16
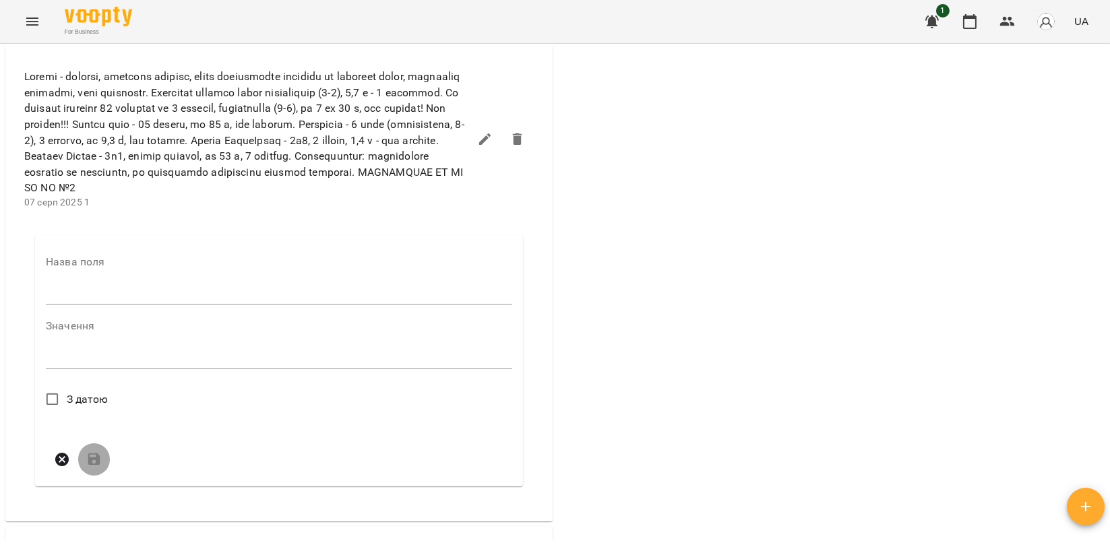
click at [62, 305] on input "text" at bounding box center [279, 294] width 466 height 22
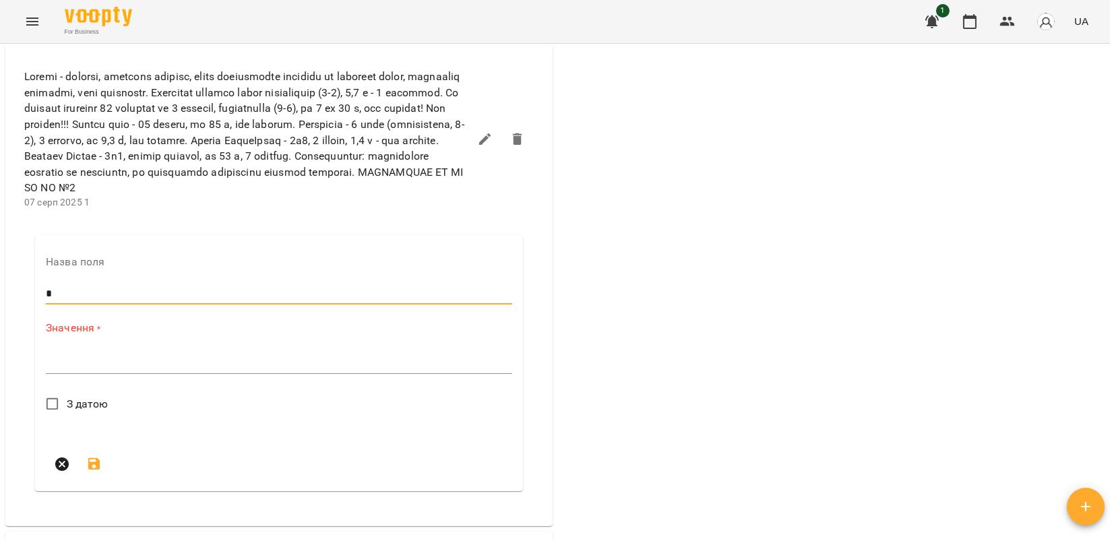
type input "*"
click at [69, 374] on div "*" at bounding box center [279, 363] width 466 height 22
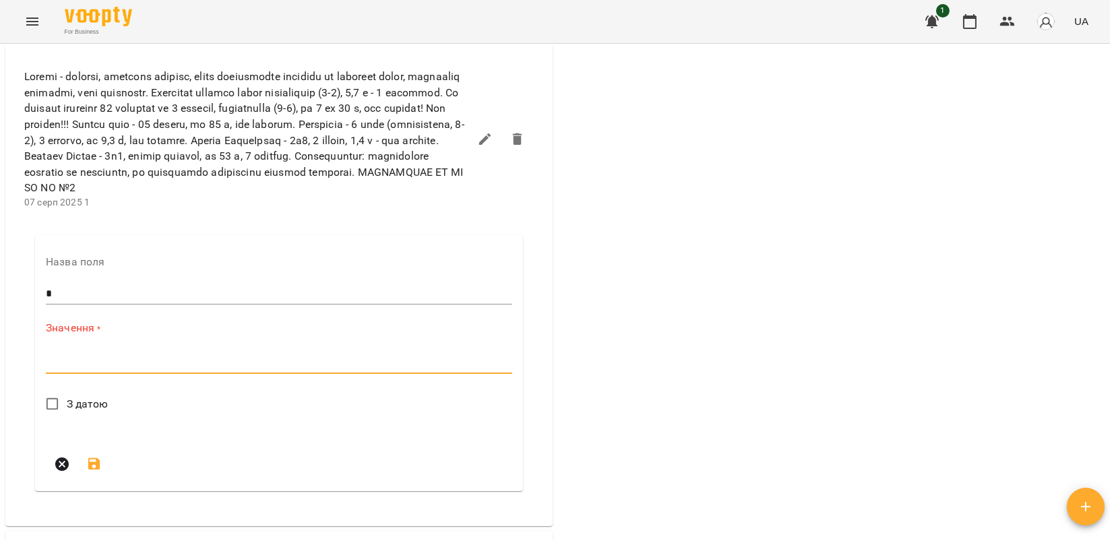
paste textarea "**********"
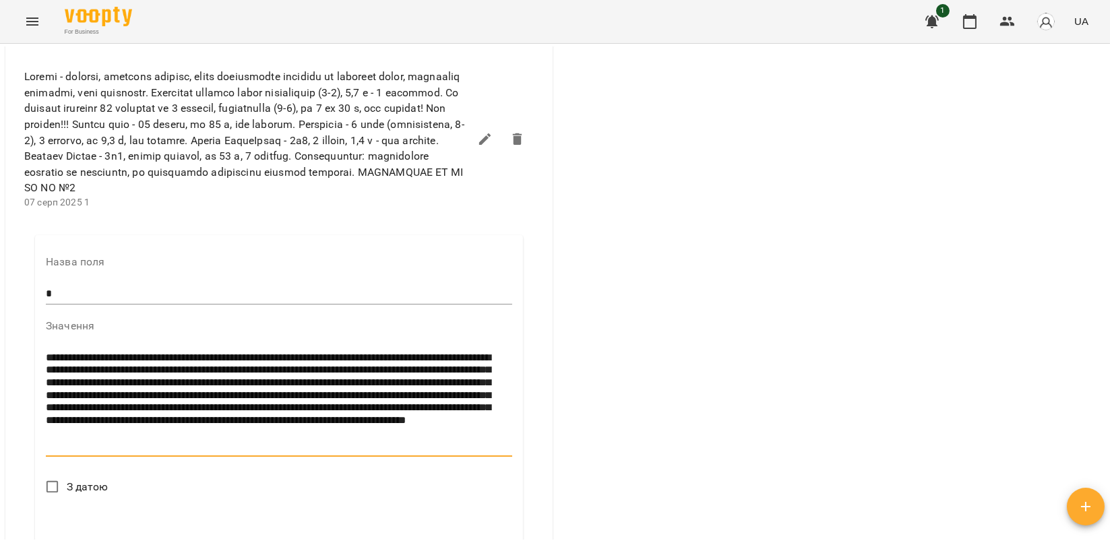
drag, startPoint x: 236, startPoint y: 426, endPoint x: 86, endPoint y: 408, distance: 150.6
click at [86, 408] on textarea "**********" at bounding box center [276, 402] width 461 height 100
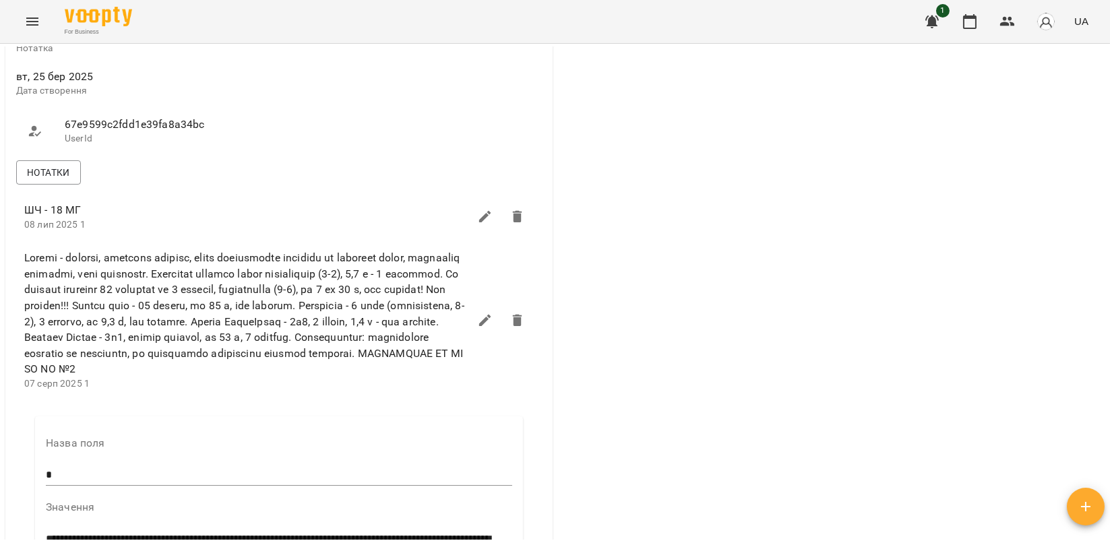
scroll to position [823, 0]
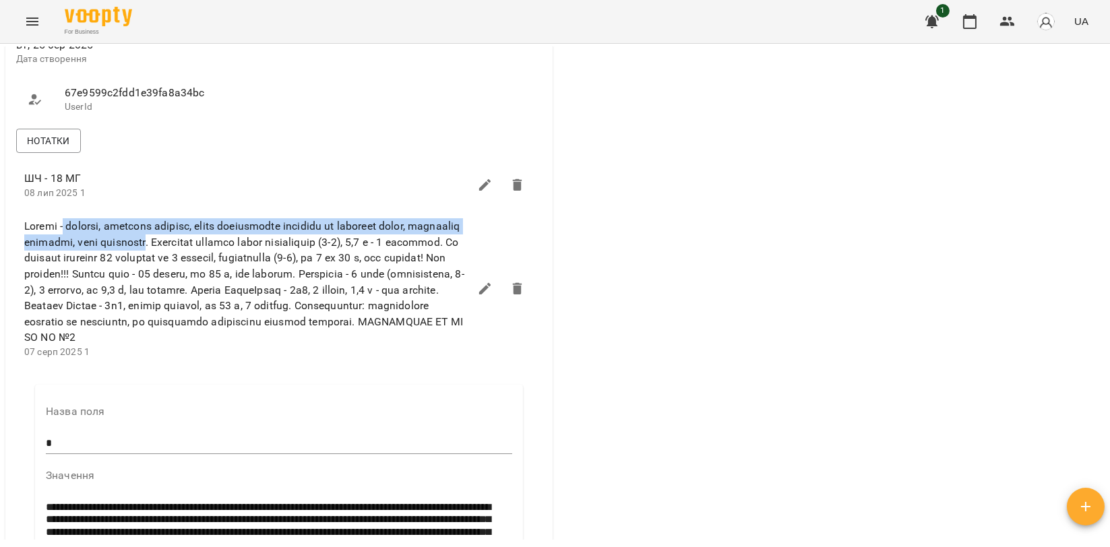
drag, startPoint x: 61, startPoint y: 279, endPoint x: 209, endPoint y: 299, distance: 149.6
click at [209, 299] on span at bounding box center [246, 281] width 445 height 127
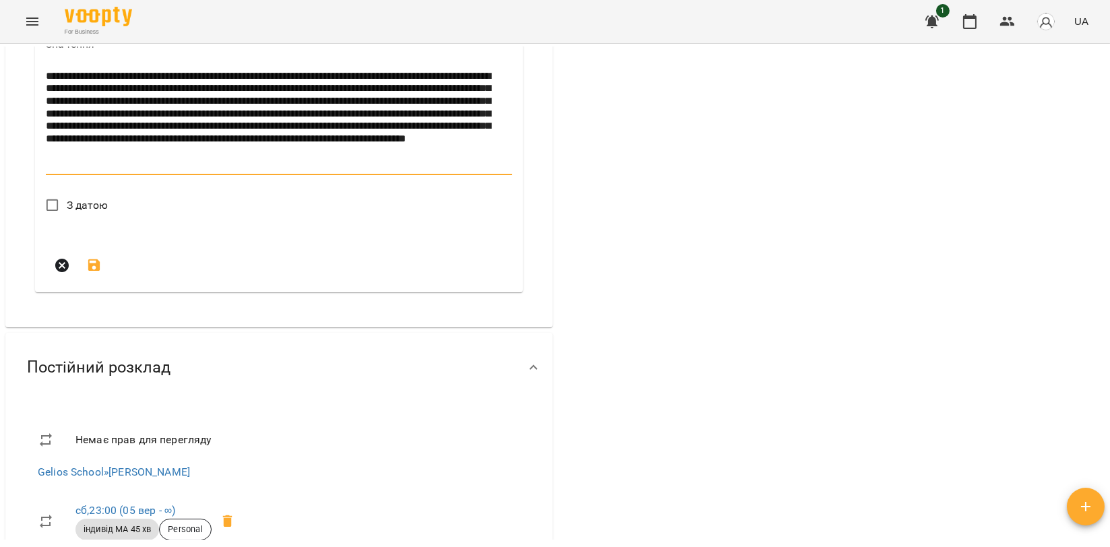
drag, startPoint x: 230, startPoint y: 149, endPoint x: 85, endPoint y: 128, distance: 147.0
click at [85, 128] on textarea "**********" at bounding box center [276, 120] width 461 height 100
click at [439, 148] on textarea "**********" at bounding box center [276, 120] width 461 height 100
click at [412, 159] on textarea "**********" at bounding box center [276, 120] width 461 height 100
click at [166, 170] on textarea "**********" at bounding box center [276, 120] width 461 height 100
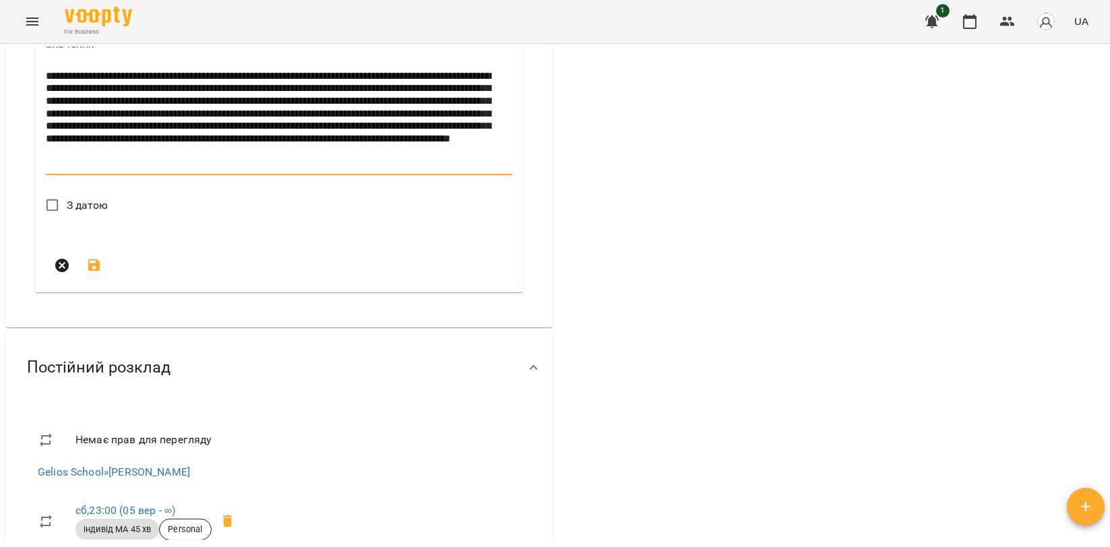
type textarea "**********"
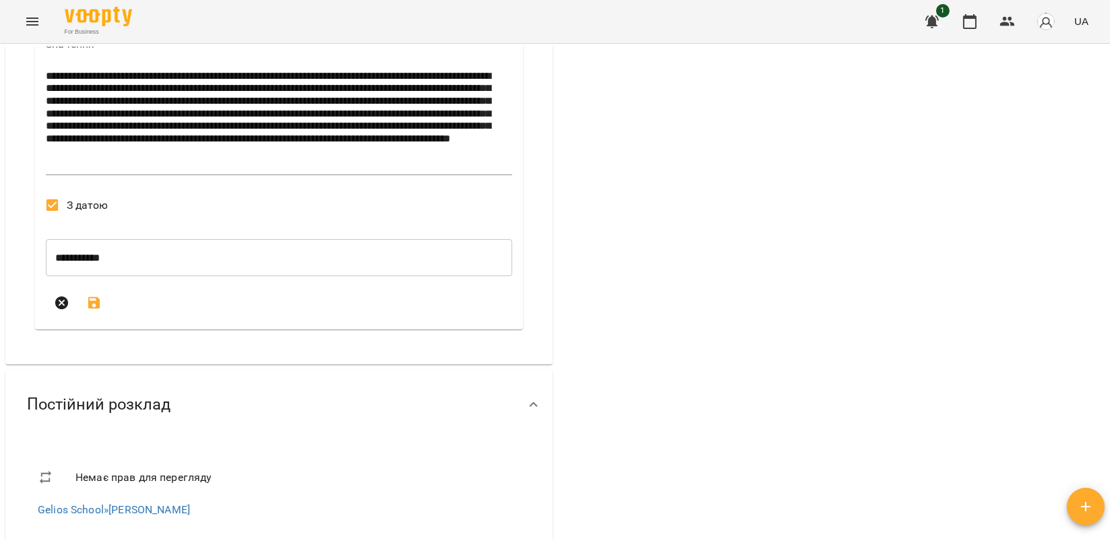
click at [96, 309] on icon "submit" at bounding box center [94, 303] width 12 height 12
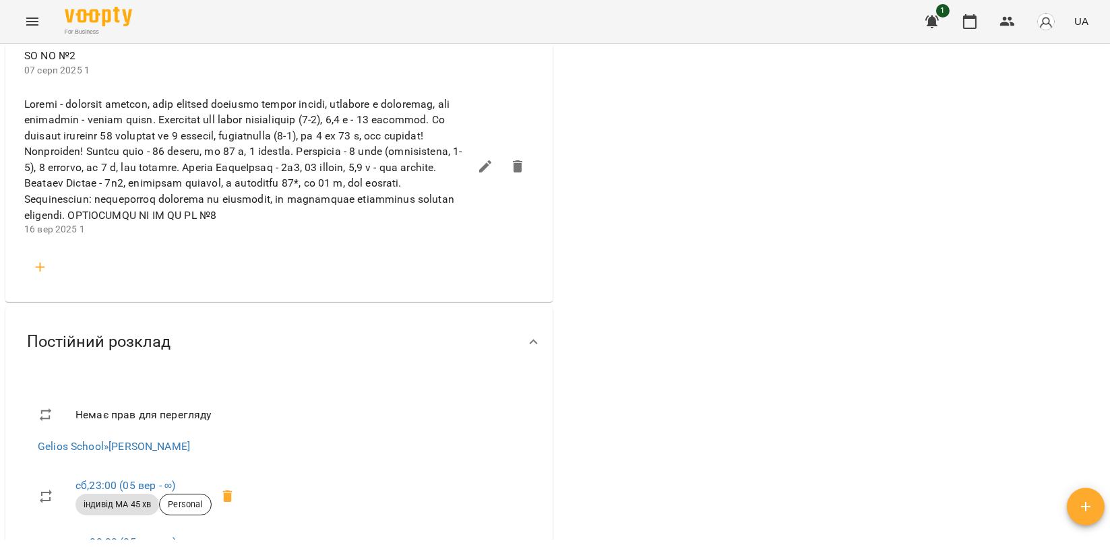
scroll to position [1105, 0]
click at [474, 183] on button "button" at bounding box center [485, 166] width 32 height 32
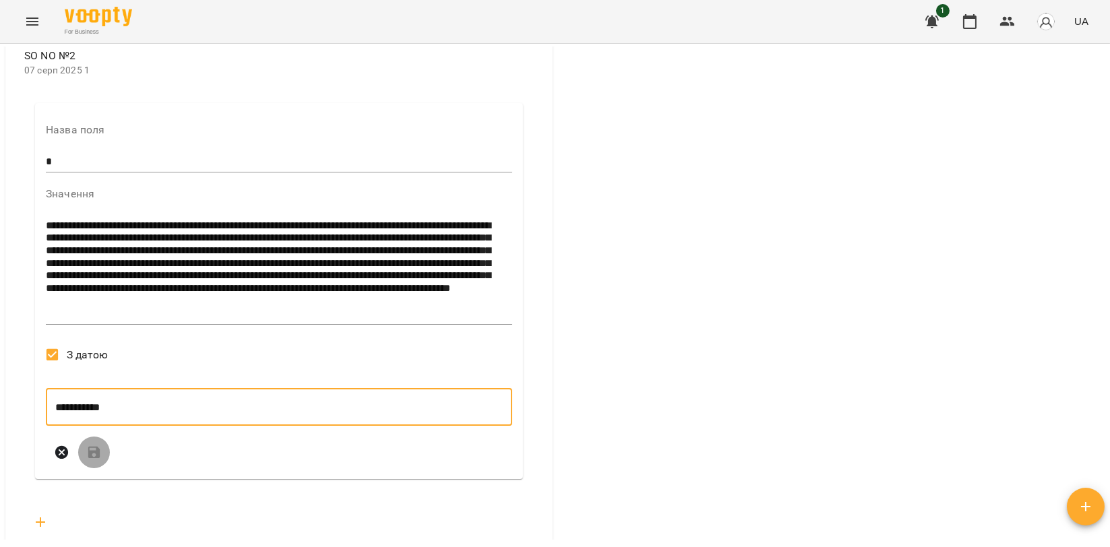
click at [88, 426] on input "**********" at bounding box center [279, 407] width 466 height 38
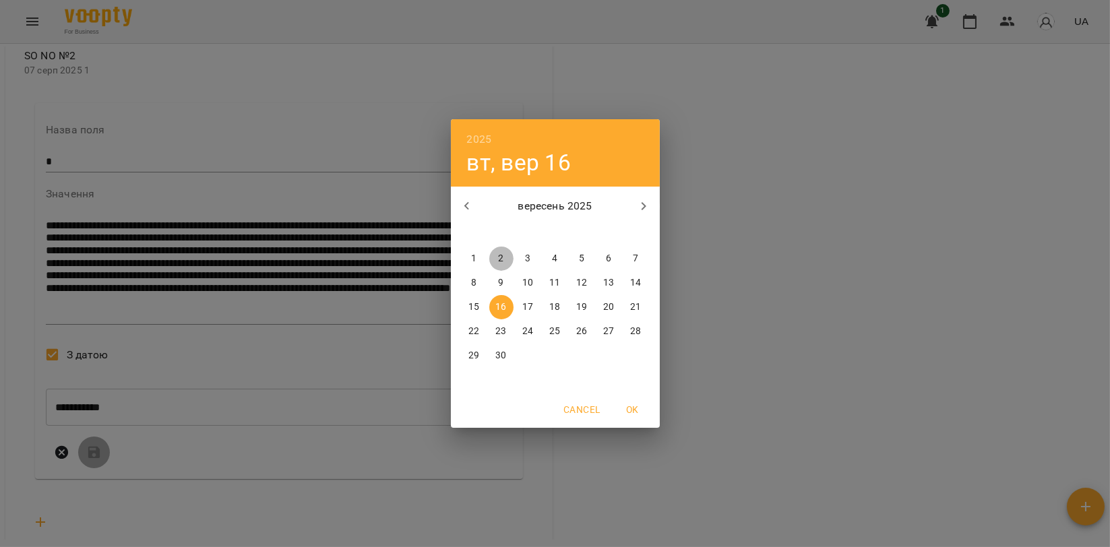
click at [496, 263] on span "2" at bounding box center [501, 258] width 24 height 13
type input "**********"
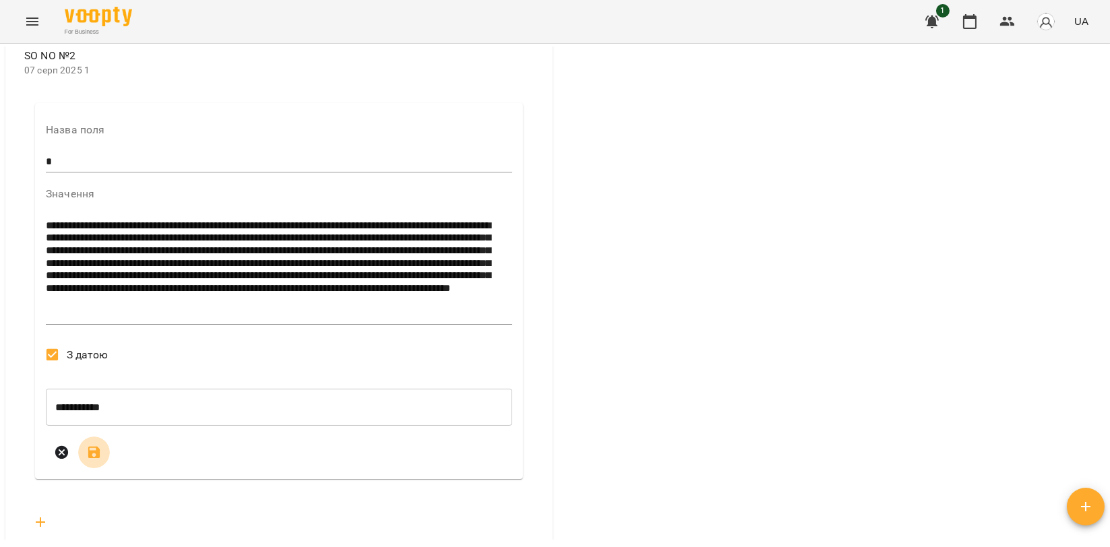
click at [94, 461] on icon "submit" at bounding box center [94, 453] width 16 height 16
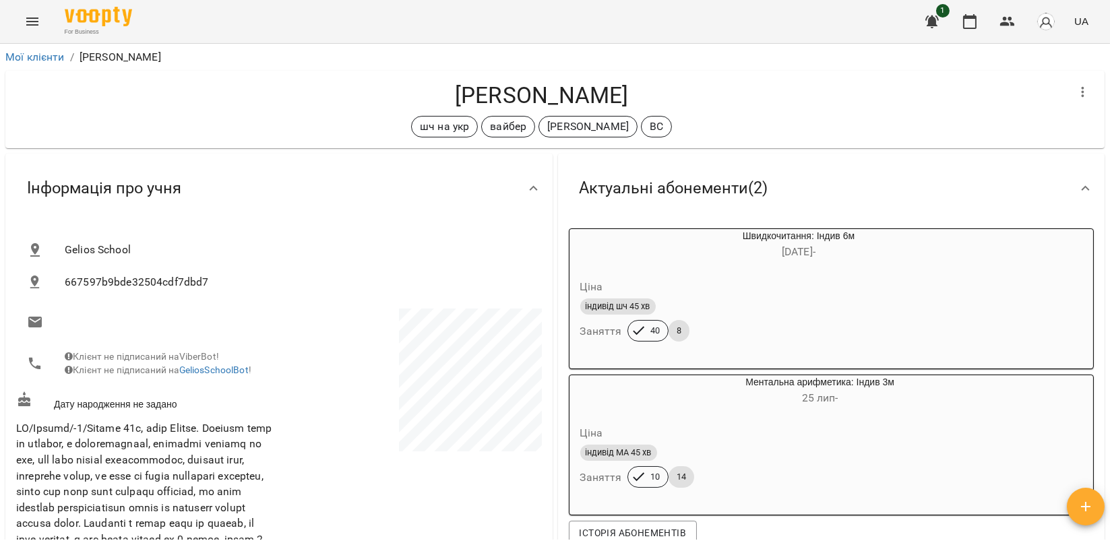
scroll to position [1105, 0]
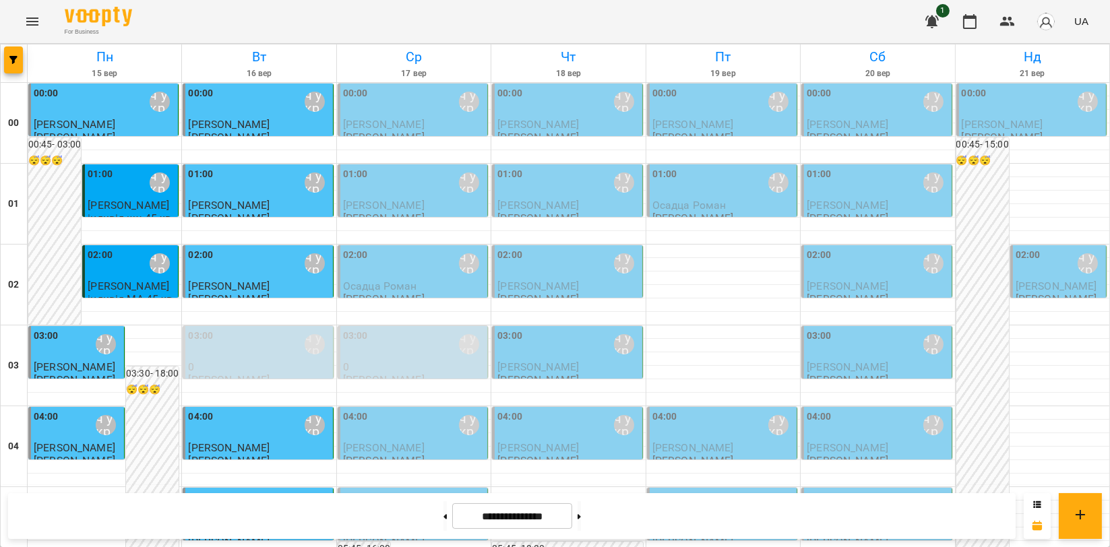
click at [117, 189] on div "01:00 Мойсук Надія\ ма укр\шч укр\ https://us06web.zoom.us/j/84559859332" at bounding box center [132, 182] width 88 height 31
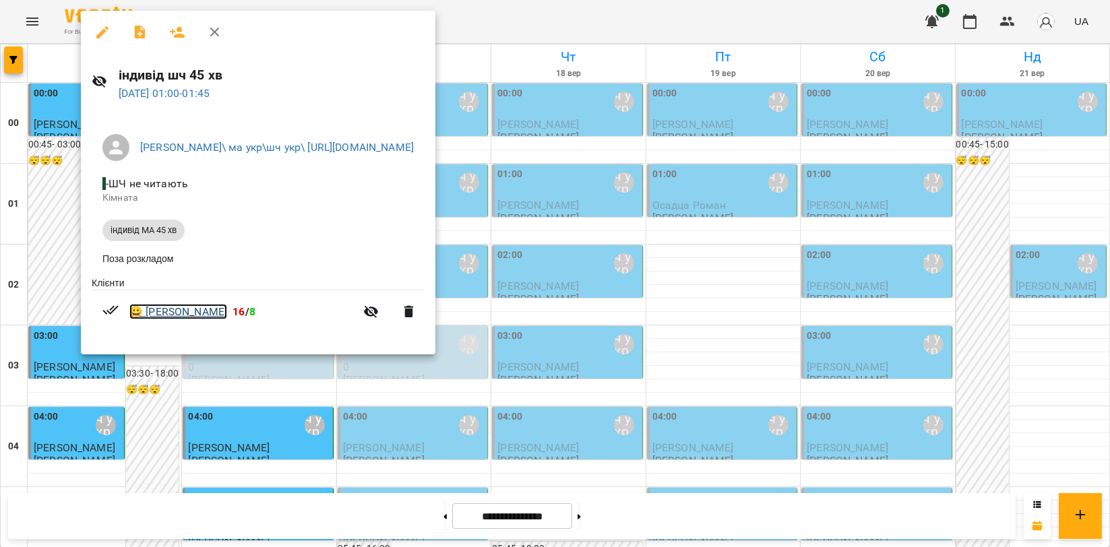
click at [203, 320] on link "😀 Стефан Прокопенко" at bounding box center [178, 312] width 98 height 16
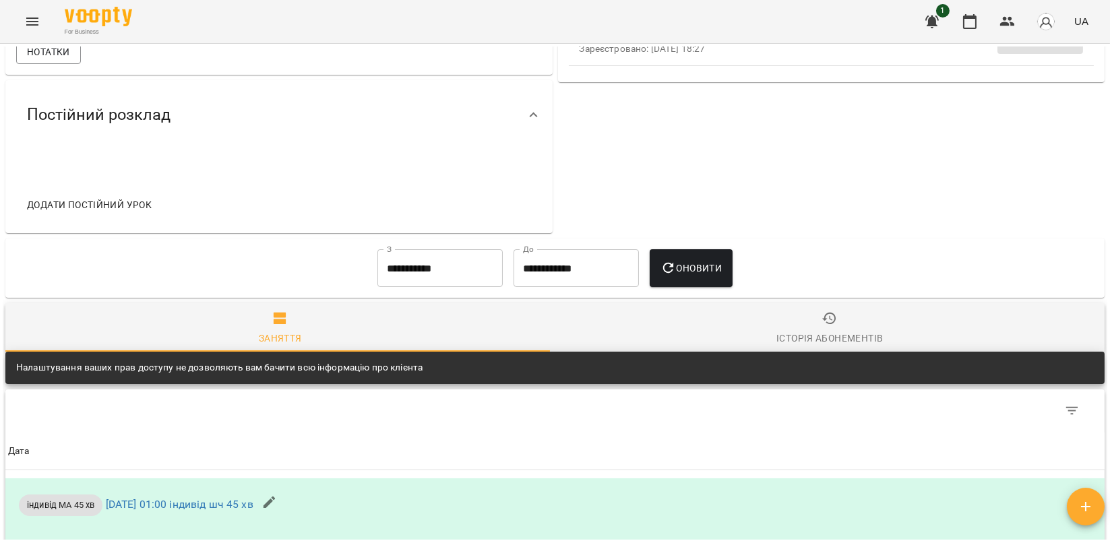
scroll to position [598, 0]
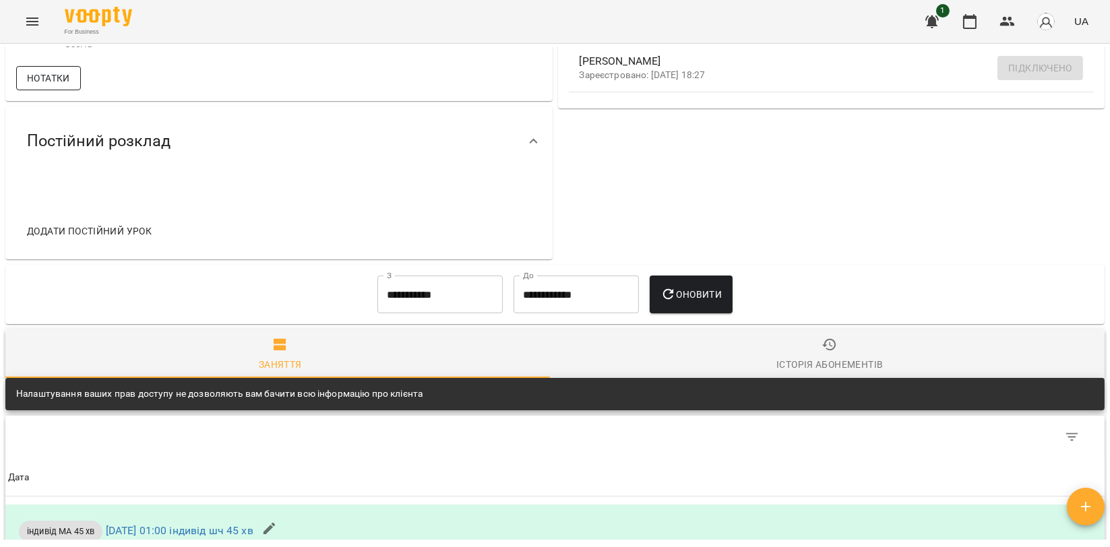
click at [57, 86] on span "Нотатки" at bounding box center [48, 78] width 43 height 16
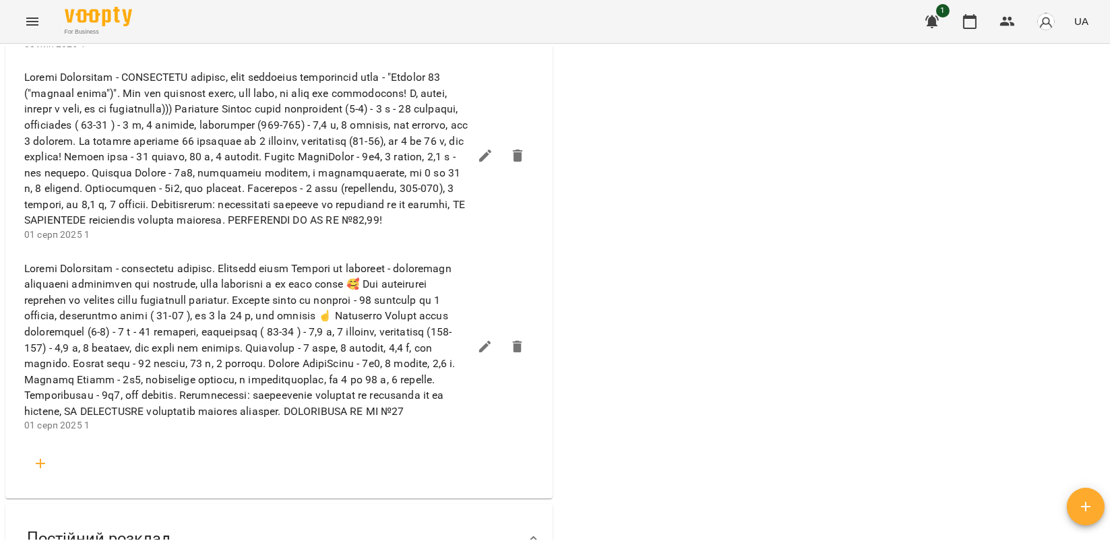
scroll to position [2770, 0]
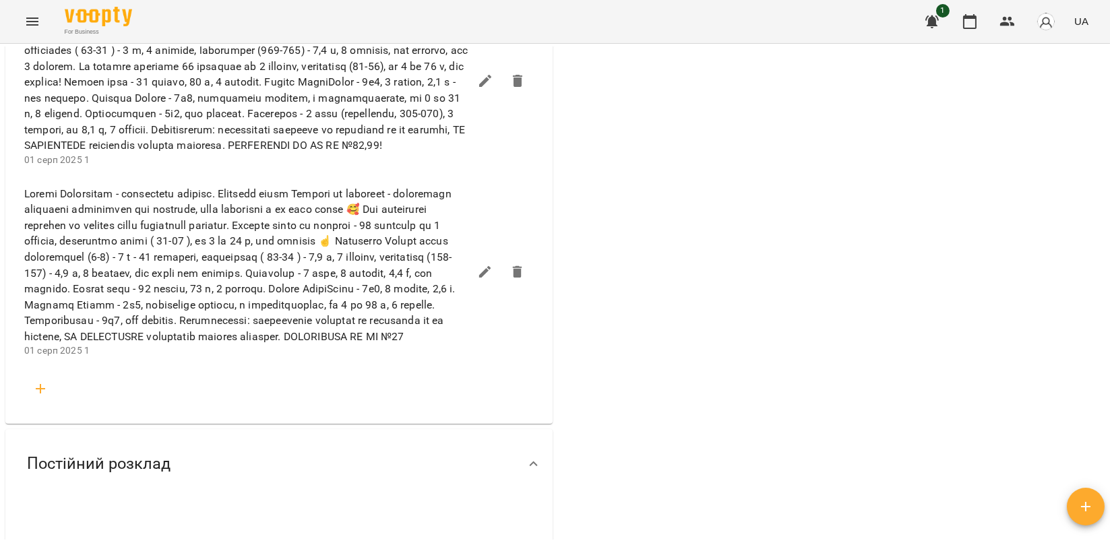
click at [479, 278] on icon "button" at bounding box center [485, 272] width 12 height 12
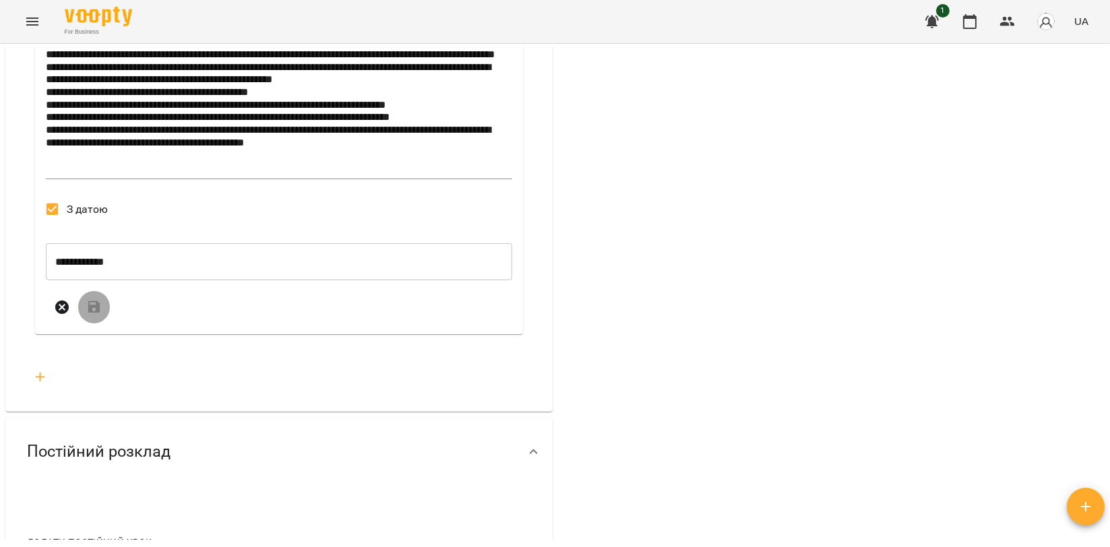
scroll to position [3069, 0]
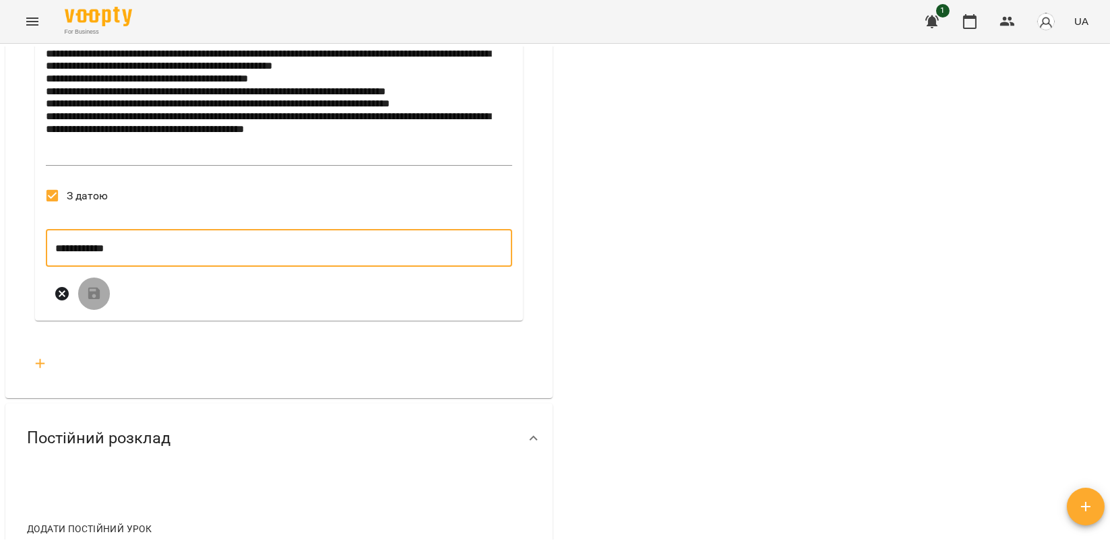
click at [90, 267] on input "**********" at bounding box center [279, 248] width 466 height 38
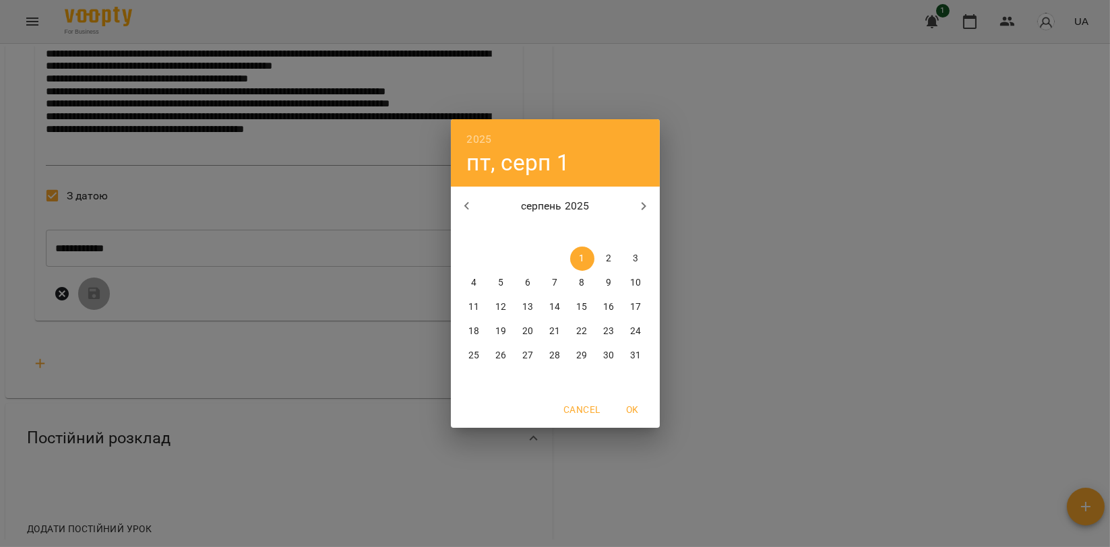
click at [640, 211] on icon "button" at bounding box center [643, 206] width 16 height 16
click at [476, 253] on p "1" at bounding box center [473, 258] width 5 height 13
type input "**********"
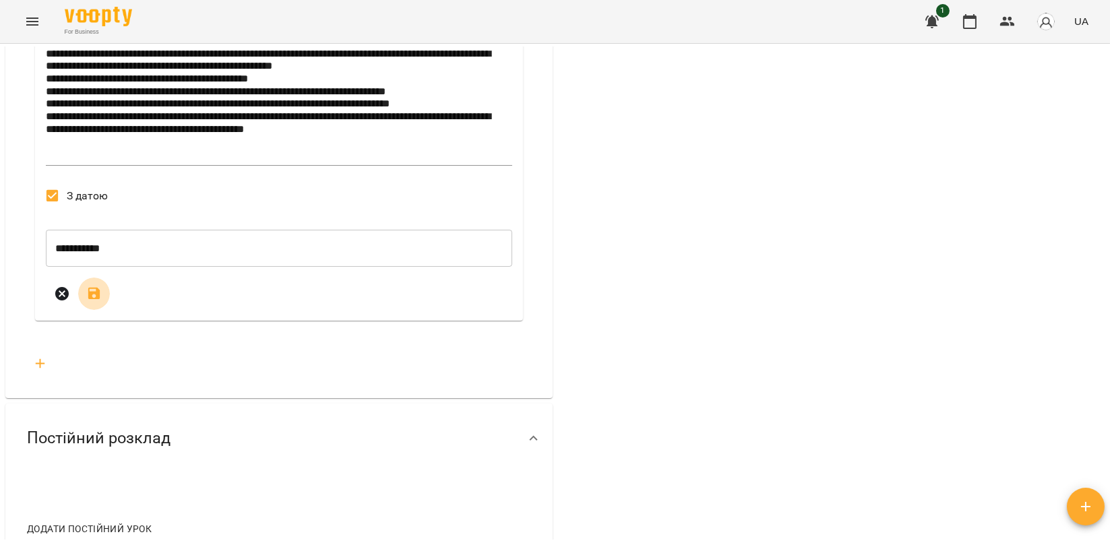
click at [96, 300] on icon "submit" at bounding box center [94, 294] width 12 height 12
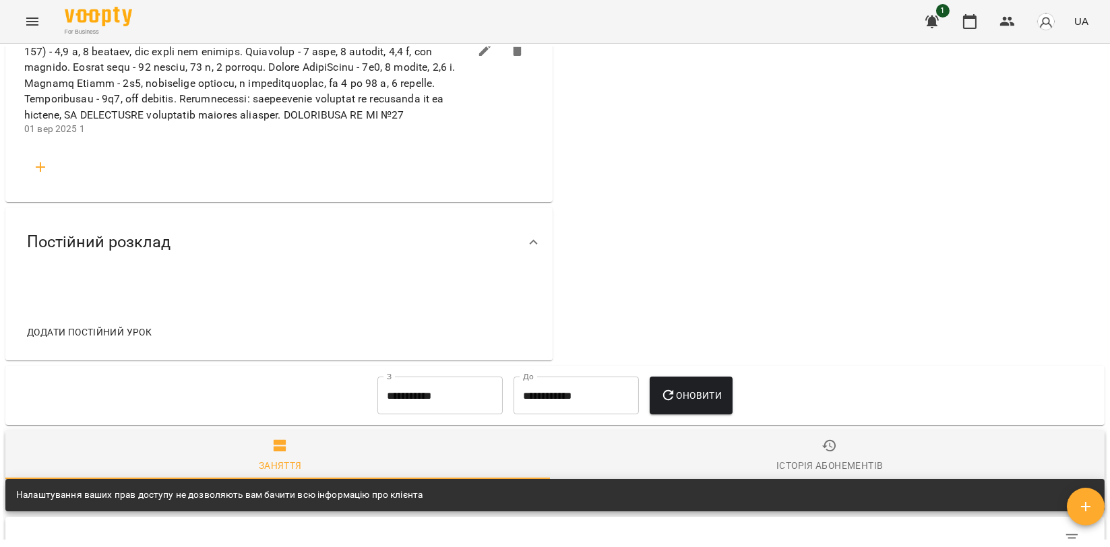
scroll to position [2994, 0]
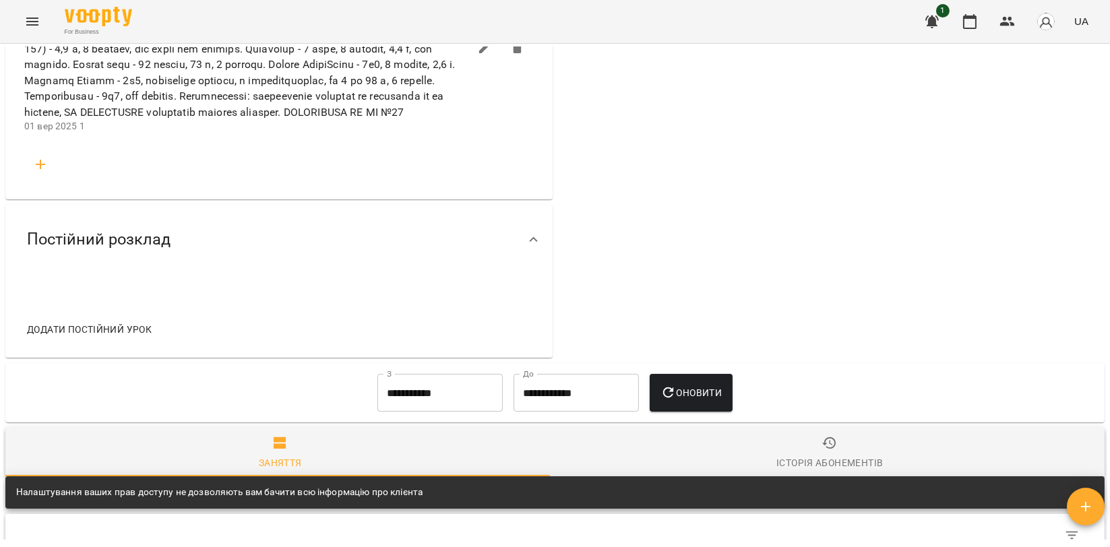
click at [481, 54] on icon "button" at bounding box center [485, 48] width 12 height 12
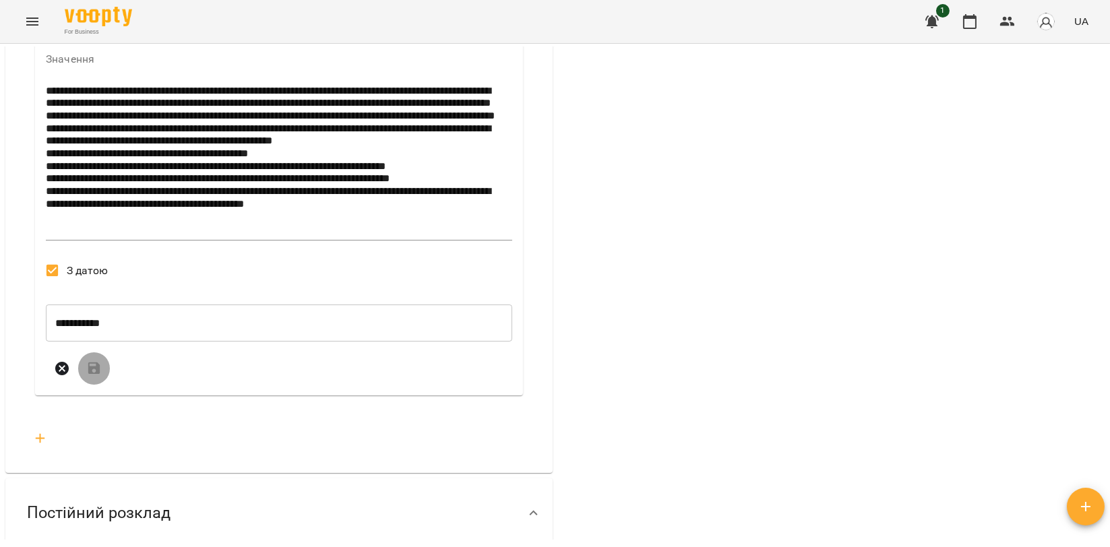
click at [494, 236] on textarea "**********" at bounding box center [276, 160] width 461 height 151
type textarea "**********"
click at [99, 375] on icon "submit" at bounding box center [94, 368] width 12 height 12
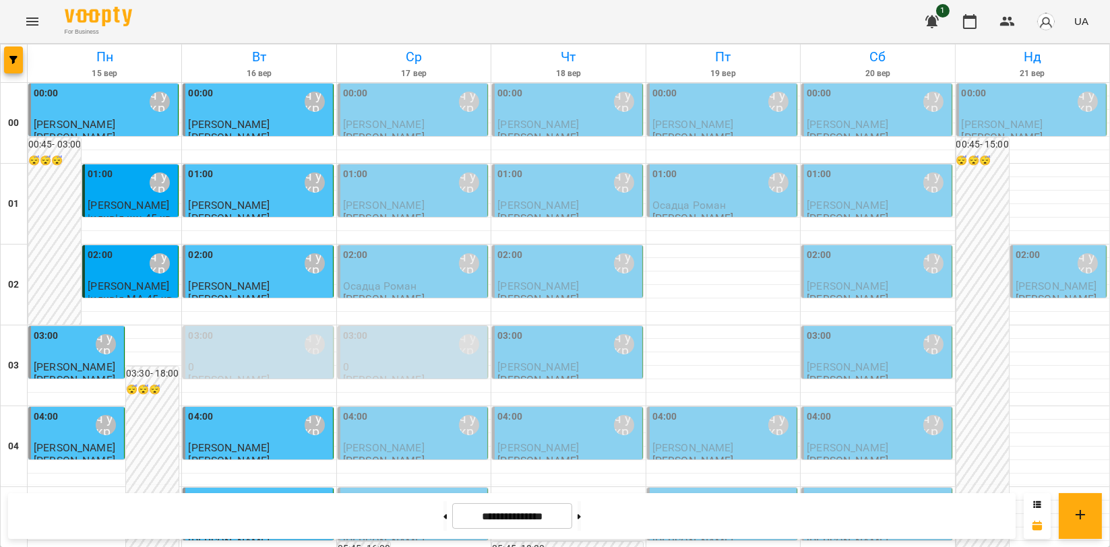
click at [402, 107] on div "00:00 [PERSON_NAME]\ ма укр\шч укр\ [URL][DOMAIN_NAME]" at bounding box center [413, 101] width 141 height 31
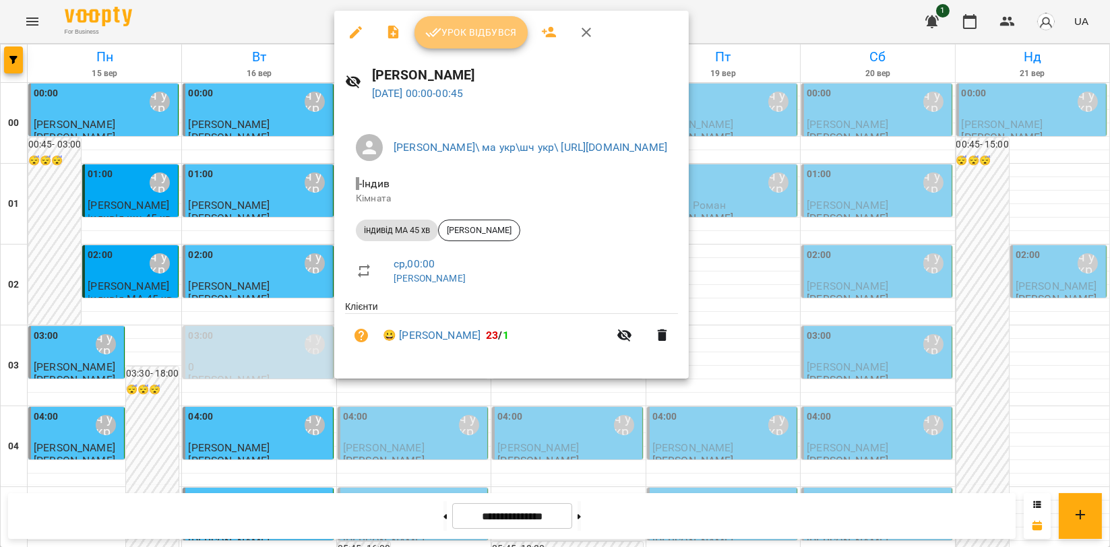
click at [476, 30] on span "Урок відбувся" at bounding box center [471, 32] width 92 height 16
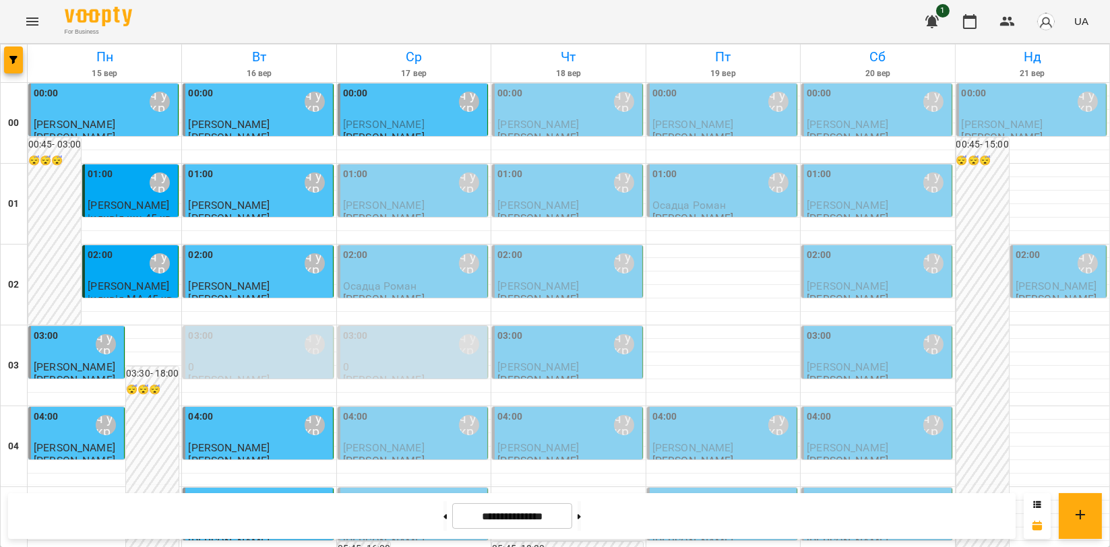
click at [409, 195] on div "01:00 Мойсук Надія\ ма укр\шч укр\ https://us06web.zoom.us/j/84559859332" at bounding box center [413, 182] width 141 height 31
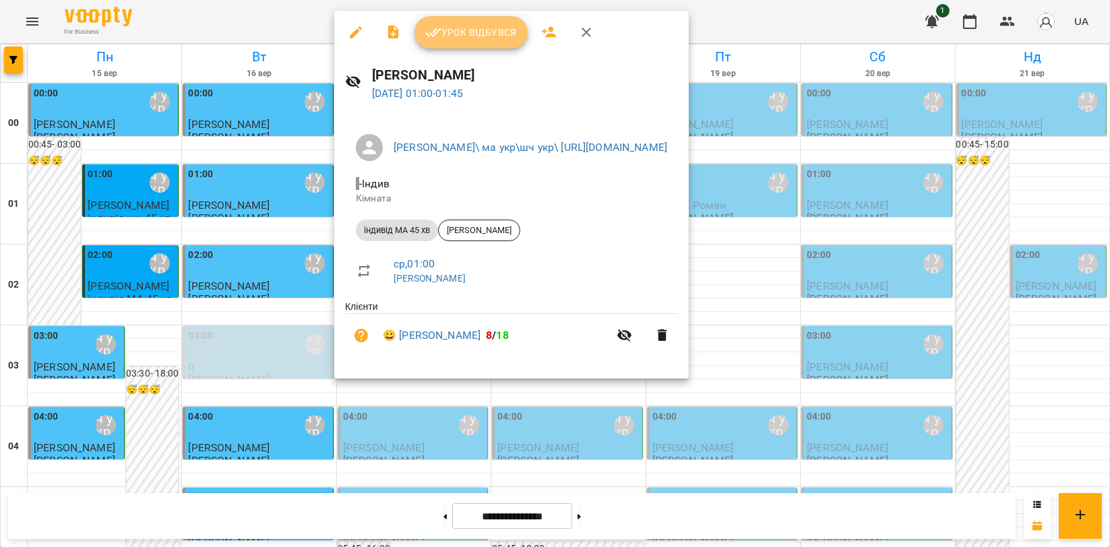
click at [488, 41] on button "Урок відбувся" at bounding box center [470, 32] width 113 height 32
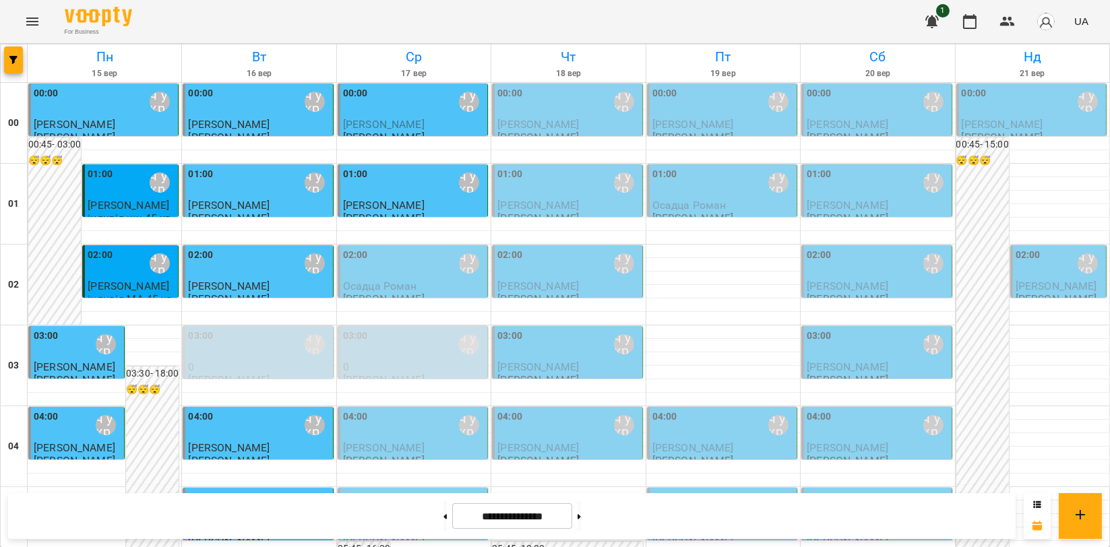
click at [392, 252] on div "02:00 Мойсук Надія\ ма укр\шч укр\ https://us06web.zoom.us/j/84559859332" at bounding box center [413, 263] width 141 height 31
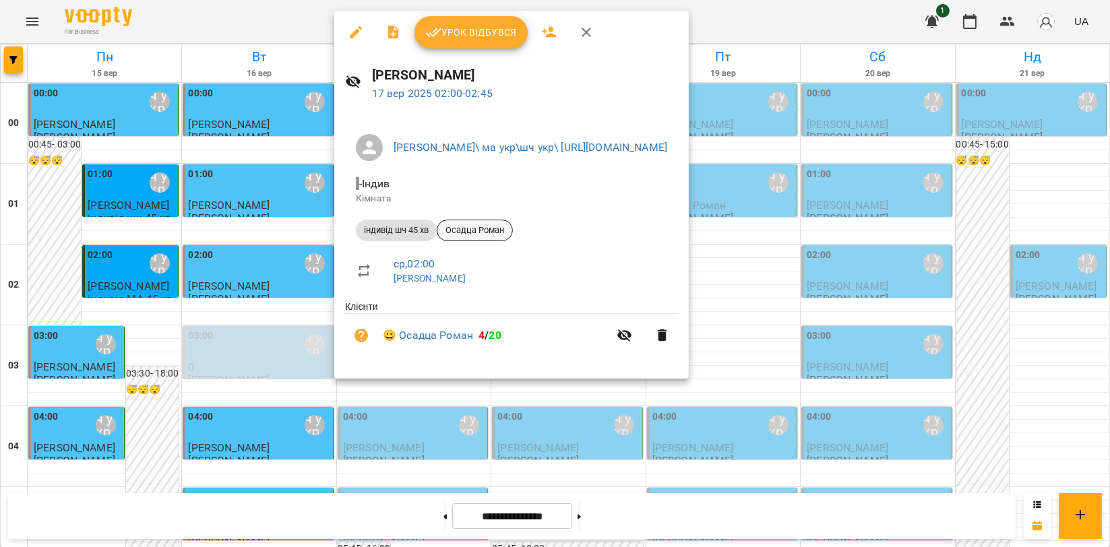
click at [462, 230] on span "Осадца Роман" at bounding box center [474, 230] width 75 height 12
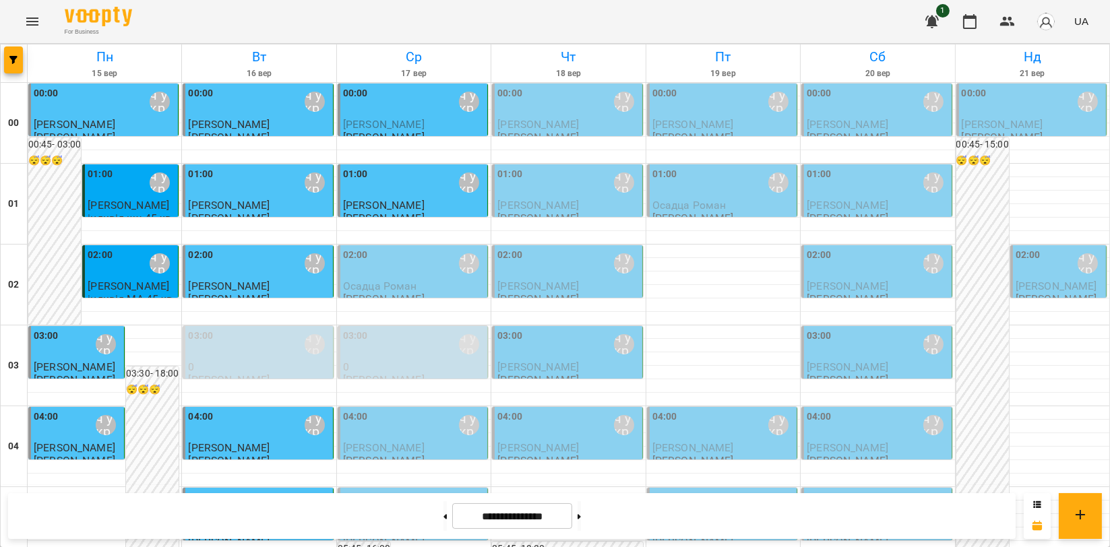
click at [394, 272] on div "02:00 Мойсук Надія\ ма укр\шч укр\ https://us06web.zoom.us/j/84559859332" at bounding box center [413, 263] width 141 height 31
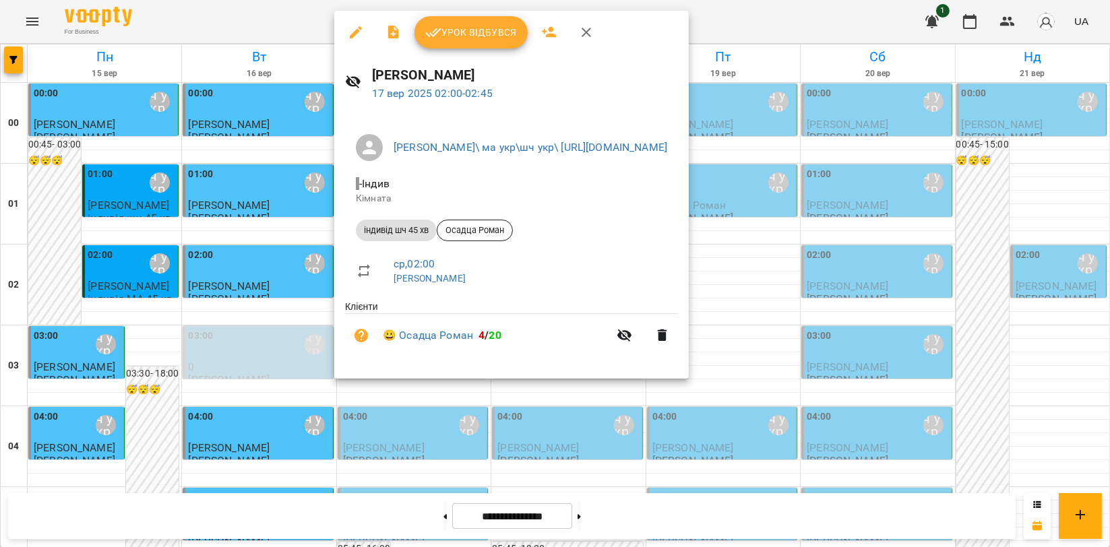
click at [482, 37] on span "Урок відбувся" at bounding box center [471, 32] width 92 height 16
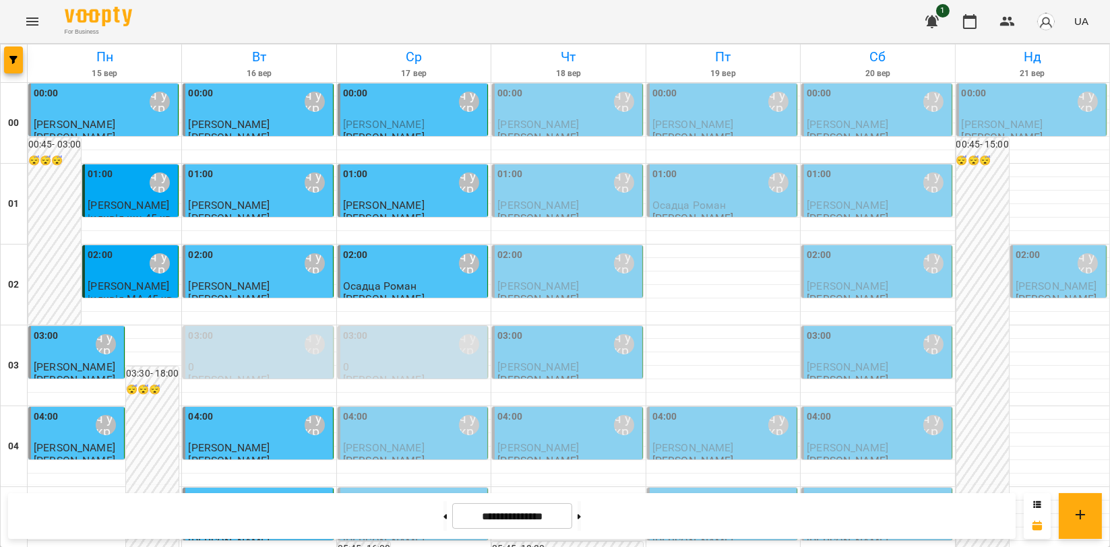
scroll to position [150, 0]
click at [388, 329] on div "03:00 Мойсук Надія\ ма укр\шч укр\ https://us06web.zoom.us/j/84559859332" at bounding box center [413, 344] width 141 height 31
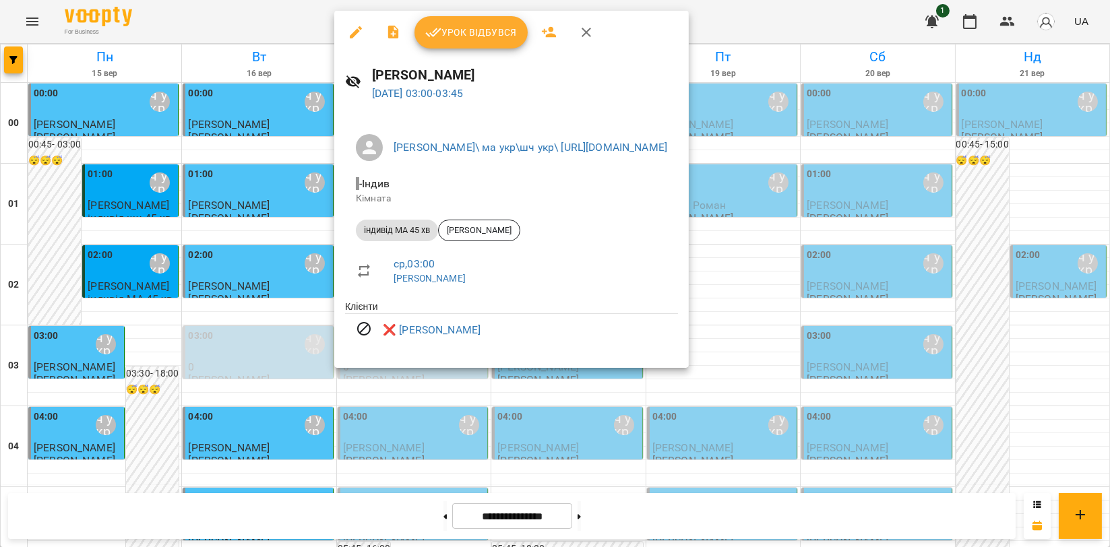
click at [596, 36] on button "button" at bounding box center [586, 32] width 32 height 32
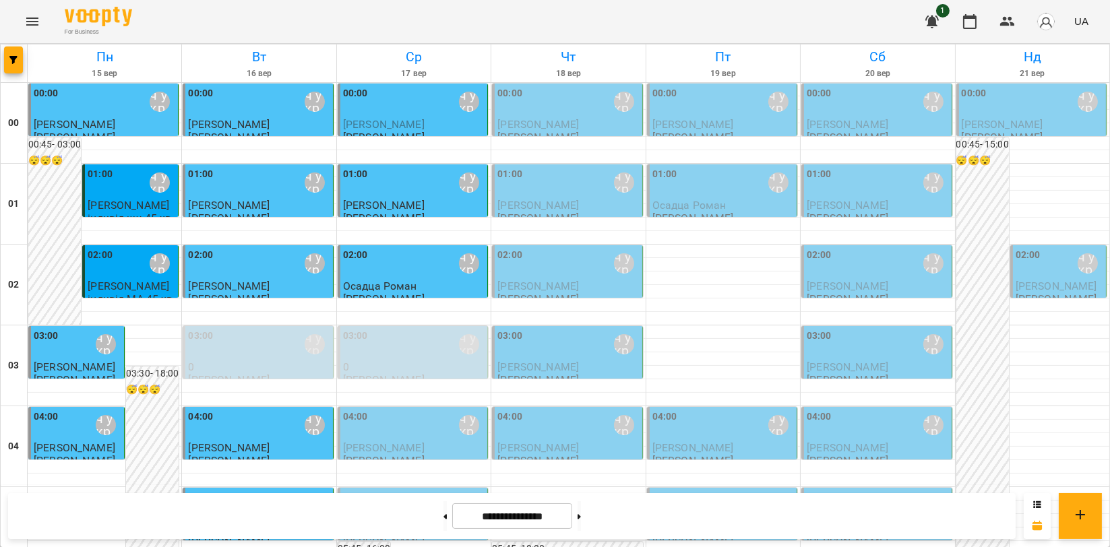
scroll to position [0, 0]
